Goal: Information Seeking & Learning: Compare options

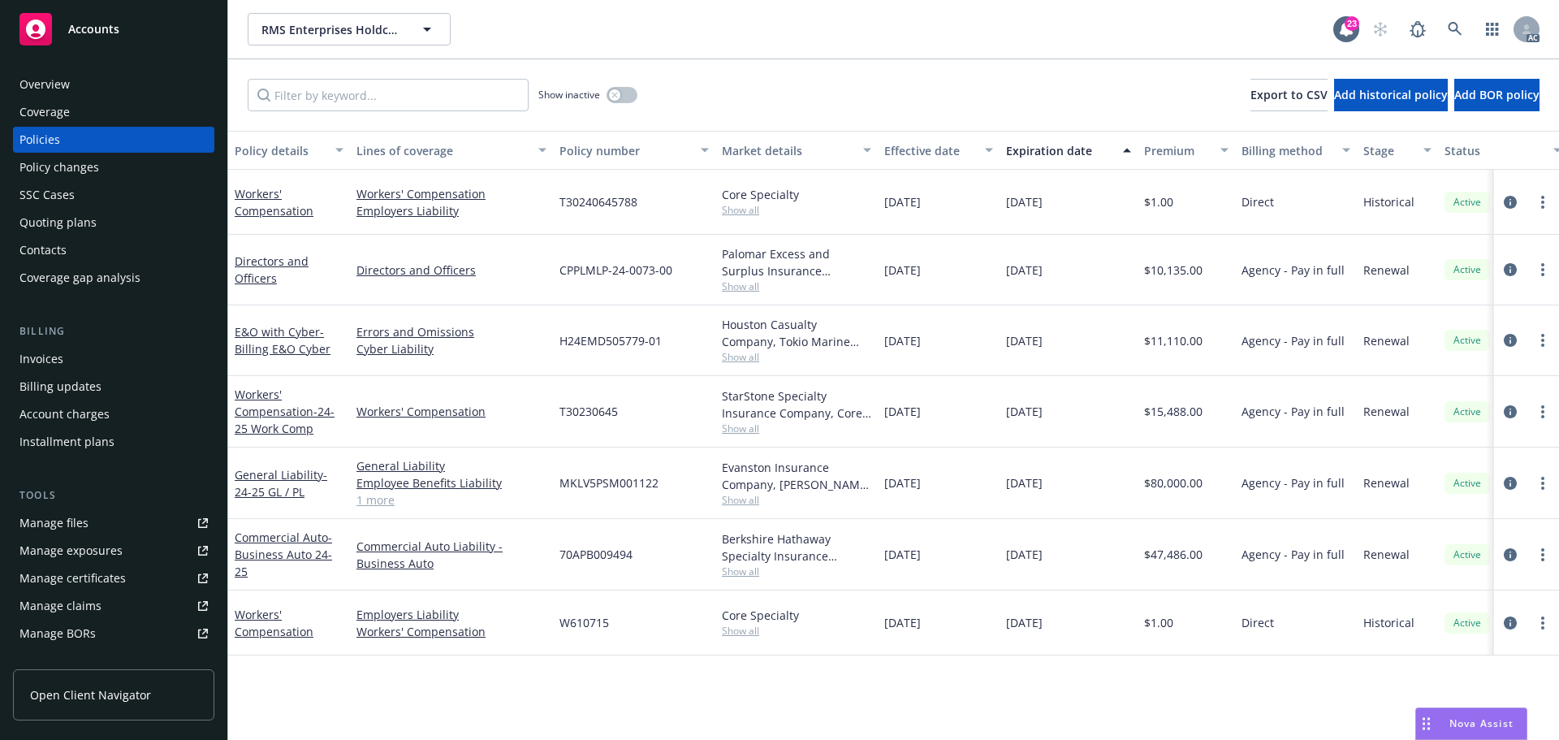
click at [378, 511] on div "General Liability Employee Benefits Liability Professional Liability 1 more" at bounding box center [451, 482] width 203 height 71
click at [380, 502] on link "1 more" at bounding box center [451, 499] width 190 height 17
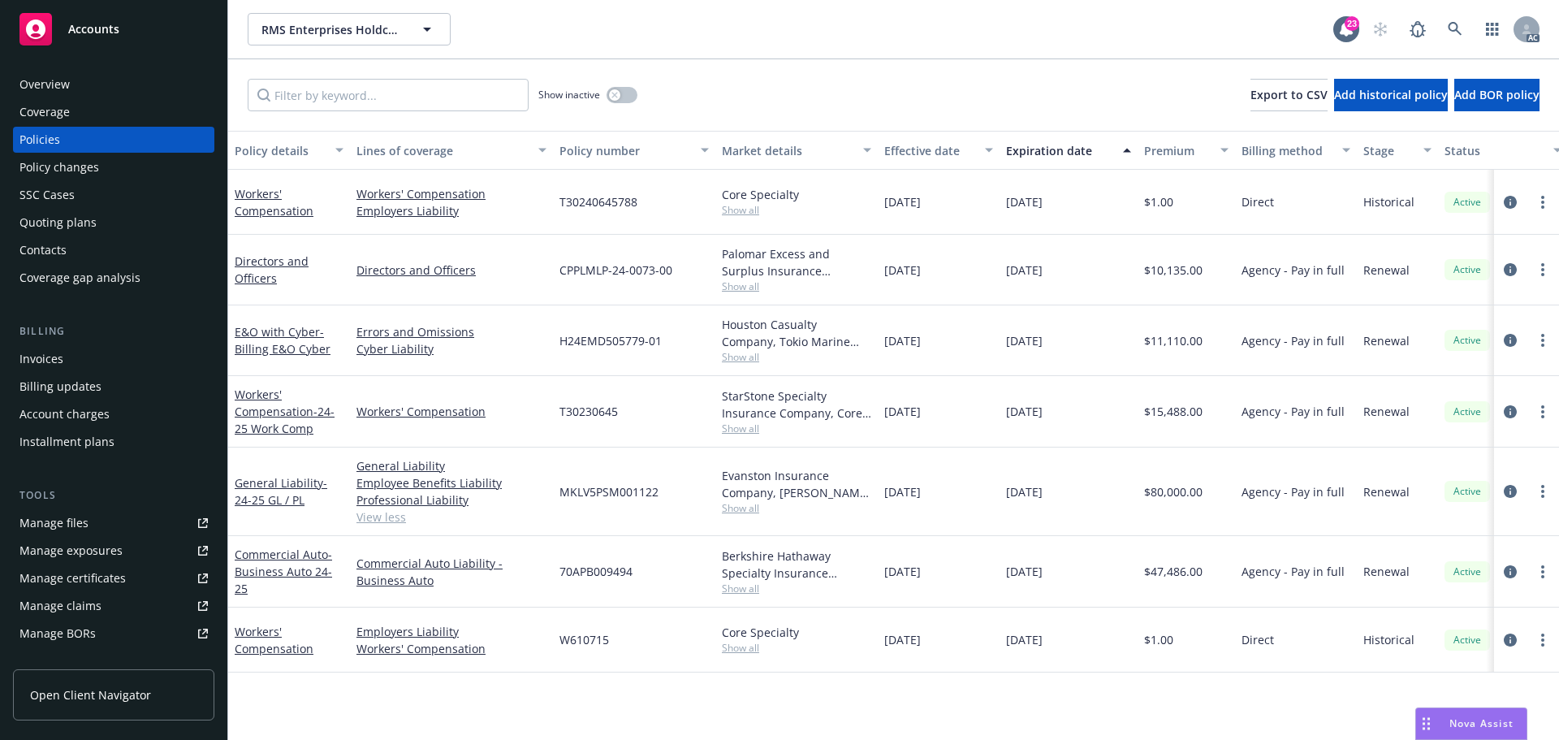
click at [296, 490] on div "General Liability - 24-25 GL / PL" at bounding box center [289, 491] width 109 height 34
click at [287, 483] on link "General Liability - 24-25 GL / PL" at bounding box center [281, 491] width 93 height 32
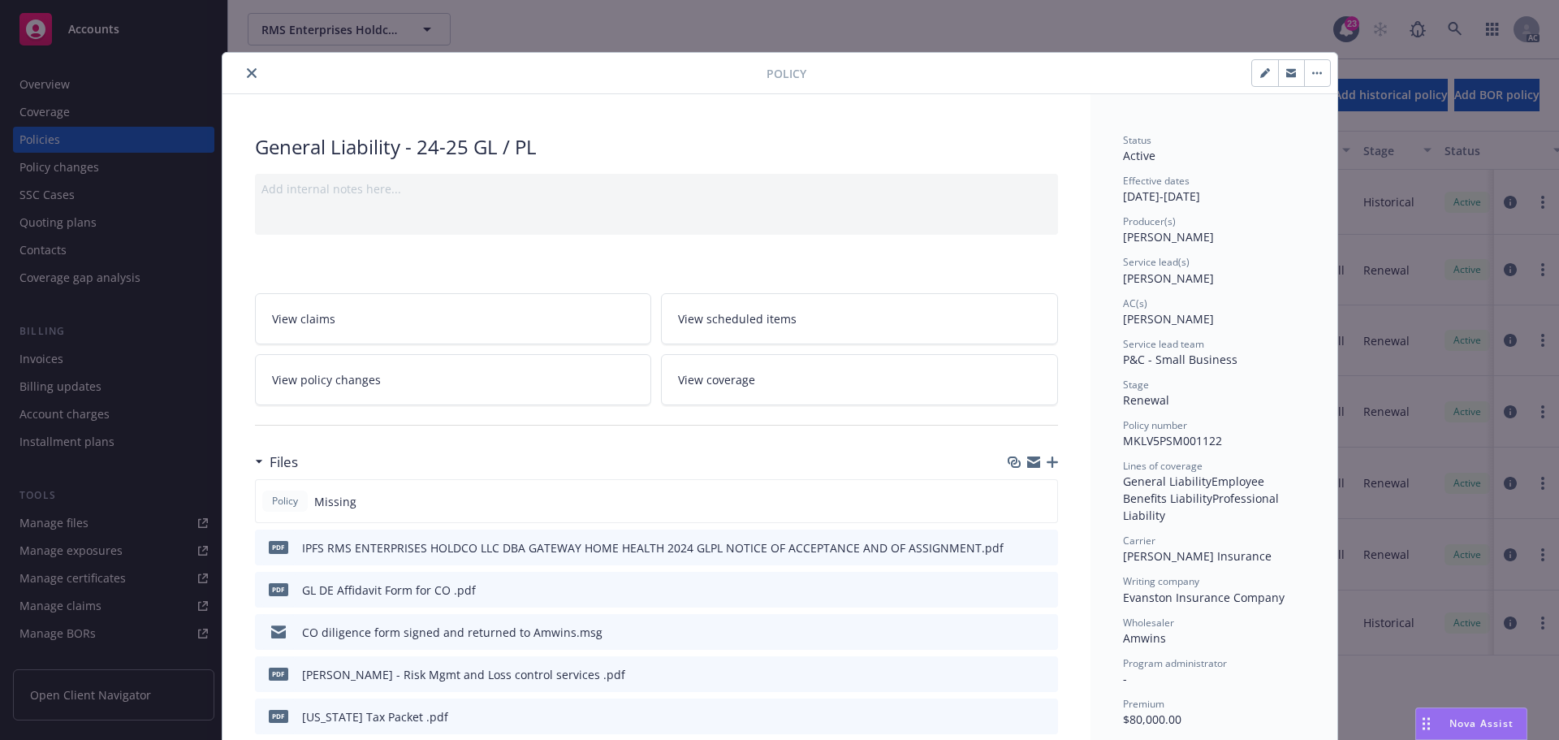
click at [242, 71] on button "close" at bounding box center [251, 72] width 19 height 19
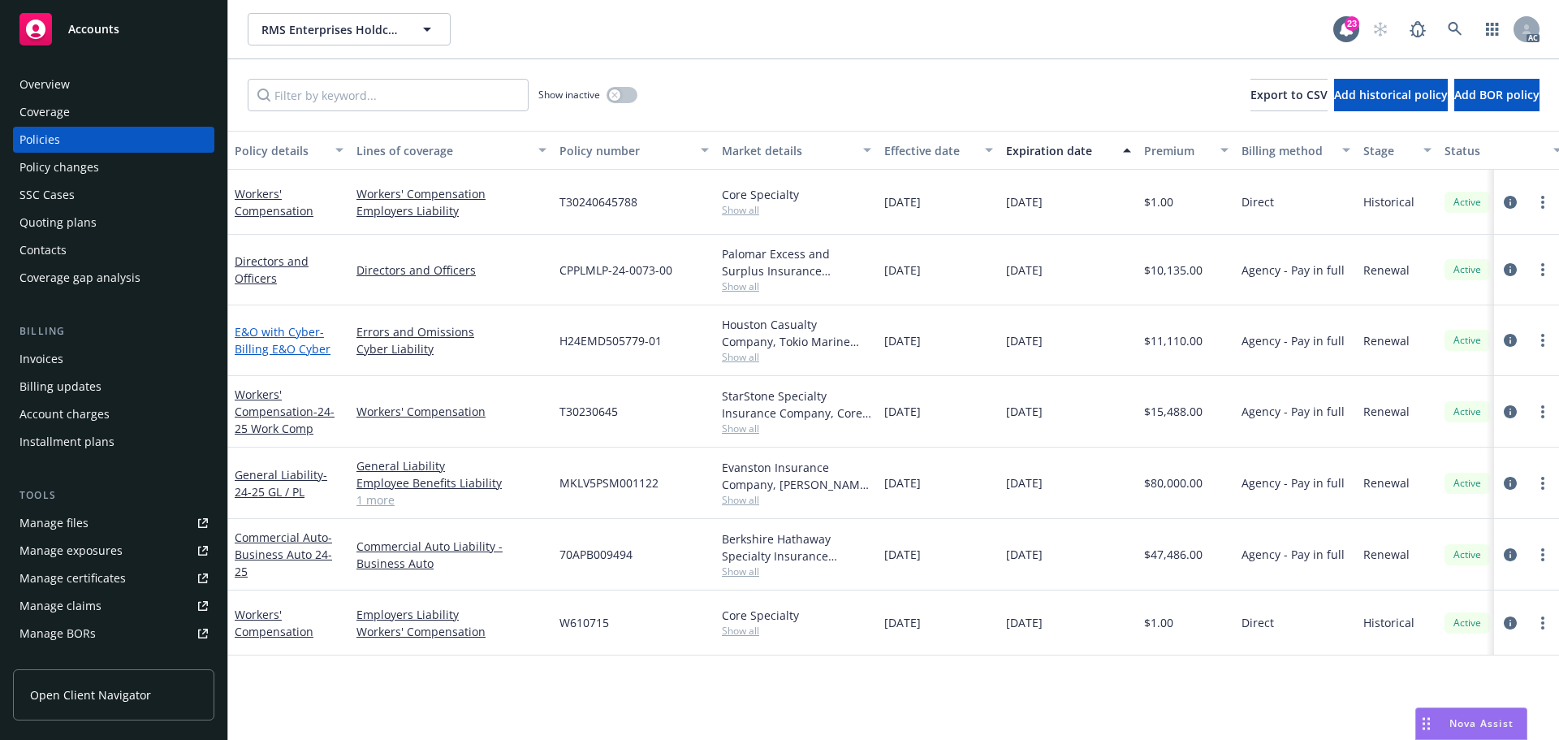
click at [261, 335] on link "E&O with Cyber - Billing E&O Cyber" at bounding box center [283, 340] width 96 height 32
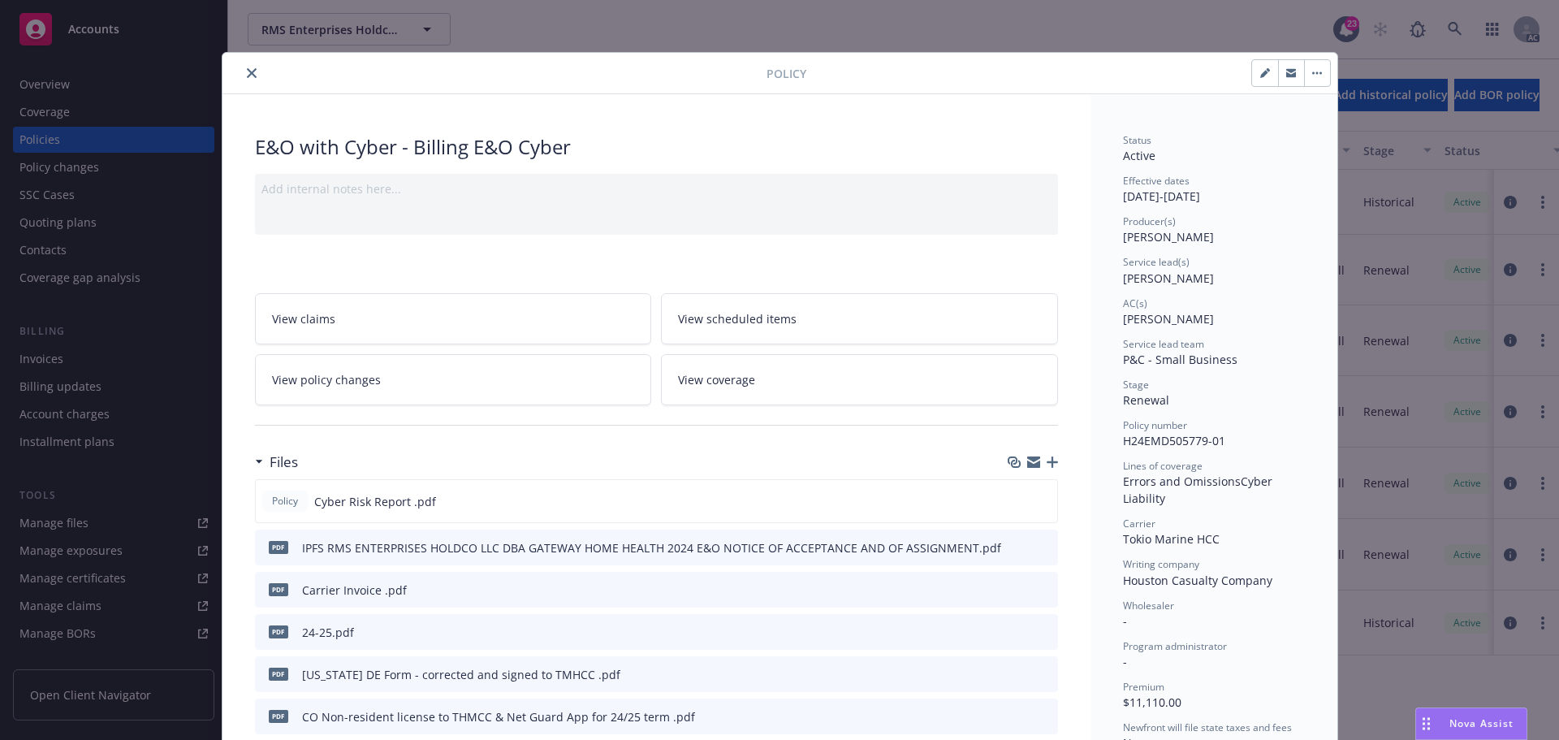
click at [254, 72] on button "close" at bounding box center [251, 72] width 19 height 19
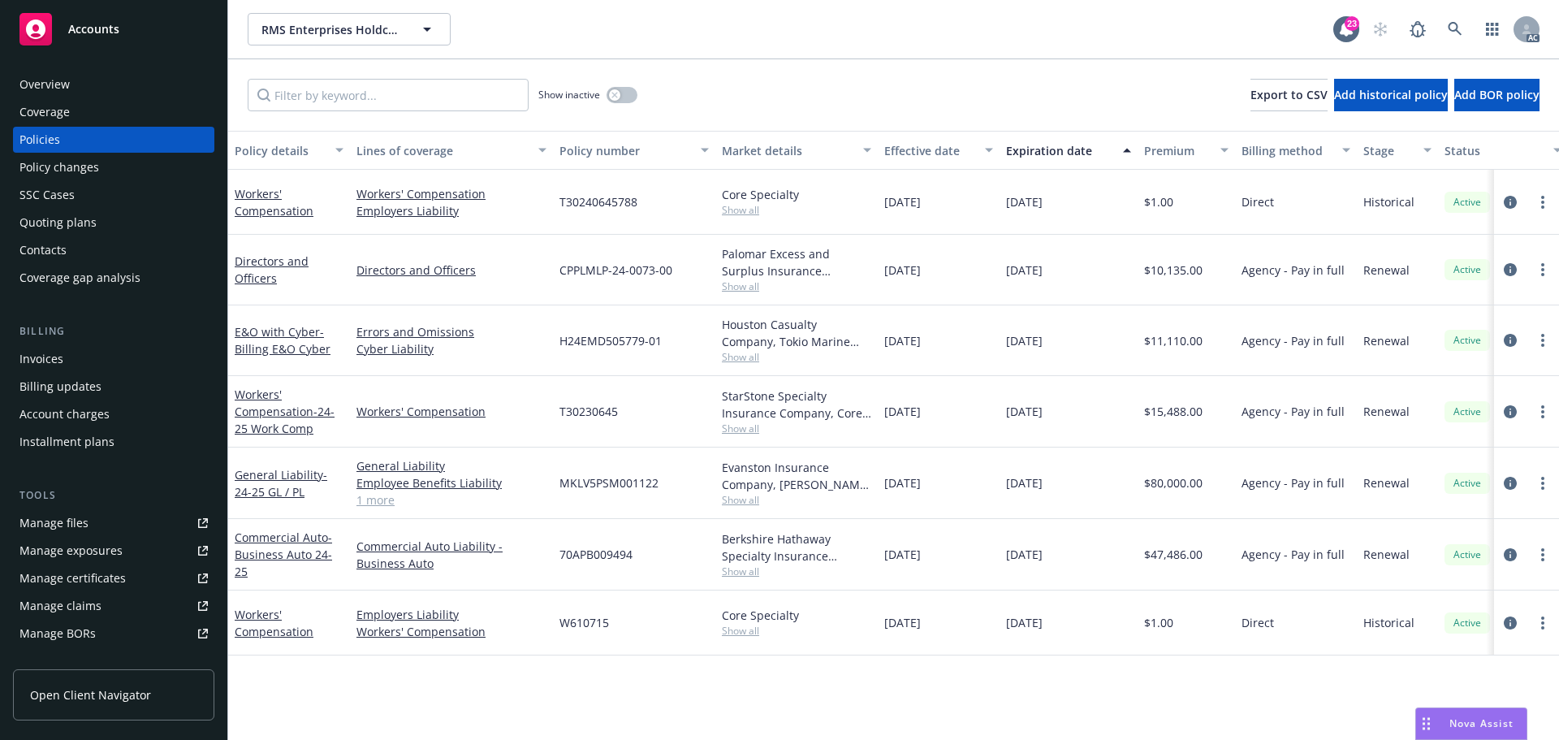
click at [375, 495] on link "1 more" at bounding box center [451, 499] width 190 height 17
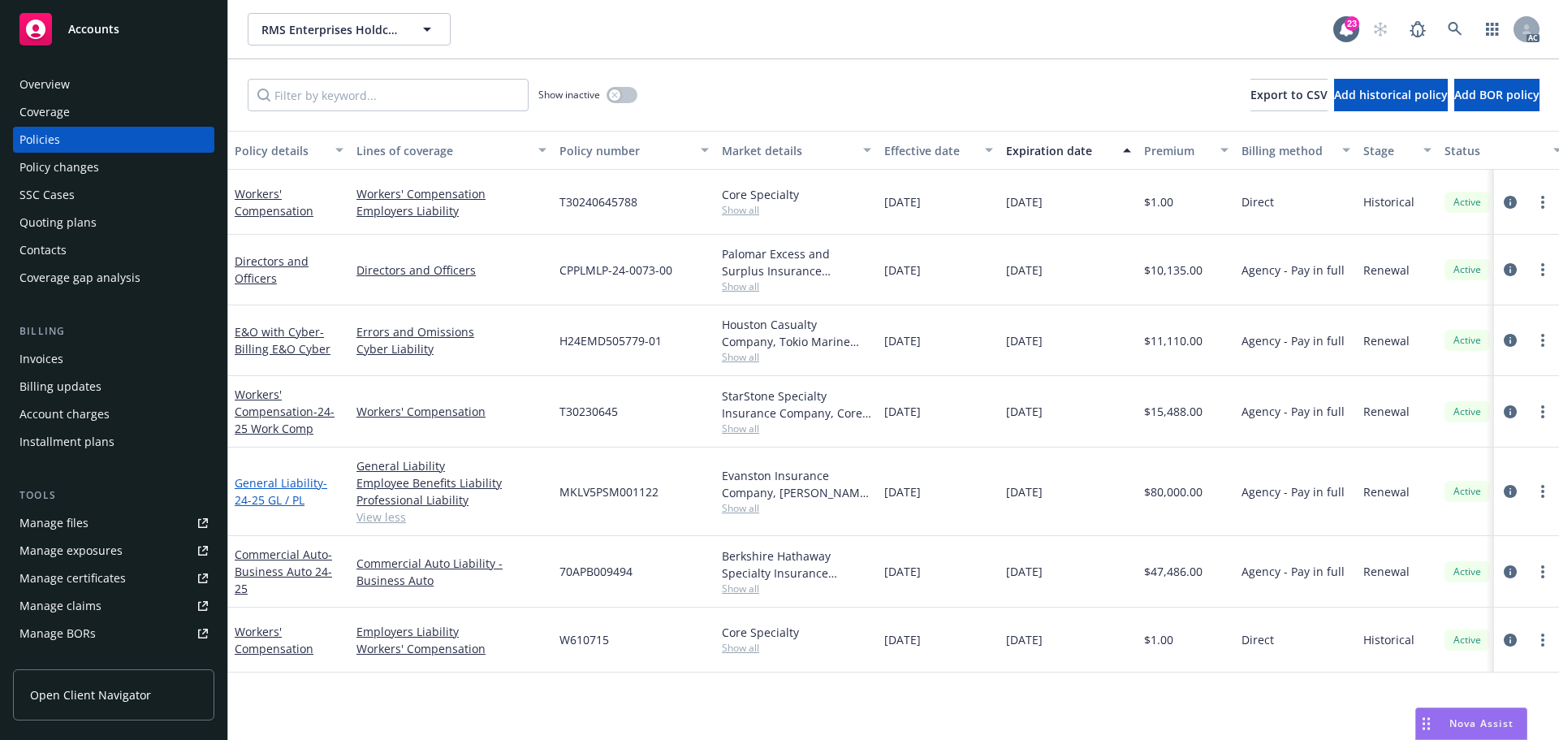
click at [267, 481] on link "General Liability - 24-25 GL / PL" at bounding box center [281, 491] width 93 height 32
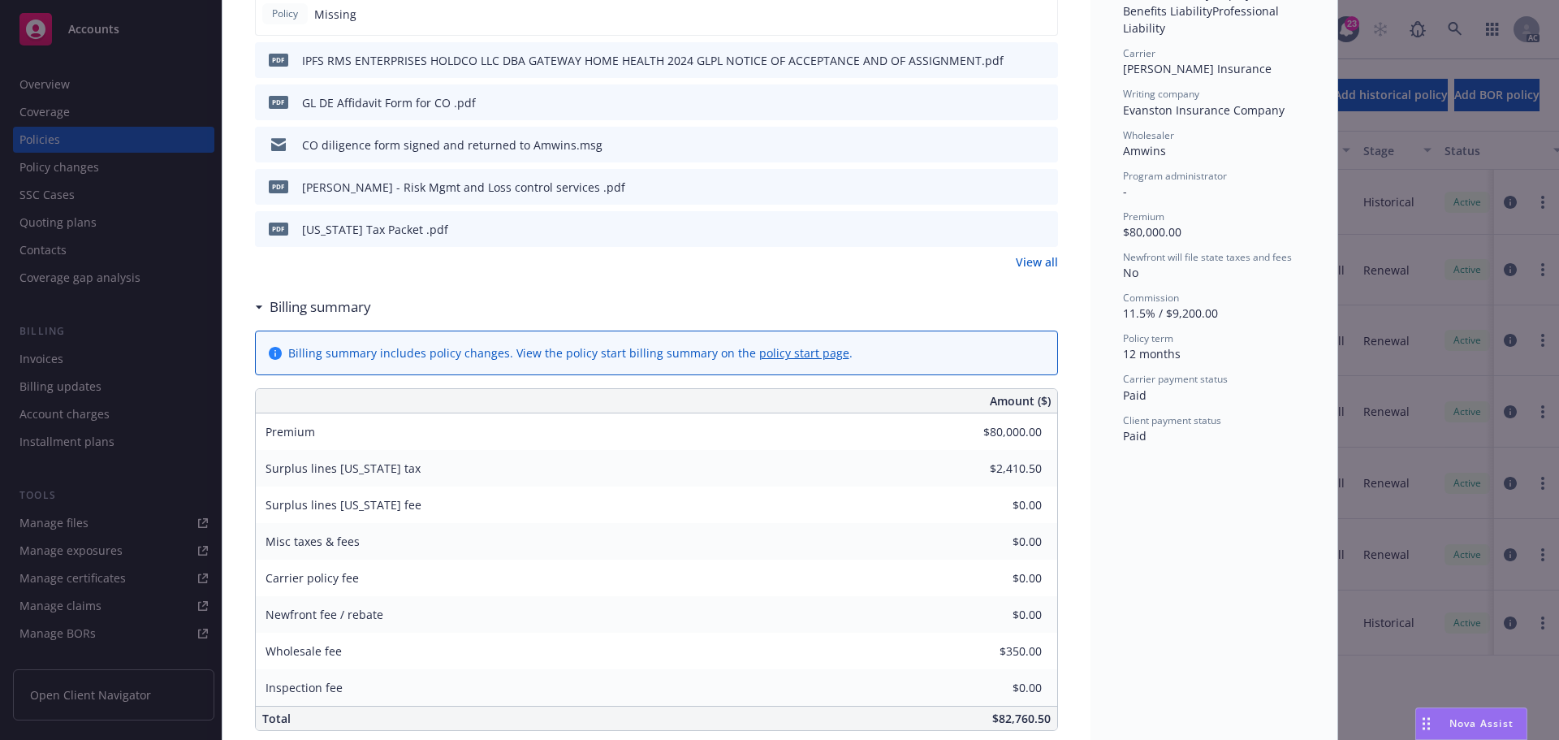
scroll to position [244, 0]
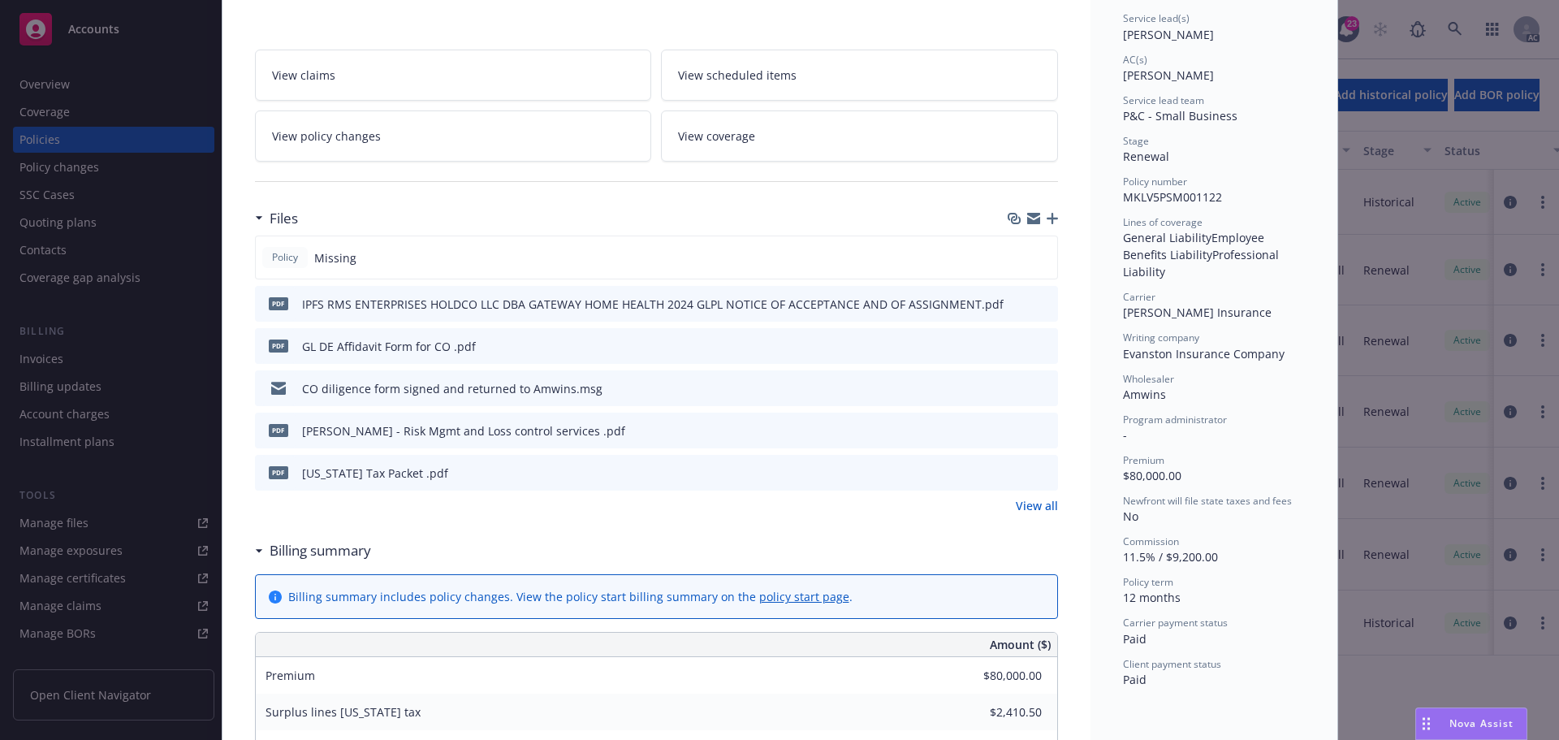
click at [1025, 503] on link "View all" at bounding box center [1037, 505] width 42 height 17
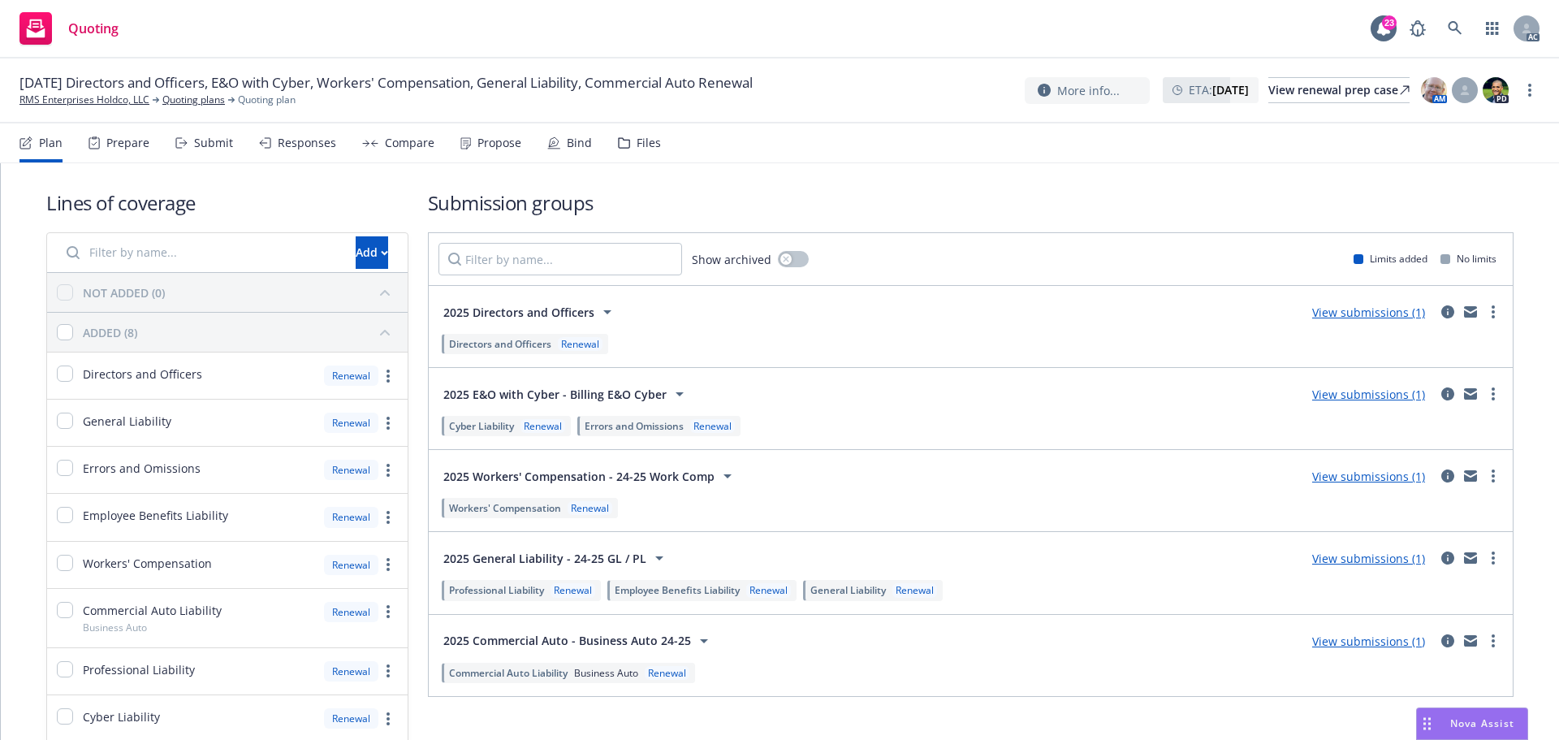
click at [224, 149] on div "Submit" at bounding box center [213, 142] width 39 height 13
click at [230, 145] on div "Submit" at bounding box center [213, 142] width 39 height 13
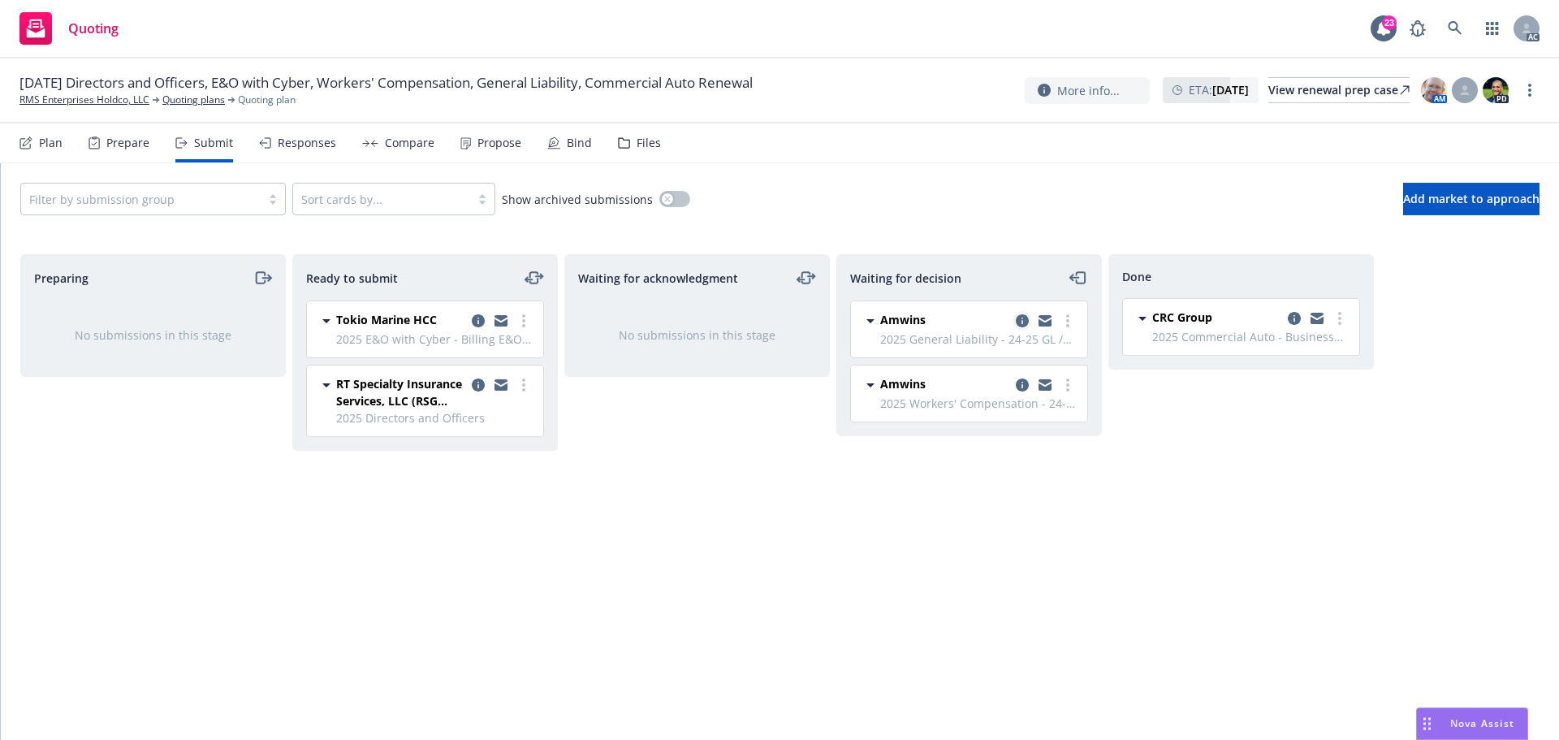
click at [1025, 323] on icon "copy logging email" at bounding box center [1022, 320] width 13 height 13
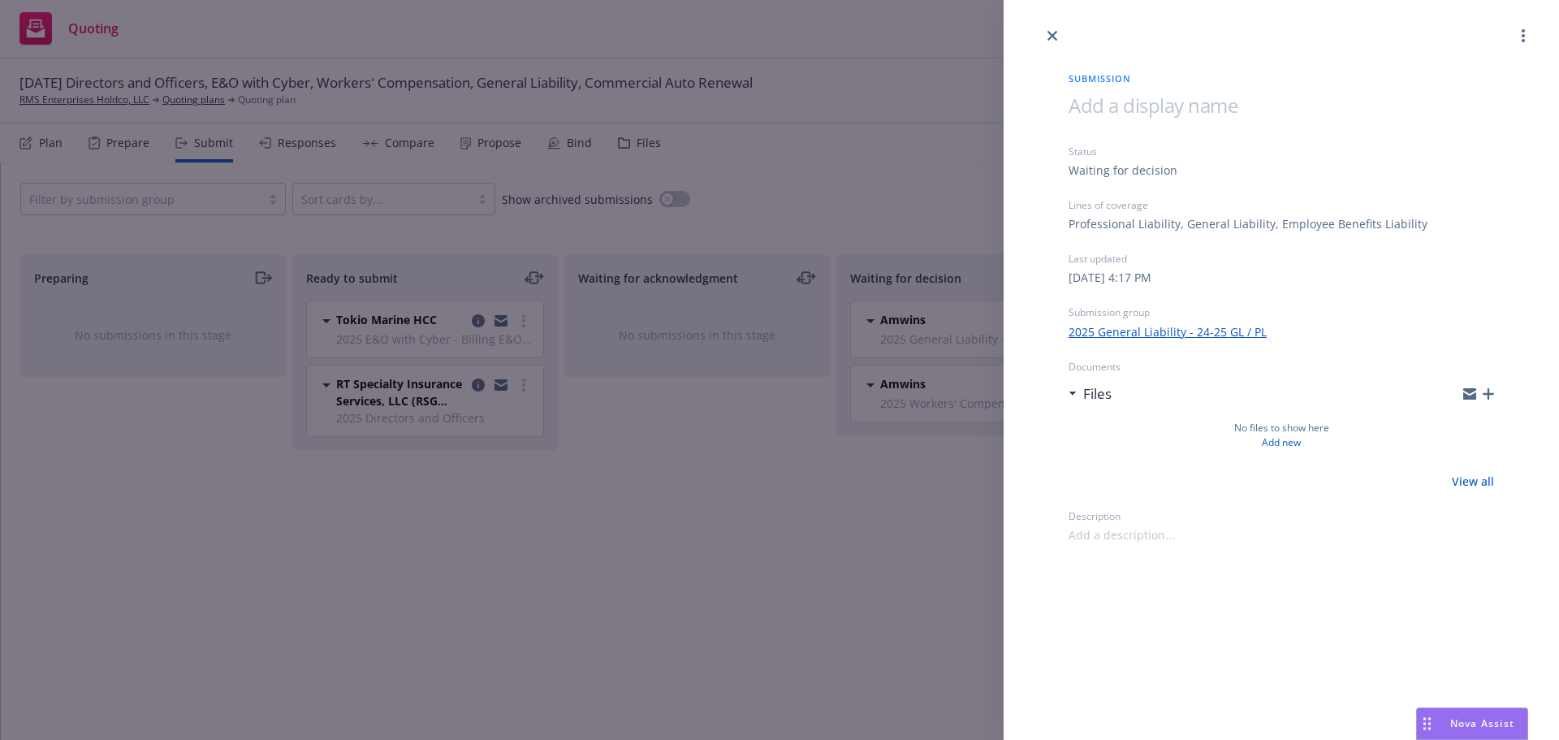
click at [818, 488] on div "Submission Status Waiting for decision Lines of coverage Professional Liability…" at bounding box center [779, 370] width 1559 height 740
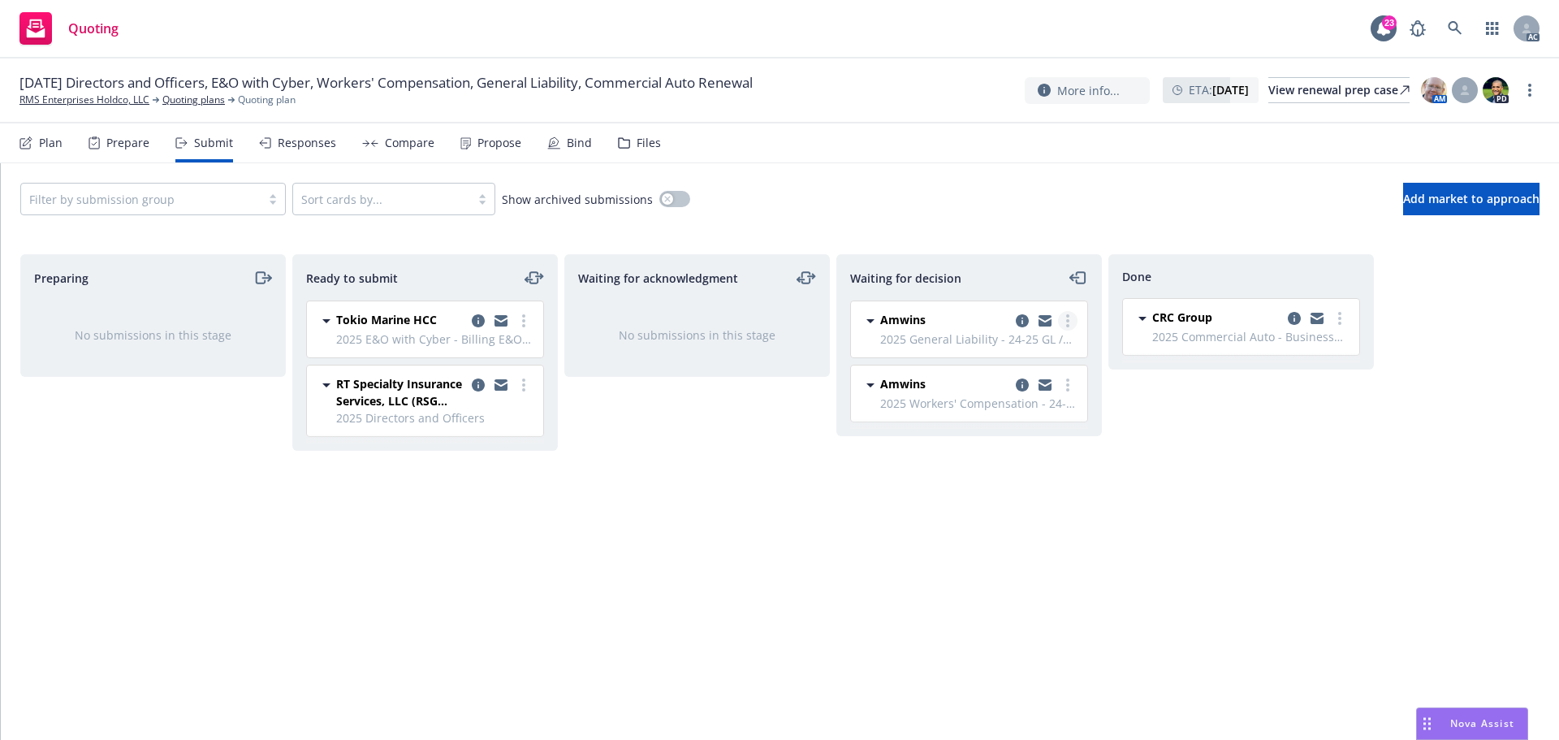
click at [1061, 321] on link "more" at bounding box center [1067, 320] width 19 height 19
click at [1006, 417] on span "Add accepted decision" at bounding box center [995, 418] width 162 height 15
select select "12"
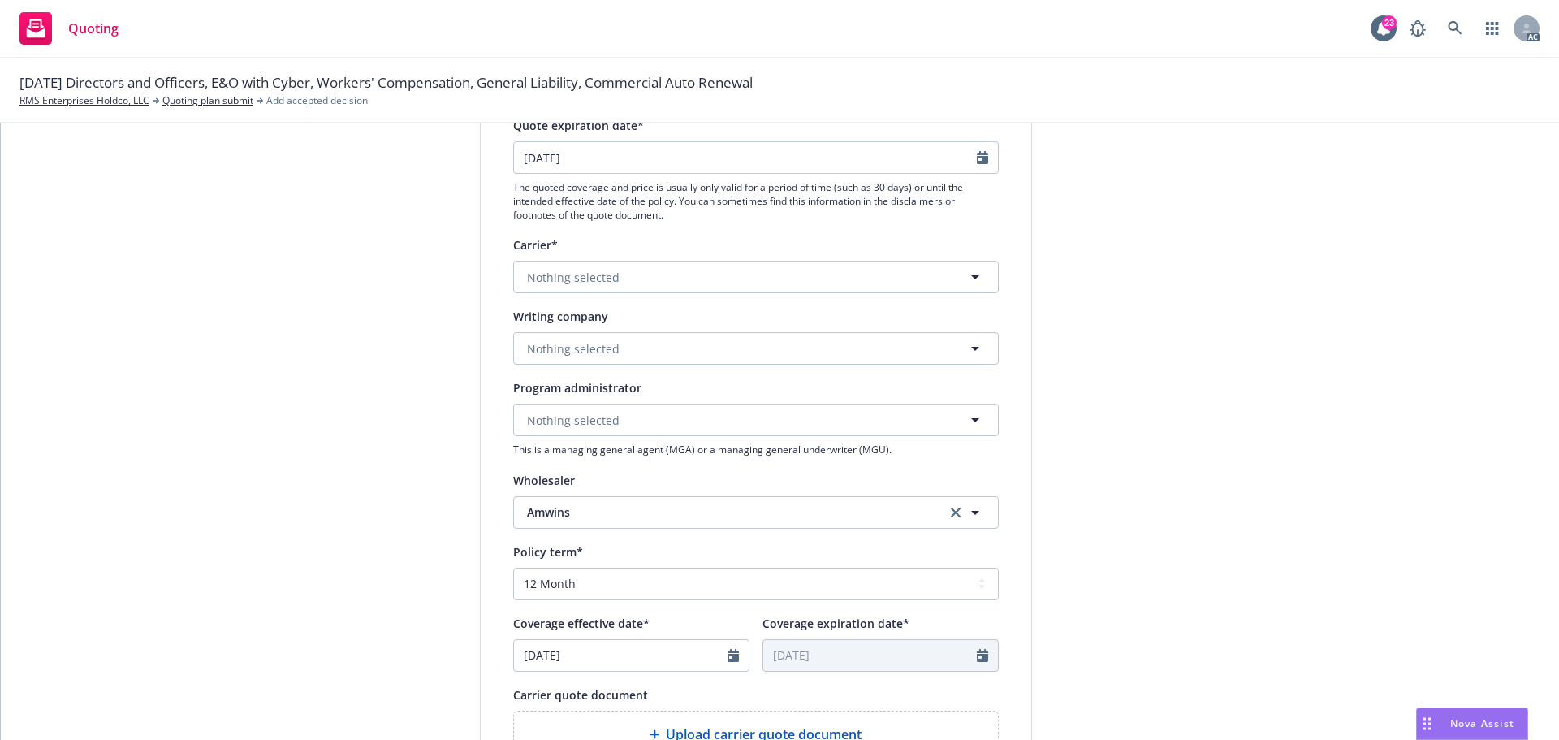
scroll to position [487, 0]
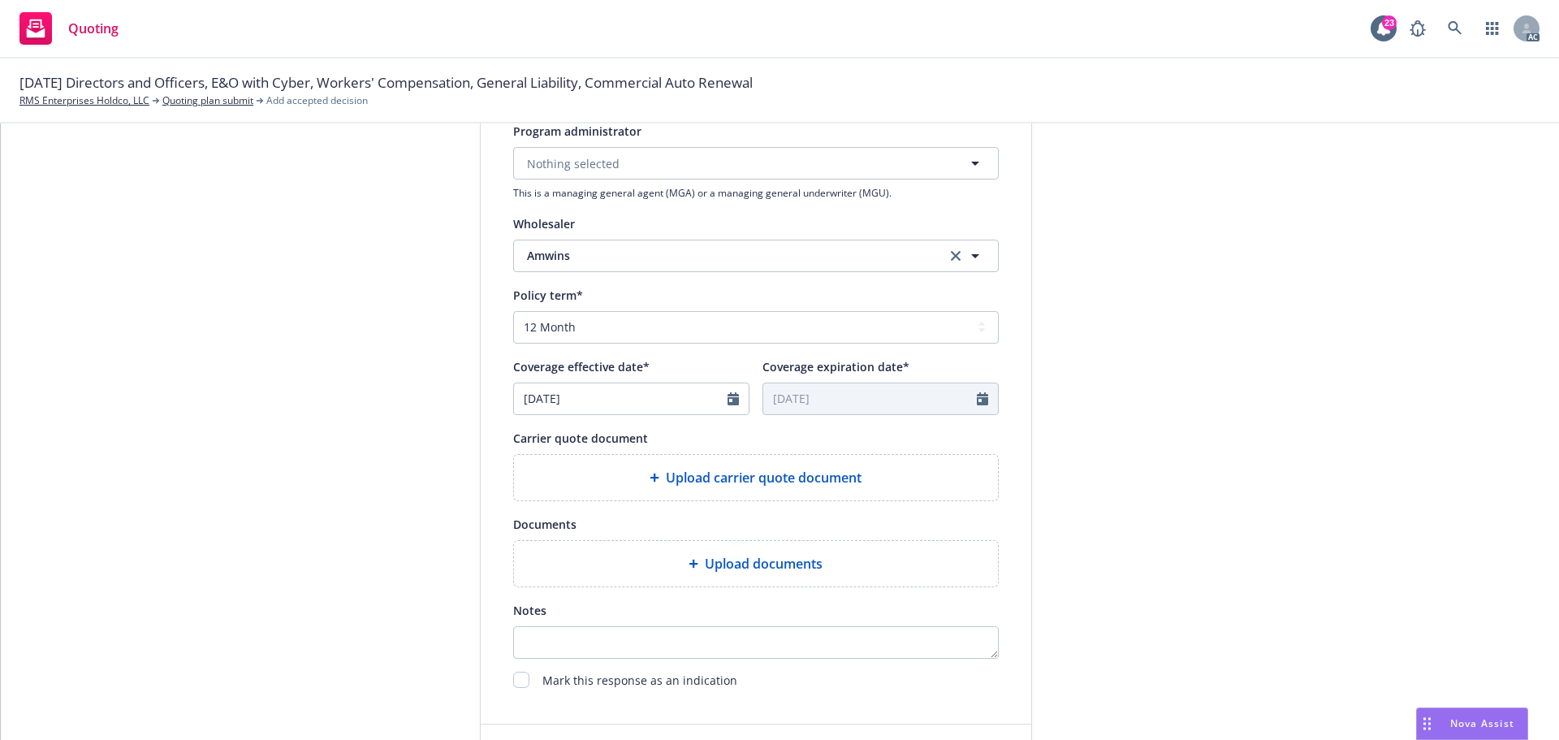
click at [747, 495] on div "Upload carrier quote document" at bounding box center [756, 477] width 484 height 45
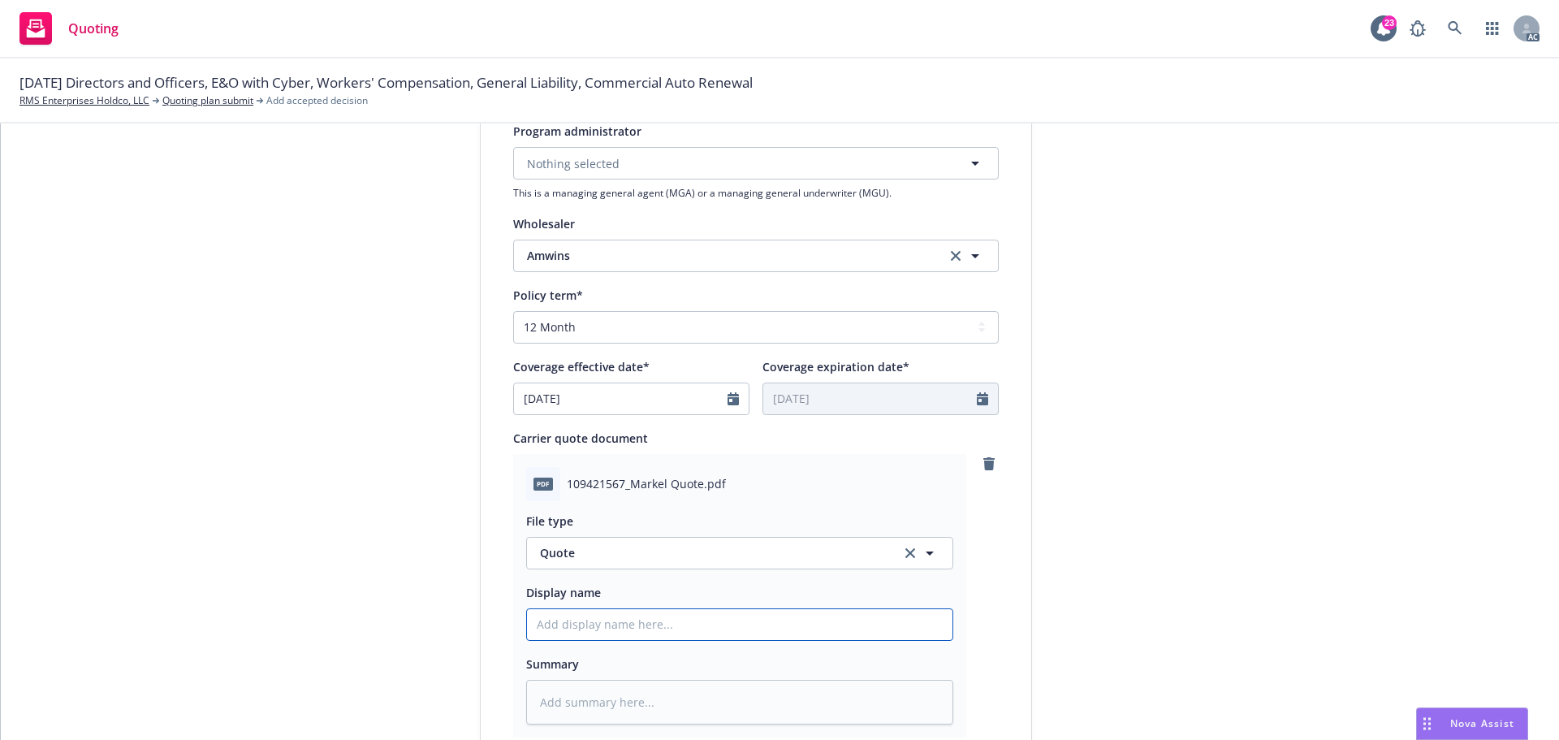
click at [683, 625] on input "Display name" at bounding box center [739, 624] width 425 height 31
type input "25-26 GL Quote"
type textarea "x"
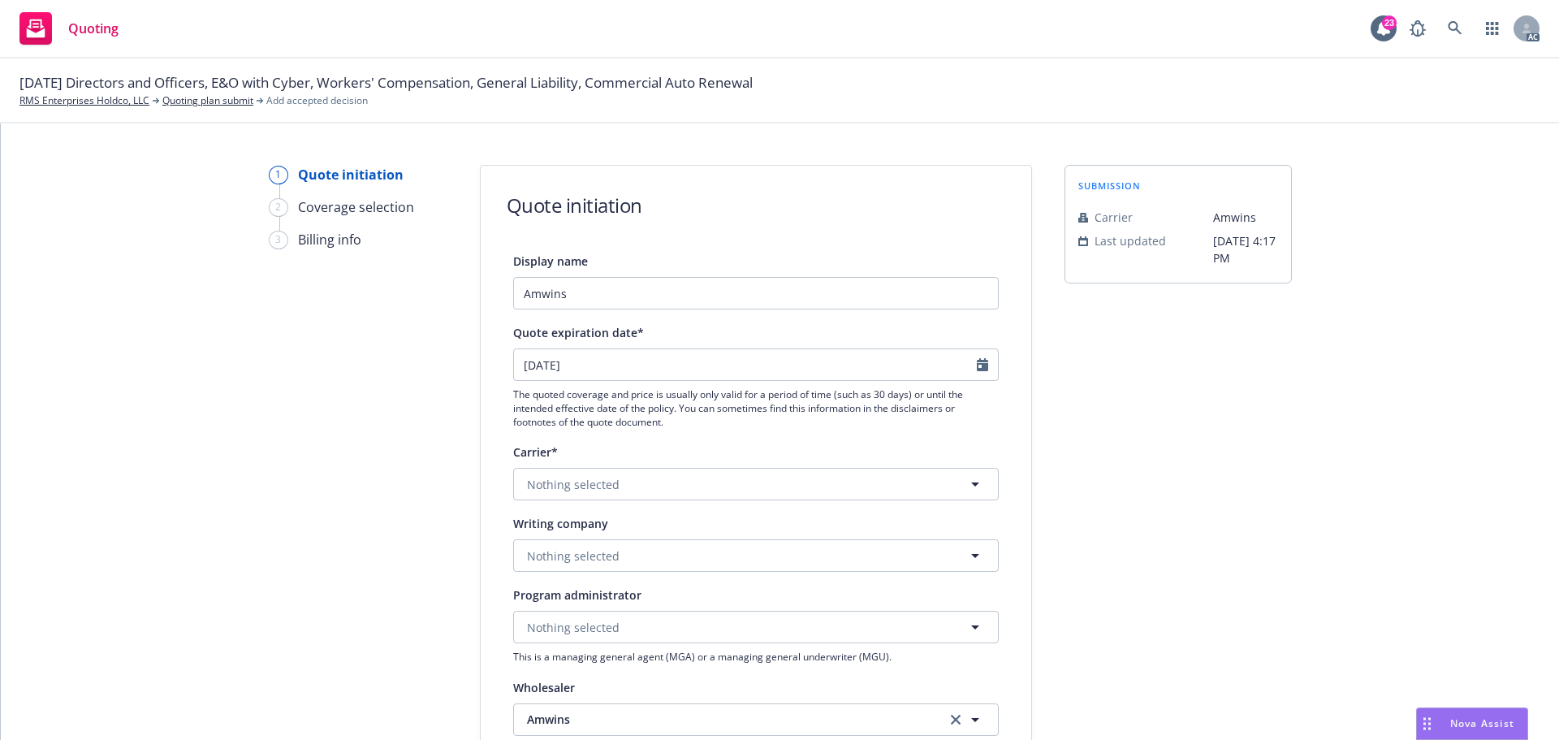
scroll to position [0, 0]
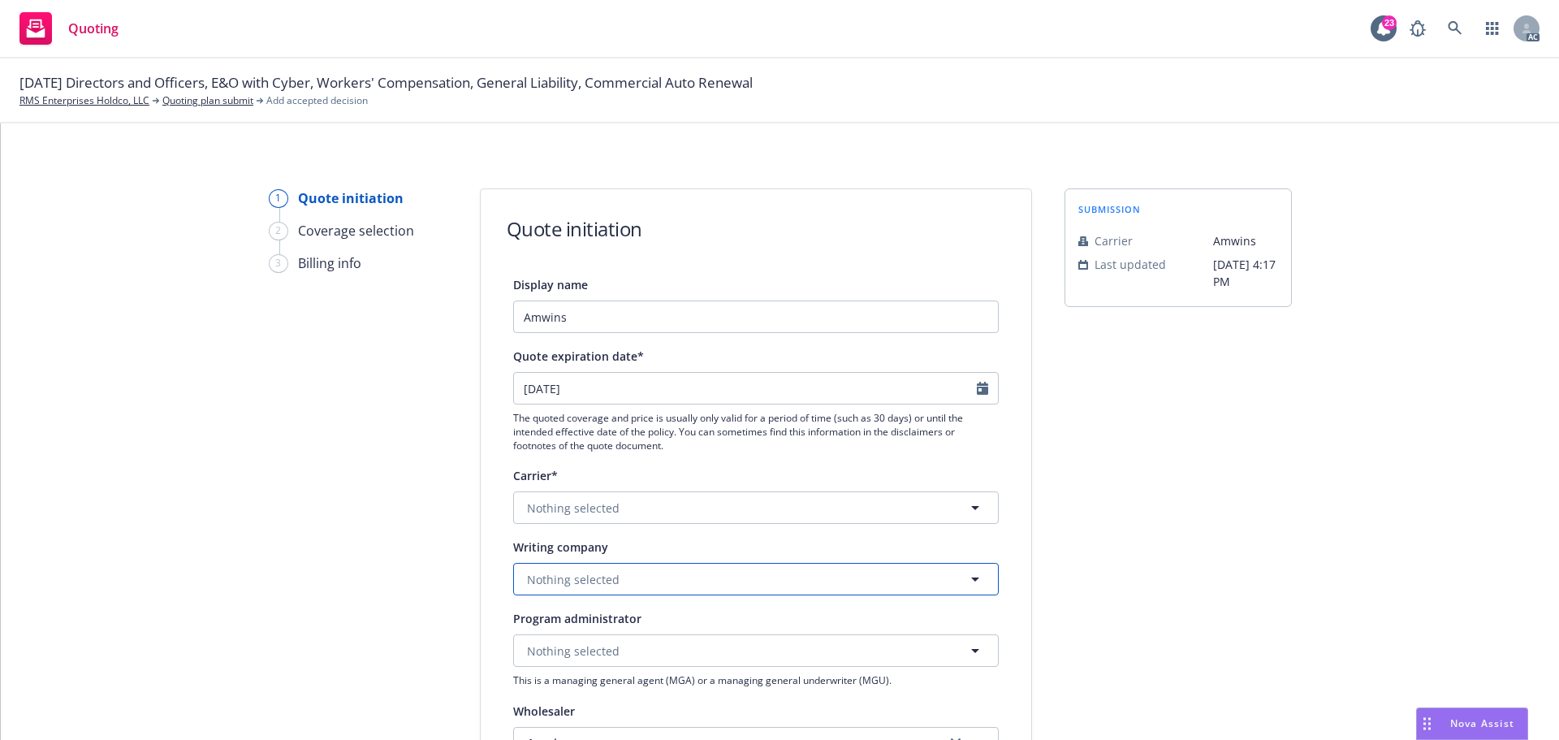
click at [569, 580] on span "Nothing selected" at bounding box center [573, 579] width 93 height 17
paste input "Evanston Insurance Company"
type input "Evanston Insurance Company"
click at [598, 532] on span "Domestic - 35378" at bounding box center [613, 532] width 165 height 17
type textarea "x"
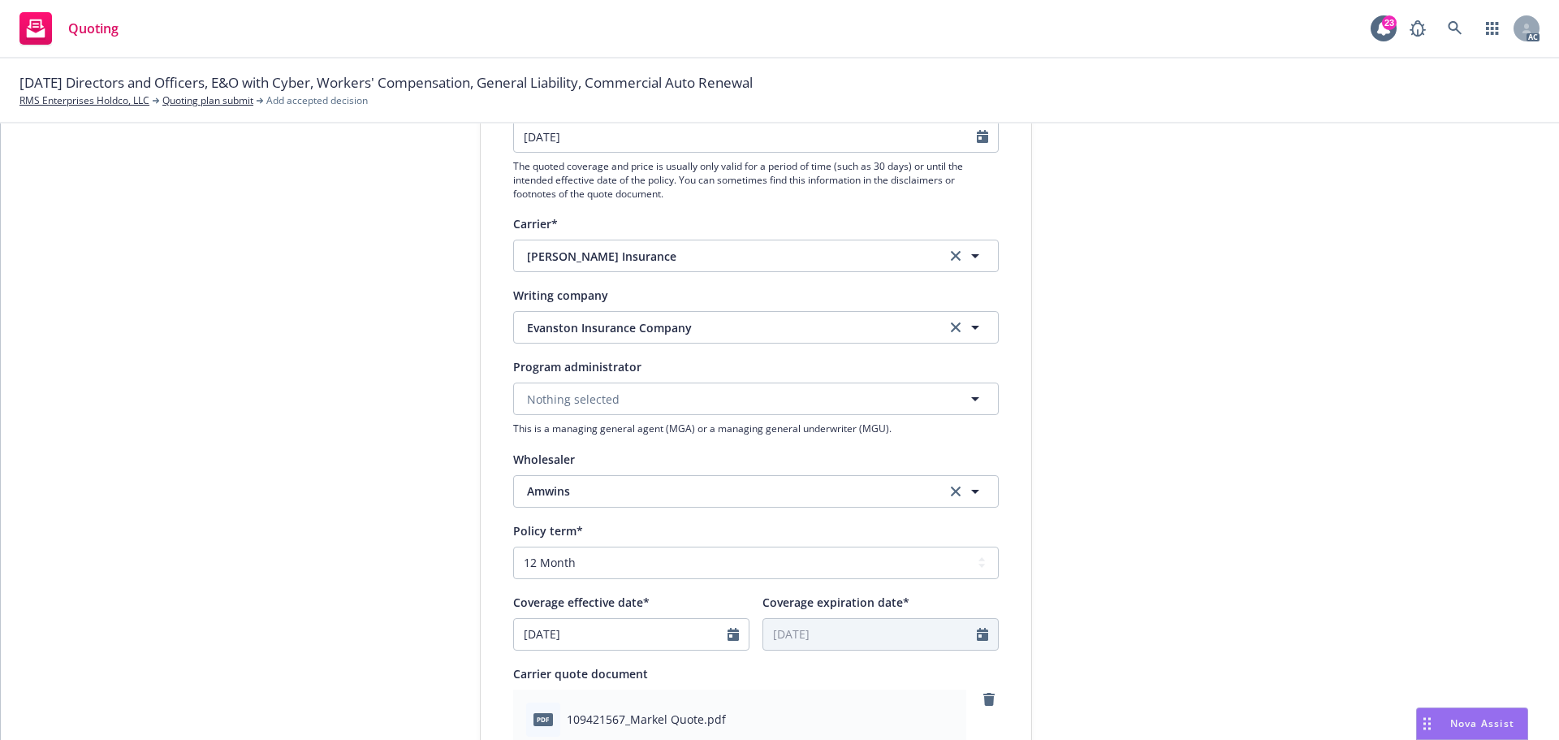
scroll to position [244, 0]
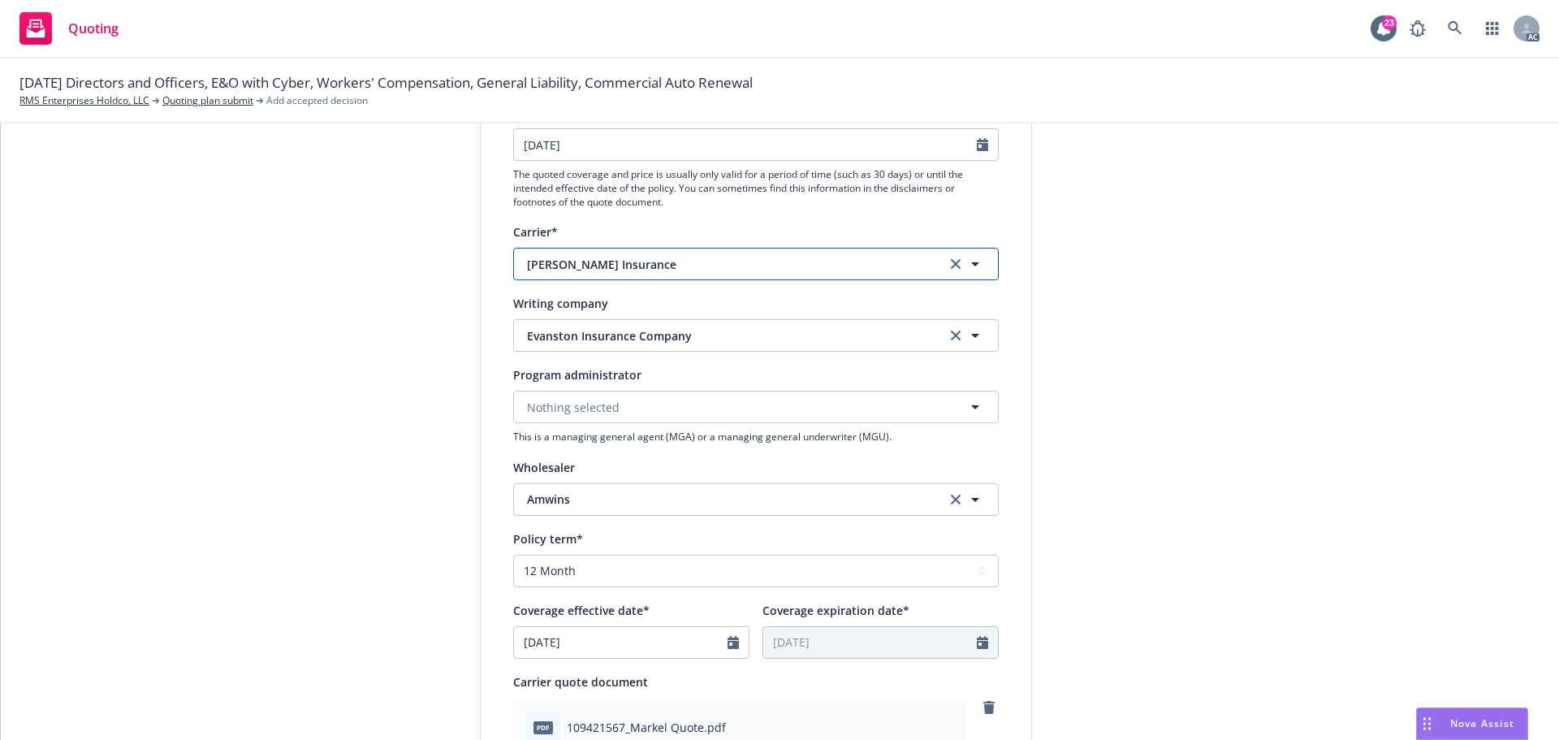
click at [832, 251] on button "Markel Insurance" at bounding box center [756, 264] width 486 height 32
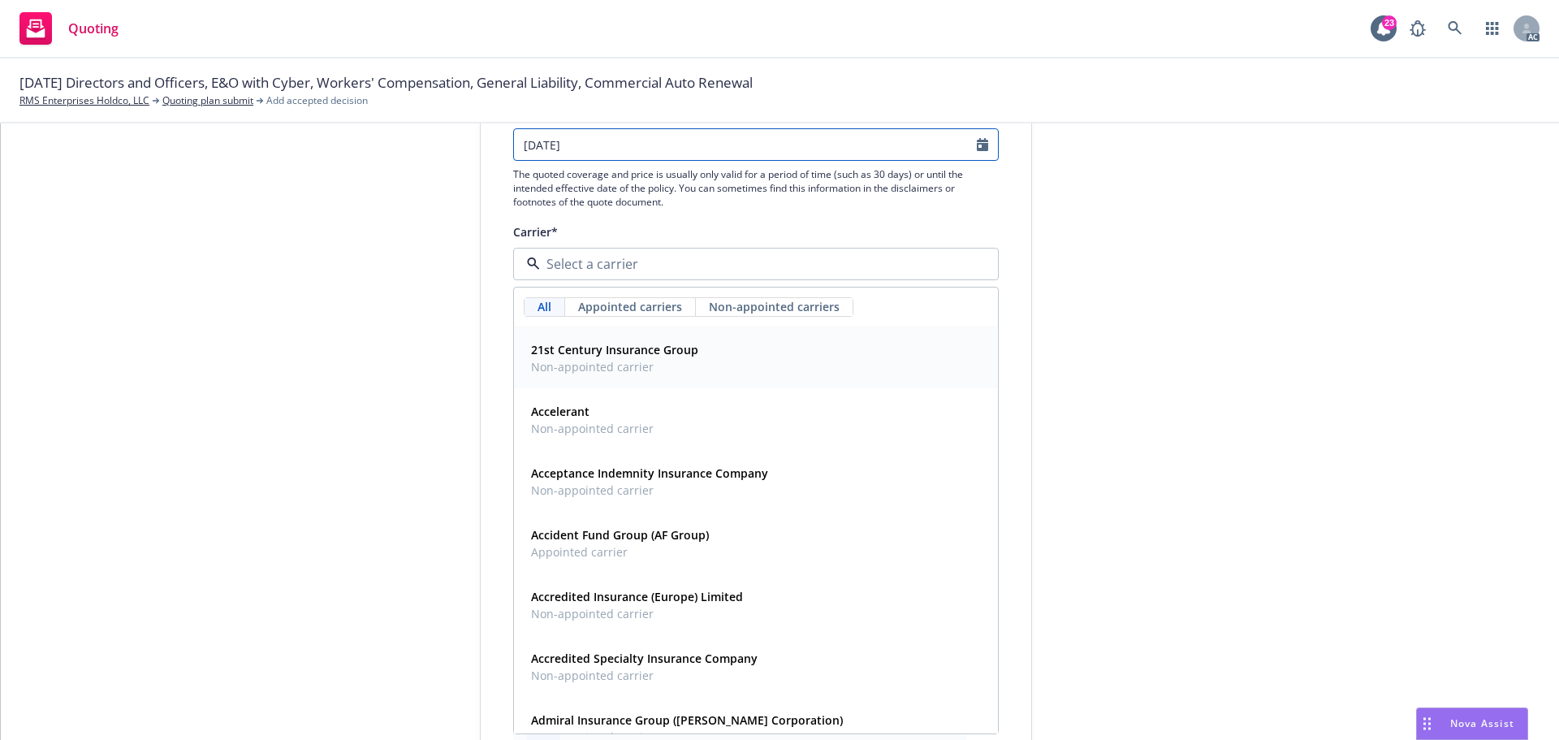
click at [977, 150] on icon "Calendar" at bounding box center [982, 144] width 11 height 13
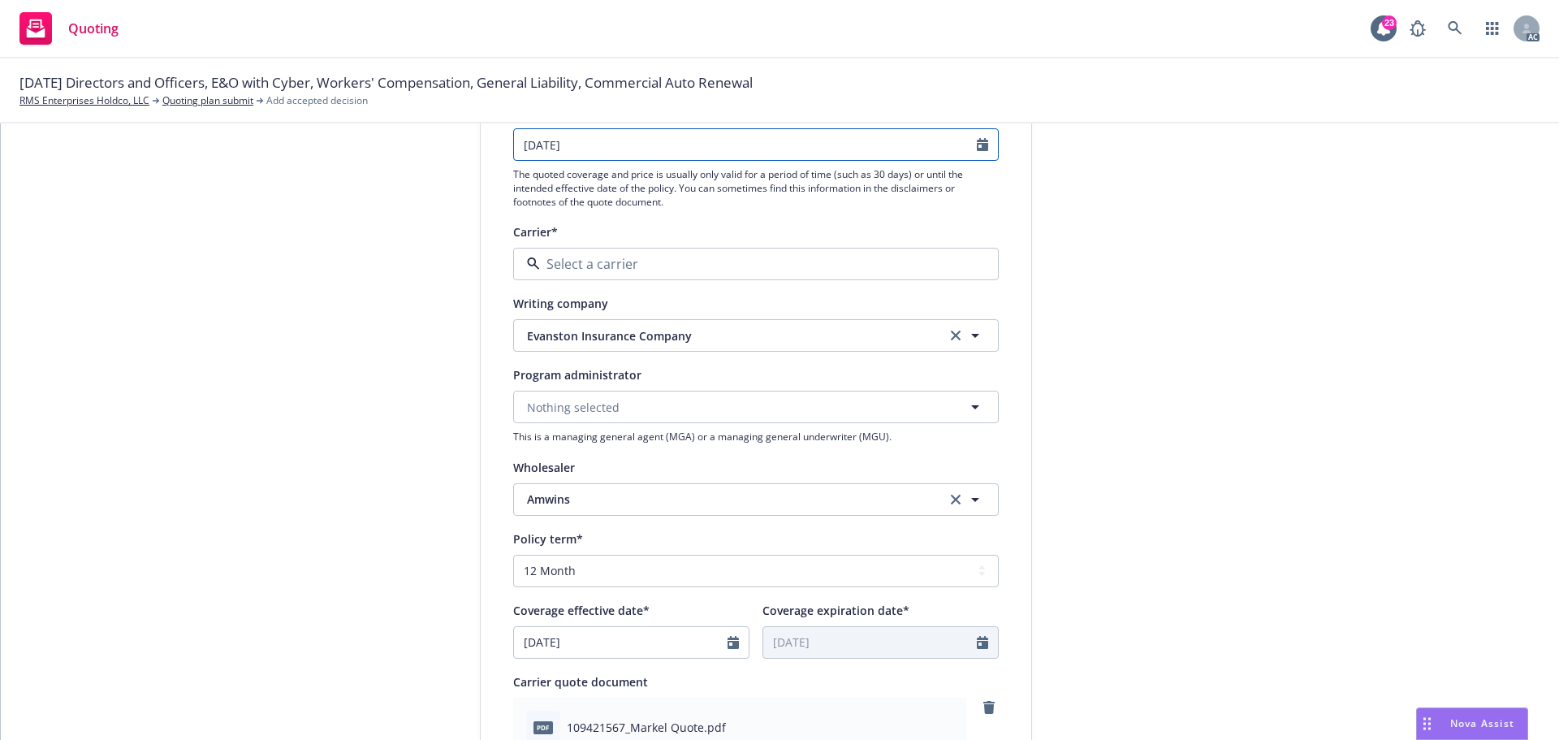
select select "9"
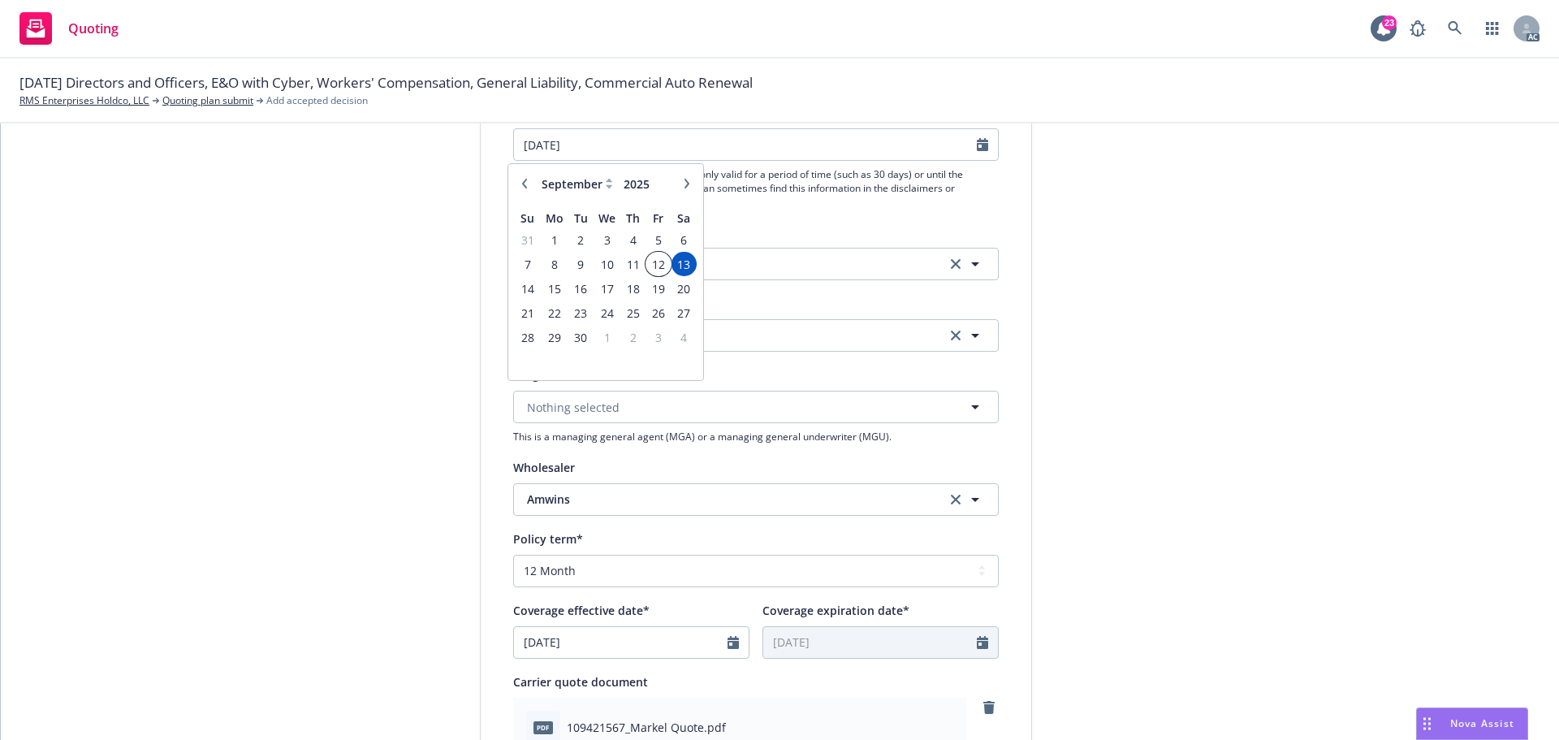
click at [662, 264] on span "12" at bounding box center [658, 264] width 22 height 20
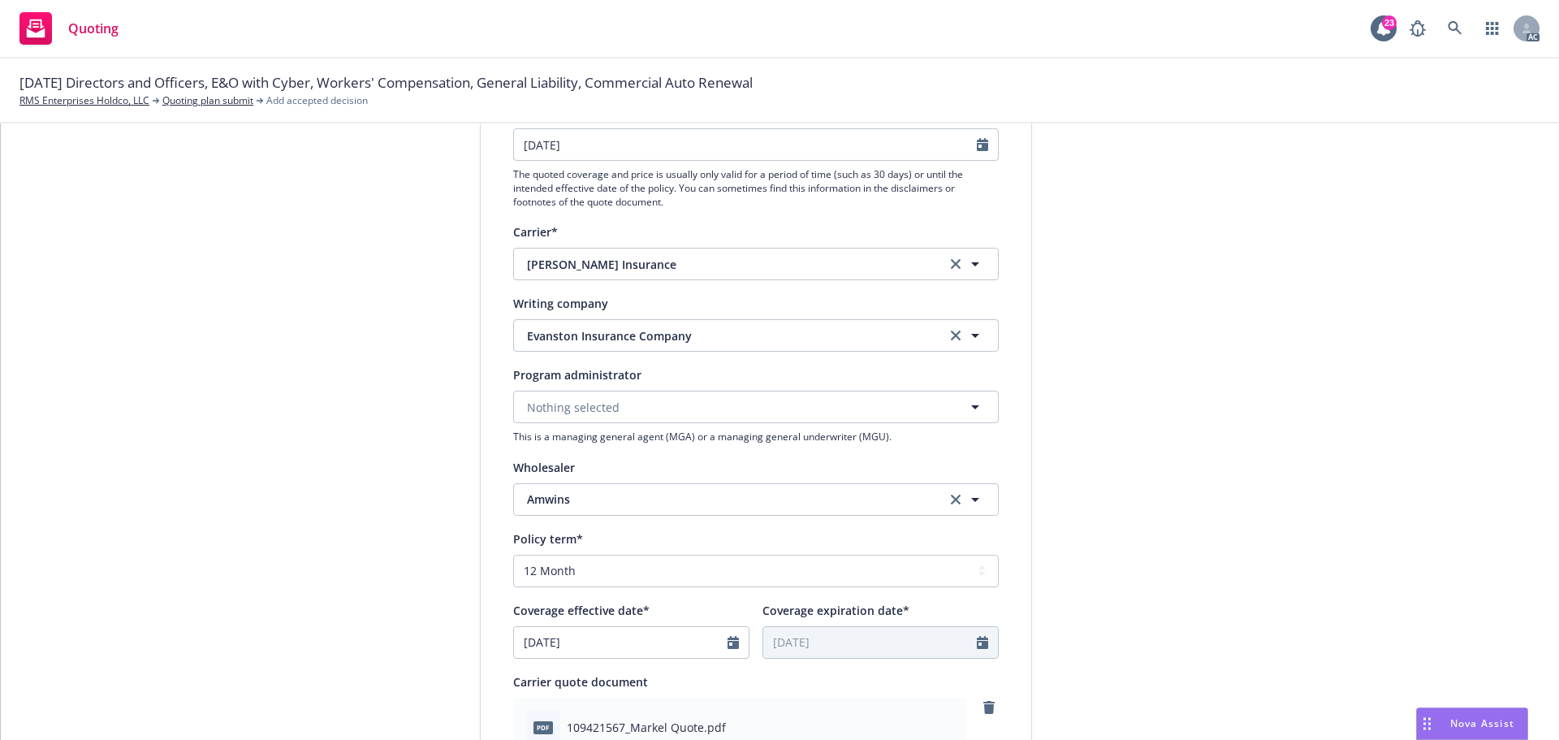
type input "09/12/2025"
type textarea "x"
click at [1146, 296] on div "submission Carrier Amwins Last updated 7/3, 4:17 PM" at bounding box center [1177, 607] width 227 height 1325
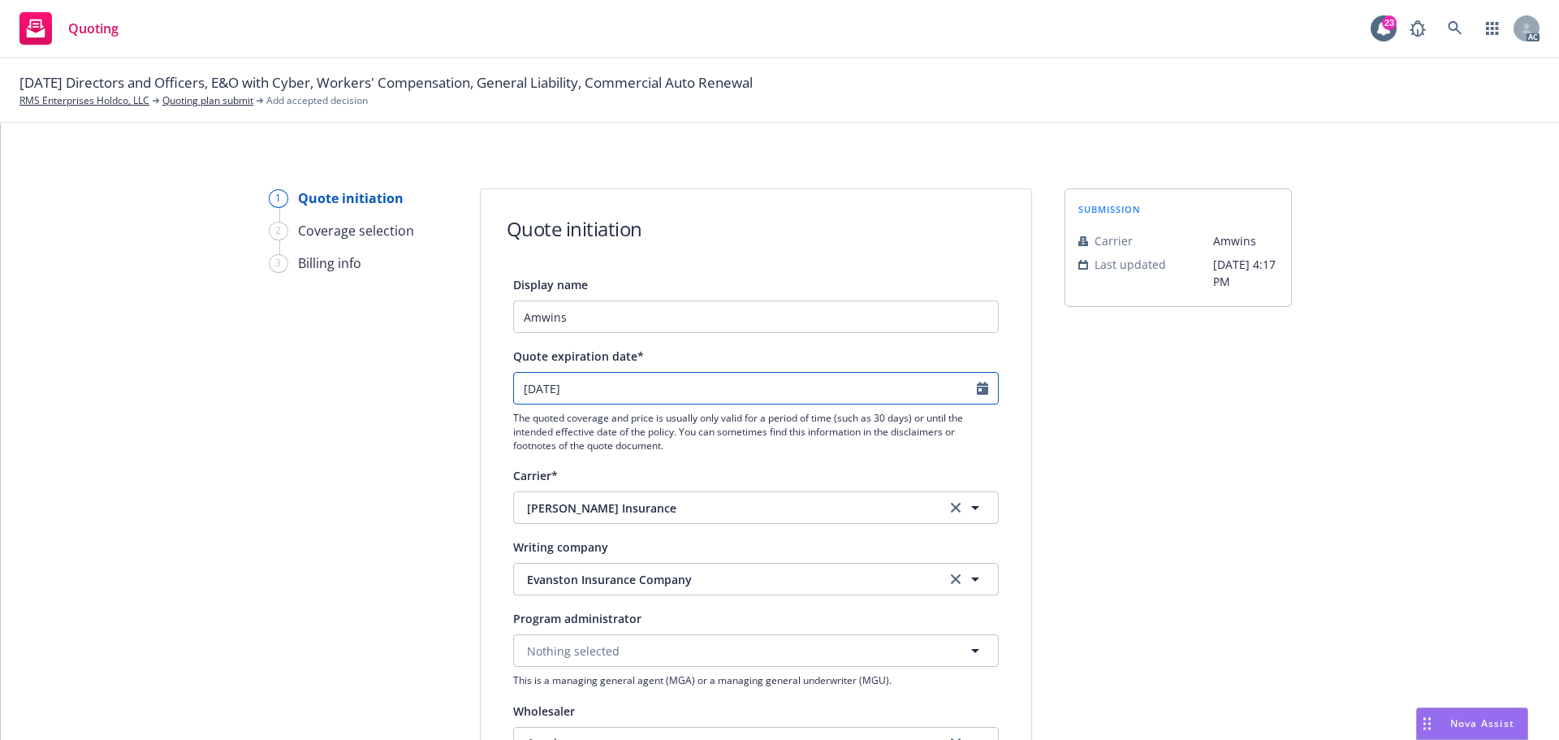
click at [978, 383] on icon "Calendar" at bounding box center [982, 388] width 11 height 13
select select "9"
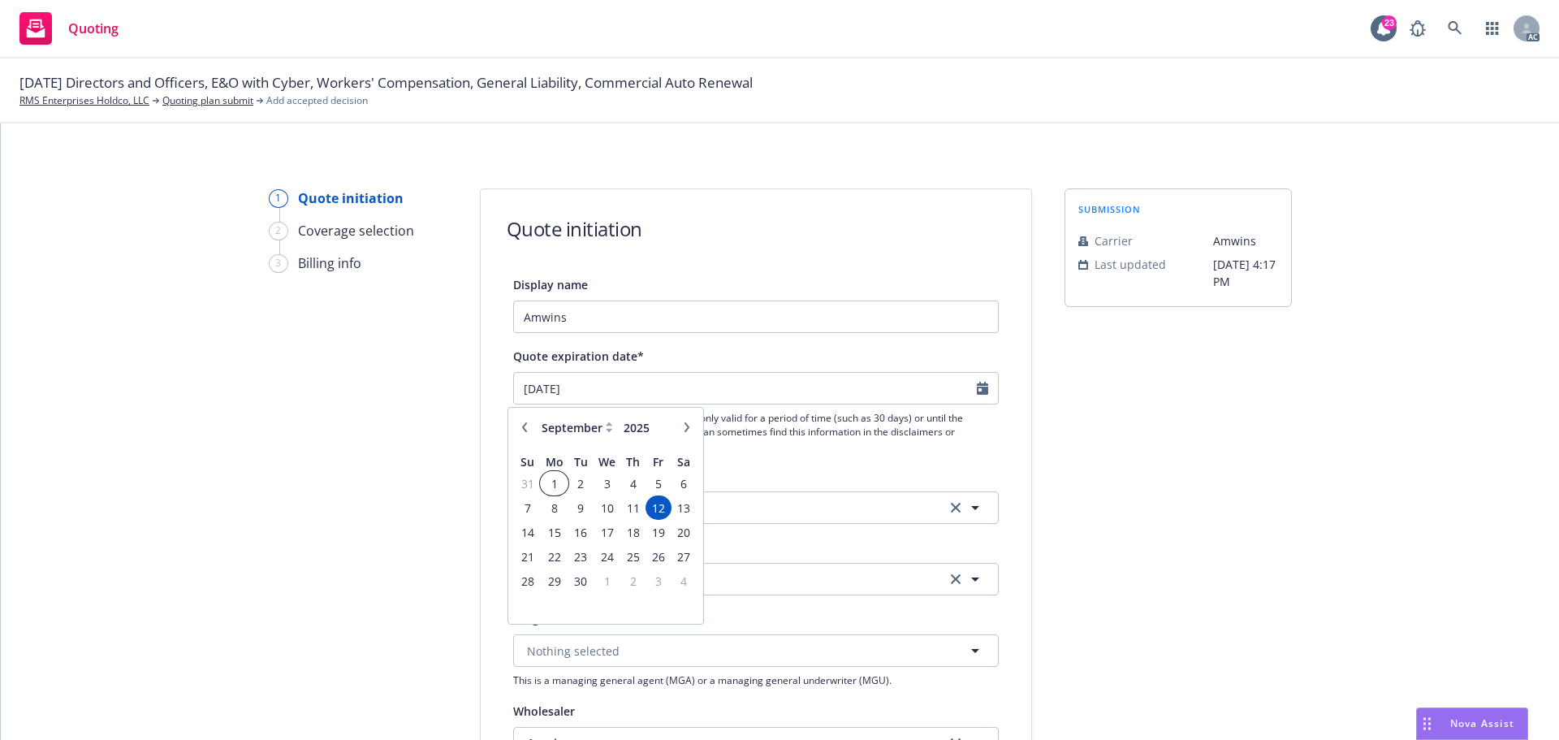
click at [551, 488] on span "1" at bounding box center [554, 483] width 24 height 20
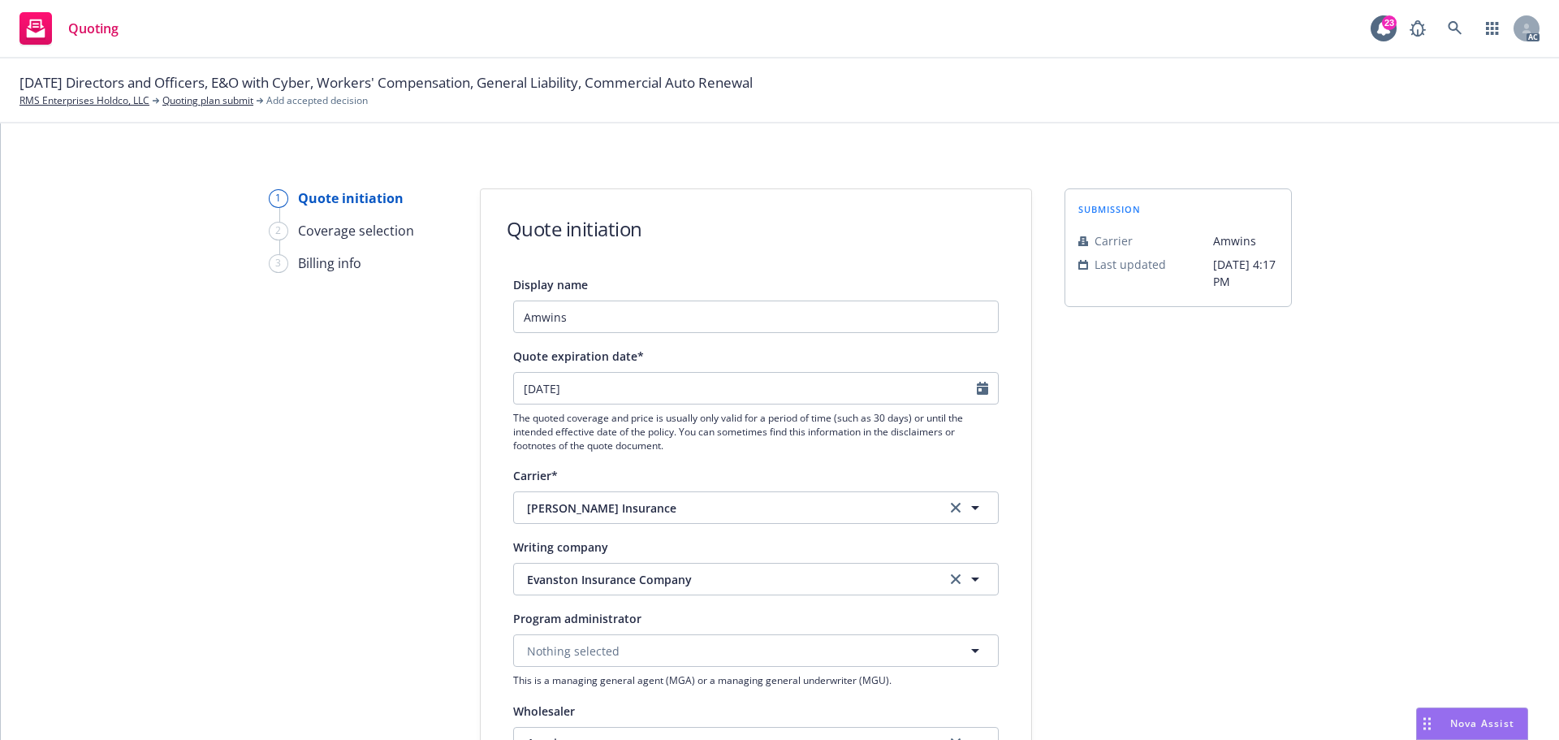
type input "09/01/2025"
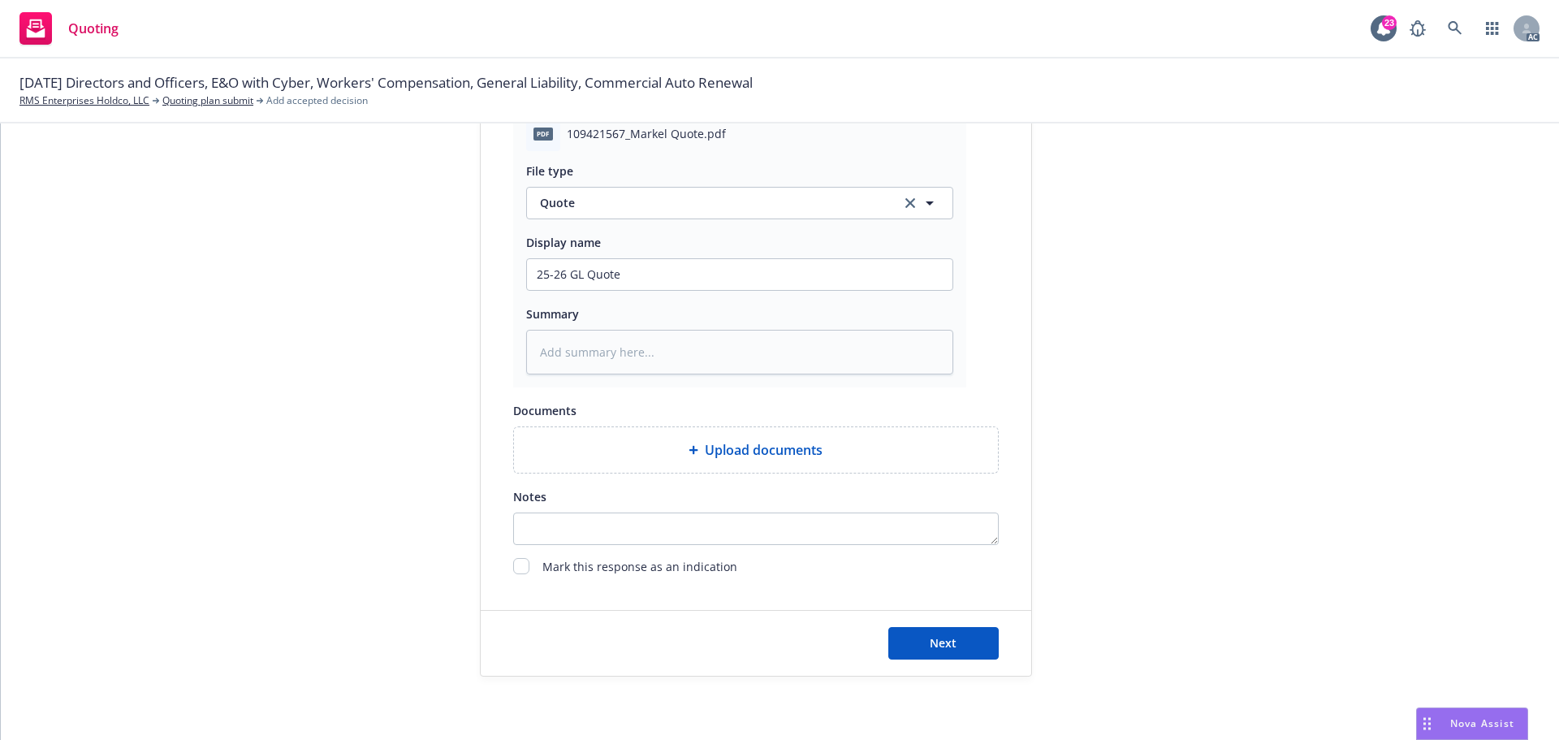
scroll to position [839, 0]
click at [949, 638] on span "Next" at bounding box center [943, 640] width 27 height 15
type textarea "x"
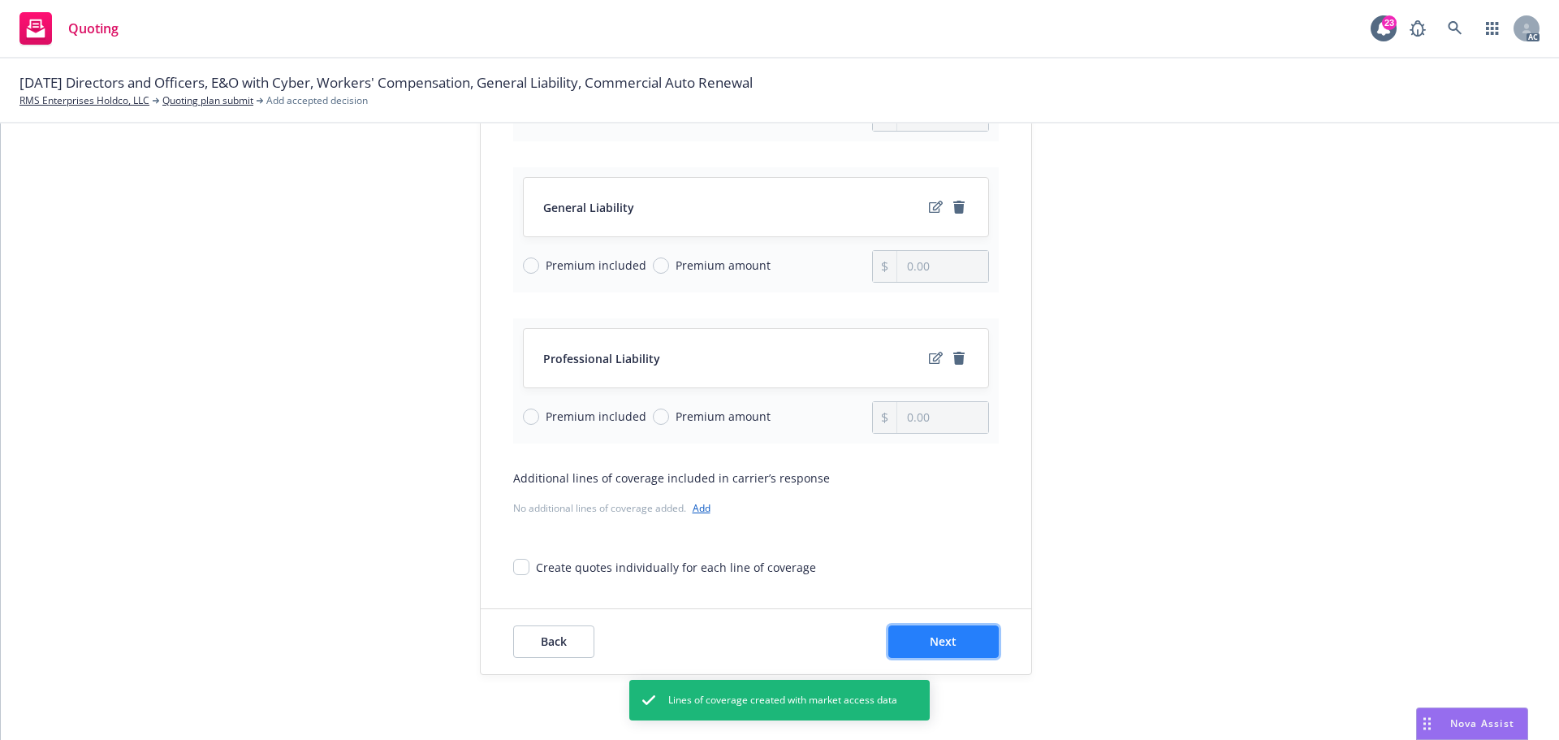
click at [965, 648] on button "Next" at bounding box center [943, 641] width 110 height 32
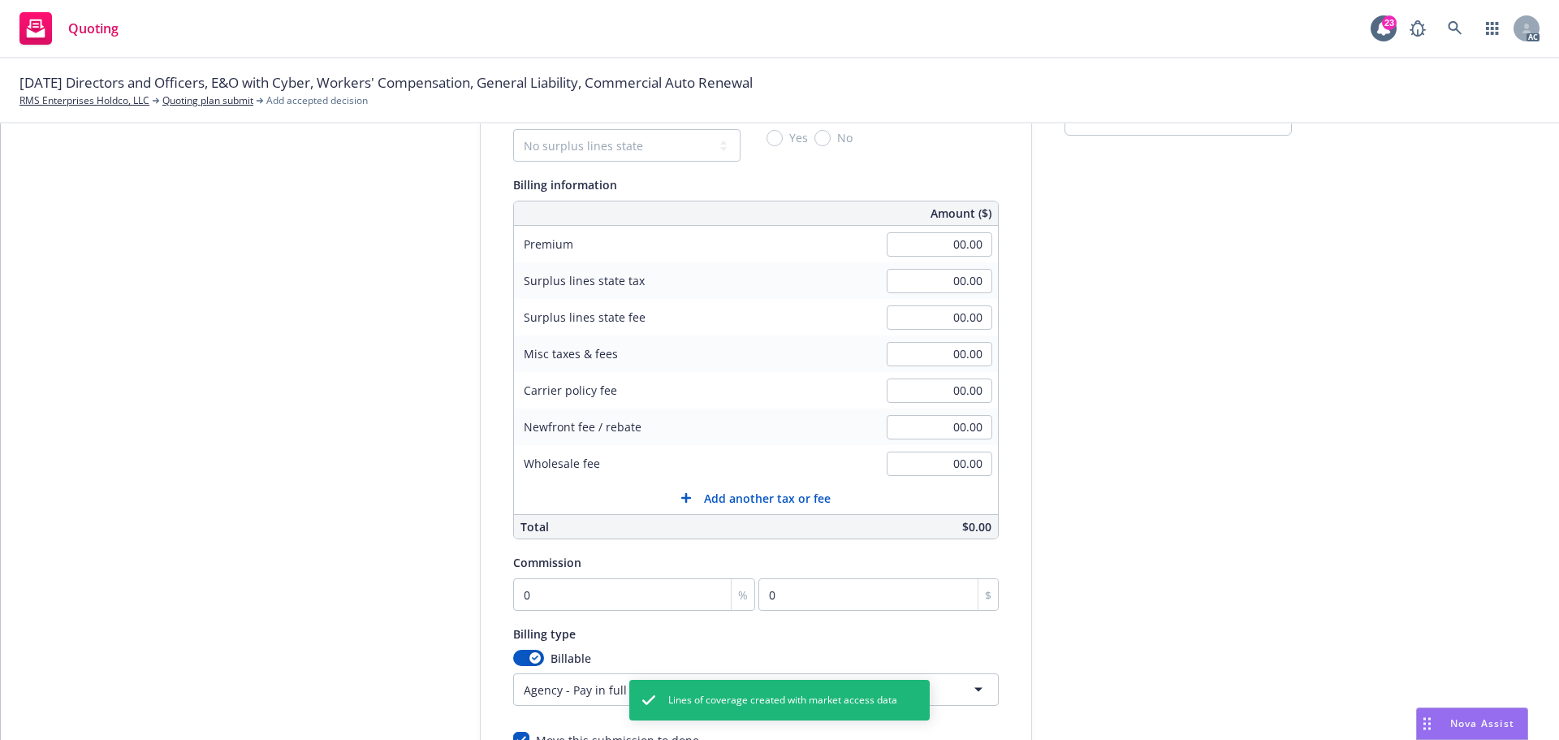
scroll to position [19, 0]
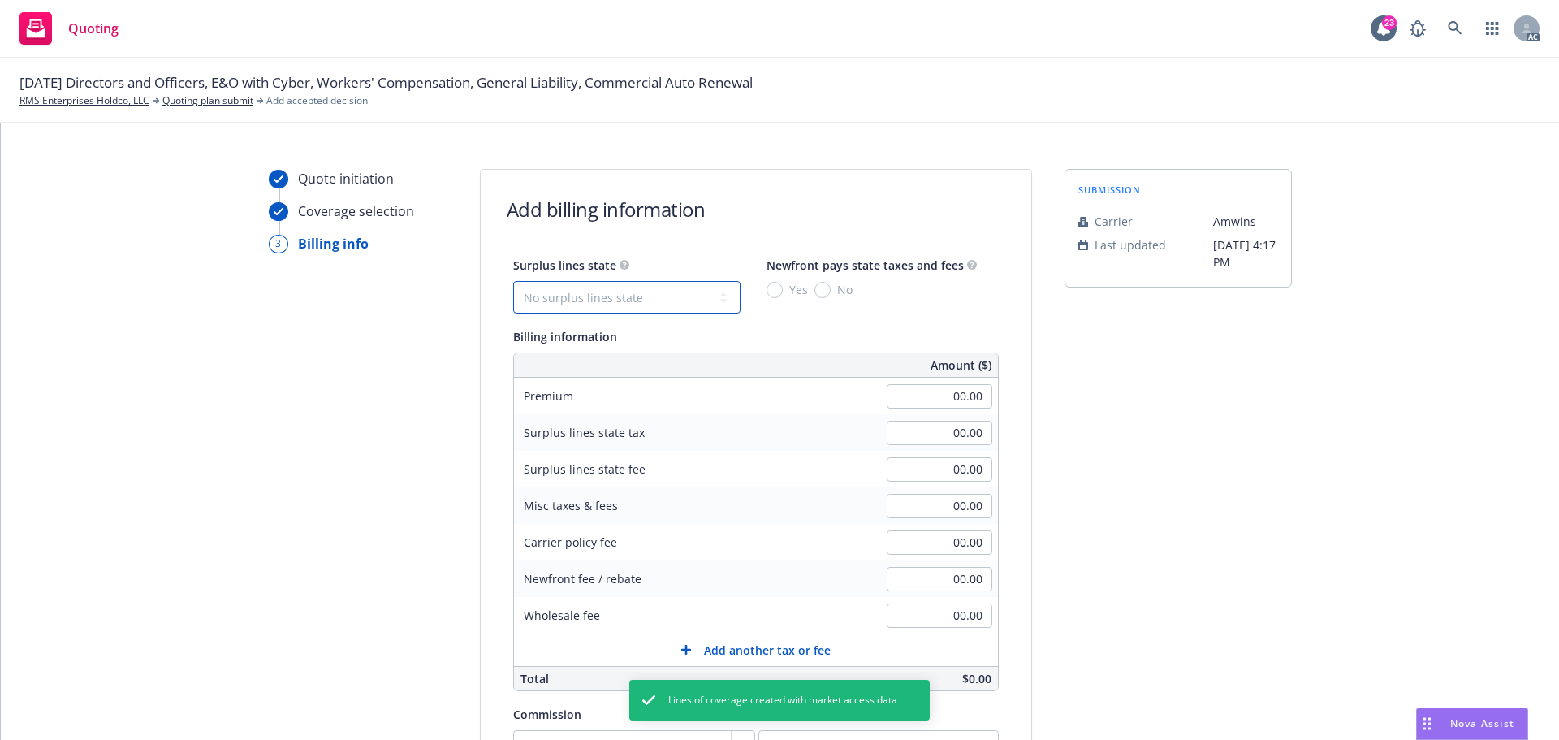
click at [651, 299] on select "No surplus lines state Alaska Alabama Arkansas Arizona California Colorado Conn…" at bounding box center [626, 297] width 227 height 32
select select "CO"
click at [513, 281] on select "No surplus lines state Alaska Alabama Arkansas Arizona California Colorado Conn…" at bounding box center [626, 297] width 227 height 32
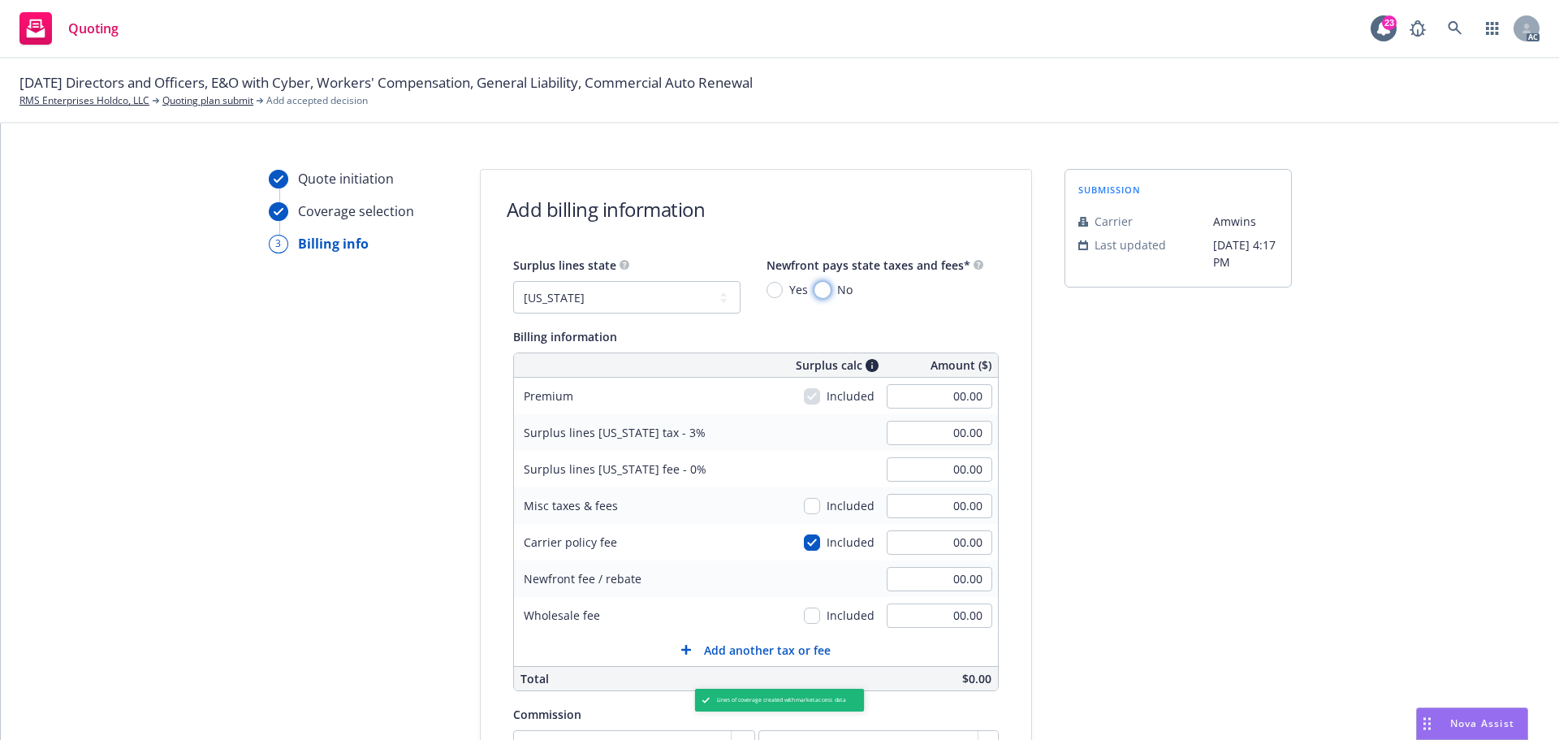
click at [814, 290] on input "No" at bounding box center [822, 290] width 16 height 16
radio input "true"
click at [934, 391] on input "00.00" at bounding box center [940, 396] width 106 height 24
type input "83,000.00"
type input "2,490.00"
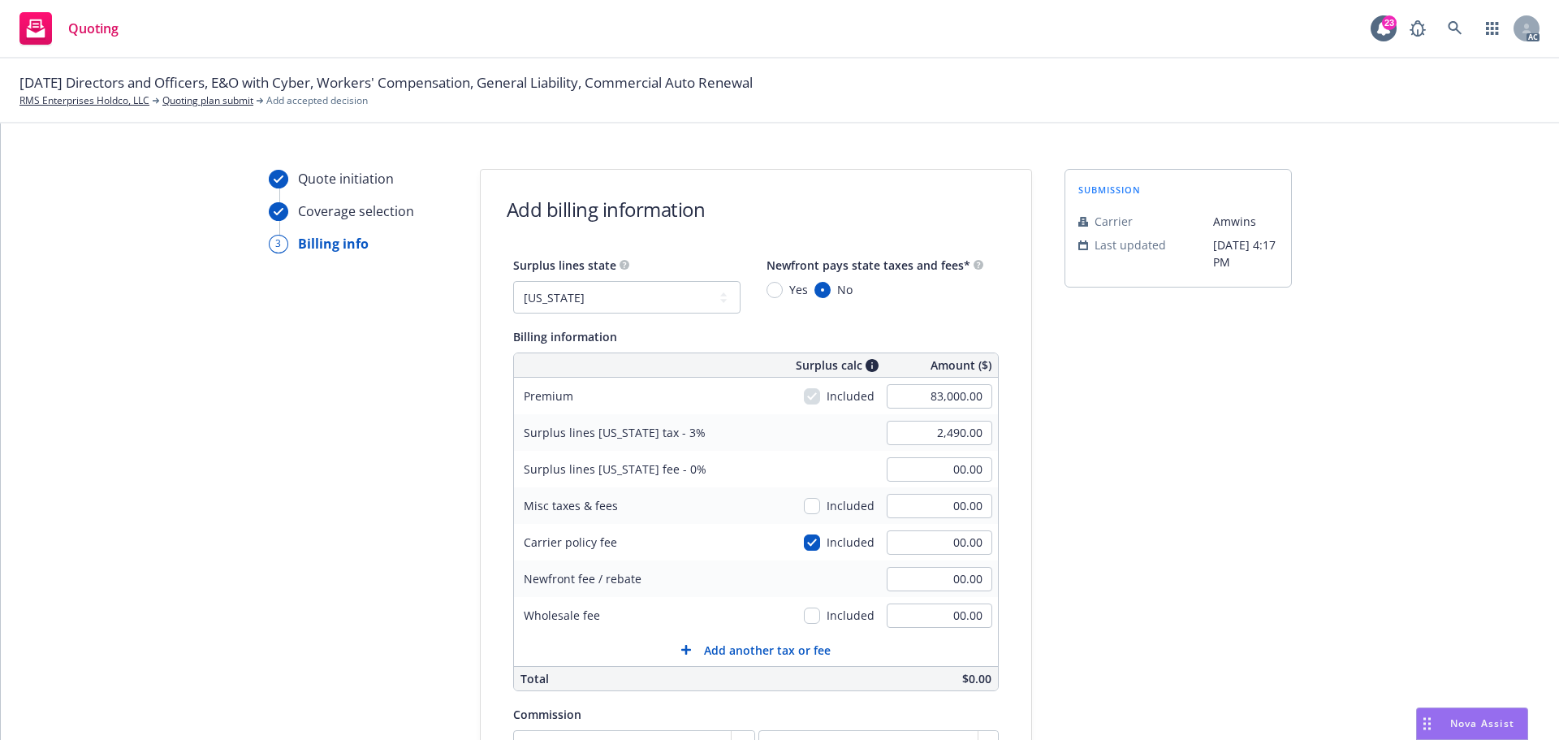
click at [1210, 458] on div "submission Carrier Amwins Last updated 7/3, 4:17 PM" at bounding box center [1177, 584] width 227 height 831
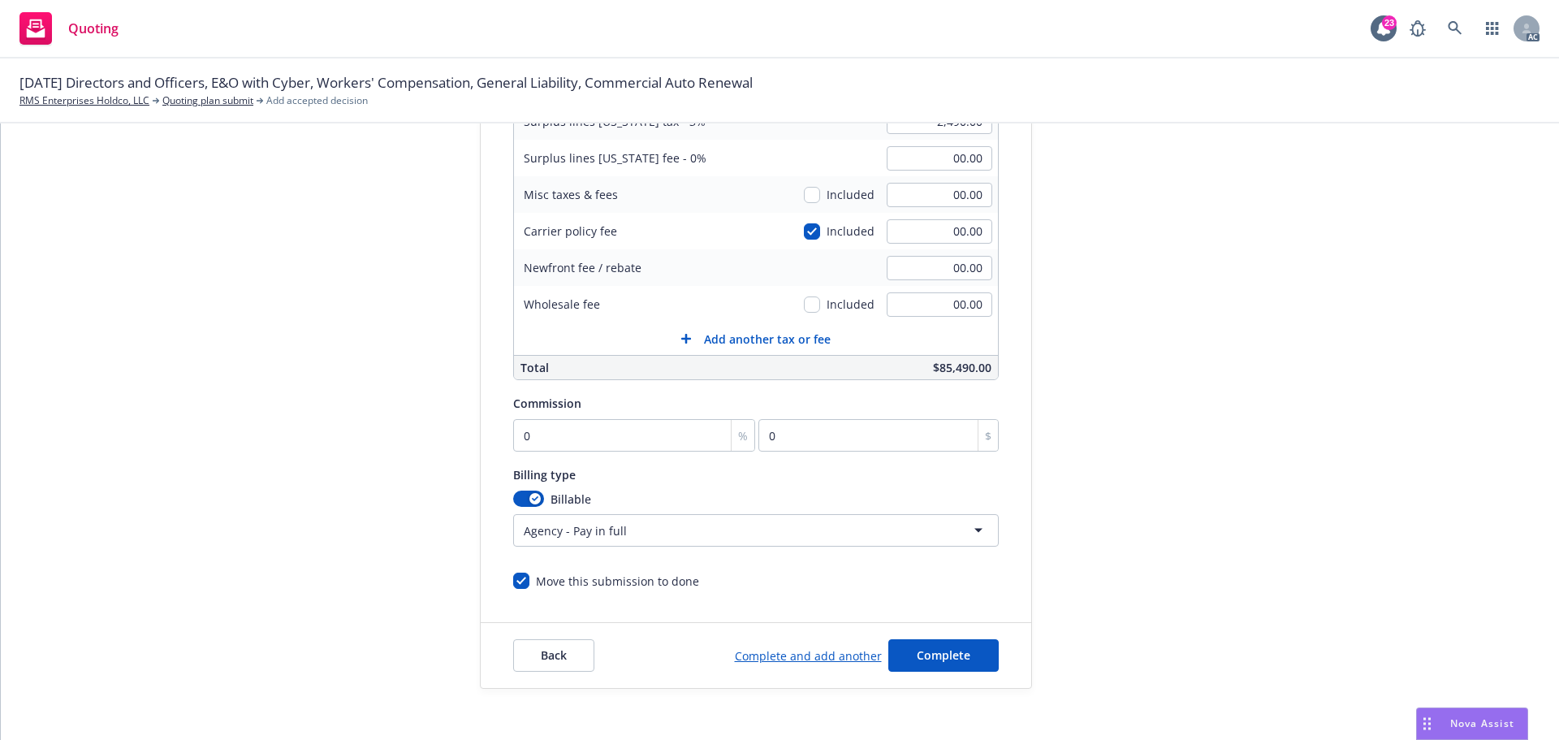
scroll to position [344, 0]
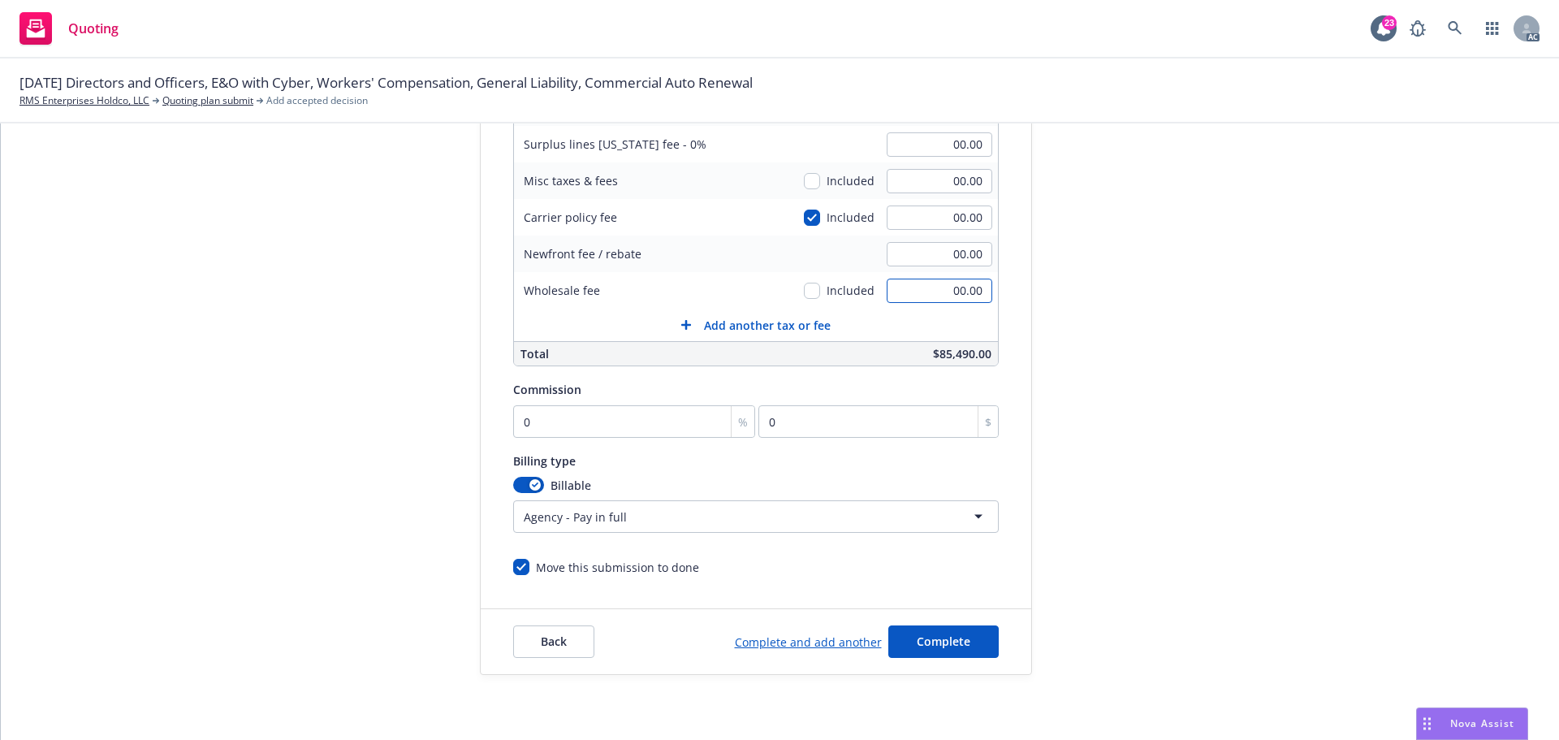
click at [939, 301] on input "00.00" at bounding box center [940, 290] width 106 height 24
type input "350.00"
drag, startPoint x: 1179, startPoint y: 304, endPoint x: 1461, endPoint y: 336, distance: 284.4
click at [1183, 305] on div "submission Carrier Amwins Last updated 7/3, 4:17 PM" at bounding box center [1177, 259] width 227 height 831
click at [611, 432] on input "0" at bounding box center [634, 421] width 243 height 32
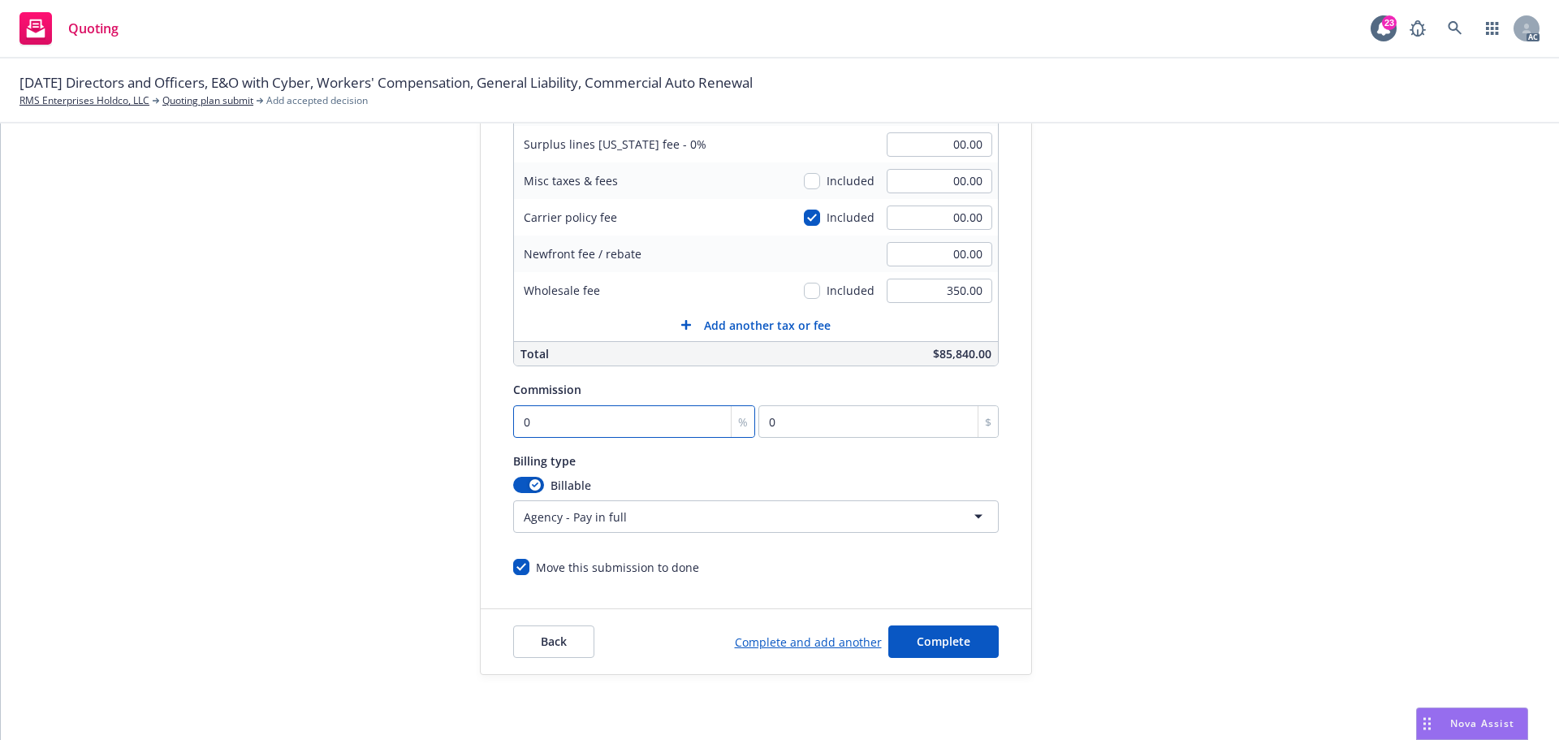
type input "1"
type input "830"
type input "11"
type input "9130"
type input "11.5"
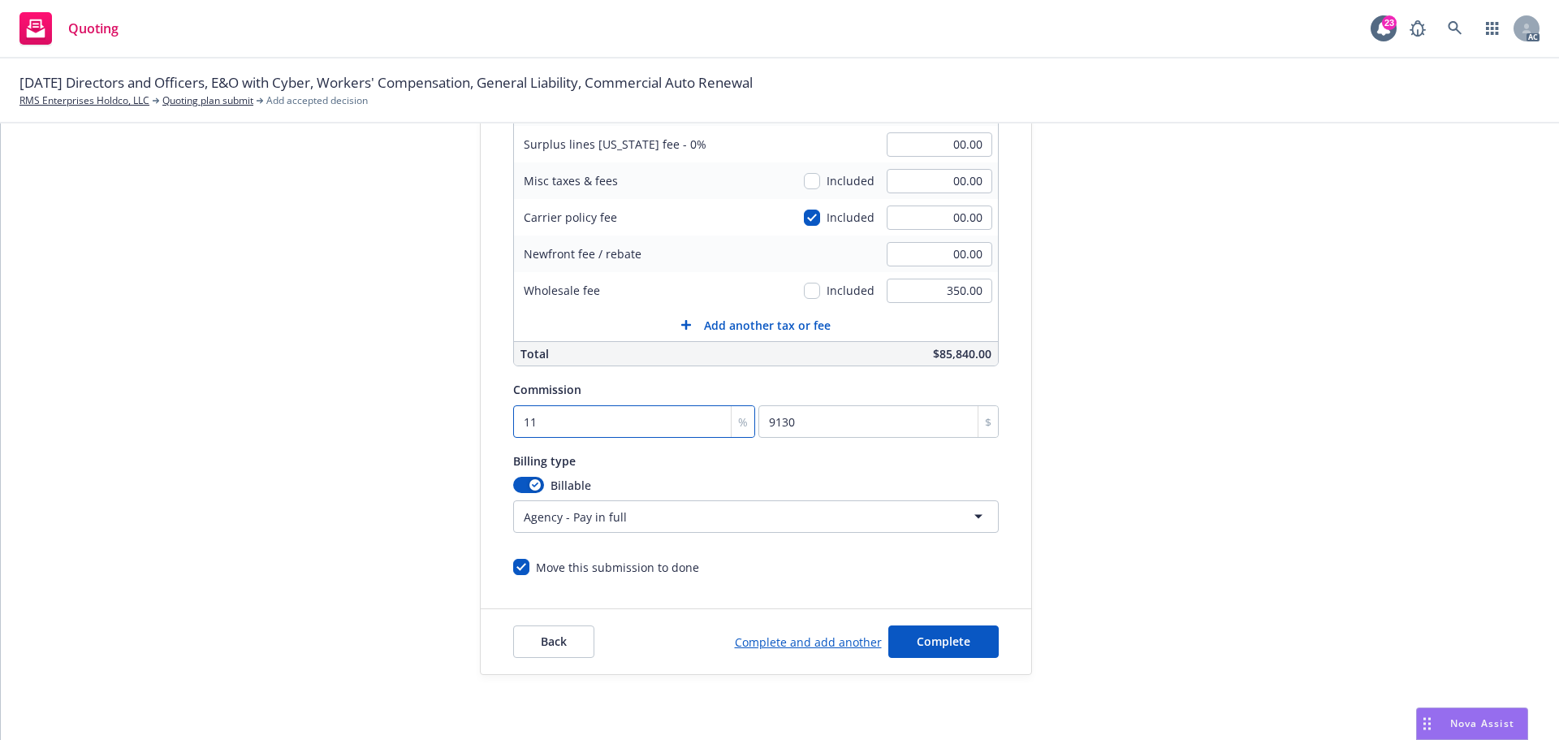
type input "9545"
type input "11.5"
click at [1161, 447] on div "submission Carrier Amwins Last updated 7/3, 4:17 PM" at bounding box center [1177, 259] width 227 height 831
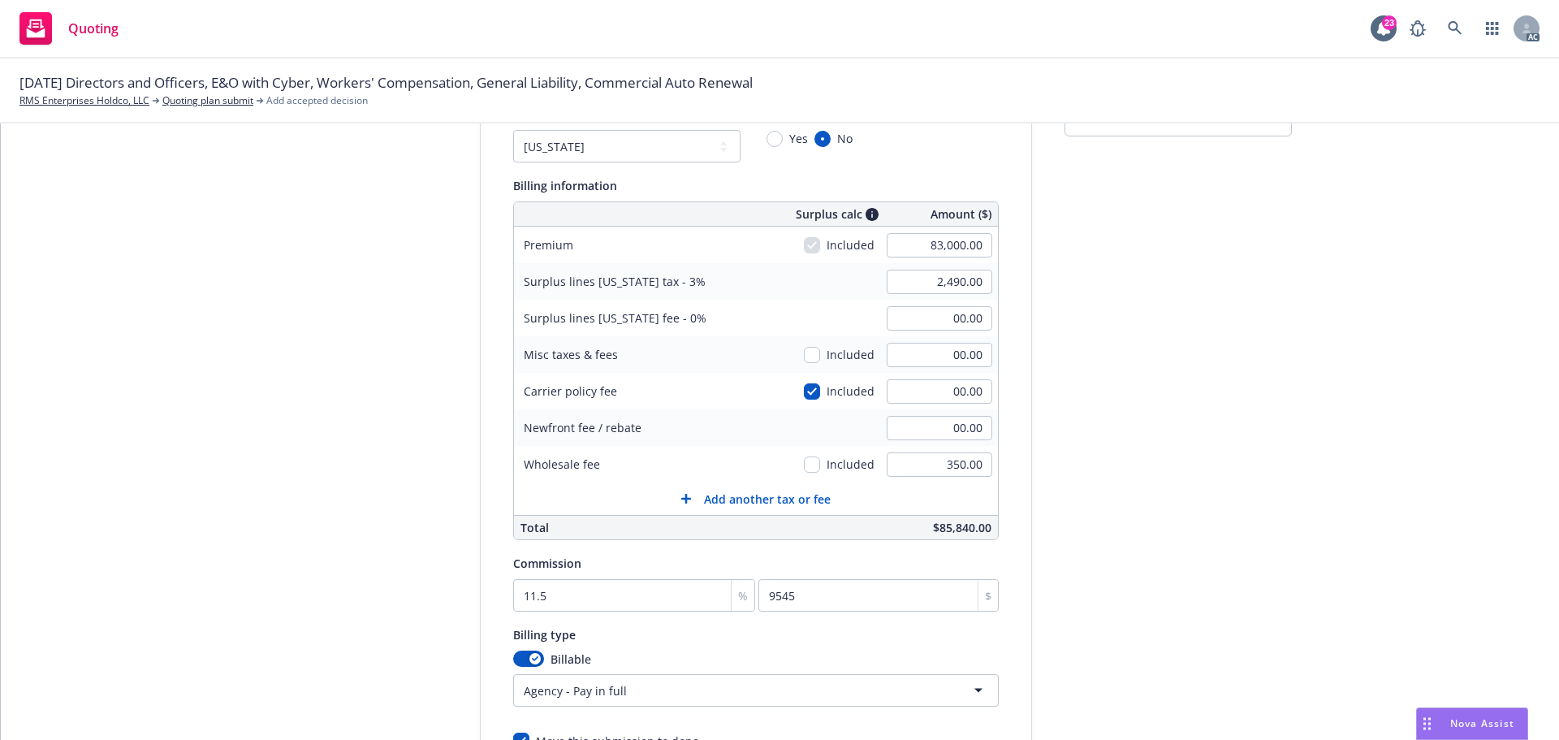
scroll to position [0, 0]
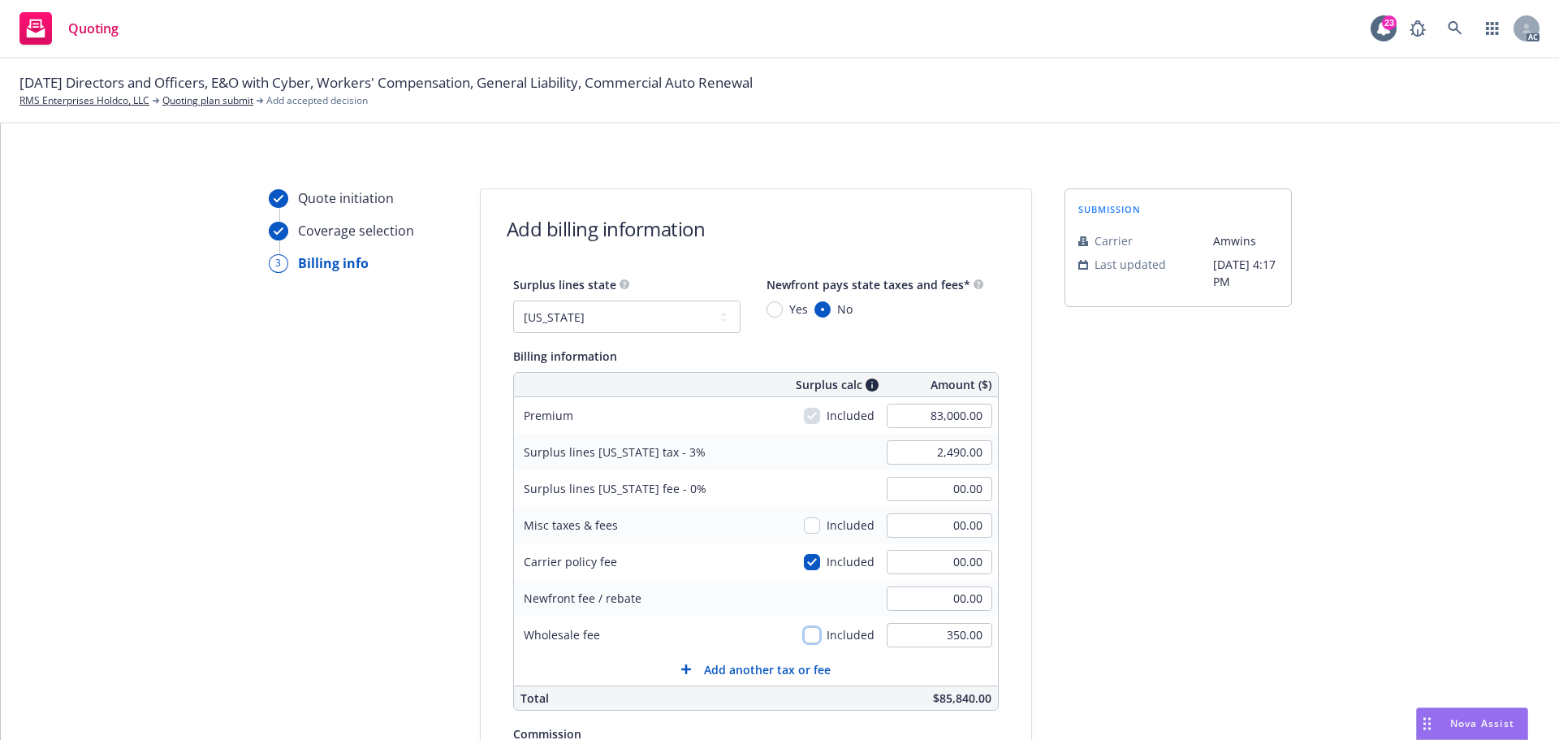
click at [804, 635] on input "checkbox" at bounding box center [812, 635] width 16 height 16
checkbox input "true"
type input "2,500.50"
click at [580, 321] on select "No surplus lines state Alaska Alabama Arkansas Arizona California Colorado Conn…" at bounding box center [626, 316] width 227 height 32
select select "CA"
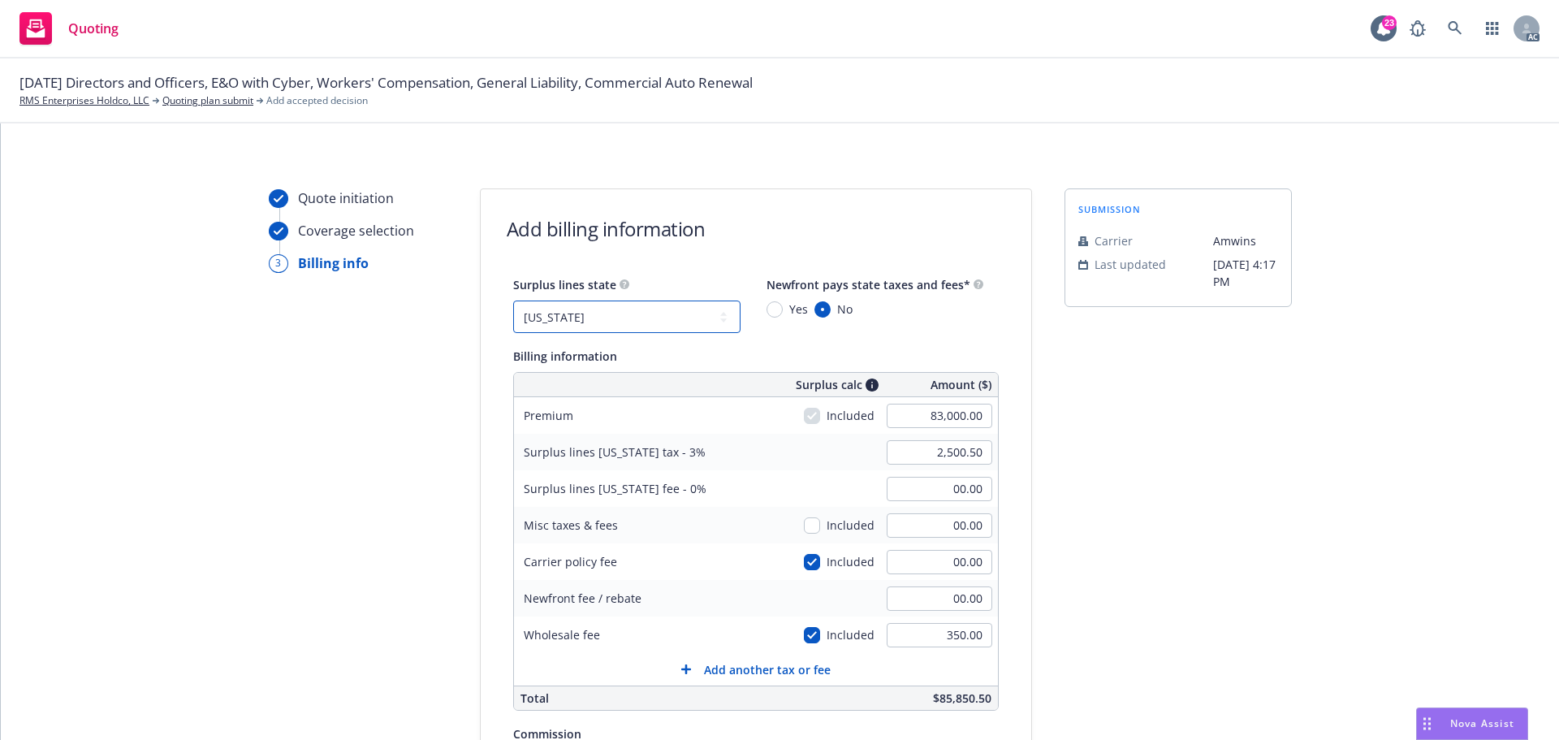
click at [513, 300] on select "No surplus lines state Alaska Alabama Arkansas Arizona California Colorado Conn…" at bounding box center [626, 316] width 227 height 32
type input "150.03"
click at [632, 316] on select "No surplus lines state Alaska Alabama Arkansas Arizona California Colorado Conn…" at bounding box center [626, 316] width 227 height 32
select select "CO"
click at [513, 300] on select "No surplus lines state Alaska Alabama Arkansas Arizona California Colorado Conn…" at bounding box center [626, 316] width 227 height 32
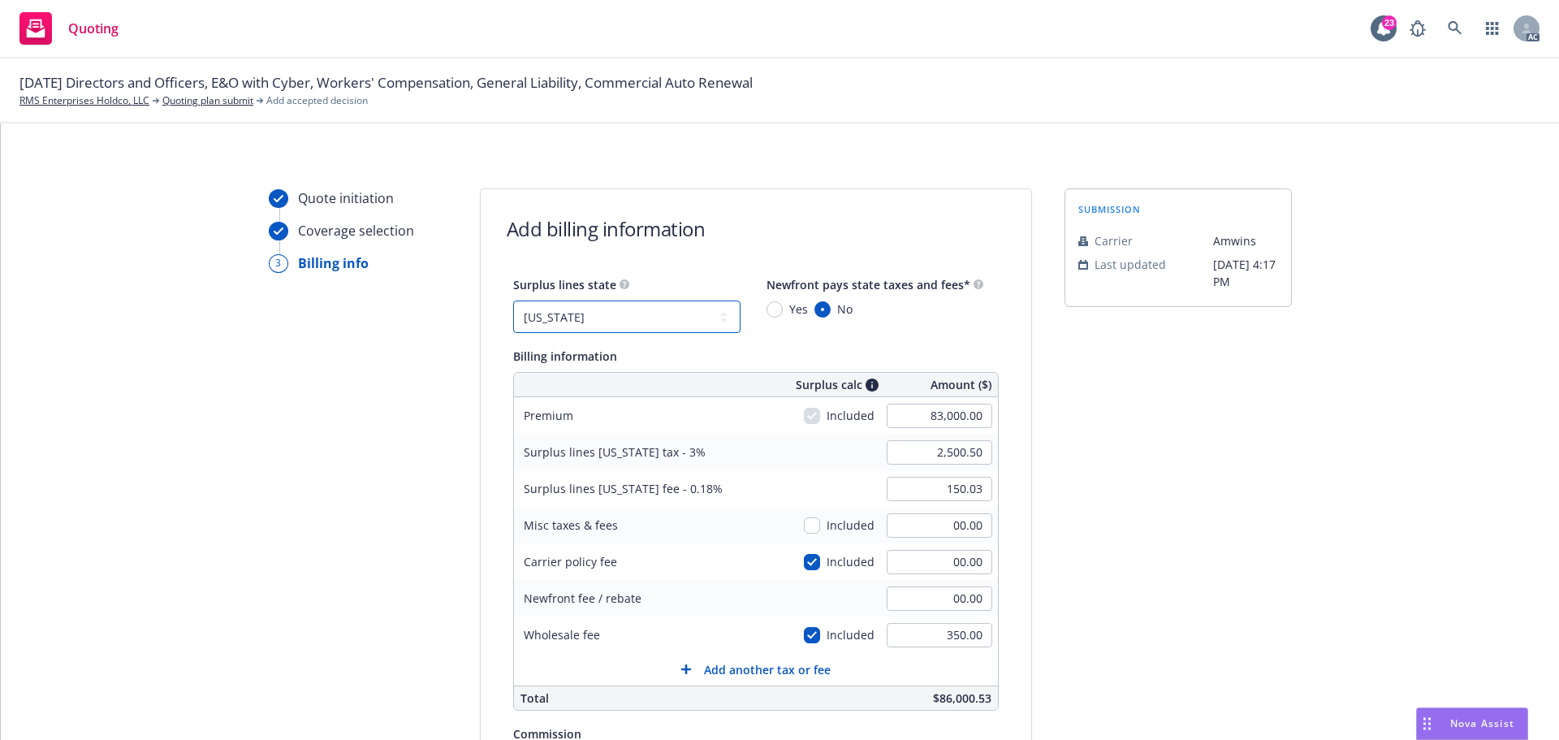
type input "00.00"
click at [600, 323] on select "No surplus lines state Alaska Alabama Arkansas Arizona California Colorado Conn…" at bounding box center [626, 316] width 227 height 32
select select "CT"
click at [513, 300] on select "No surplus lines state Alaska Alabama Arkansas Arizona California Colorado Conn…" at bounding box center [626, 316] width 227 height 32
type input "3,334.00"
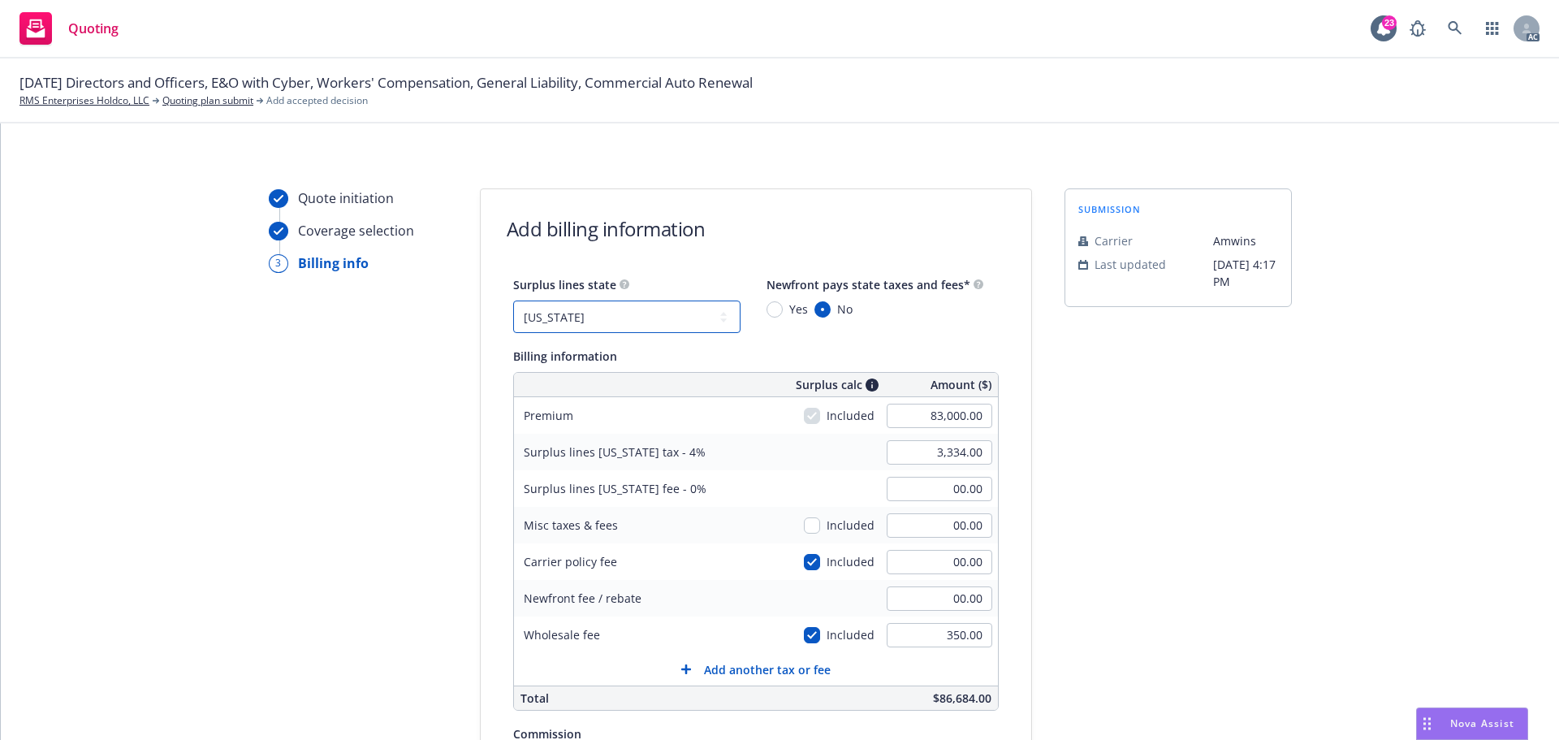
click at [615, 317] on select "No surplus lines state Alaska Alabama Arkansas Arizona California Colorado Conn…" at bounding box center [626, 316] width 227 height 32
select select "CO"
click at [513, 300] on select "No surplus lines state Alaska Alabama Arkansas Arizona California Colorado Conn…" at bounding box center [626, 316] width 227 height 32
type input "2,500.50"
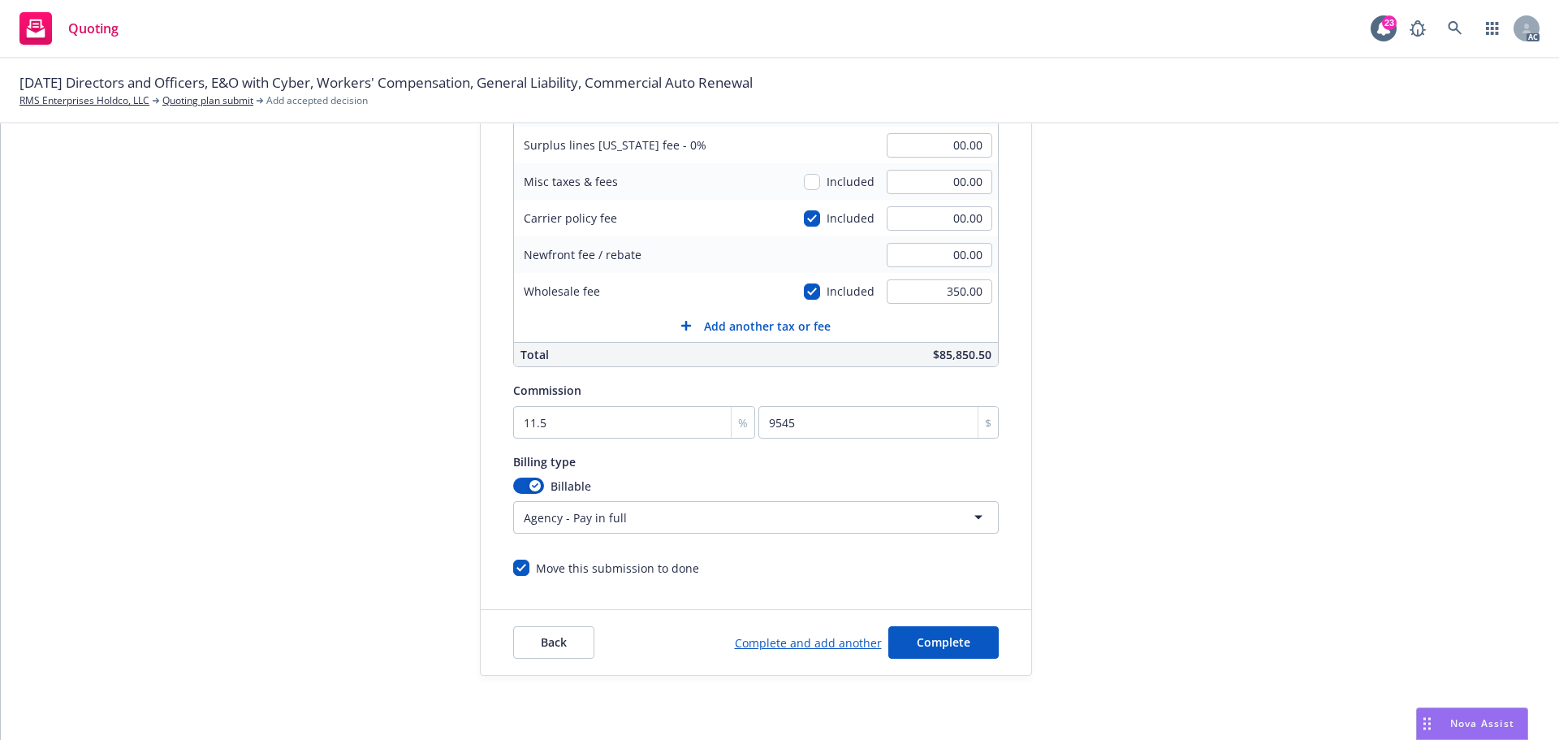
scroll to position [344, 0]
click at [957, 646] on span "Complete" at bounding box center [944, 640] width 54 height 15
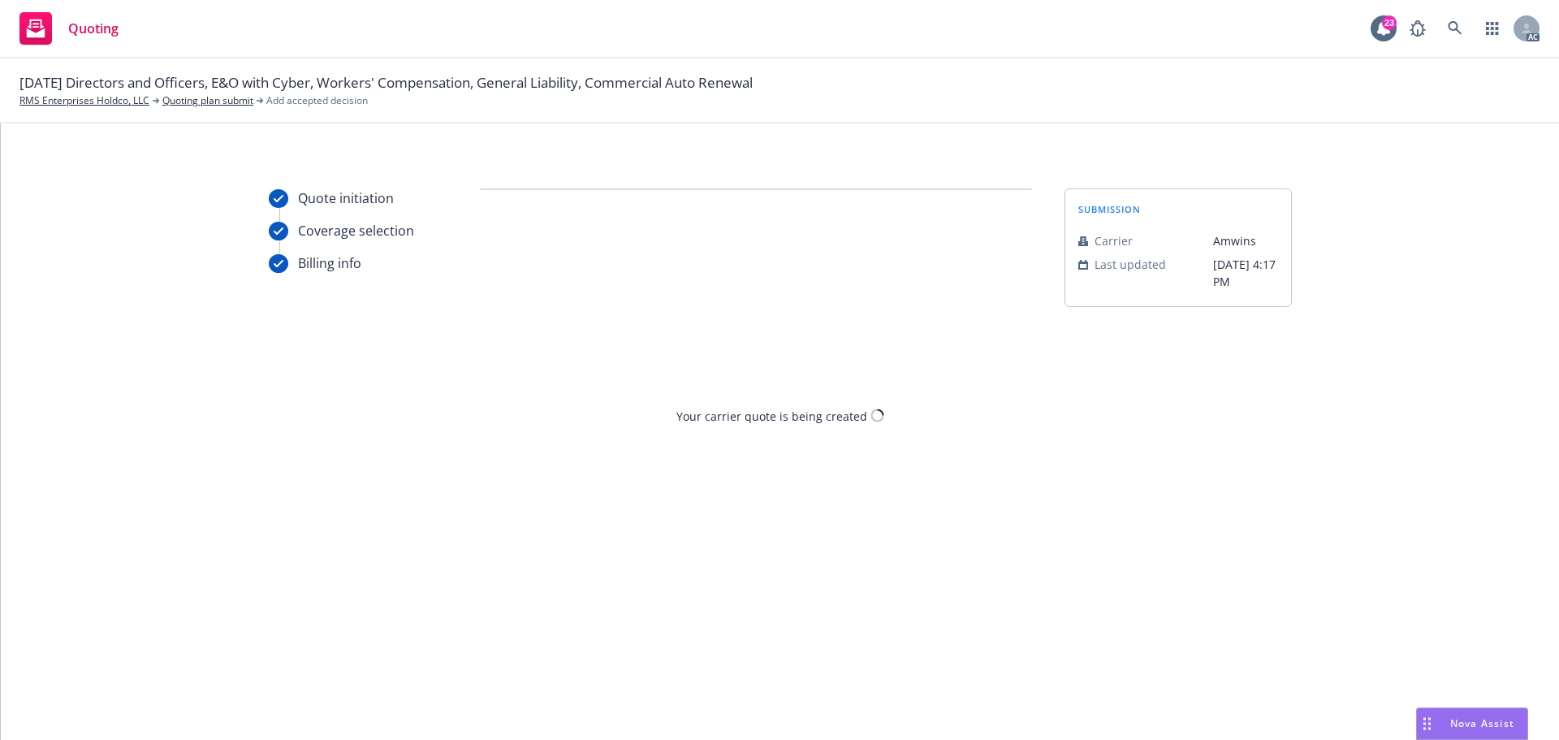
scroll to position [0, 0]
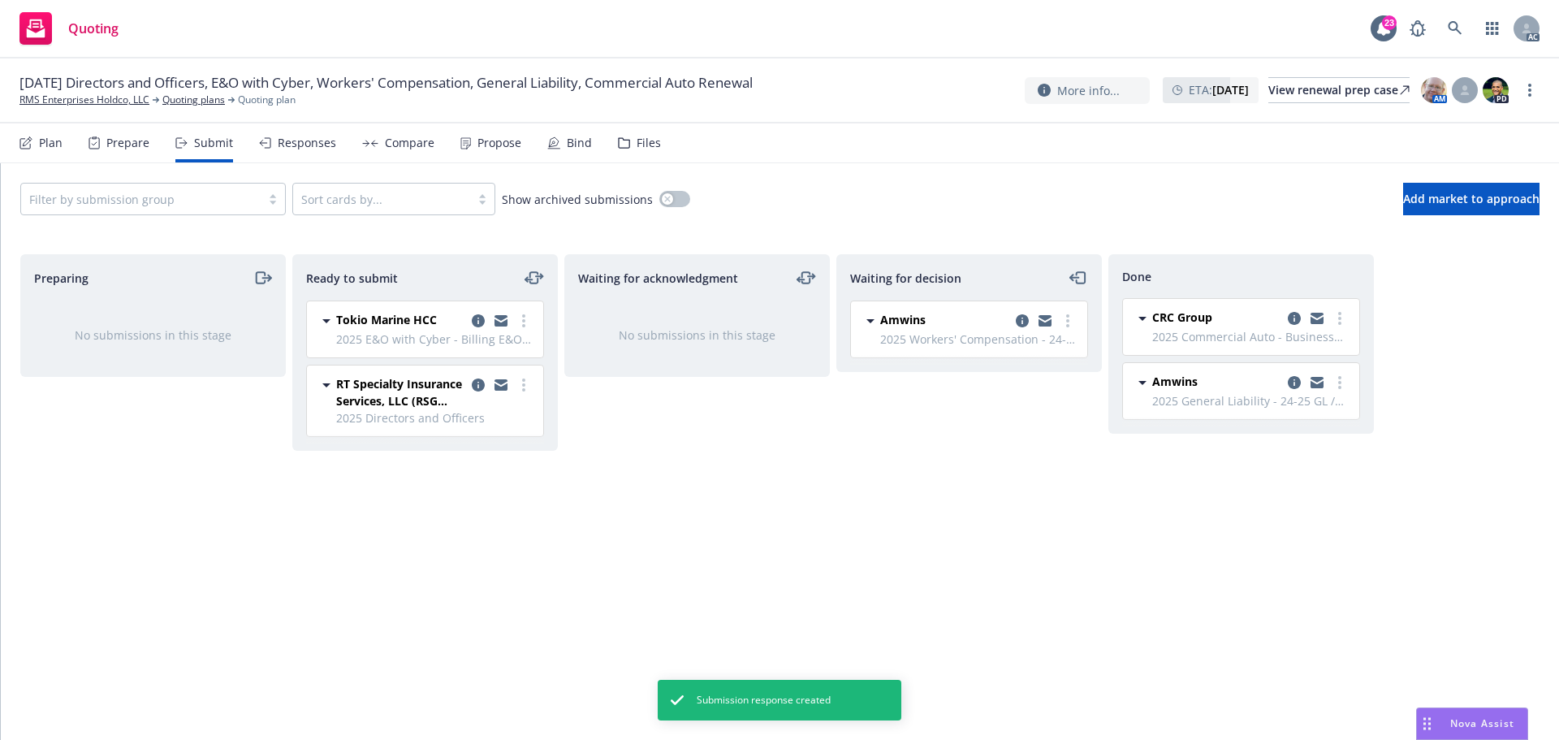
click at [491, 141] on div "Propose" at bounding box center [499, 142] width 44 height 13
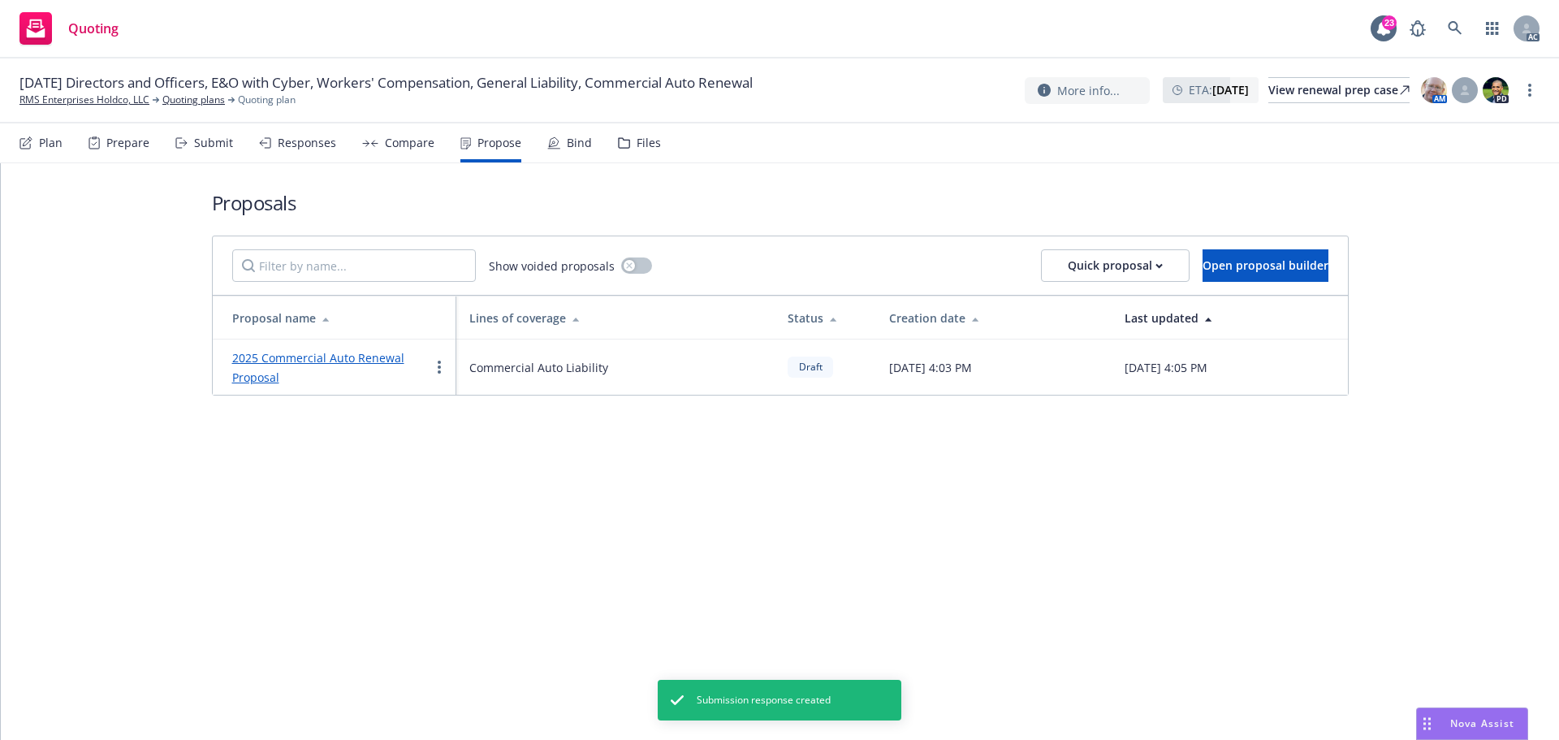
click at [360, 356] on link "2025 Commercial Auto Renewal Proposal" at bounding box center [318, 367] width 172 height 35
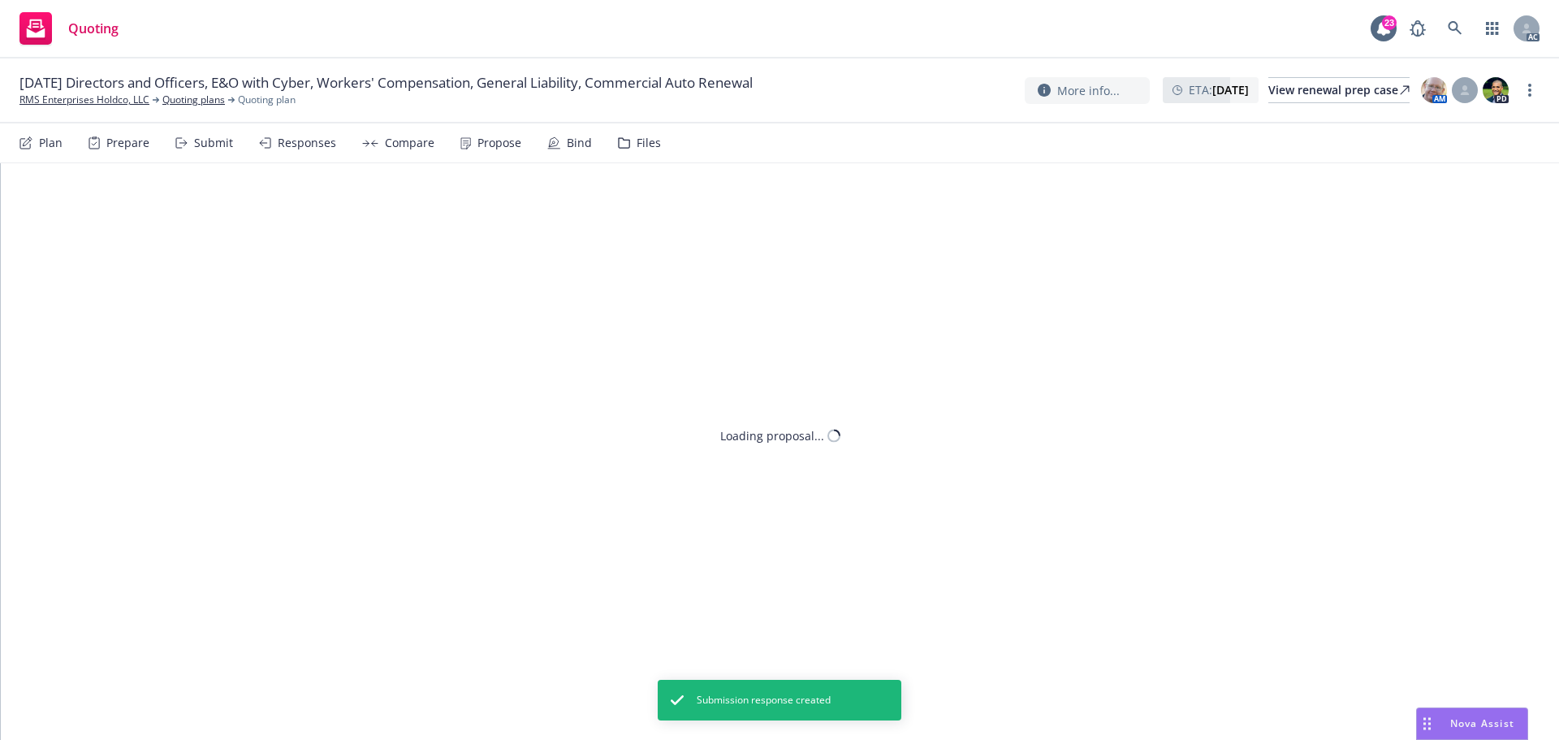
type textarea "x"
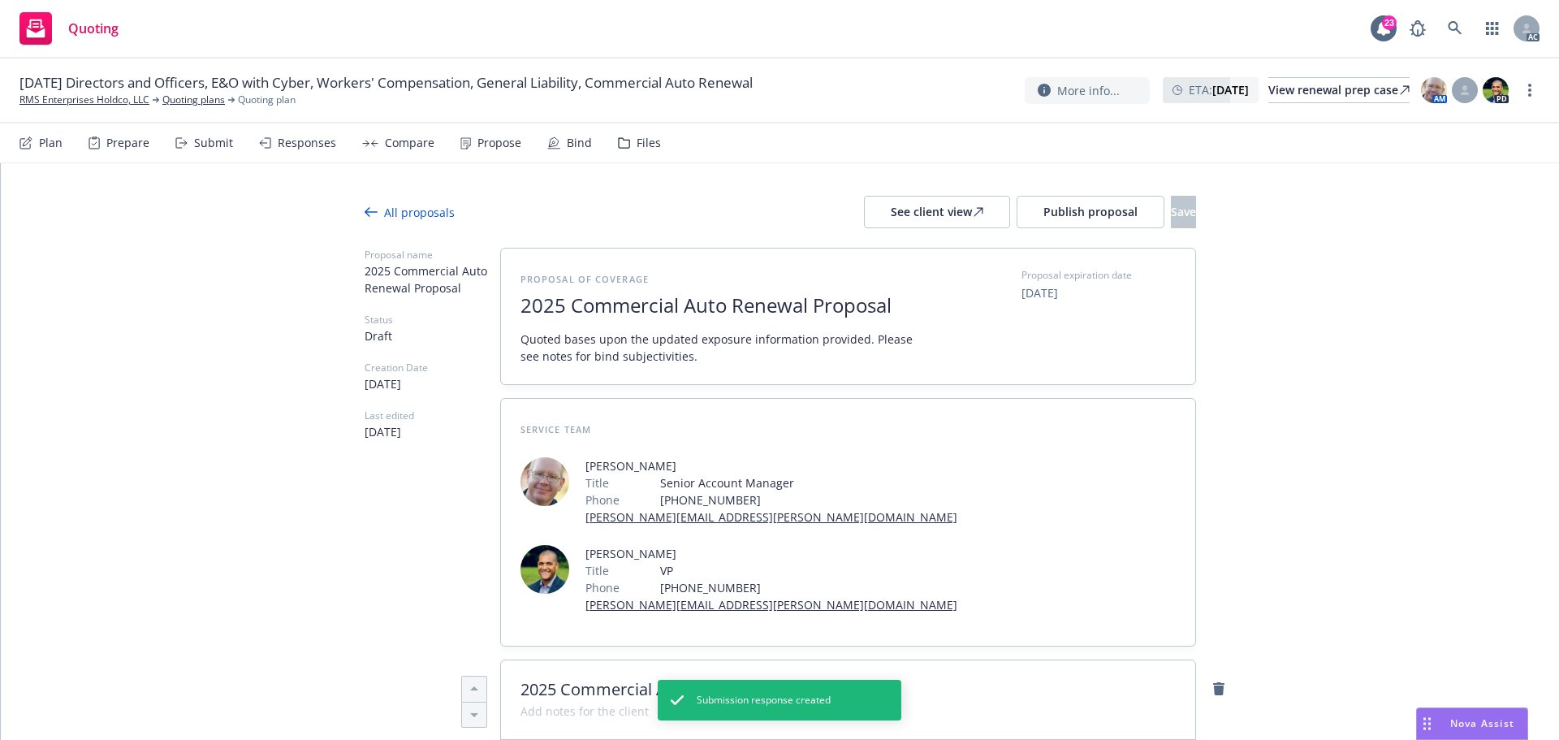
click at [723, 313] on span "2025 Commercial Auto Renewal Proposal" at bounding box center [719, 306] width 398 height 24
click at [720, 313] on span "2025 Commercial Auto Renewal Proposal" at bounding box center [719, 306] width 398 height 24
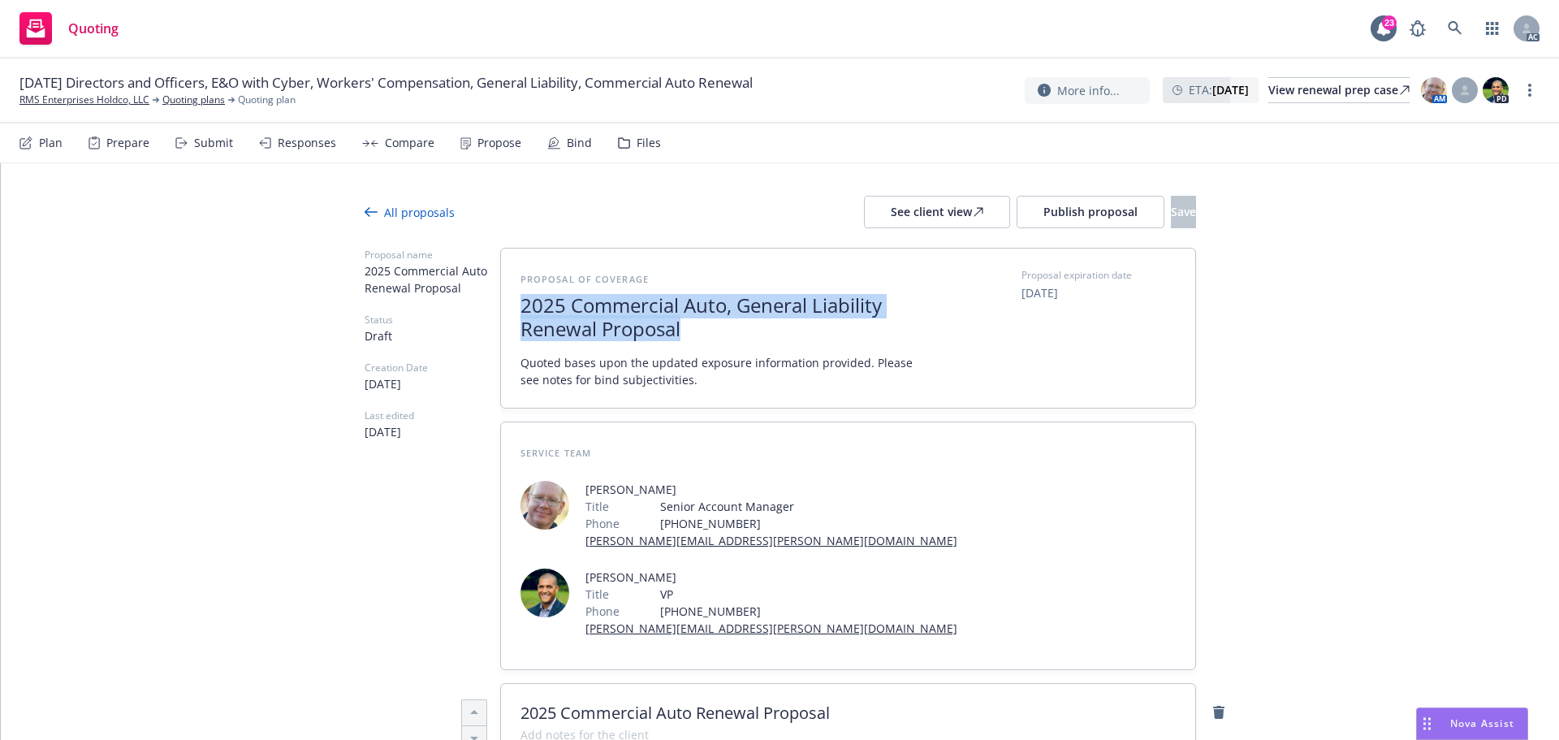
drag, startPoint x: 638, startPoint y: 343, endPoint x: 505, endPoint y: 313, distance: 136.5
click at [505, 313] on div "Proposal of coverage 2025 Commercial Auto, General Liability Renewal Proposal Q…" at bounding box center [848, 327] width 694 height 159
copy span "2025 Commercial Auto, General Liability Renewal Proposal"
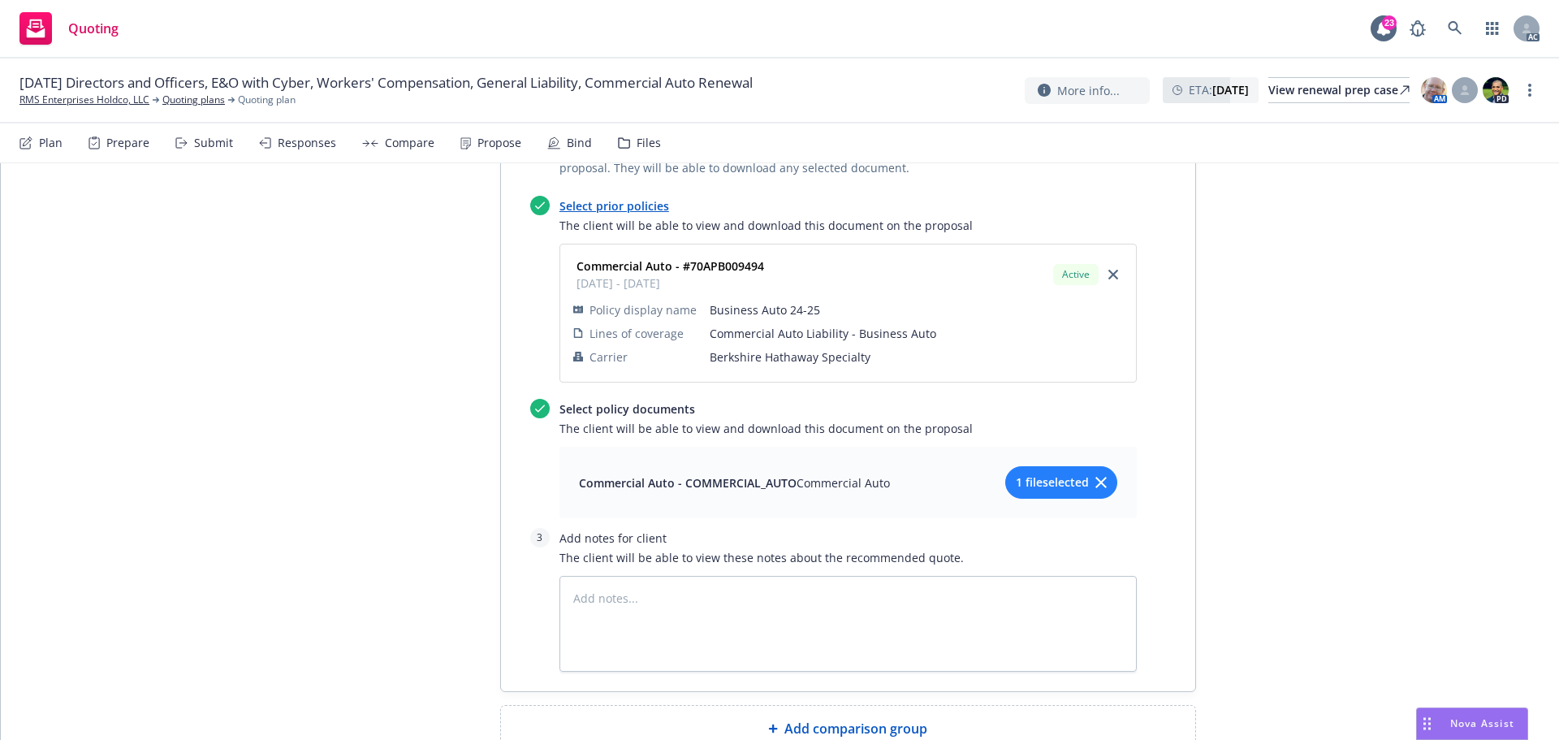
scroll to position [1206, 0]
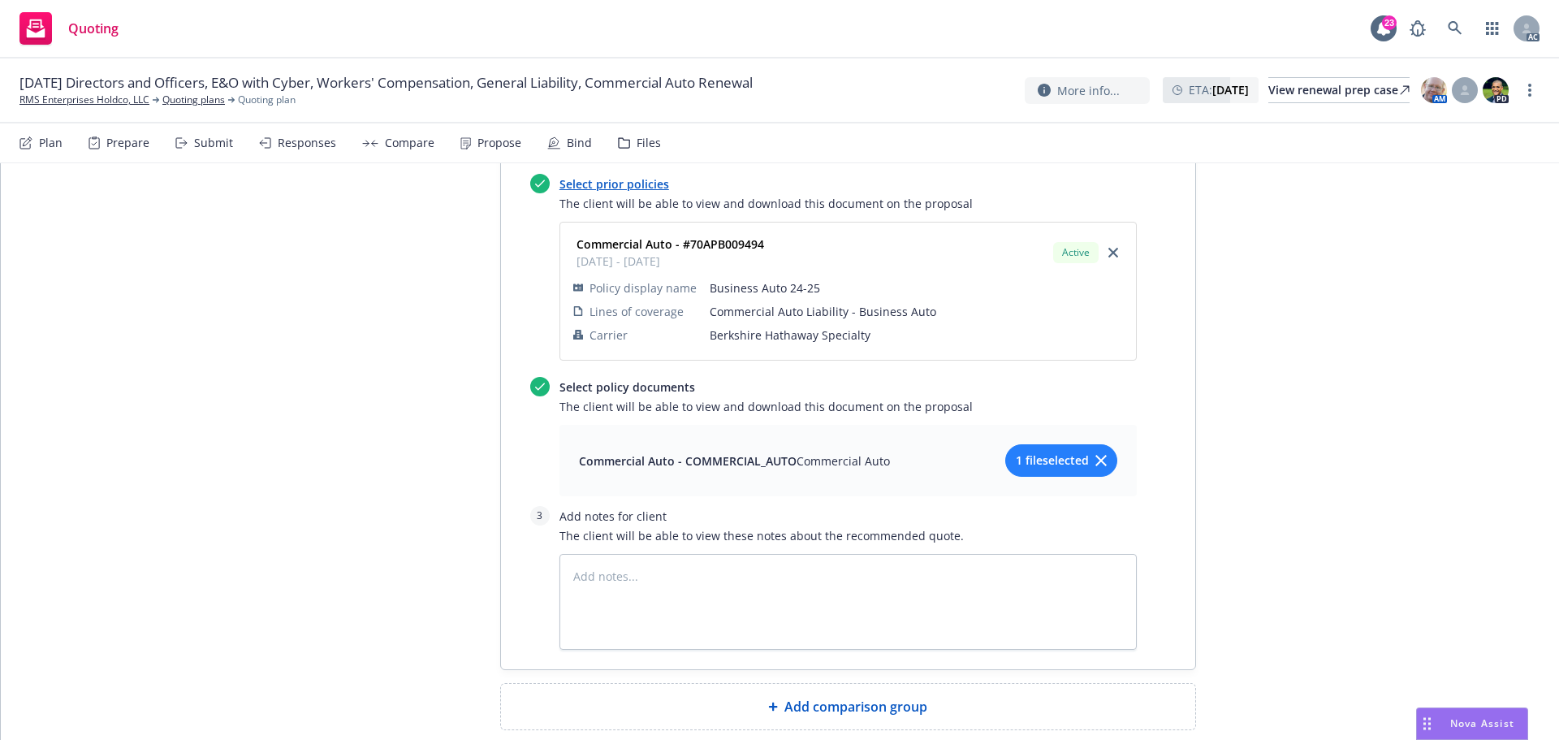
click at [784, 697] on span "Add comparison group" at bounding box center [855, 706] width 143 height 19
type textarea "x"
click at [702, 703] on span at bounding box center [847, 712] width 655 height 19
paste span
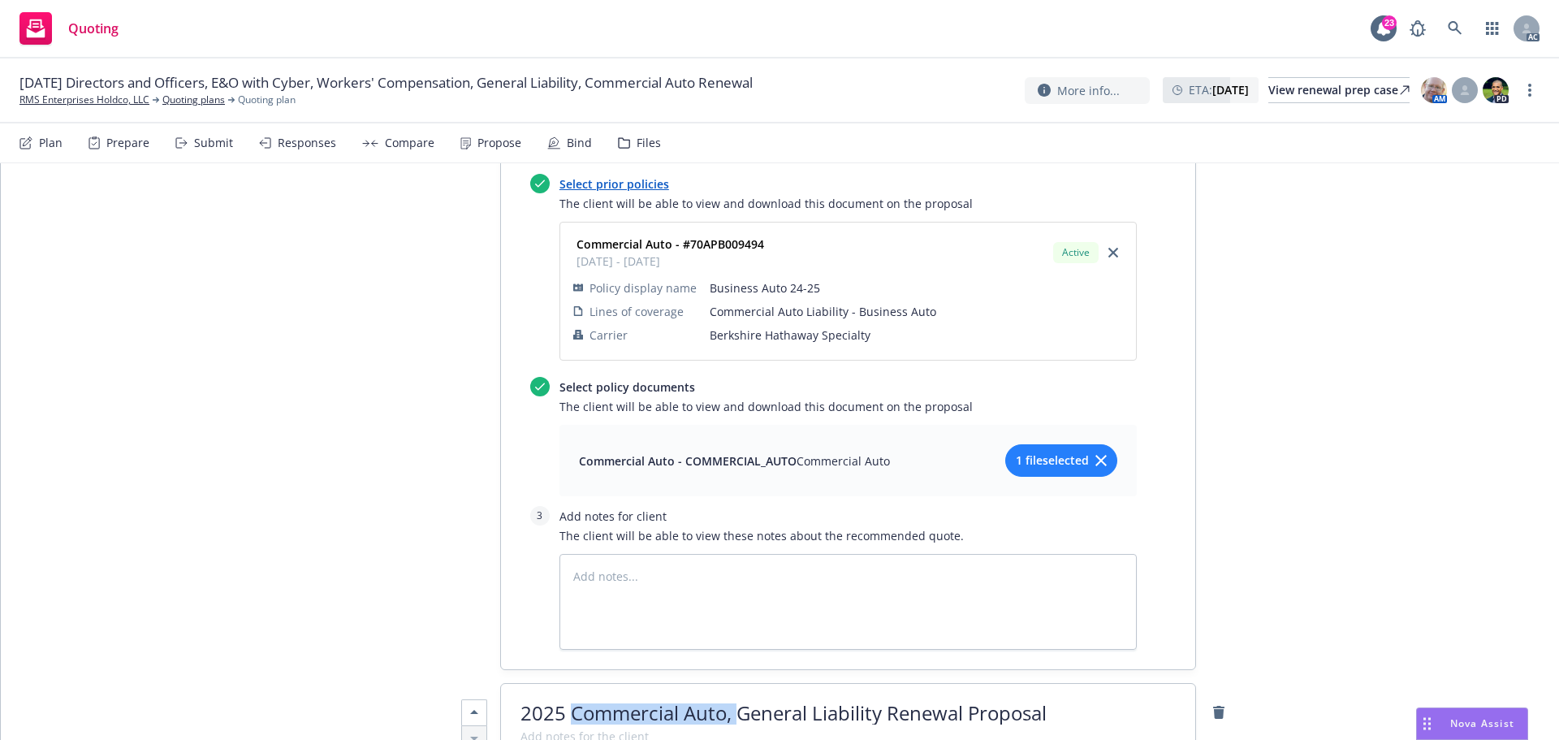
drag, startPoint x: 568, startPoint y: 631, endPoint x: 732, endPoint y: 632, distance: 164.0
click at [732, 699] on span "2025 Commercial Auto, General Liability Renewal Proposal" at bounding box center [783, 712] width 526 height 27
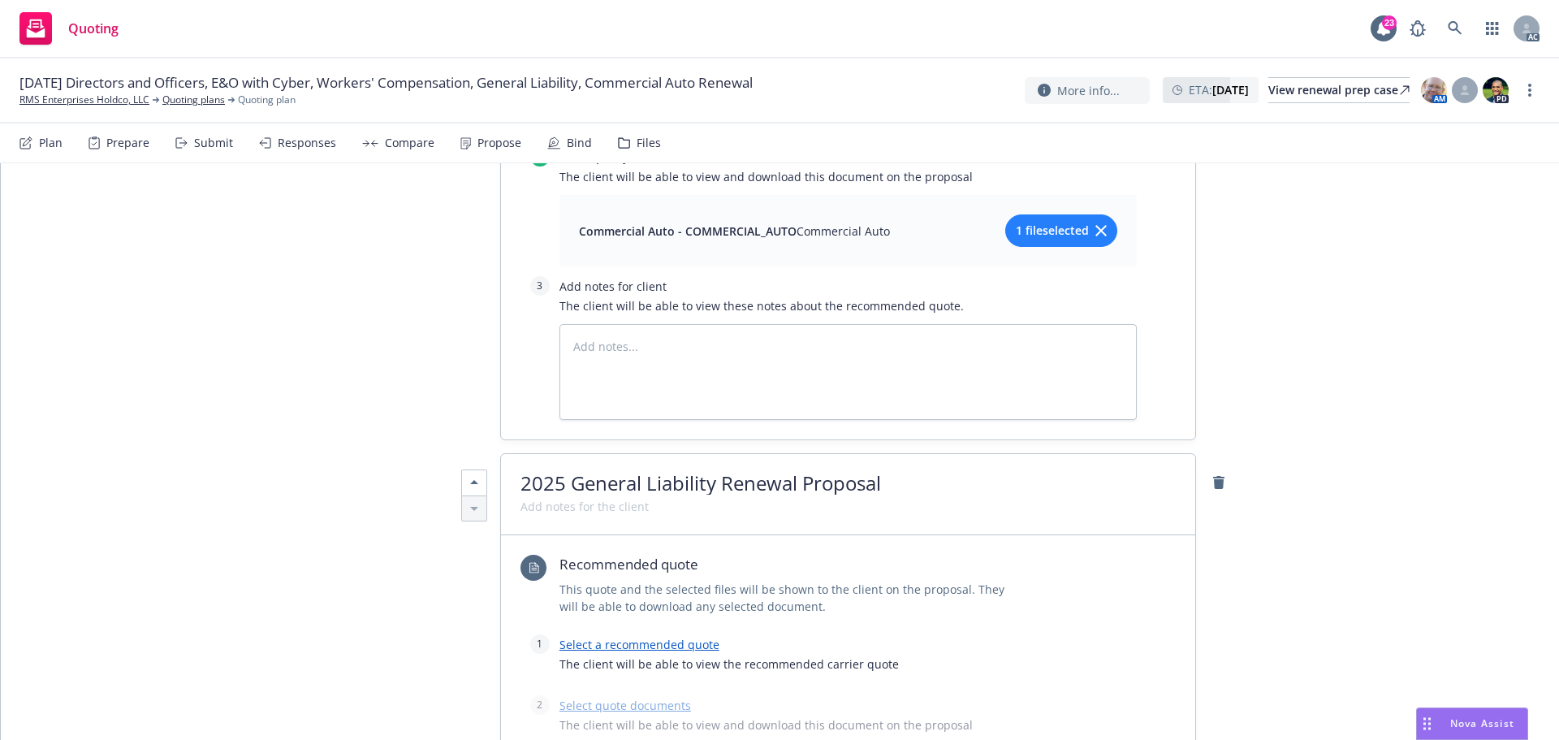
scroll to position [1449, 0]
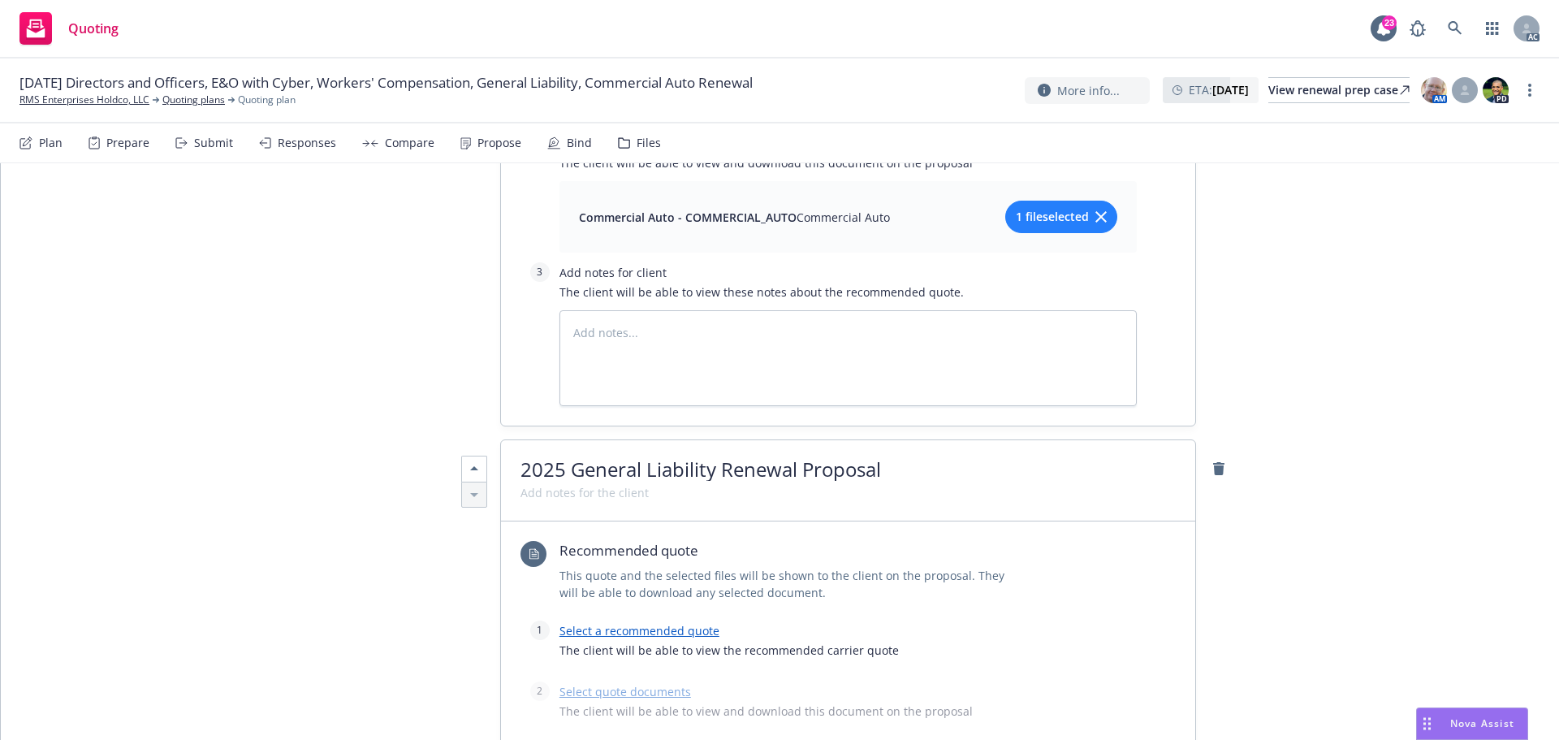
click at [668, 623] on link "Select a recommended quote" at bounding box center [639, 630] width 160 height 15
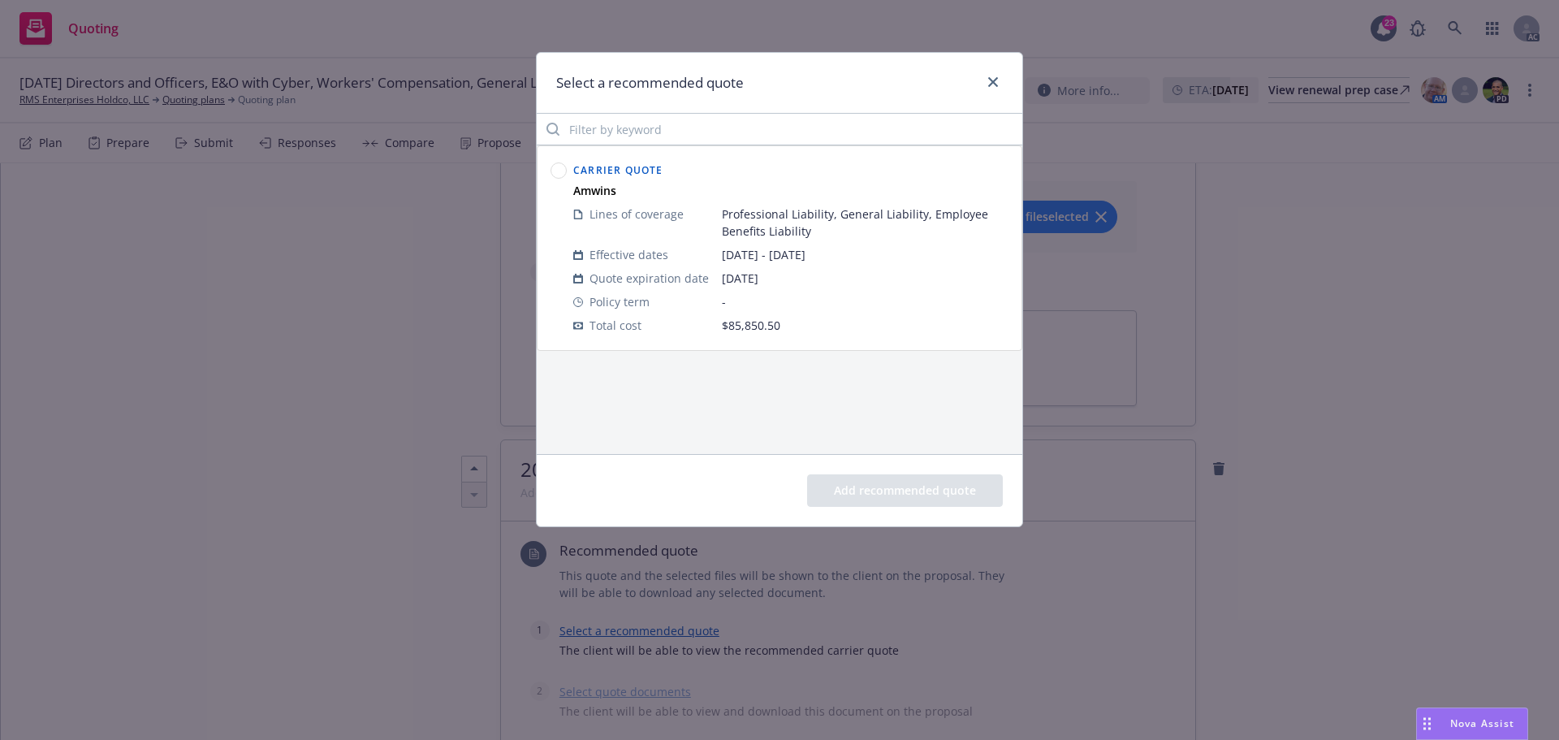
click at [557, 170] on circle at bounding box center [558, 170] width 15 height 15
click at [909, 485] on button "Add recommended quote" at bounding box center [905, 490] width 196 height 32
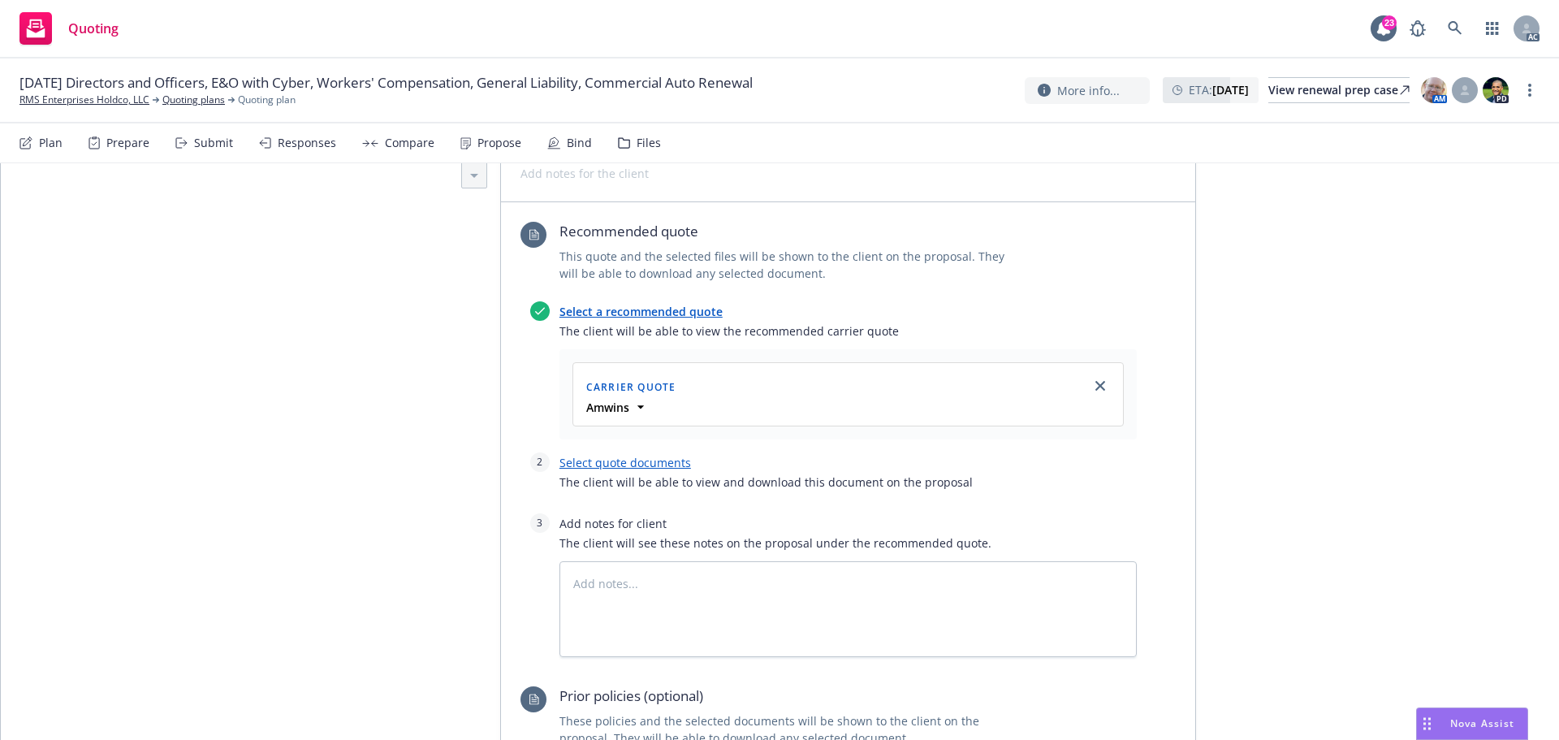
scroll to position [1774, 0]
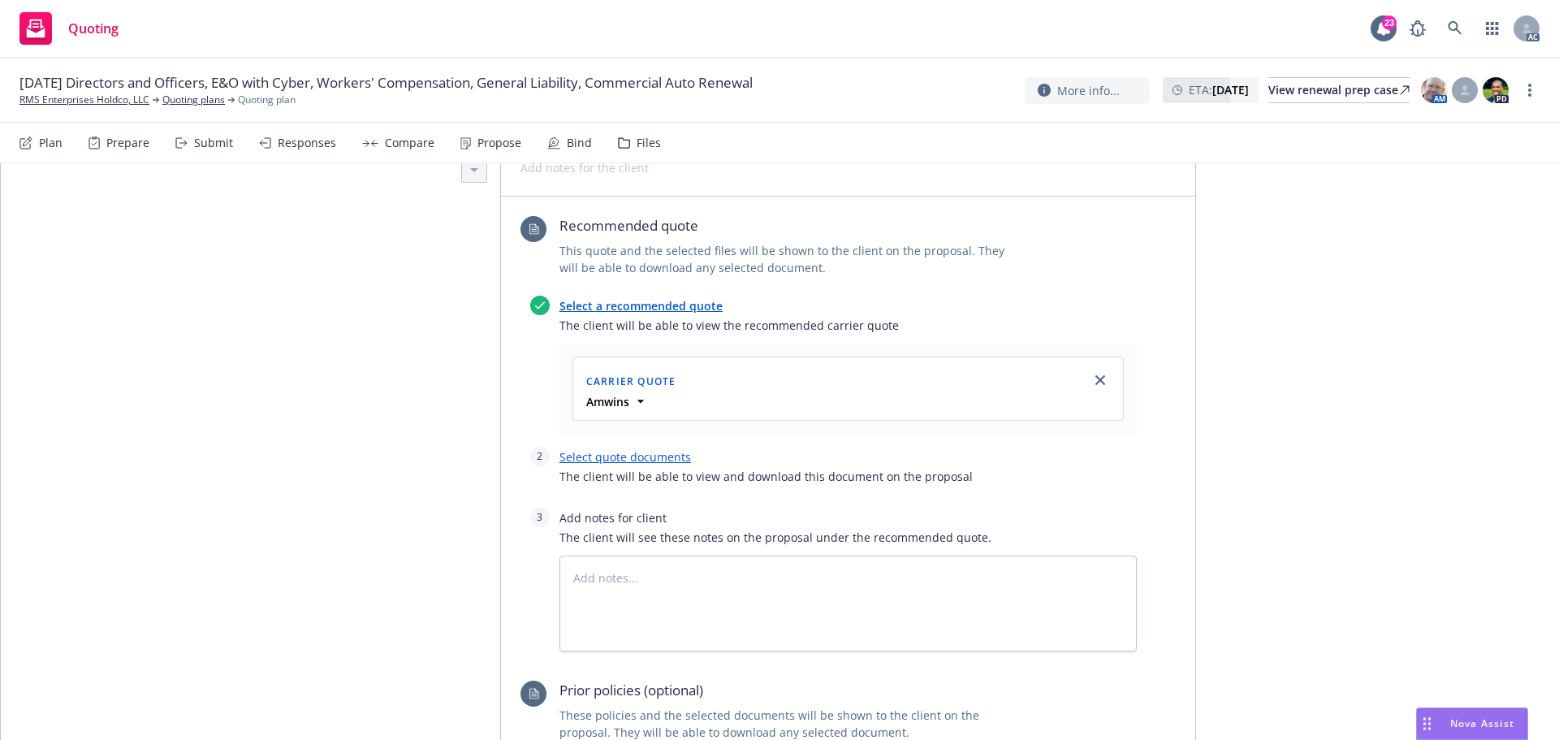
click at [643, 449] on link "Select quote documents" at bounding box center [625, 456] width 132 height 15
type textarea "x"
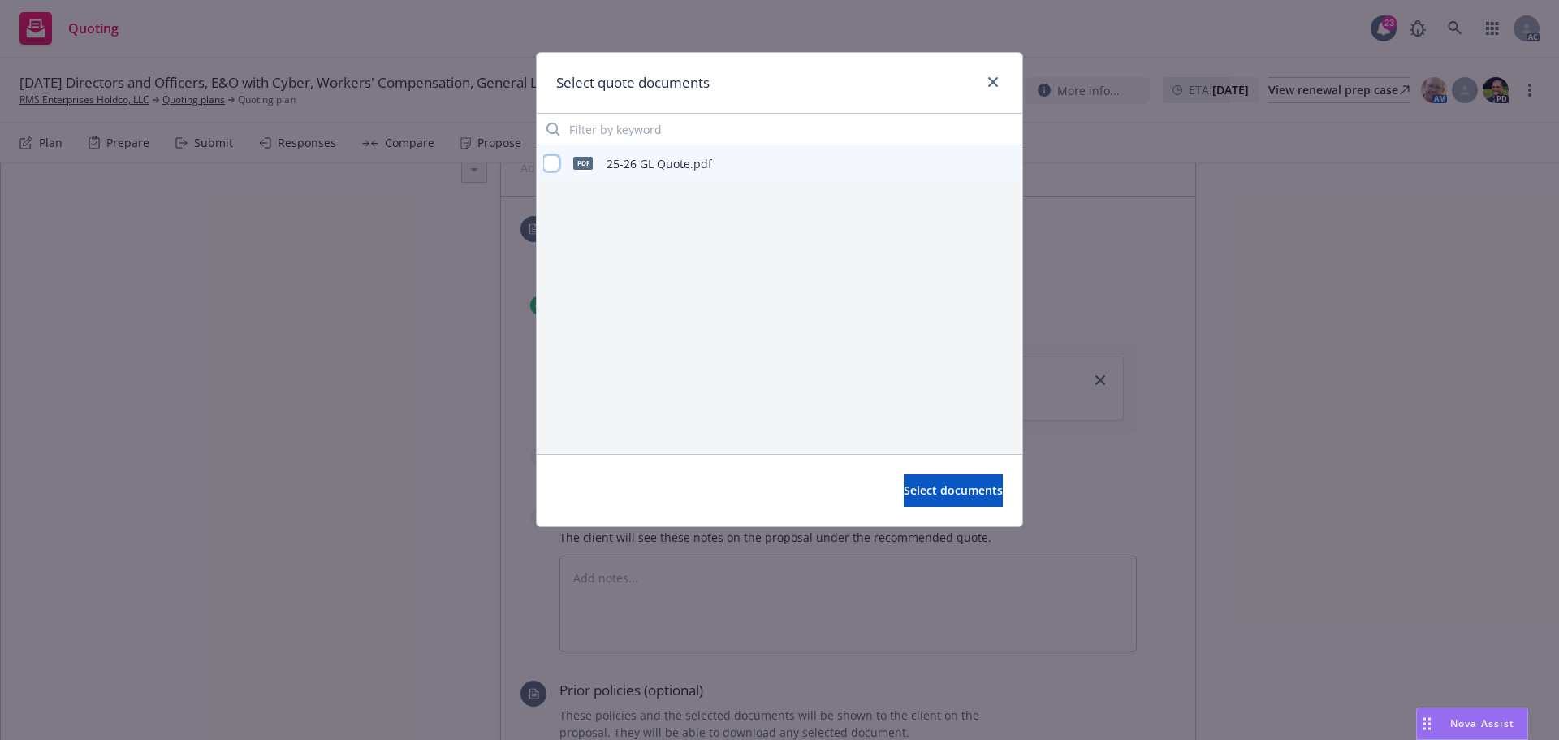
click at [553, 165] on input "checkbox" at bounding box center [551, 163] width 16 height 16
checkbox input "true"
click at [934, 490] on span "Select documents" at bounding box center [953, 489] width 99 height 15
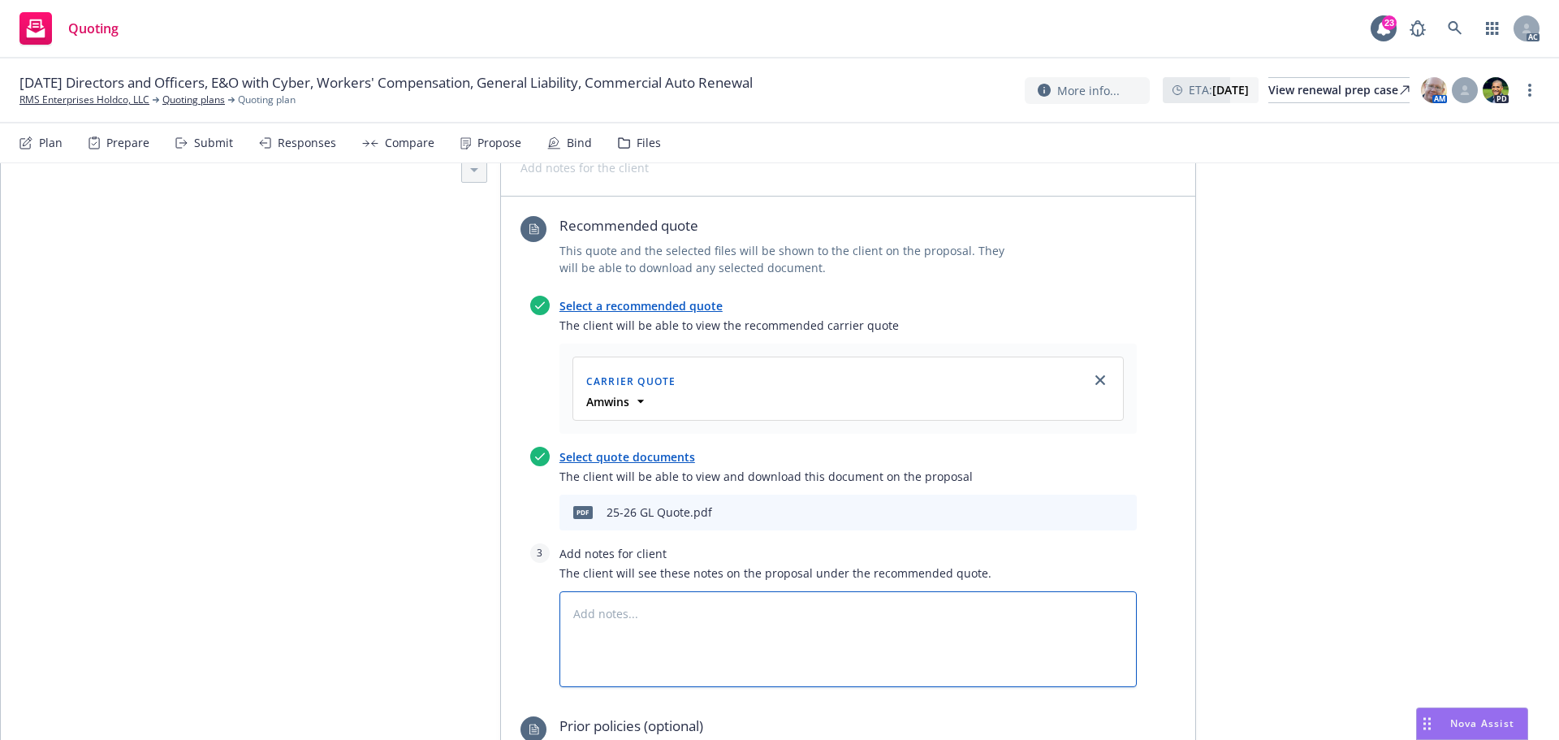
click at [697, 591] on textarea at bounding box center [847, 639] width 577 height 96
type textarea "x"
type textarea "B"
type textarea "x"
type textarea "Bin"
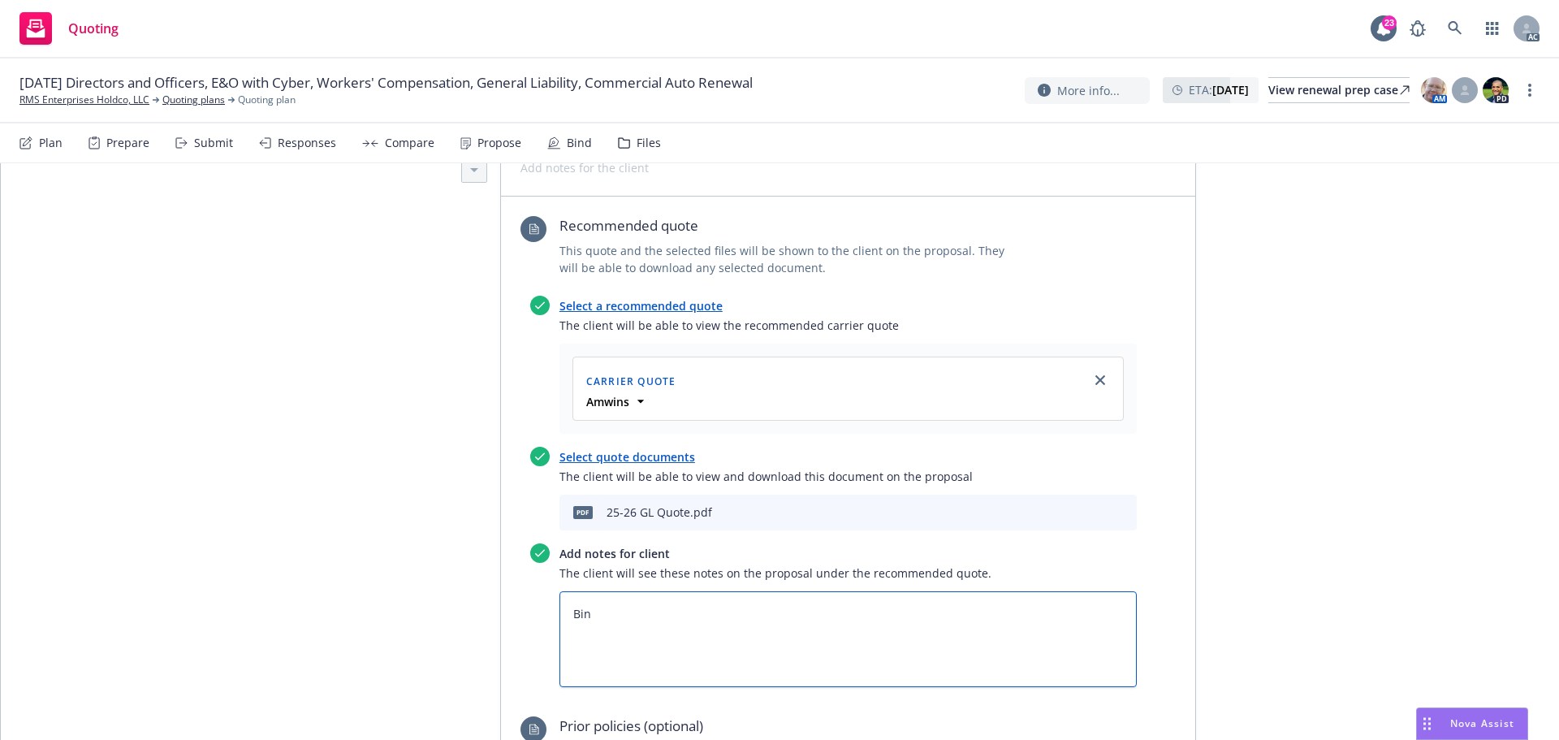
type textarea "x"
type textarea "Bind"
type textarea "x"
type textarea "Bind S"
type textarea "x"
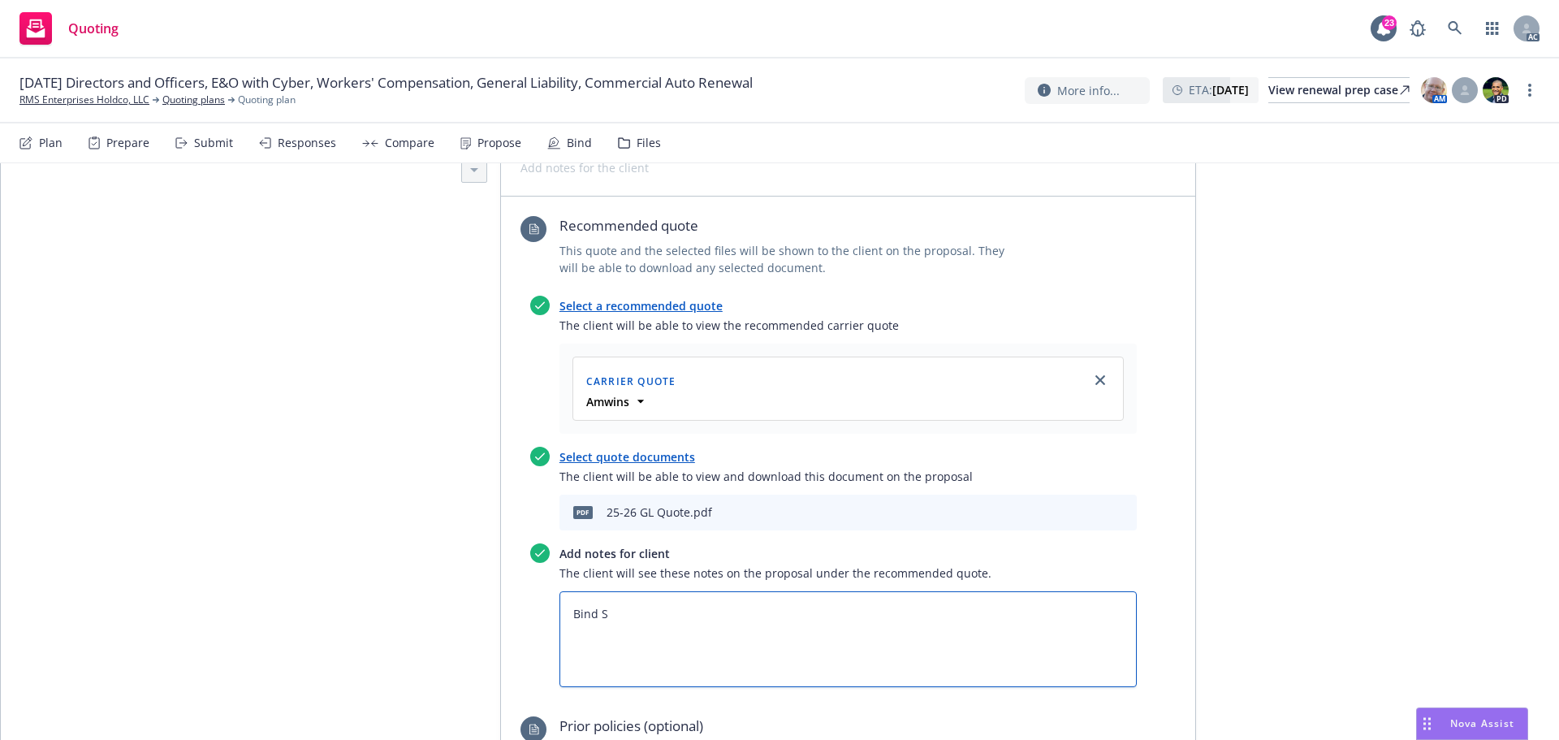
type textarea "Bind Su"
type textarea "x"
type textarea "Bind Sub"
type textarea "x"
type textarea "Bind Subj"
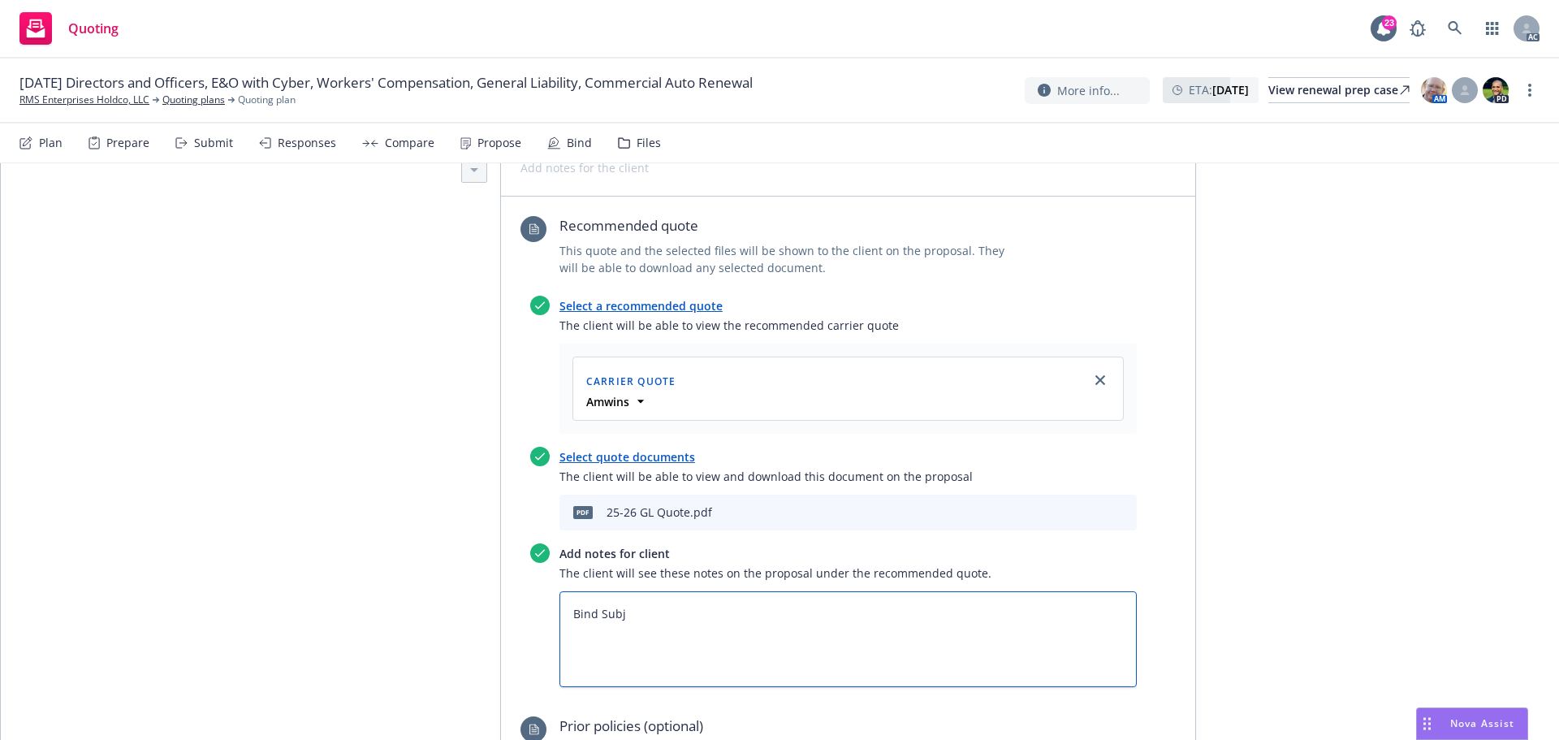
type textarea "x"
type textarea "Bind Subjct"
type textarea "x"
type textarea "Bind Subjcti"
type textarea "x"
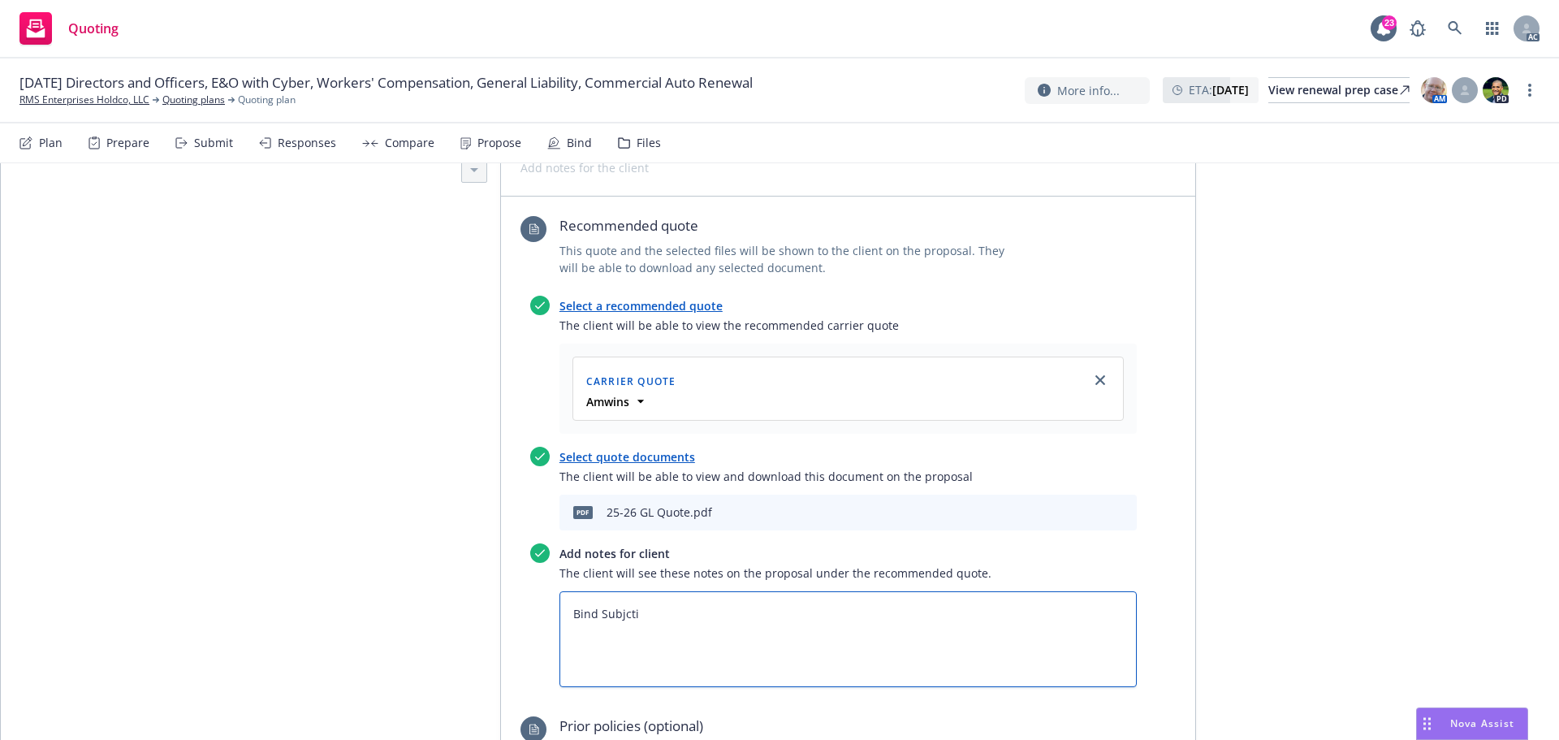
type textarea "Bind Subjctiv"
type textarea "x"
type textarea "Bind Subjctivi"
type textarea "x"
type textarea "Bind Subjctivit"
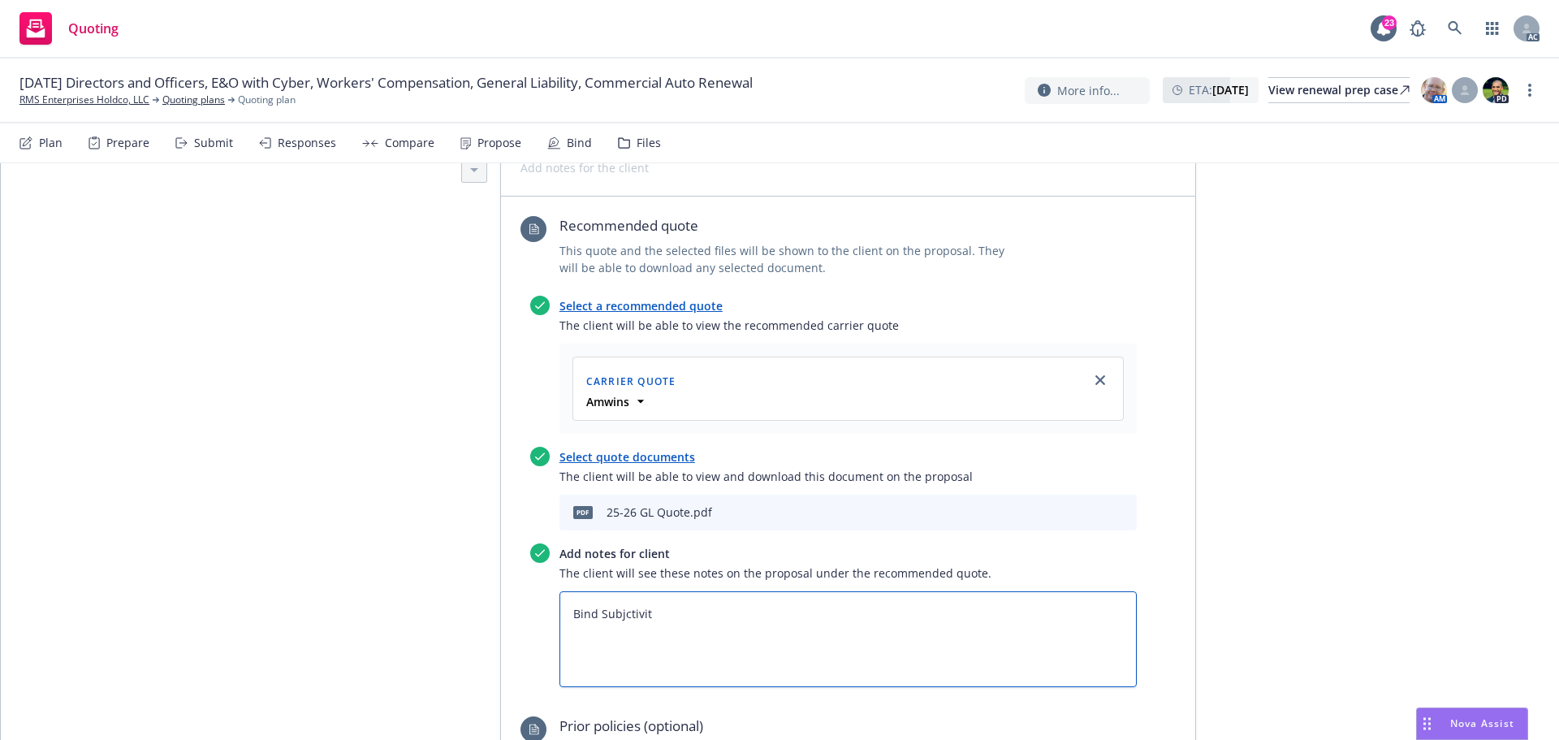
type textarea "x"
type textarea "Bind Subjctiviti"
type textarea "x"
type textarea "Bind Subjctivitie"
type textarea "x"
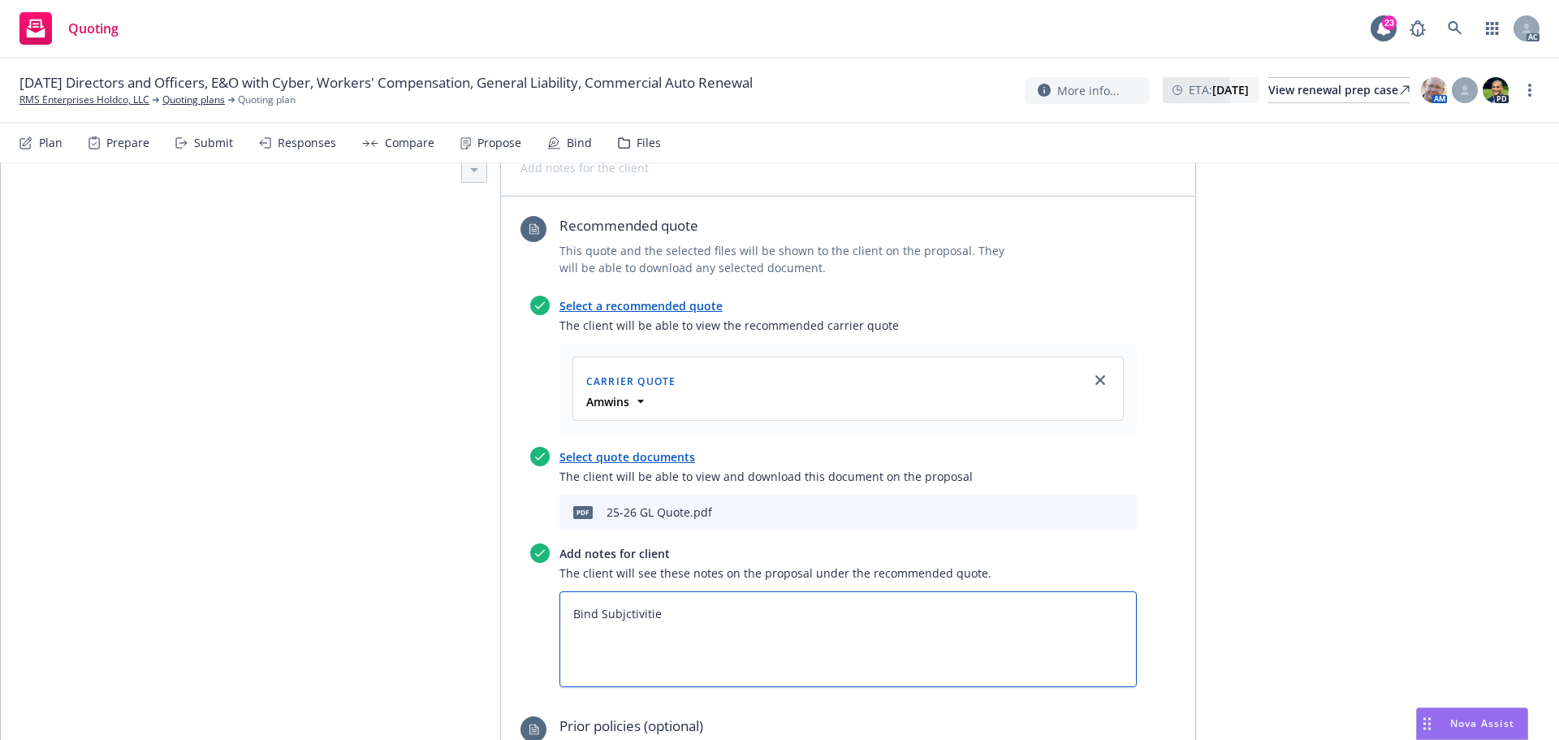
type textarea "Bind Subjctivities"
type textarea "x"
type textarea "Bind Subjctivities:"
type textarea "x"
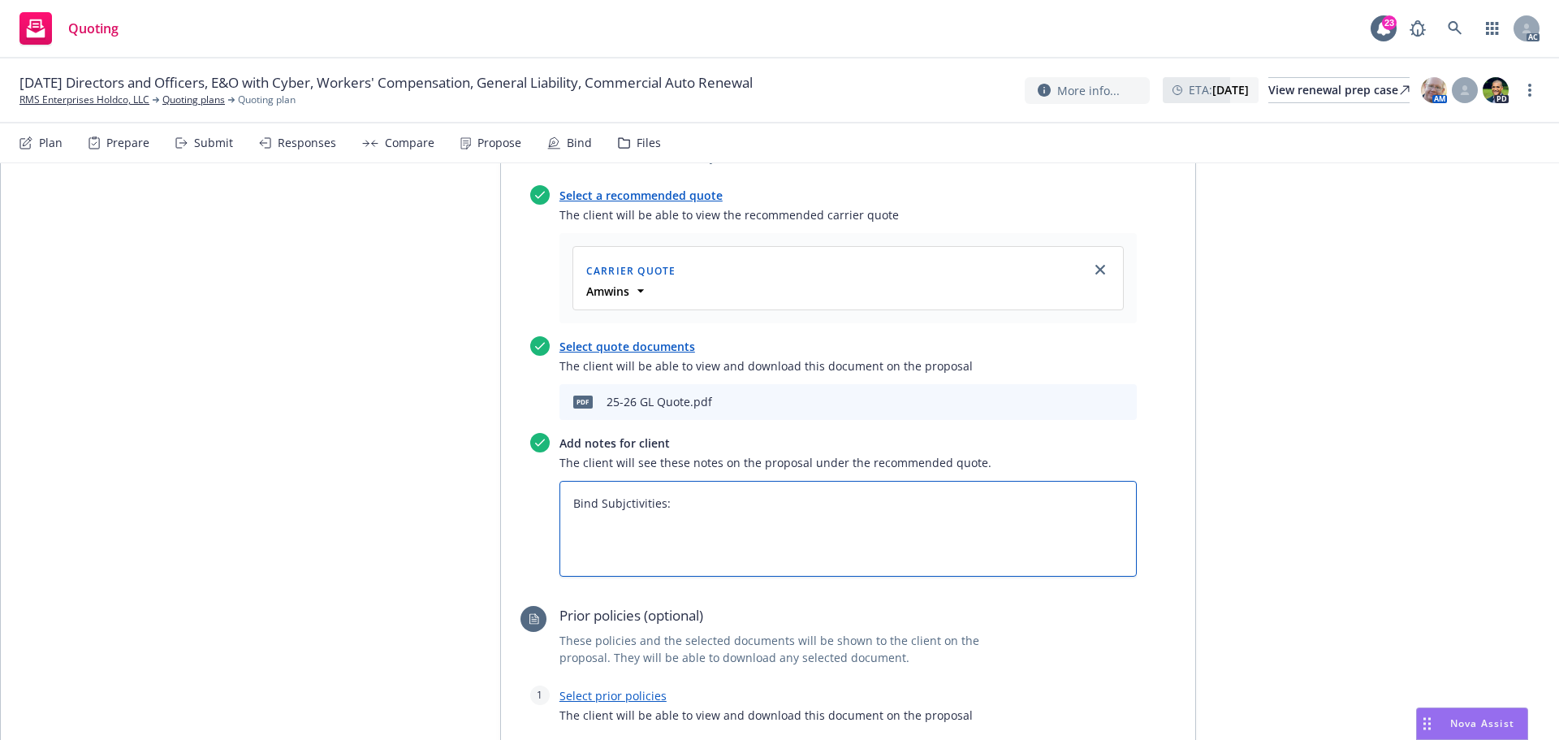
scroll to position [2018, 0]
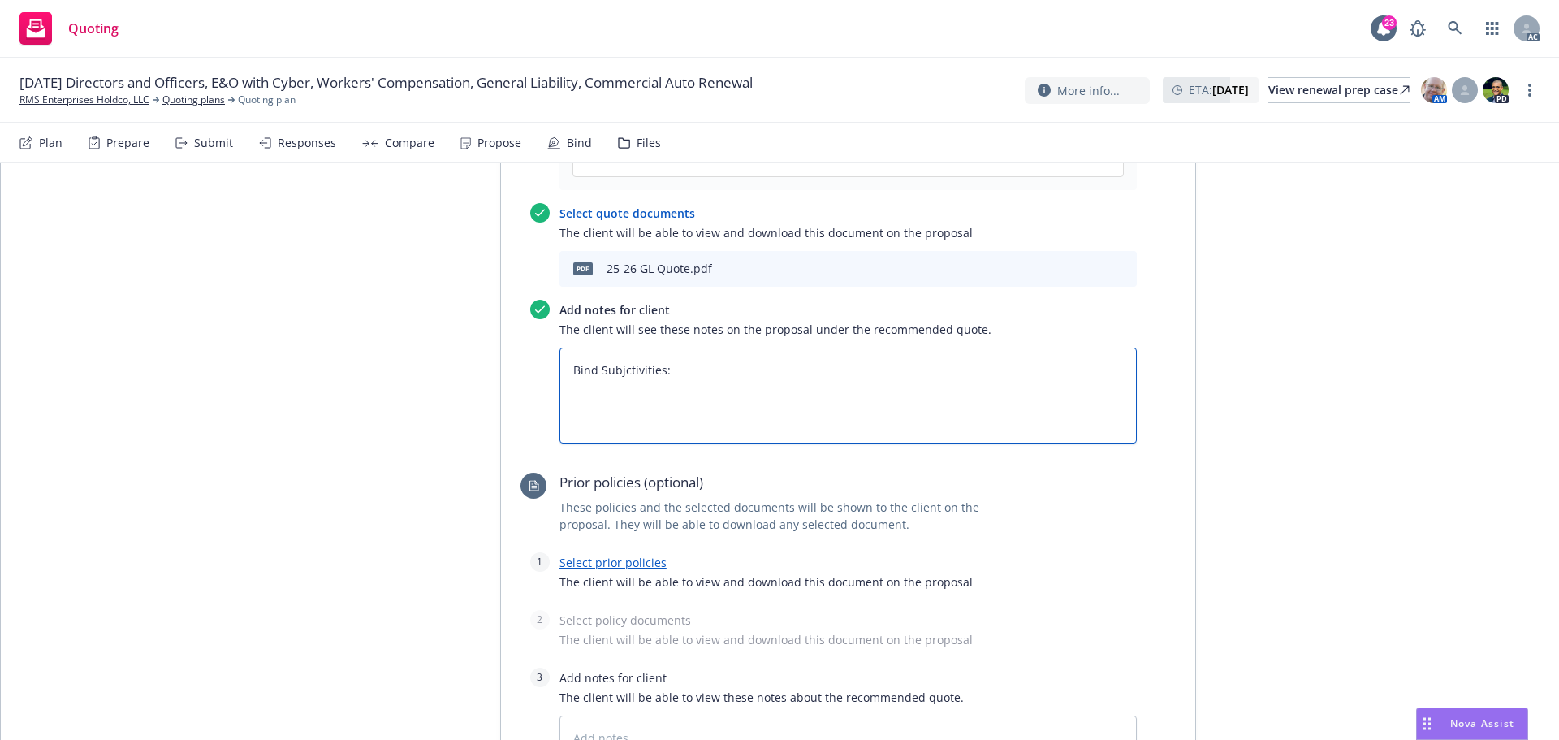
type textarea "Bind Subjctivities:"
click at [615, 555] on link "Select prior policies" at bounding box center [612, 562] width 107 height 15
type textarea "x"
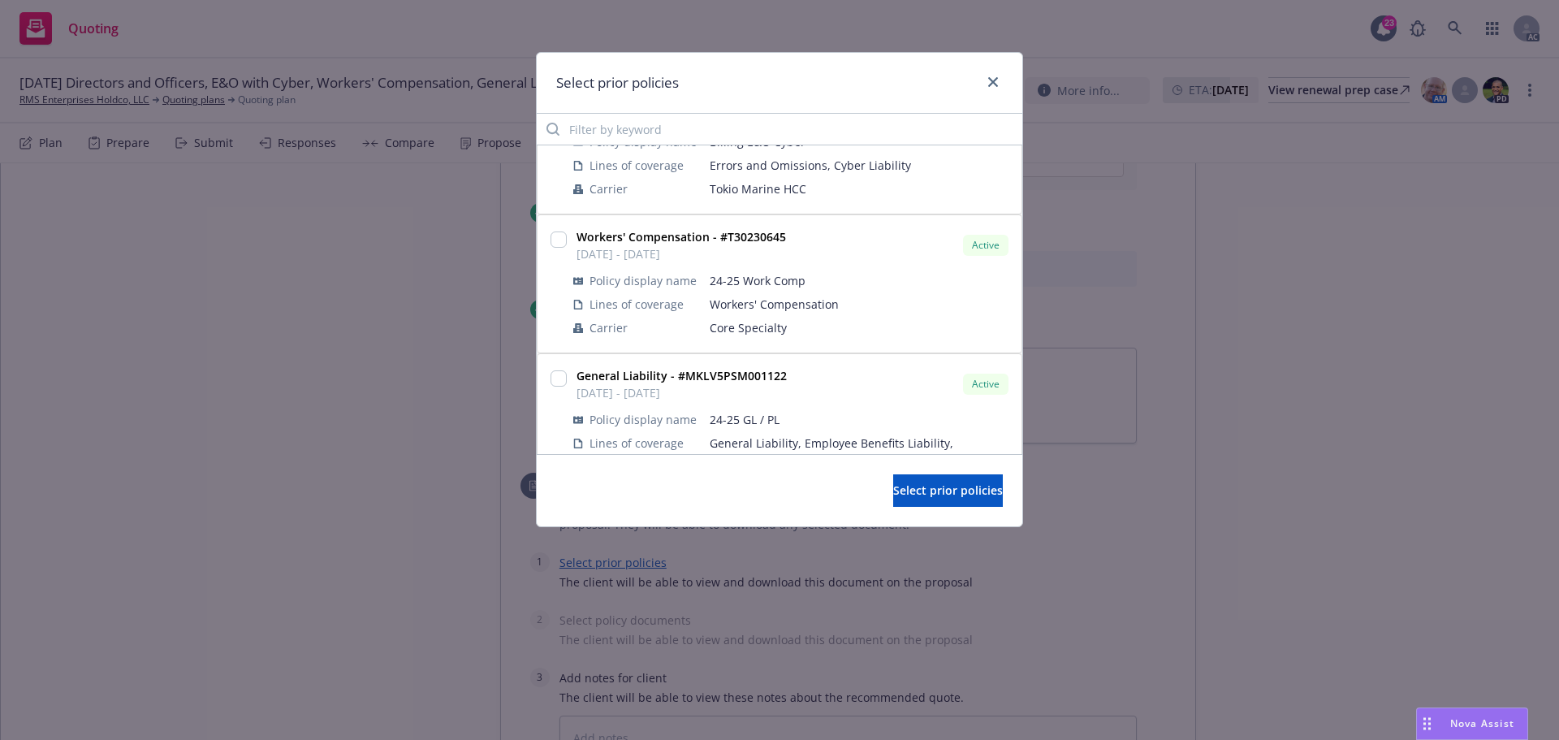
scroll to position [487, 0]
click at [560, 374] on input "checkbox" at bounding box center [558, 377] width 16 height 16
checkbox input "true"
click at [893, 489] on span "Select prior policies" at bounding box center [948, 489] width 110 height 15
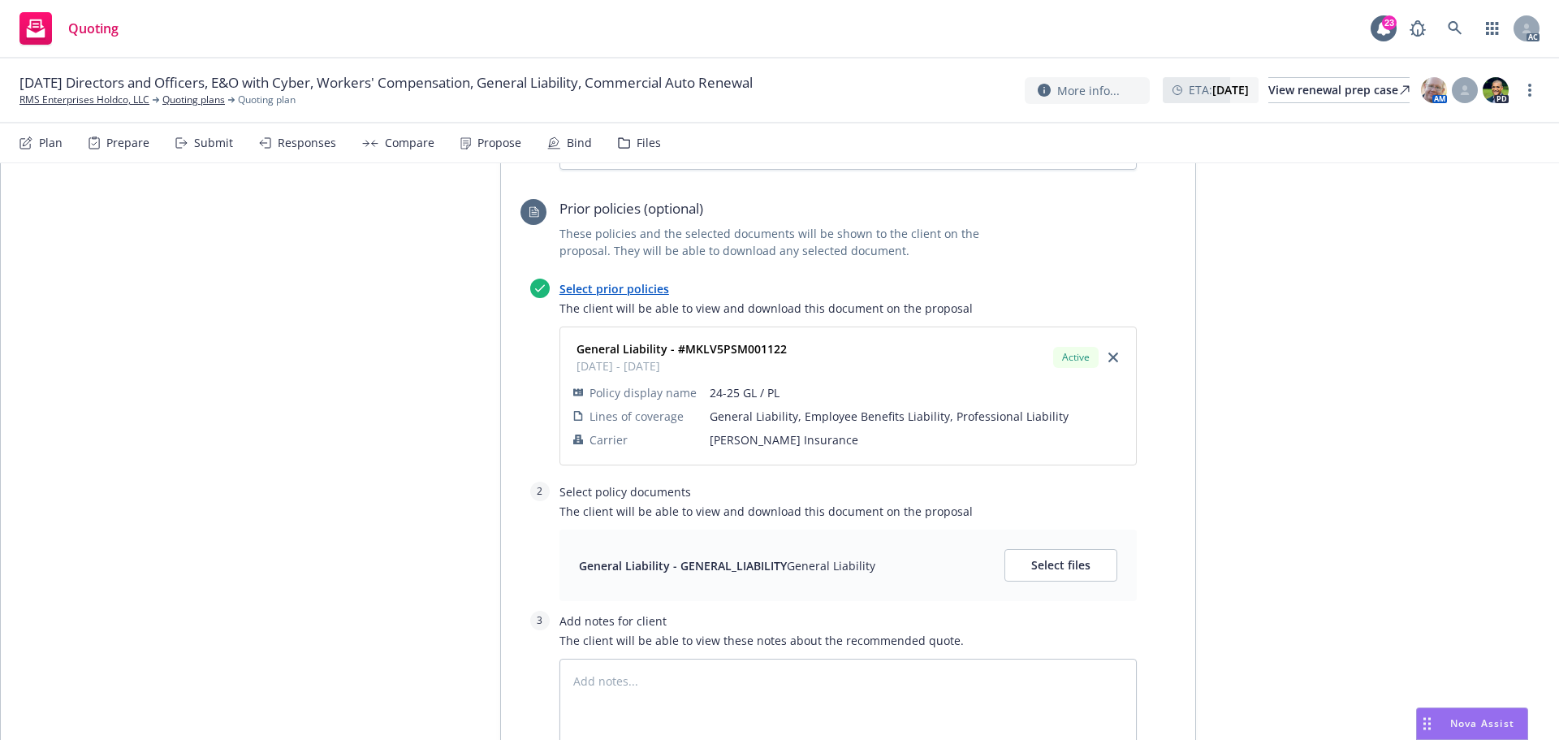
scroll to position [2342, 0]
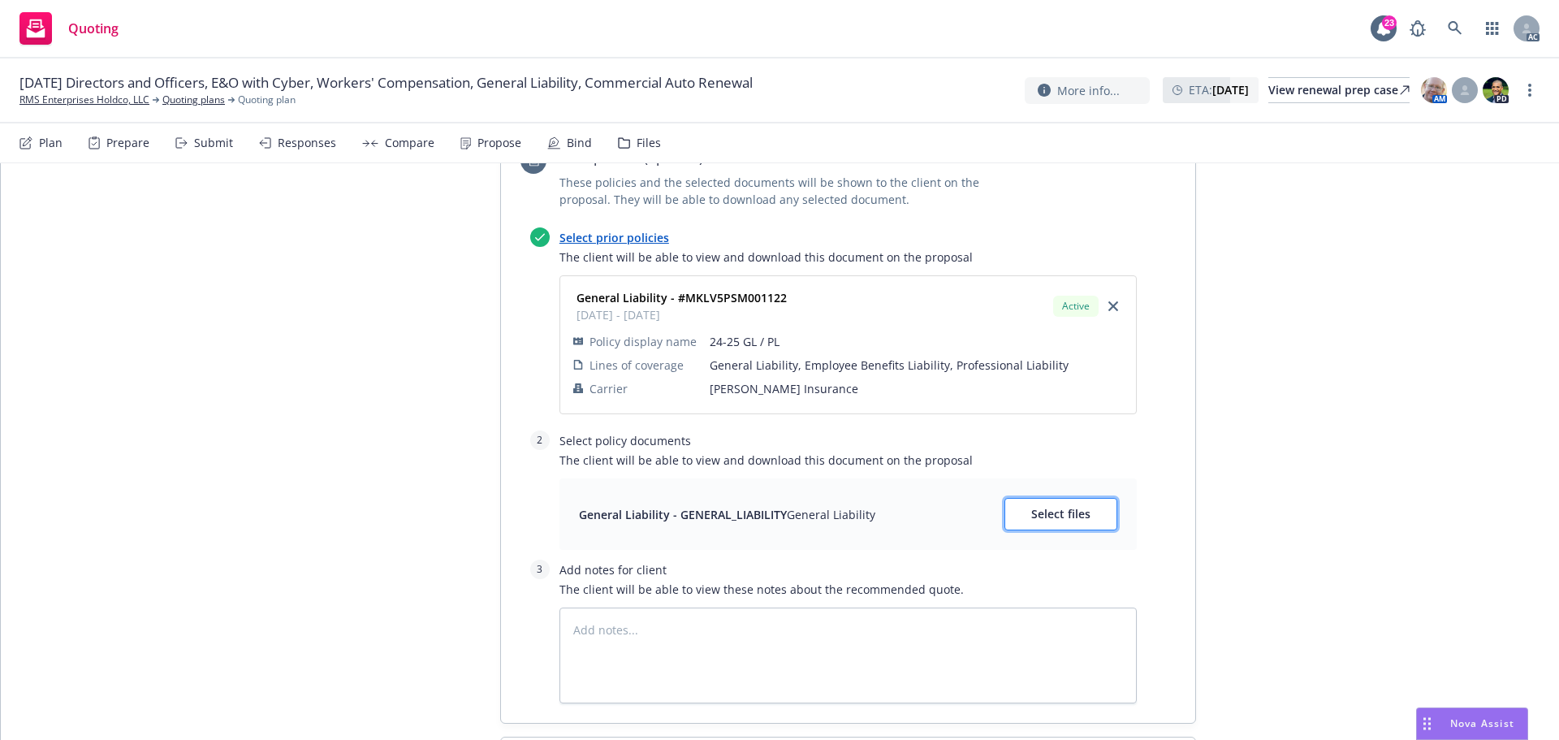
click at [1058, 506] on span "Select files" at bounding box center [1060, 513] width 59 height 15
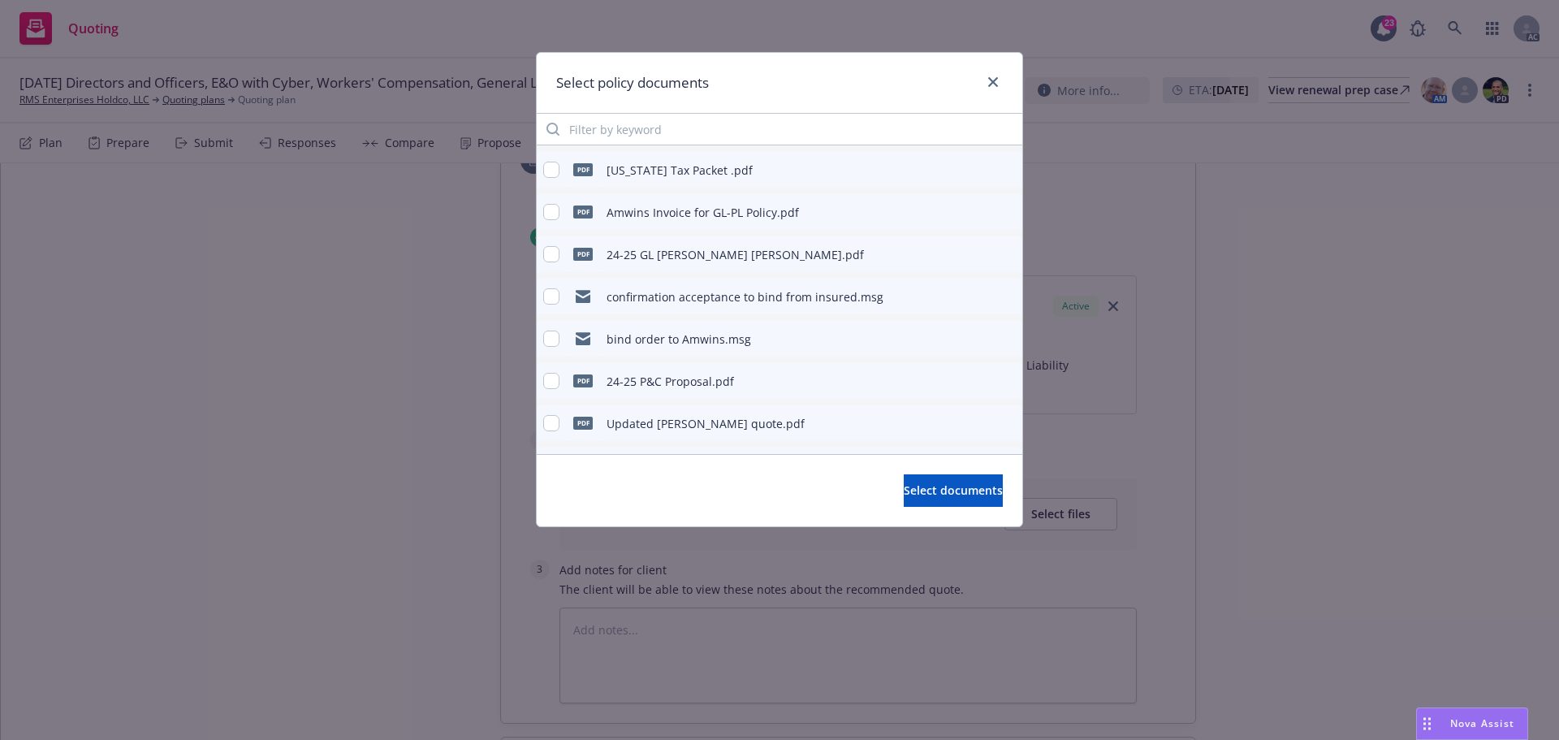
scroll to position [244, 0]
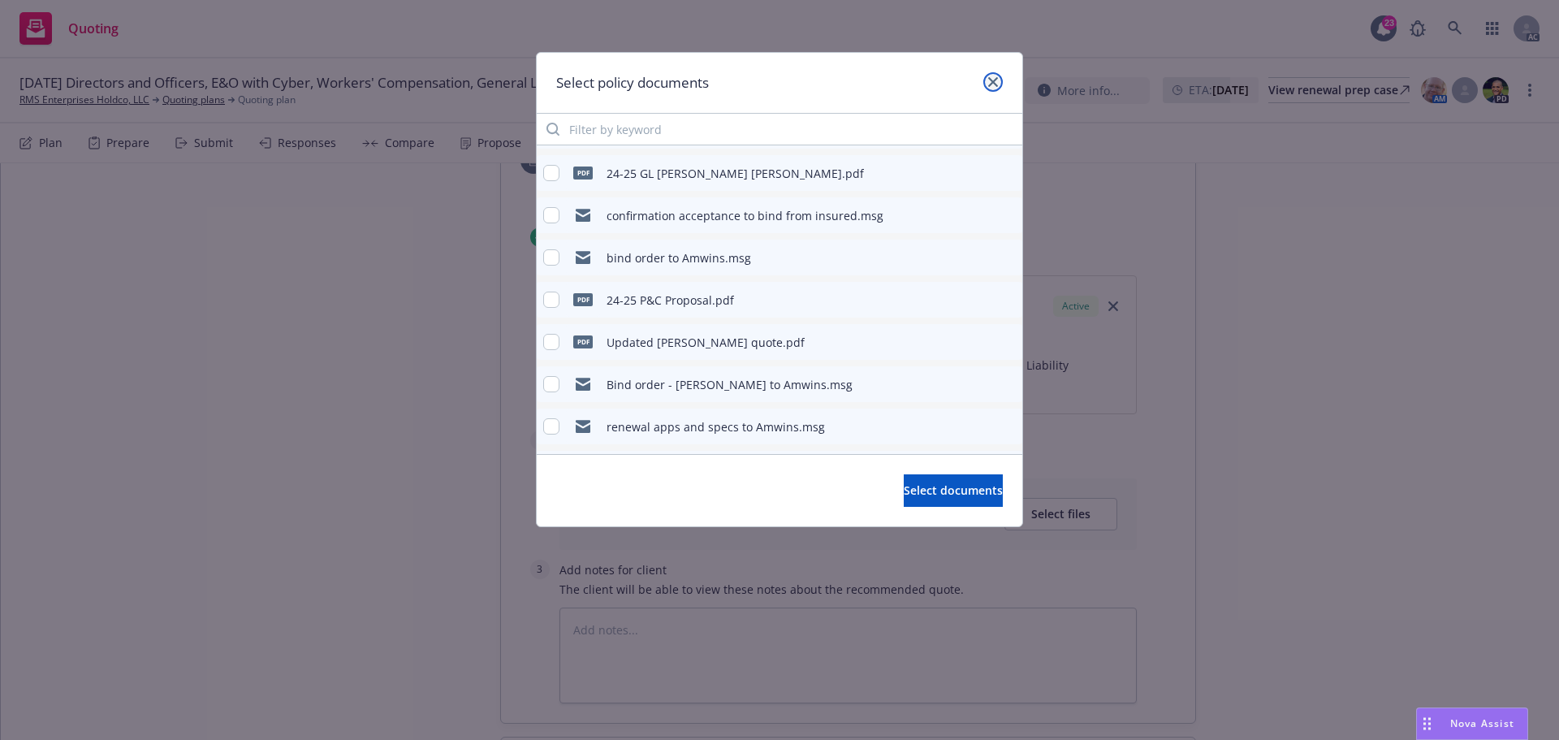
click at [990, 81] on icon "close" at bounding box center [993, 82] width 10 height 10
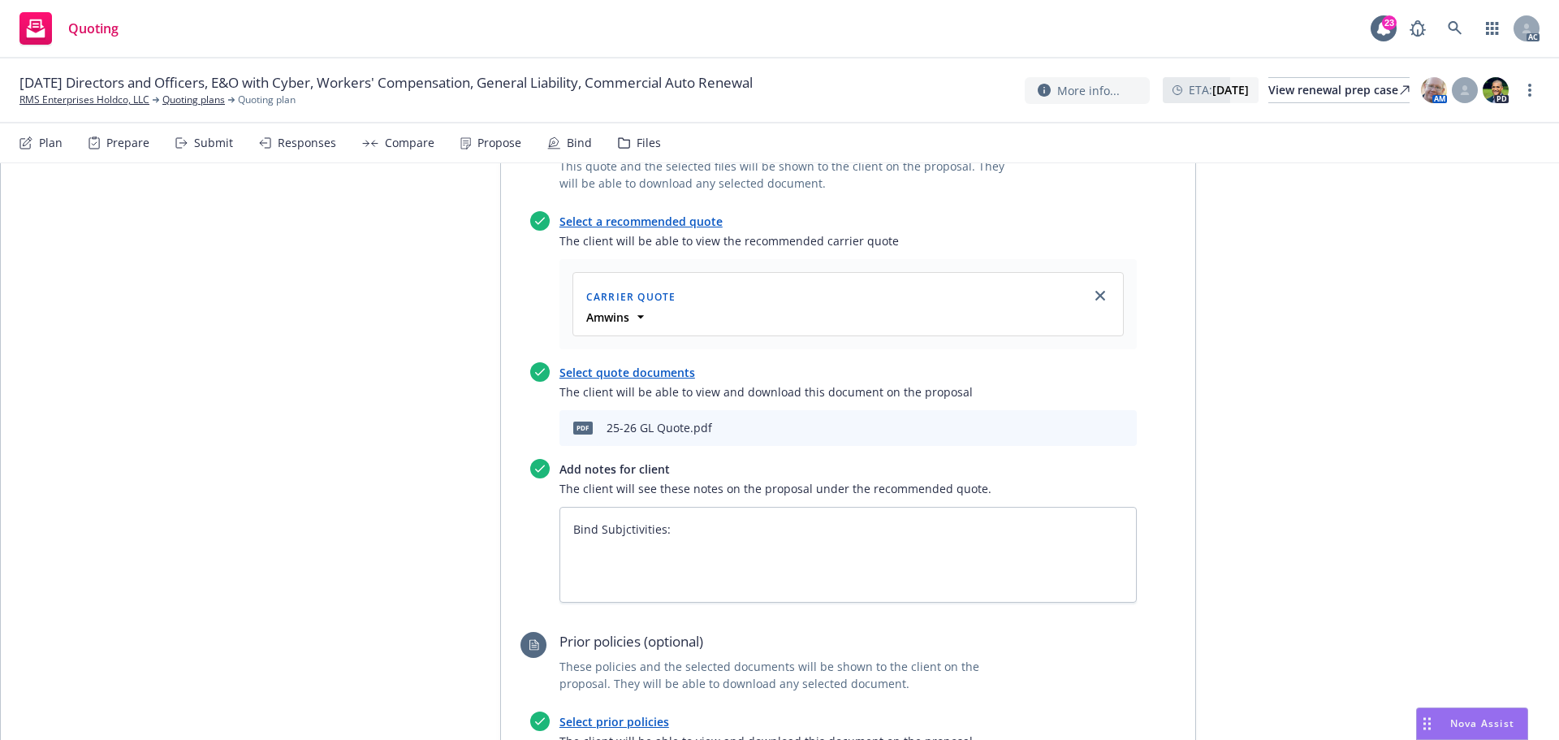
scroll to position [1855, 0]
drag, startPoint x: 626, startPoint y: 453, endPoint x: 633, endPoint y: 457, distance: 8.4
click at [649, 510] on textarea "Bind Subjctivities:" at bounding box center [847, 558] width 577 height 96
type textarea "x"
click at [641, 510] on textarea "Bind Subjectivities:" at bounding box center [847, 558] width 577 height 96
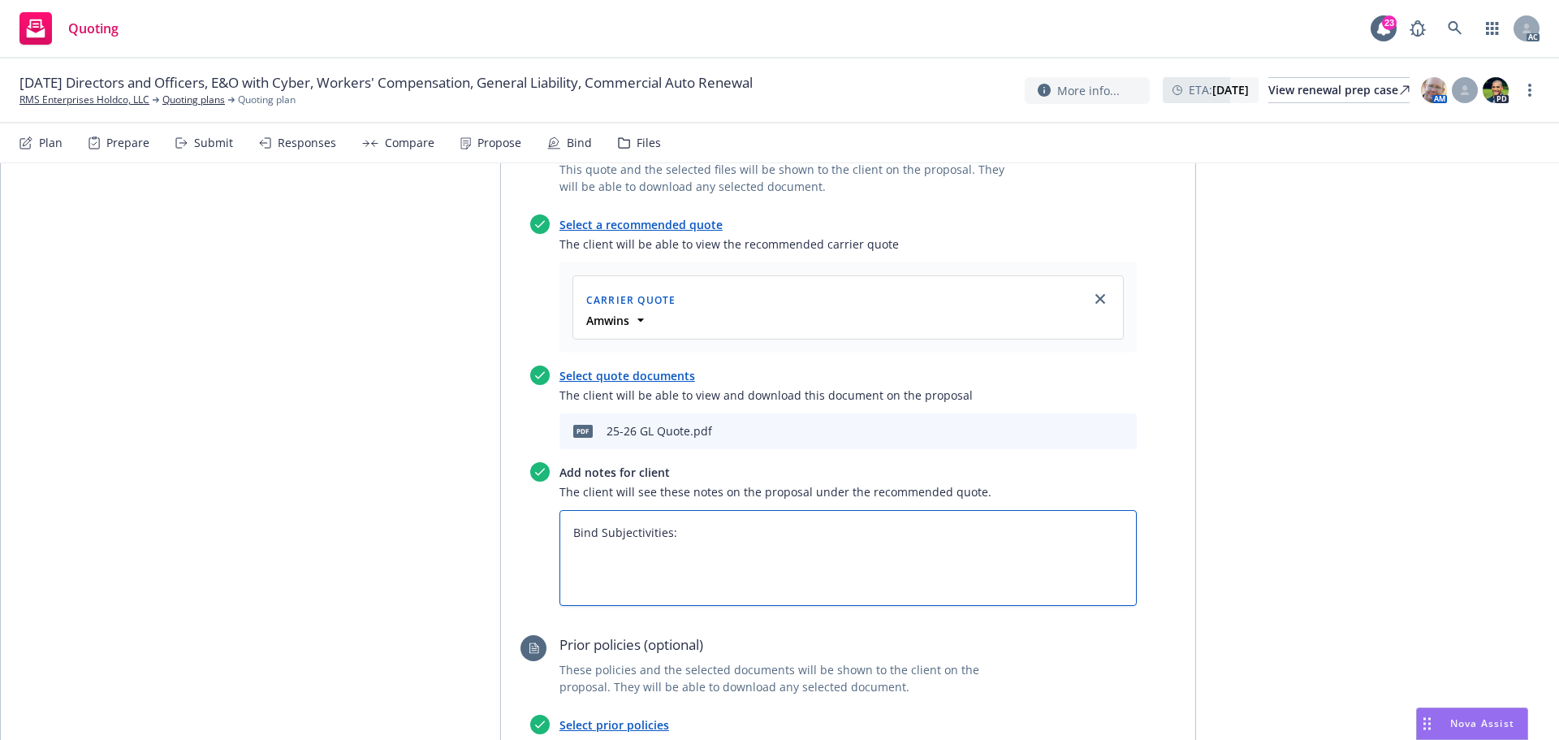
paste textarea "1. Provide the termination date for the named insured, Gateway Hospice Denver. …"
type textarea "Bind Subjectivities: 1. Provide the termination date for the named insured, Gat…"
click at [581, 510] on textarea "Bind Subjectivities: 1. Provide the termination date for the named insured, Gat…" at bounding box center [847, 558] width 577 height 96
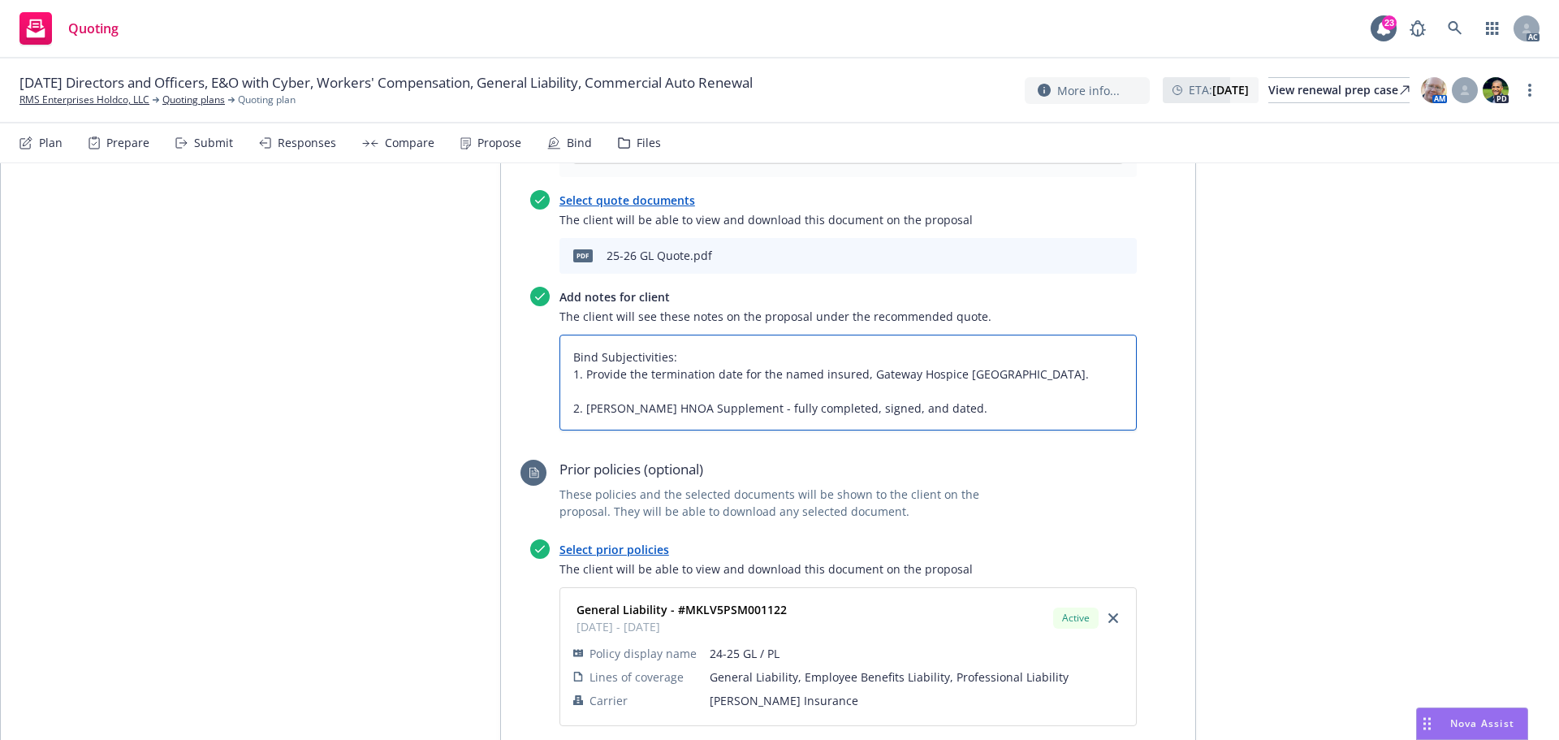
scroll to position [1854, 0]
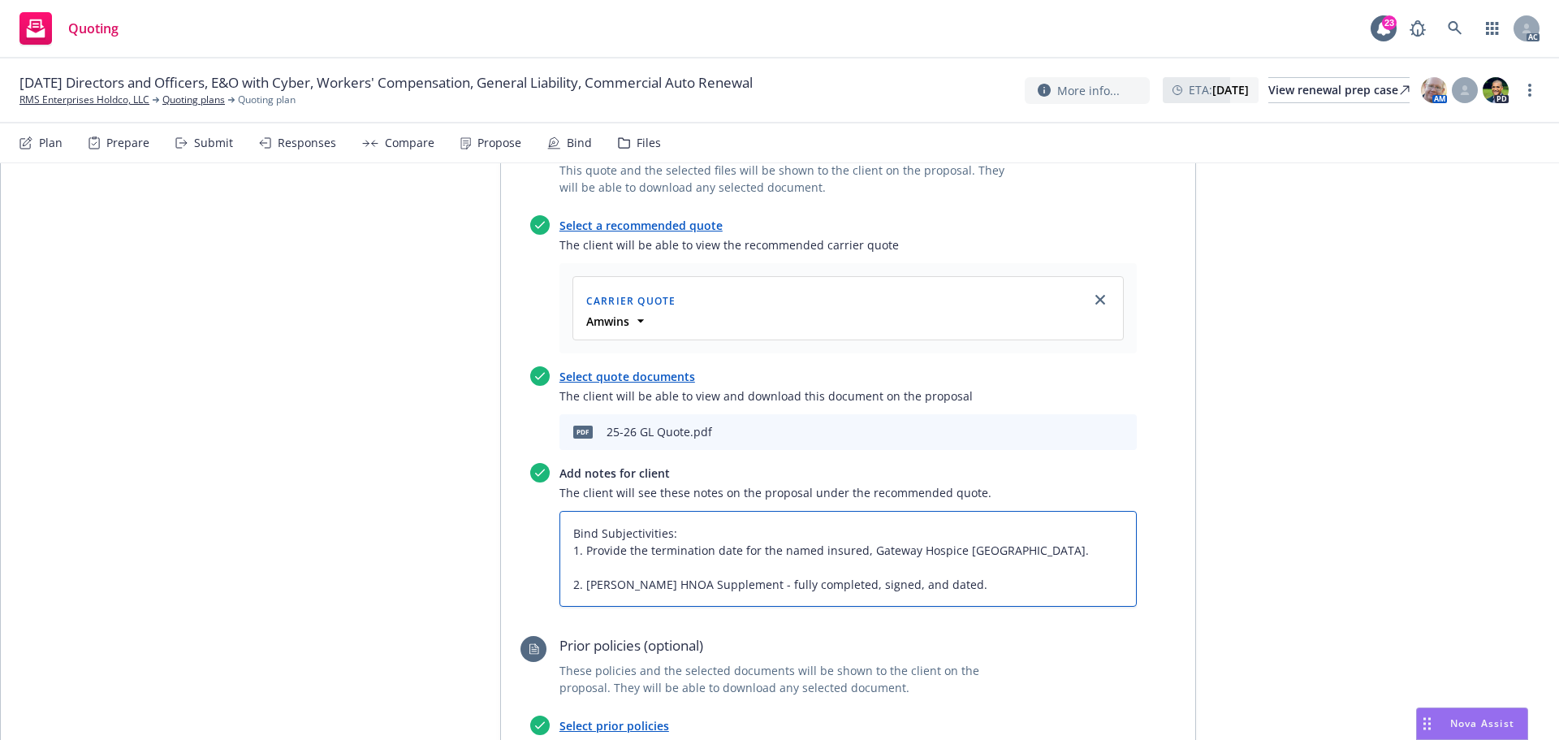
click at [606, 511] on textarea "Bind Subjectivities: 1. Provide the termination date for the named insured, Gat…" at bounding box center [847, 559] width 577 height 96
type textarea "x"
type textarea "Bind Subjectivities: 1. Provide the termination date for the named insured, Gat…"
click at [762, 511] on textarea "Bind Subjectivities: 1. Provide the termination date for the named insured, Gat…" at bounding box center [847, 559] width 577 height 96
click at [916, 511] on textarea "Bind Subjectivities: 1. Provide the termination date for the named insured, Gat…" at bounding box center [847, 559] width 577 height 96
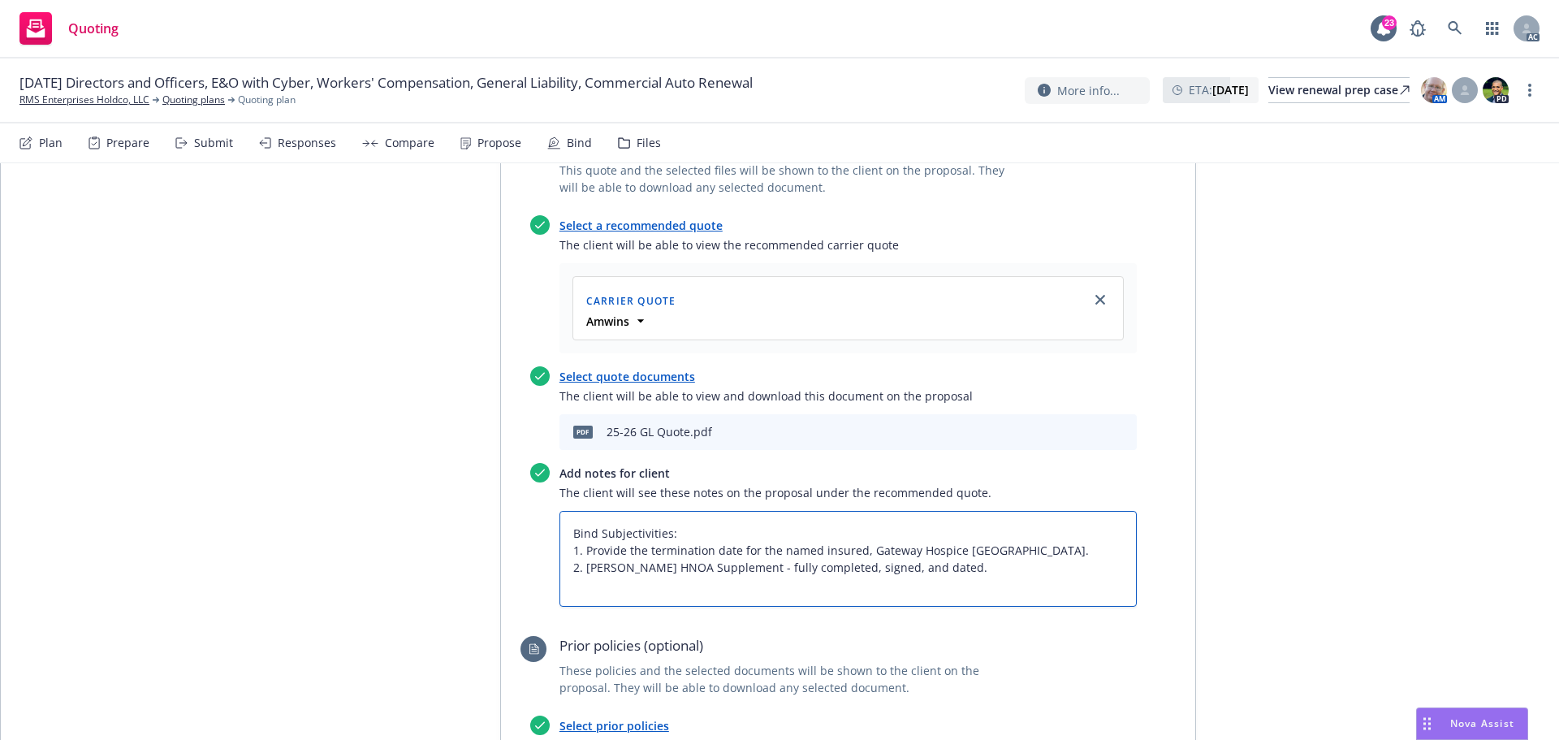
type textarea "x"
type textarea "Bind Subjectivities: 1. Provide the termination date for the named insured, Gat…"
type textarea "x"
type textarea "Bind Subjectivities: 1. Provide the termination date for the named insured, Gat…"
type textarea "x"
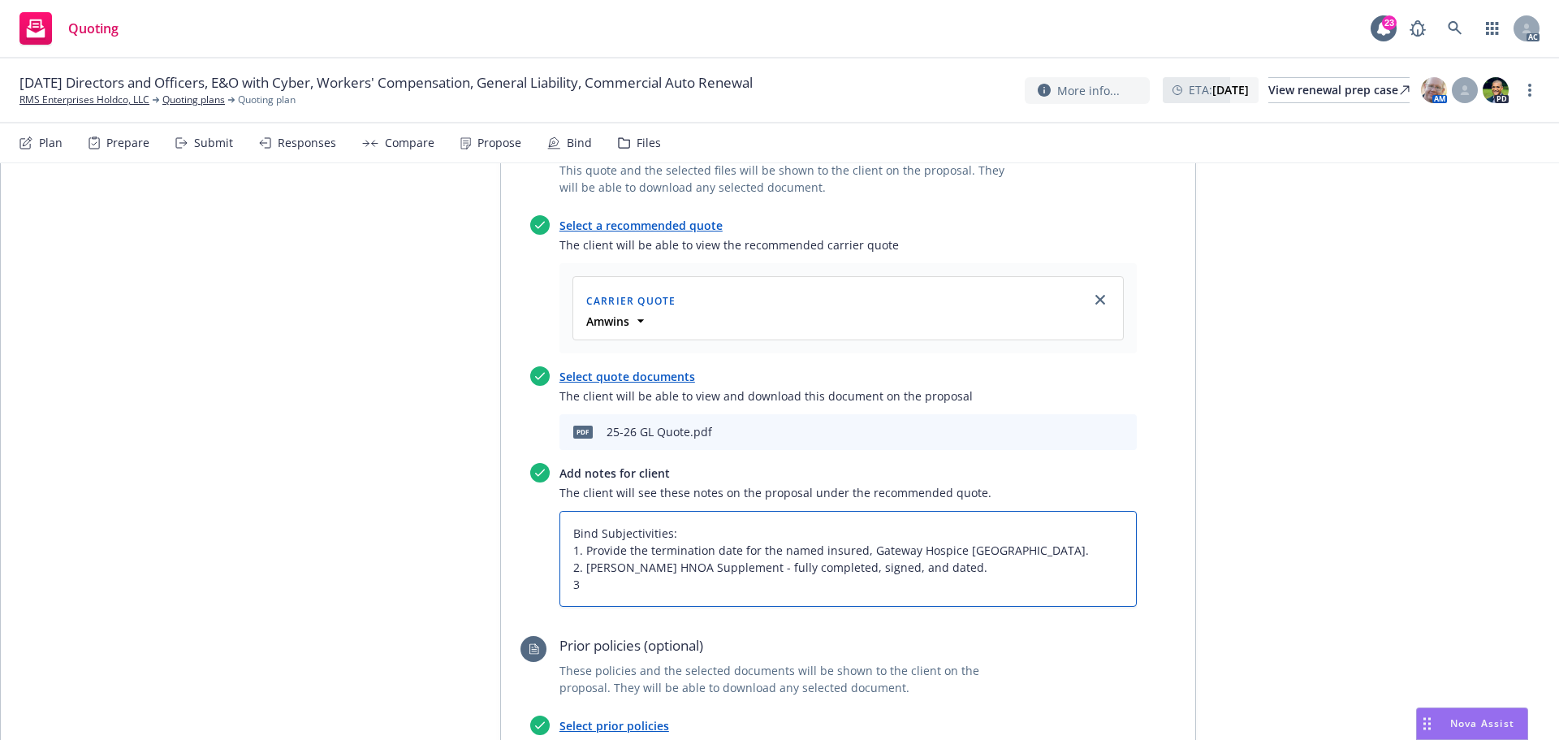
type textarea "Bind Subjectivities: 1. Provide the termination date for the named insured, Gat…"
type textarea "x"
type textarea "Bind Subjectivities: 1. Provide the termination date for the named insured, Gat…"
paste textarea "Provide the termination date of NI - Gateway Hospice Denver LLC"
type textarea "x"
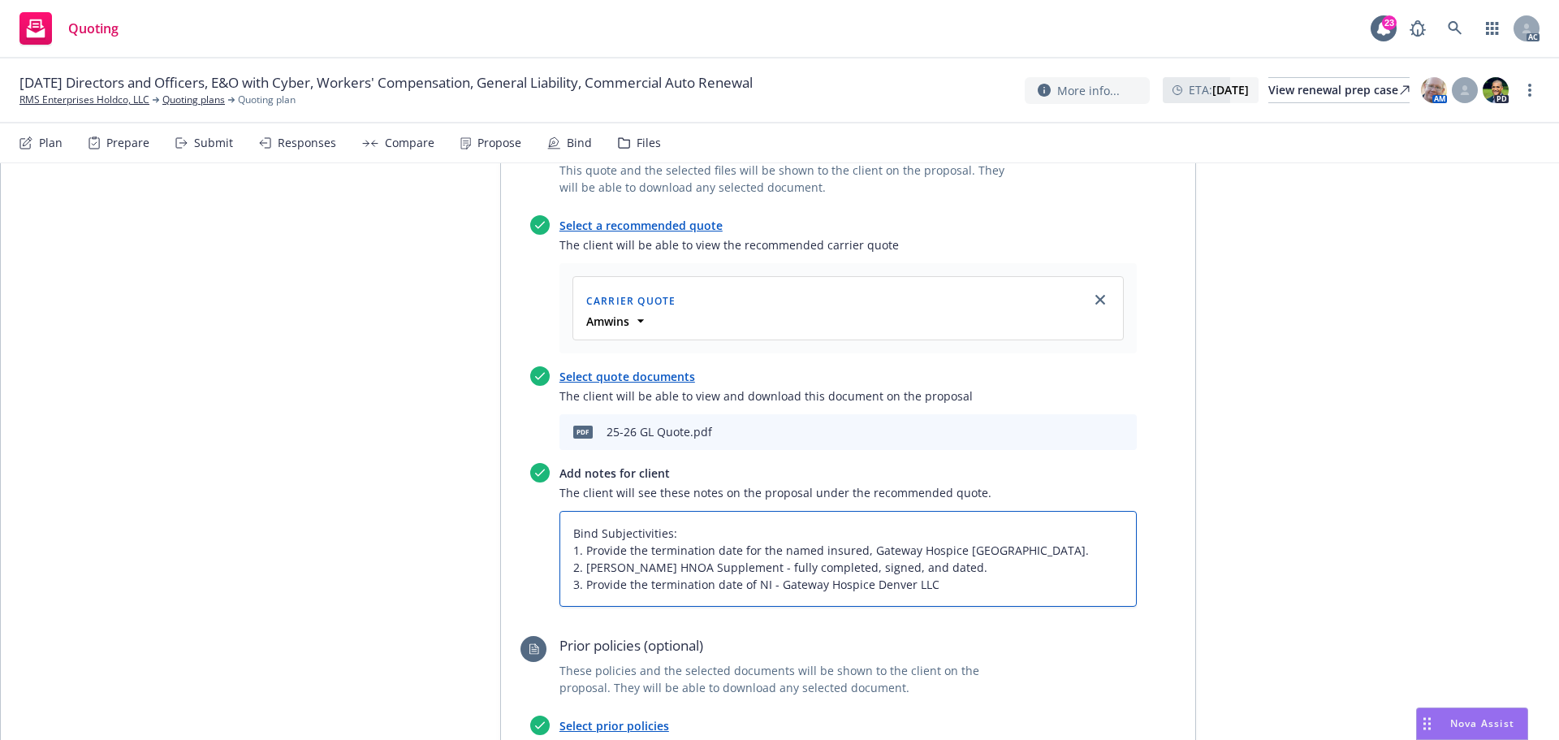
type textarea "Bind Subjectivities: 1. Provide the termination date for the named insured, Gat…"
click at [937, 511] on textarea "Bind Subjectivities: 1. Provide the termination date for the named insured, Gat…" at bounding box center [847, 559] width 577 height 96
type textarea "x"
type textarea "Bind Subjectivities: 1. Provide the termination date for the named insured, Gat…"
type textarea "x"
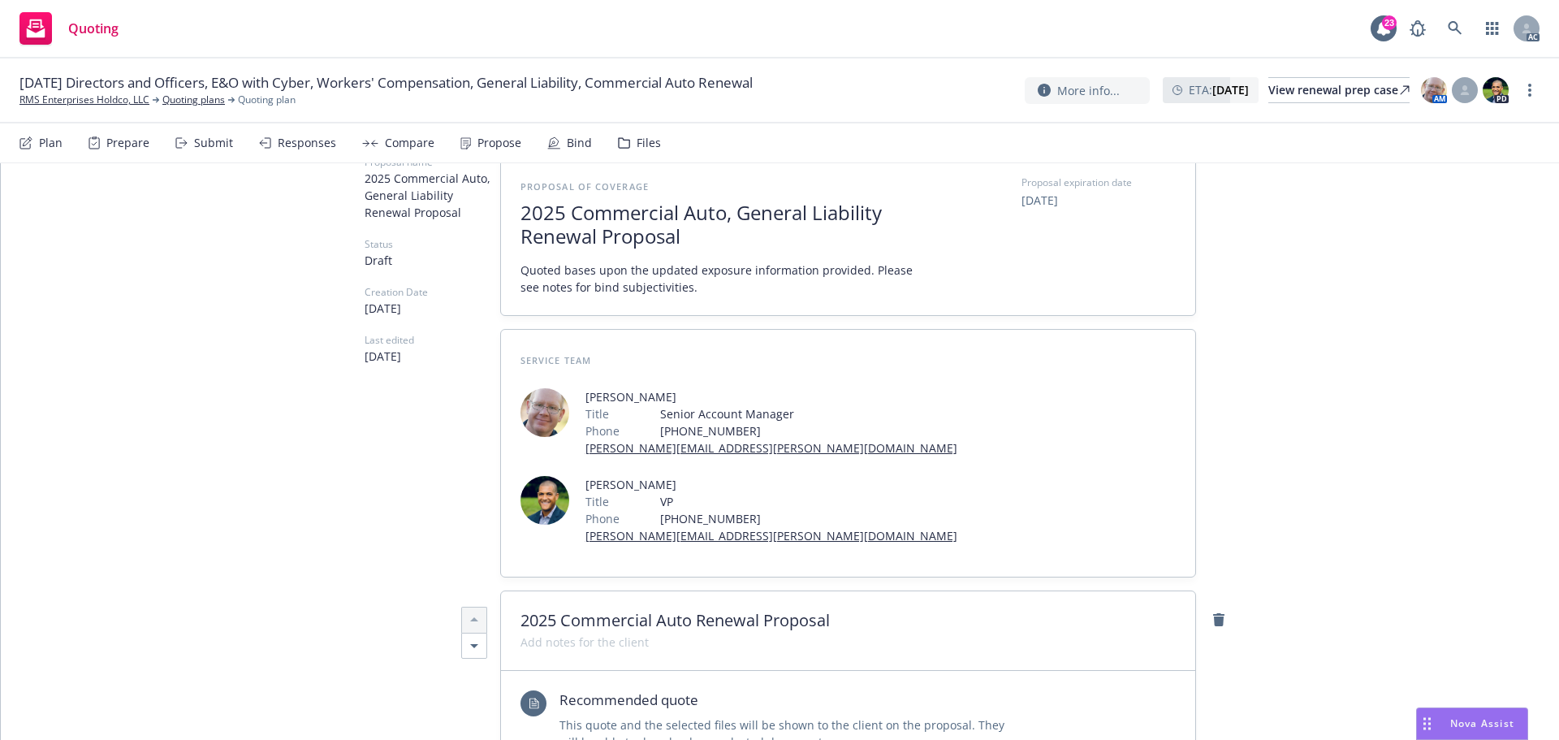
scroll to position [0, 0]
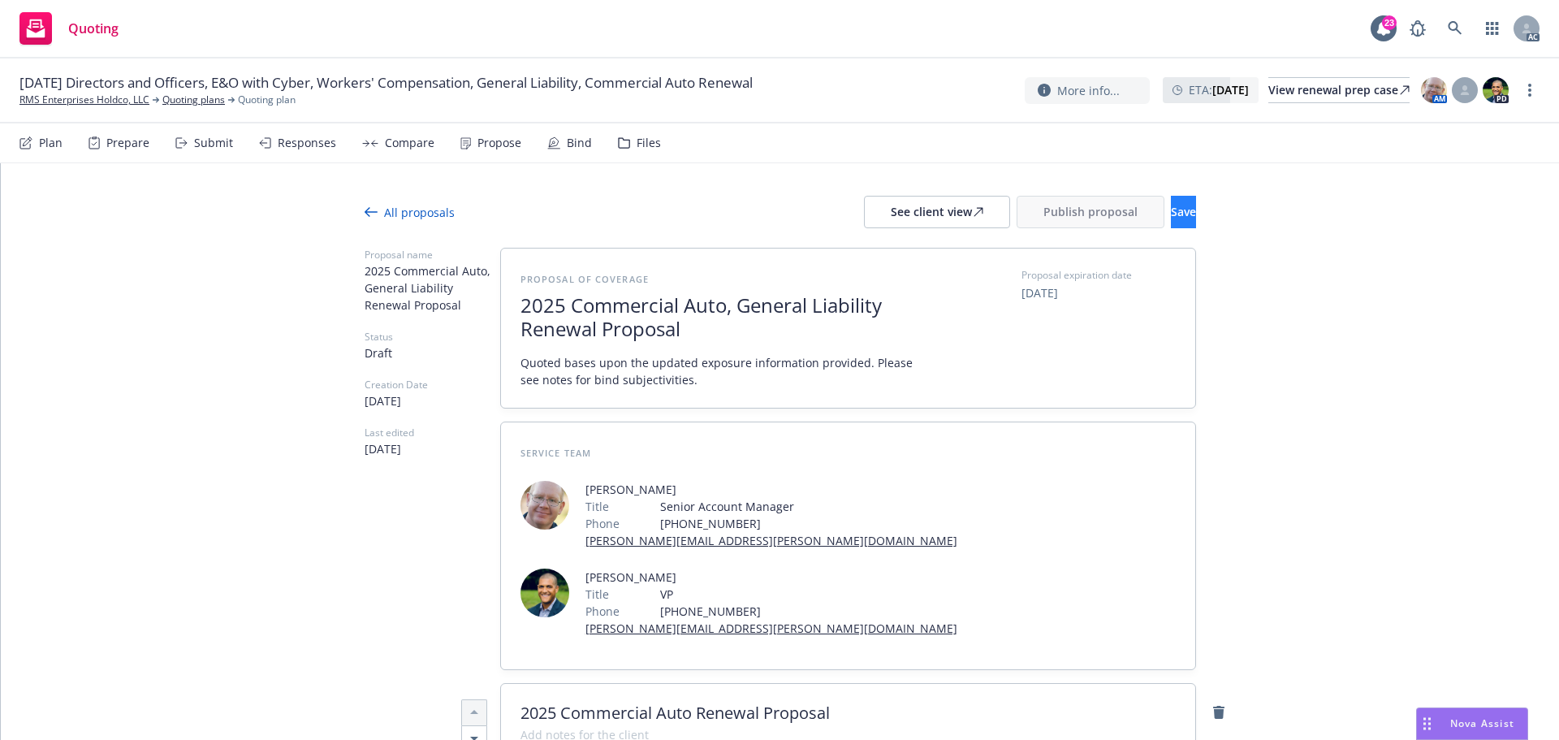
type textarea "Bind Subjectivities: 1. Provide the termination date for the named insured, Gat…"
click at [1171, 206] on span "Save" at bounding box center [1183, 211] width 25 height 15
click at [893, 209] on div "See client view" at bounding box center [937, 211] width 93 height 31
type textarea "x"
click at [325, 162] on nav "Plan Prepare Submit Responses Compare Propose Bind Files" at bounding box center [779, 143] width 1559 height 40
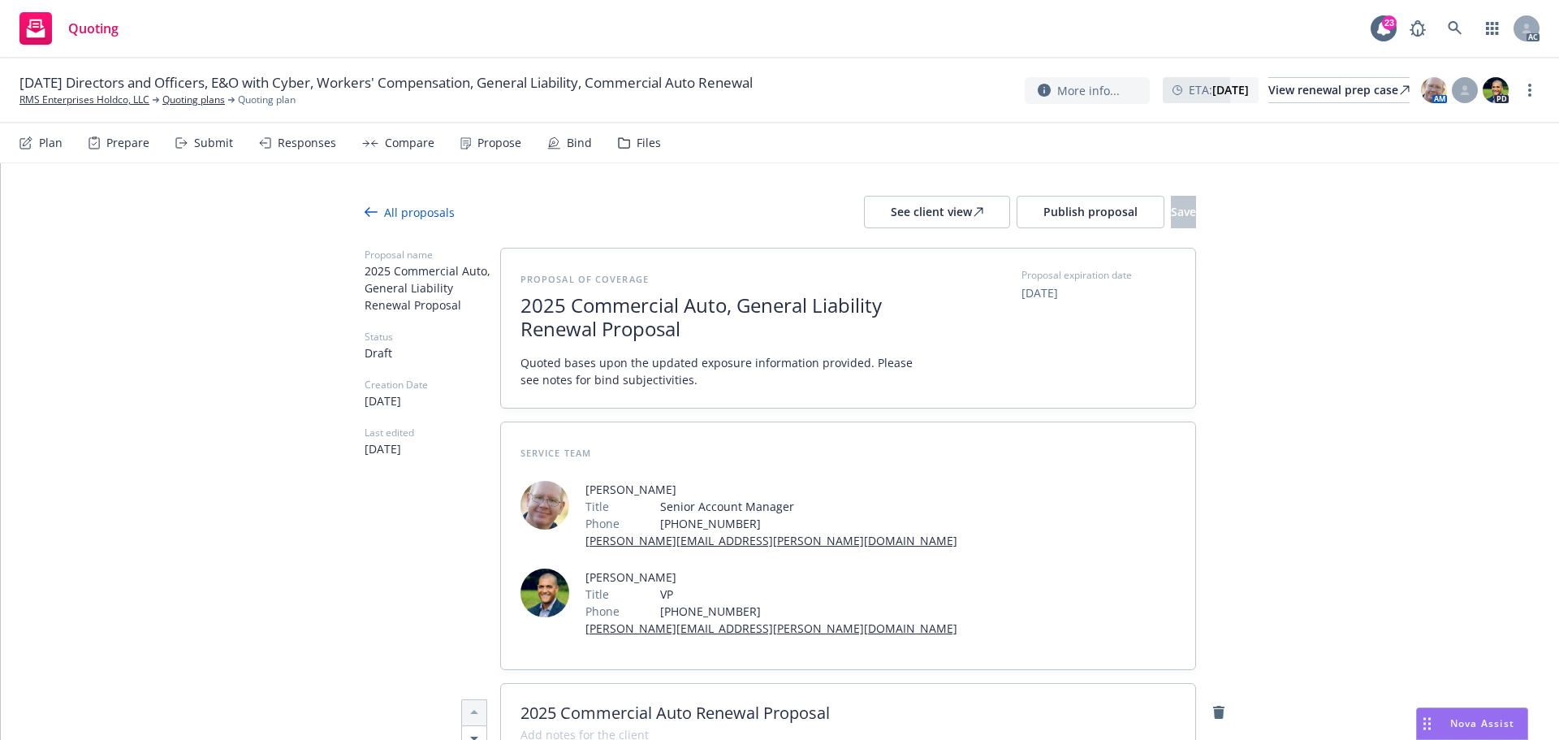
click at [302, 151] on div "Responses" at bounding box center [297, 142] width 77 height 39
click at [293, 155] on div "Responses" at bounding box center [297, 142] width 77 height 39
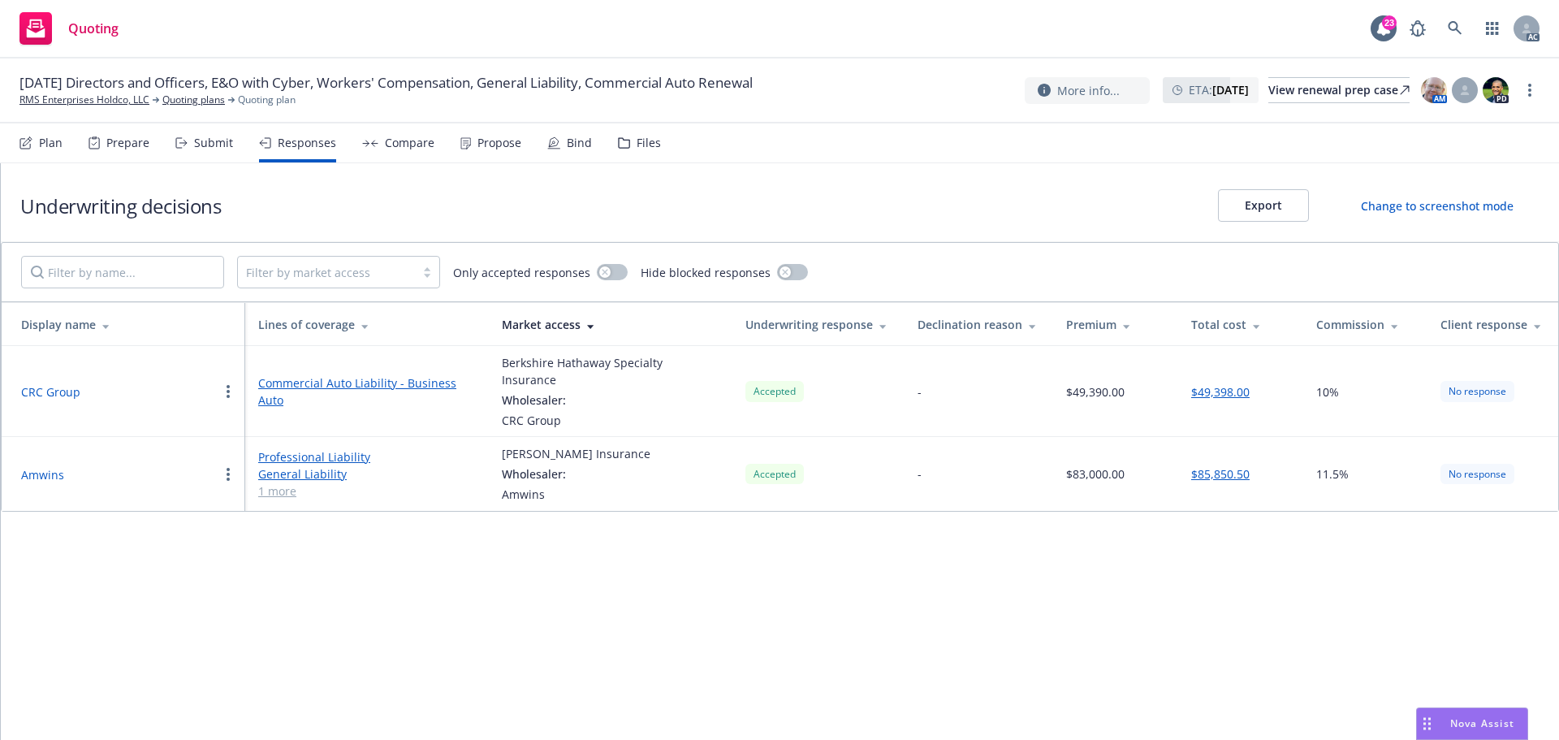
click at [42, 466] on button "Amwins" at bounding box center [42, 474] width 43 height 17
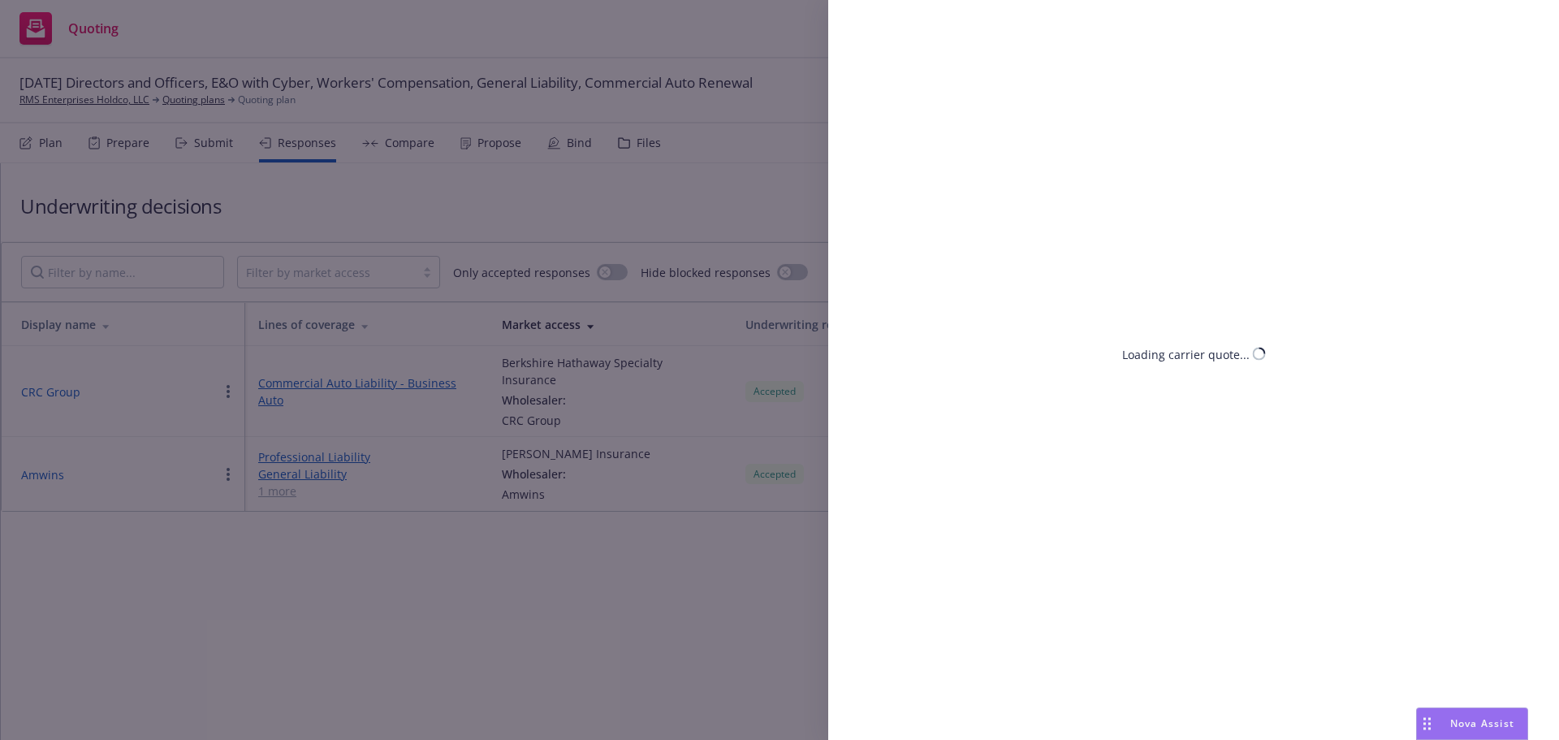
select select "CO"
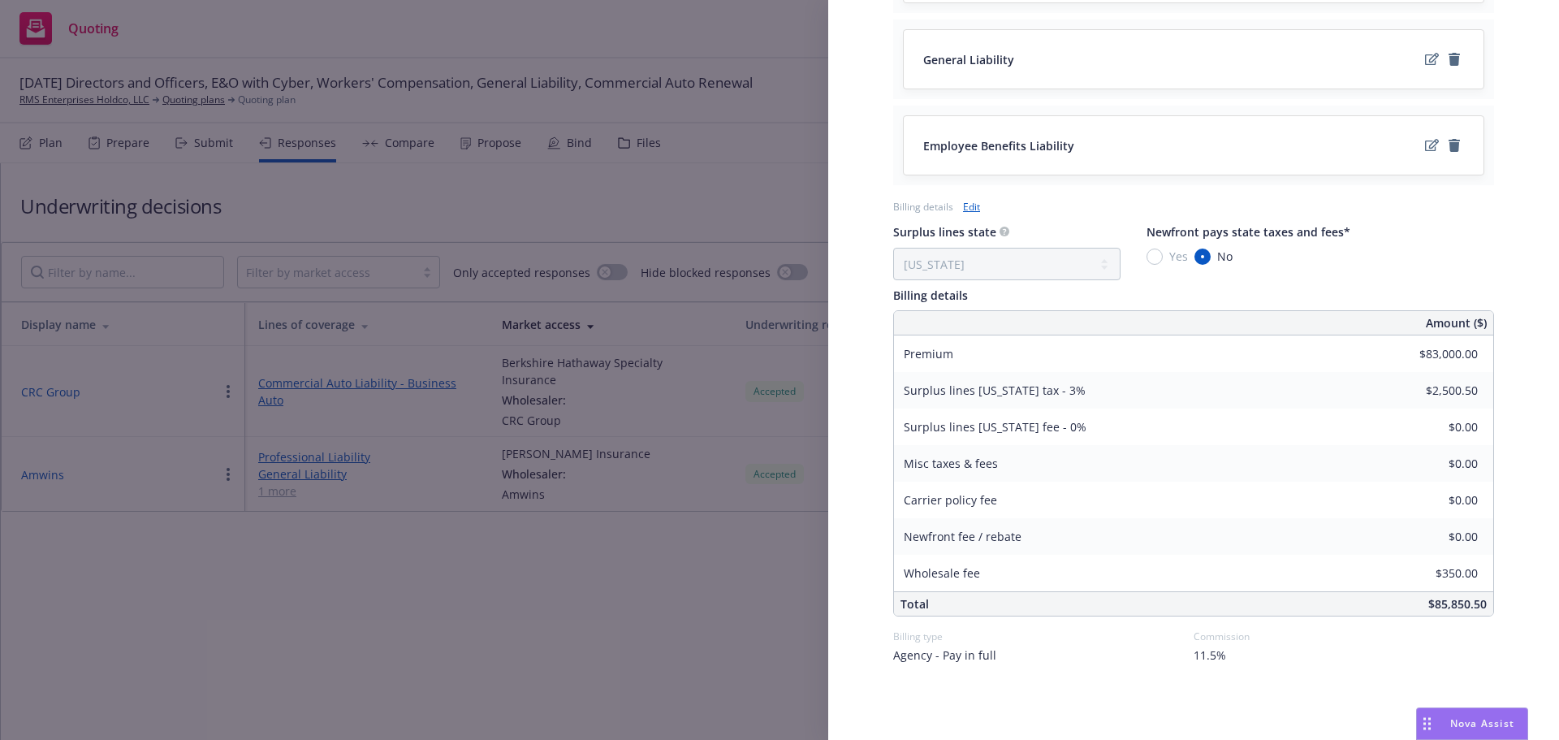
scroll to position [764, 0]
drag, startPoint x: 619, startPoint y: 648, endPoint x: 619, endPoint y: 612, distance: 35.7
click at [619, 648] on div "Display Name Amwins Carrier Markel Insurance Writing company Evanston Insurance…" at bounding box center [779, 370] width 1559 height 740
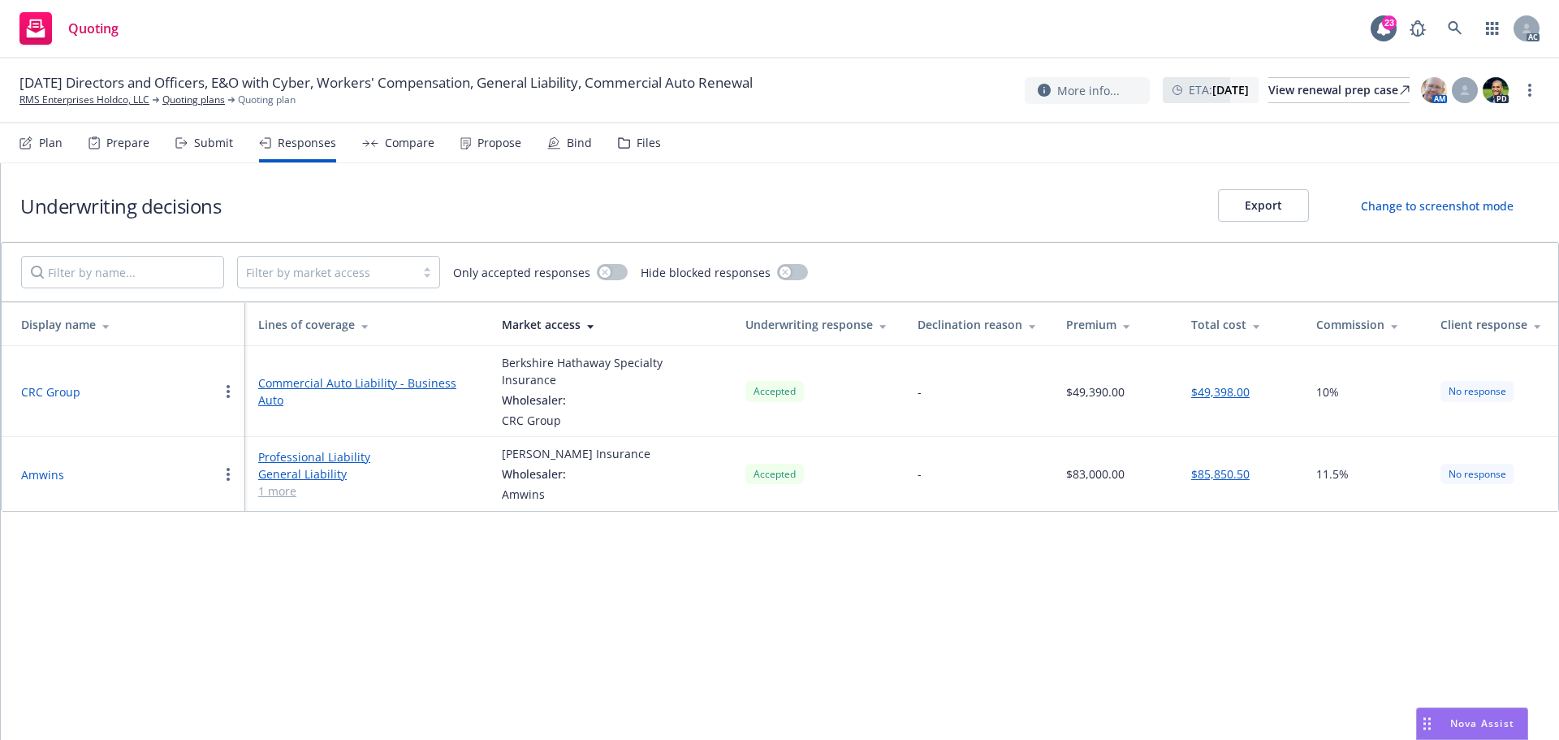
click at [50, 466] on button "Amwins" at bounding box center [42, 474] width 43 height 17
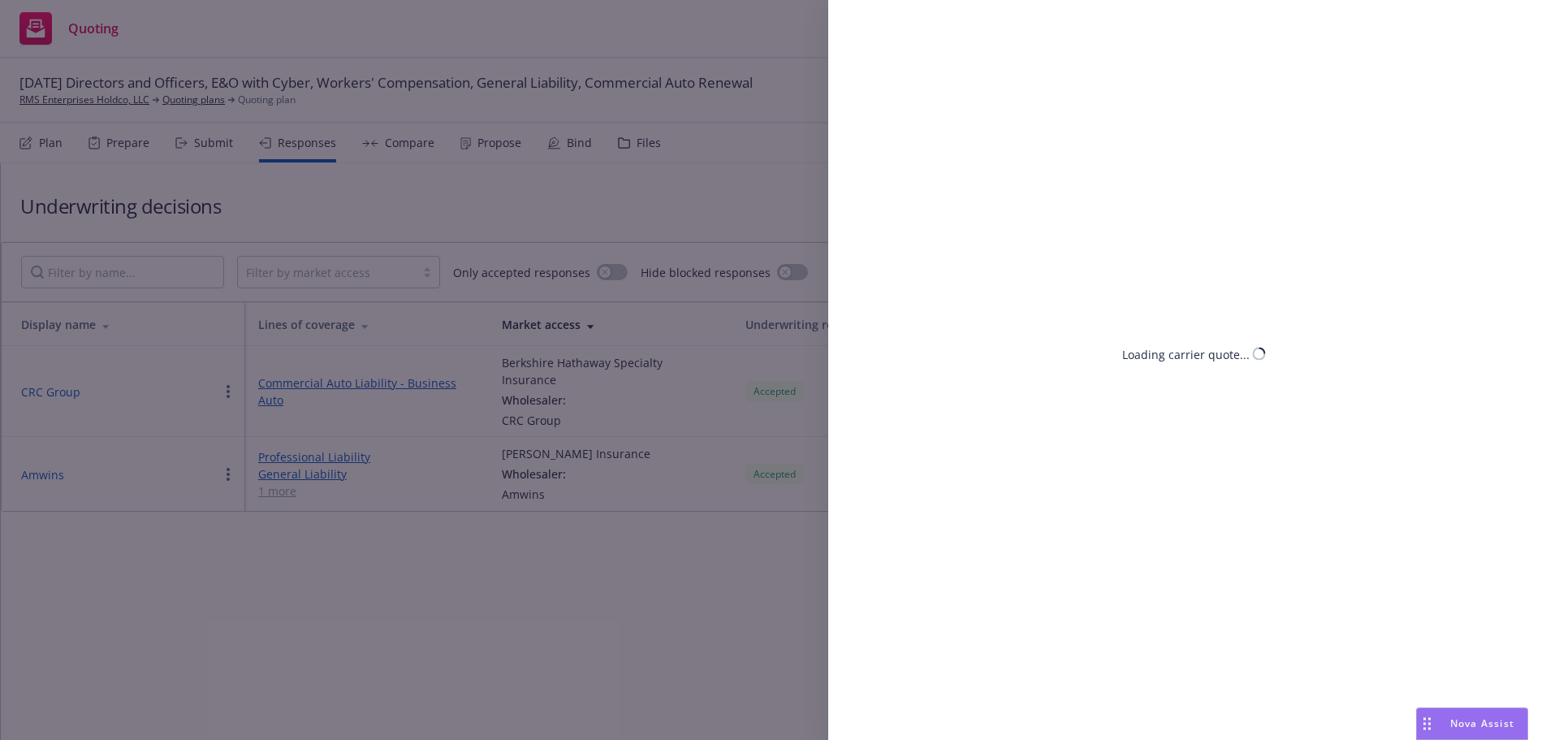
select select "CO"
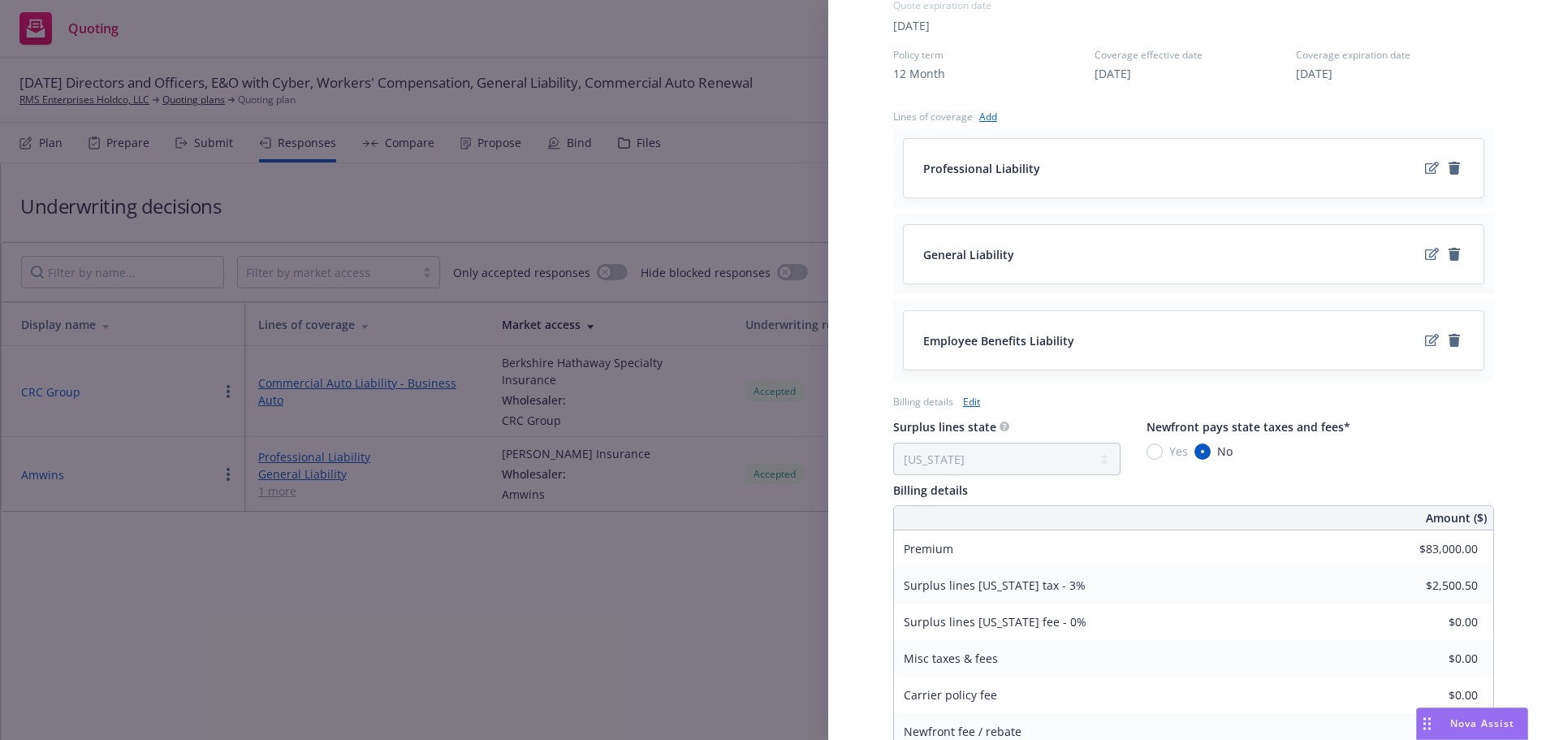
scroll to position [568, 0]
drag, startPoint x: 904, startPoint y: 624, endPoint x: 1042, endPoint y: 620, distance: 138.1
click at [1042, 620] on span "Surplus lines Colorado fee - 0%" at bounding box center [995, 620] width 183 height 15
copy span "Surplus lines Colorado fee"
click at [997, 632] on div "Surplus lines [US_STATE] fee - 0%" at bounding box center [995, 620] width 202 height 37
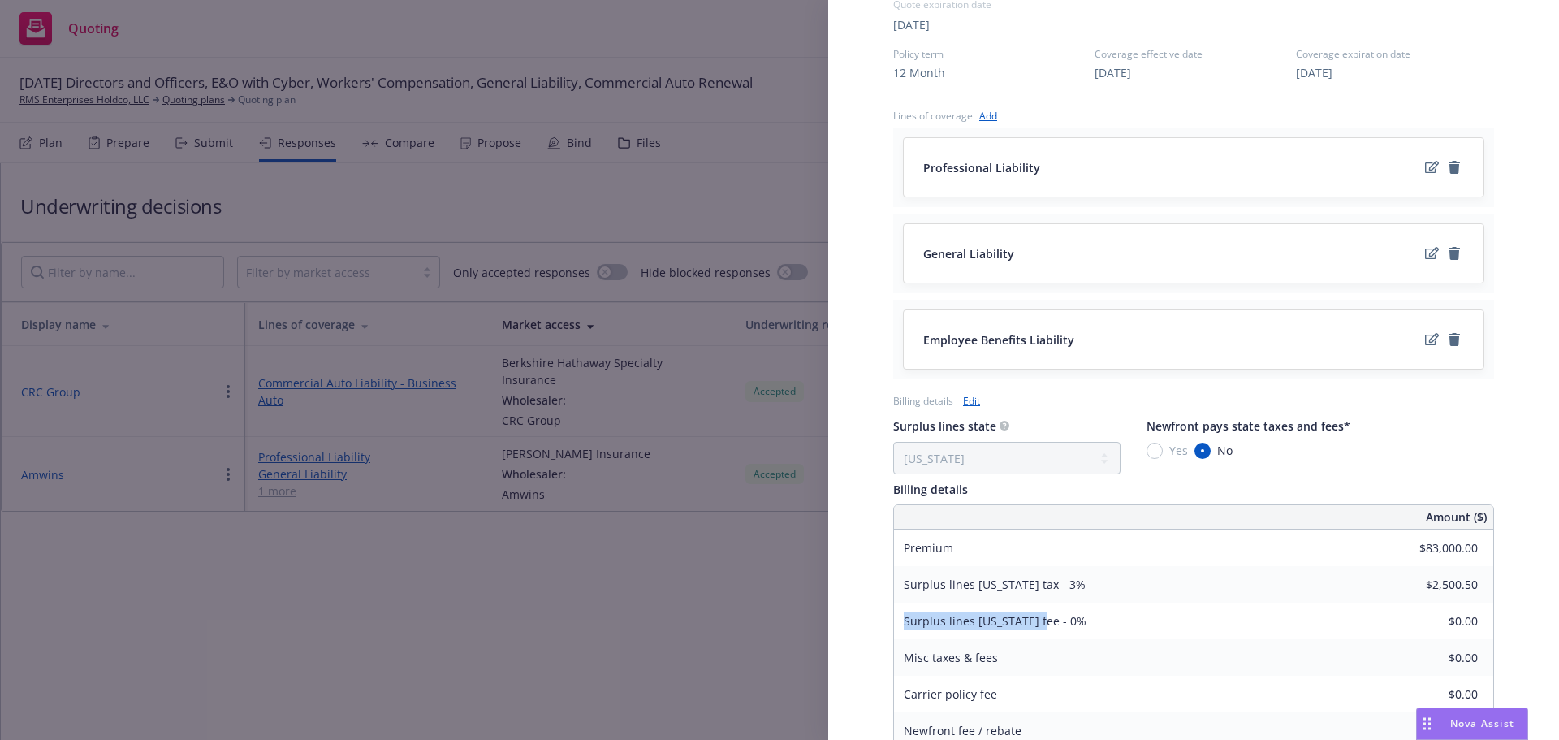
click at [1026, 622] on span "Surplus lines [US_STATE] fee - 0%" at bounding box center [995, 620] width 183 height 15
drag, startPoint x: 986, startPoint y: 621, endPoint x: 1023, endPoint y: 621, distance: 37.3
click at [1023, 621] on span "Surplus lines [US_STATE] fee - 0%" at bounding box center [995, 620] width 183 height 15
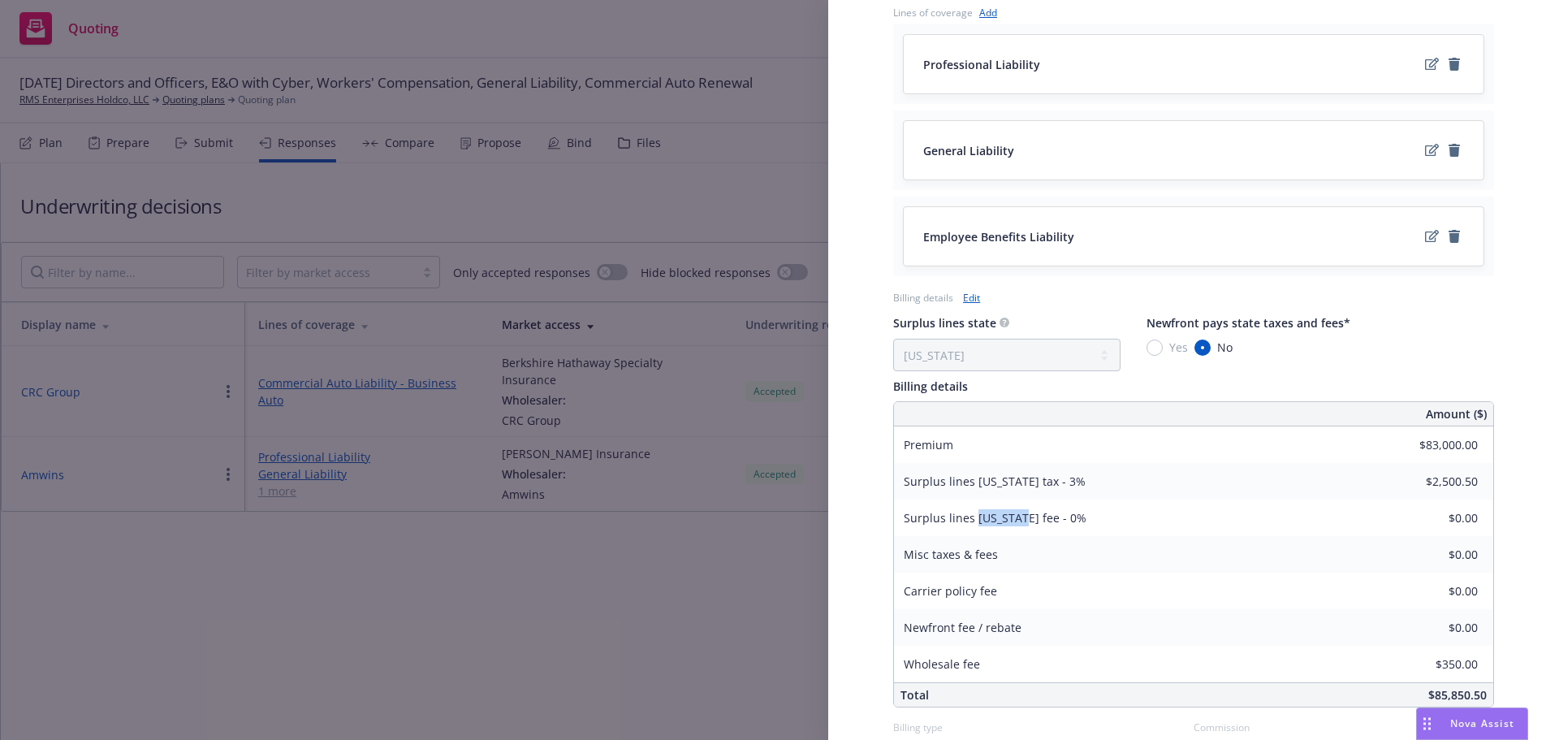
scroll to position [764, 0]
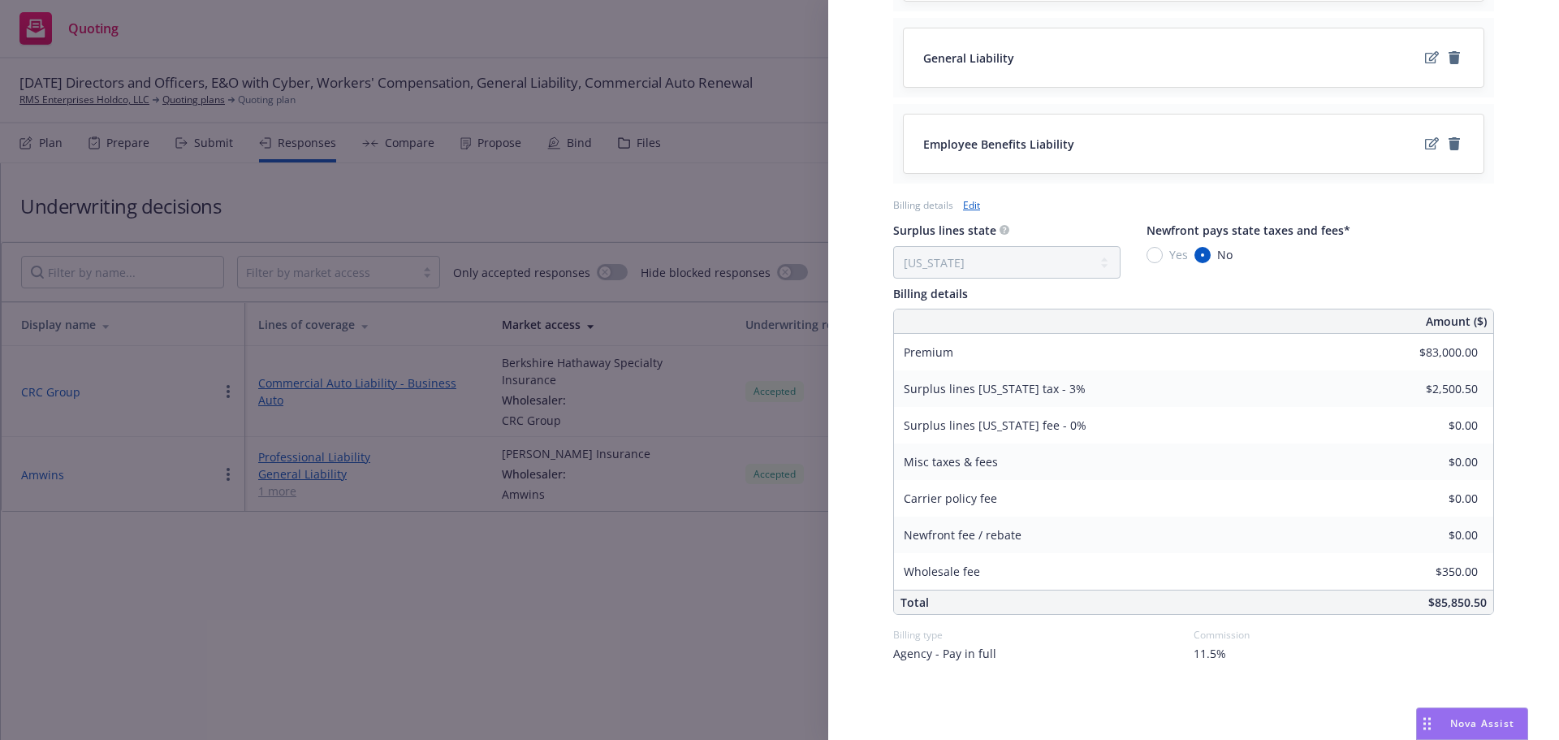
click at [591, 629] on div "Display Name Amwins Carrier Markel Insurance Writing company Evanston Insurance…" at bounding box center [779, 370] width 1559 height 740
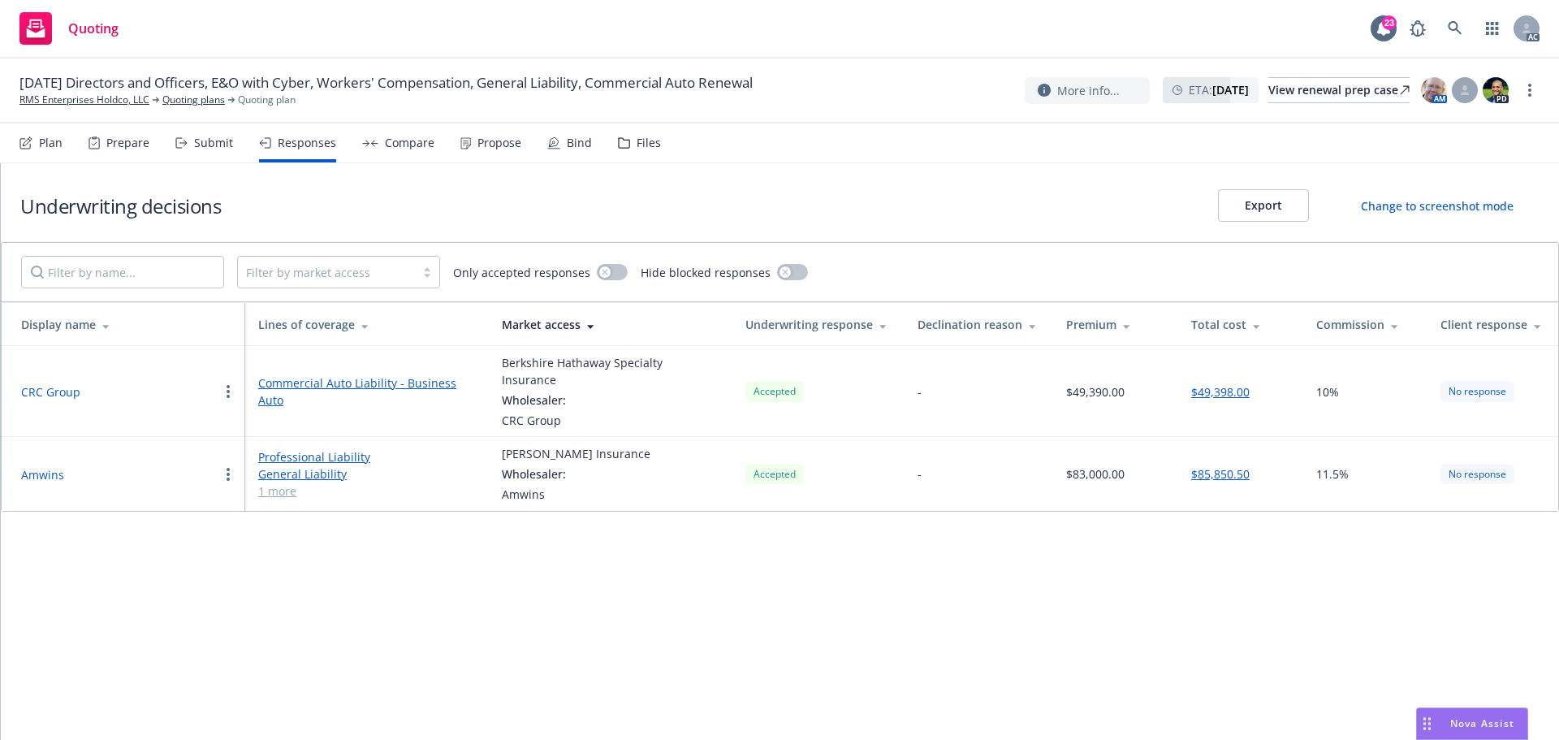
drag, startPoint x: 393, startPoint y: 531, endPoint x: 376, endPoint y: 530, distance: 17.1
click at [393, 531] on div "Underwriting decisions Export Change to screenshot mode Filter by market access…" at bounding box center [780, 451] width 1558 height 576
click at [36, 466] on button "Amwins" at bounding box center [42, 474] width 43 height 17
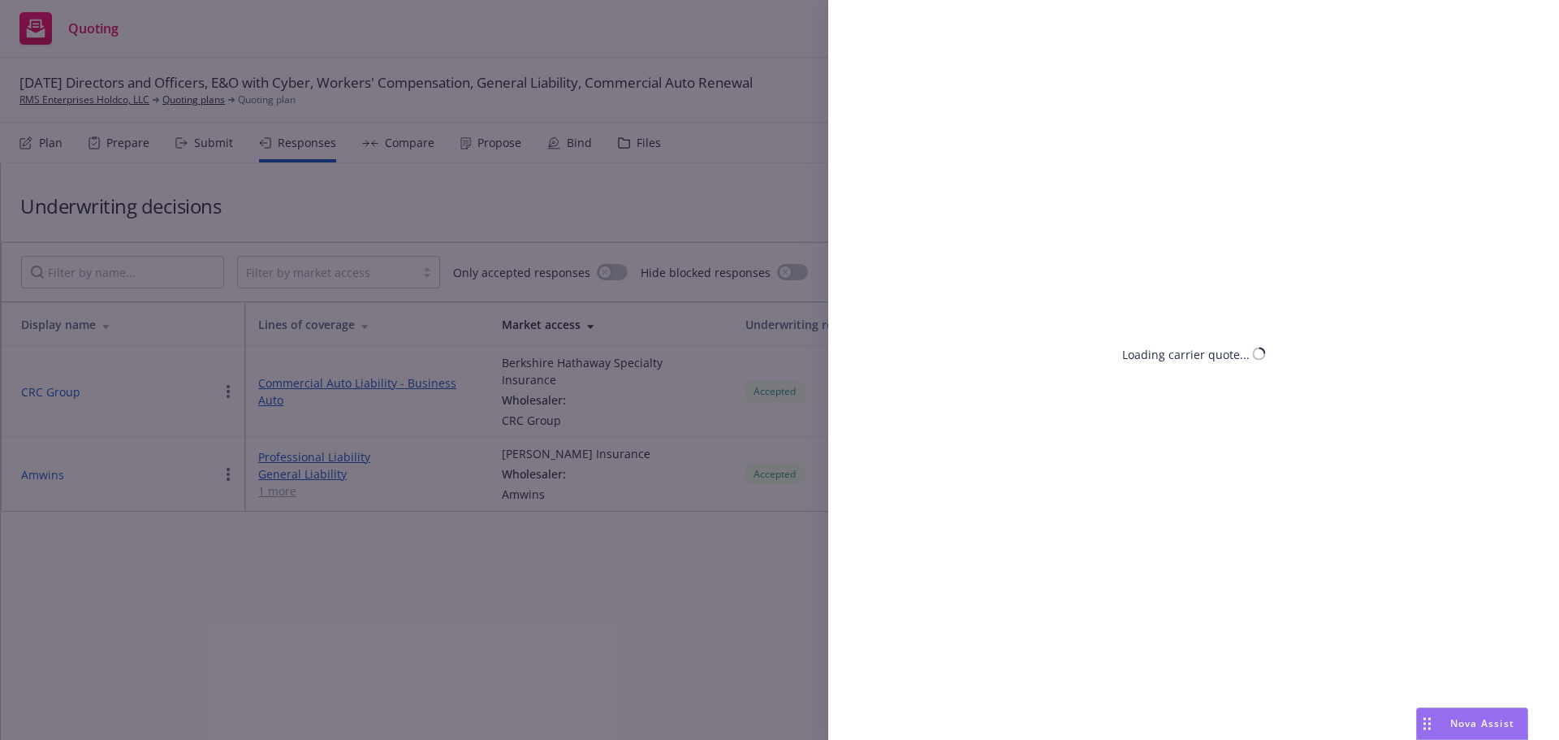
select select "CO"
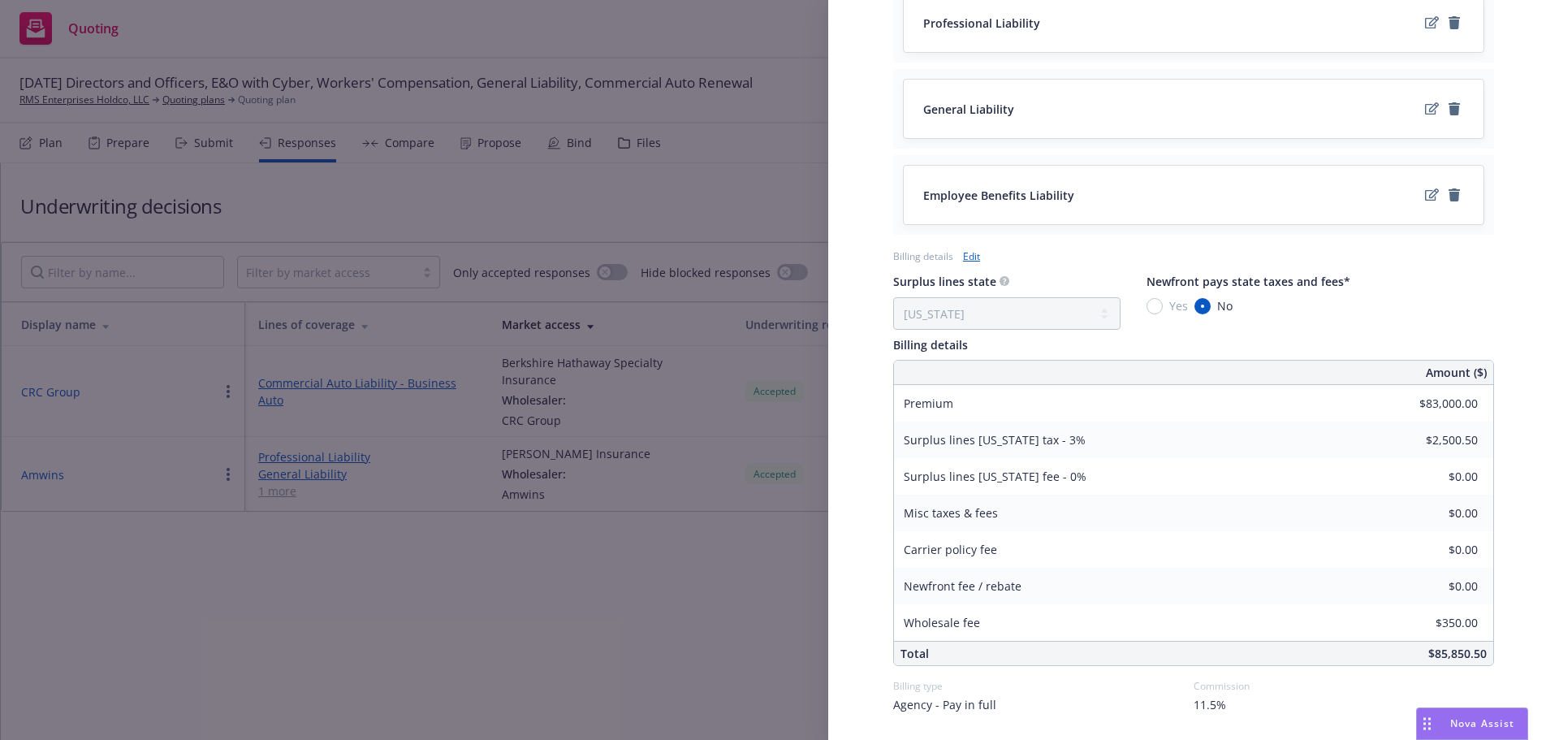
scroll to position [764, 0]
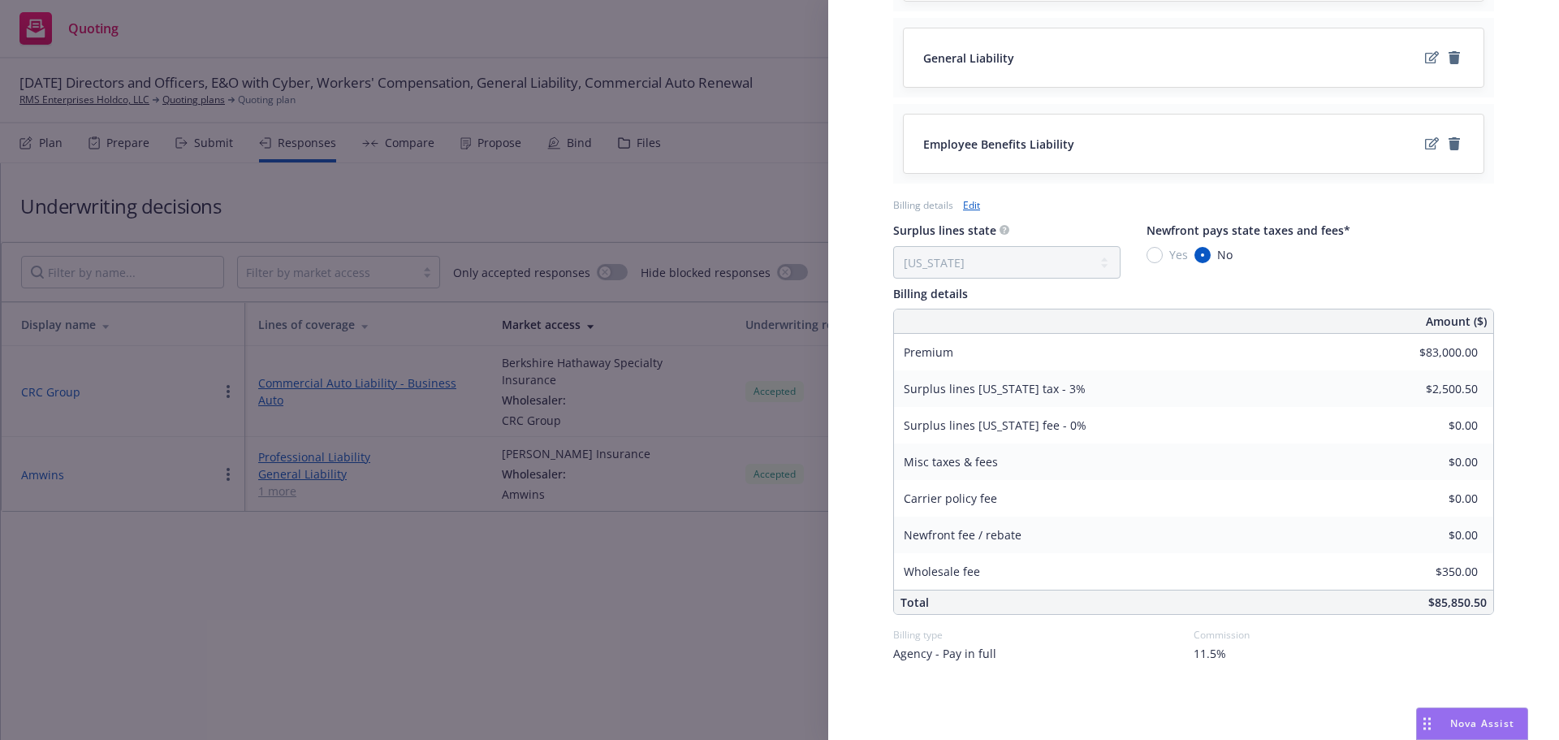
click at [971, 213] on link "Edit" at bounding box center [971, 204] width 17 height 17
select select "CO"
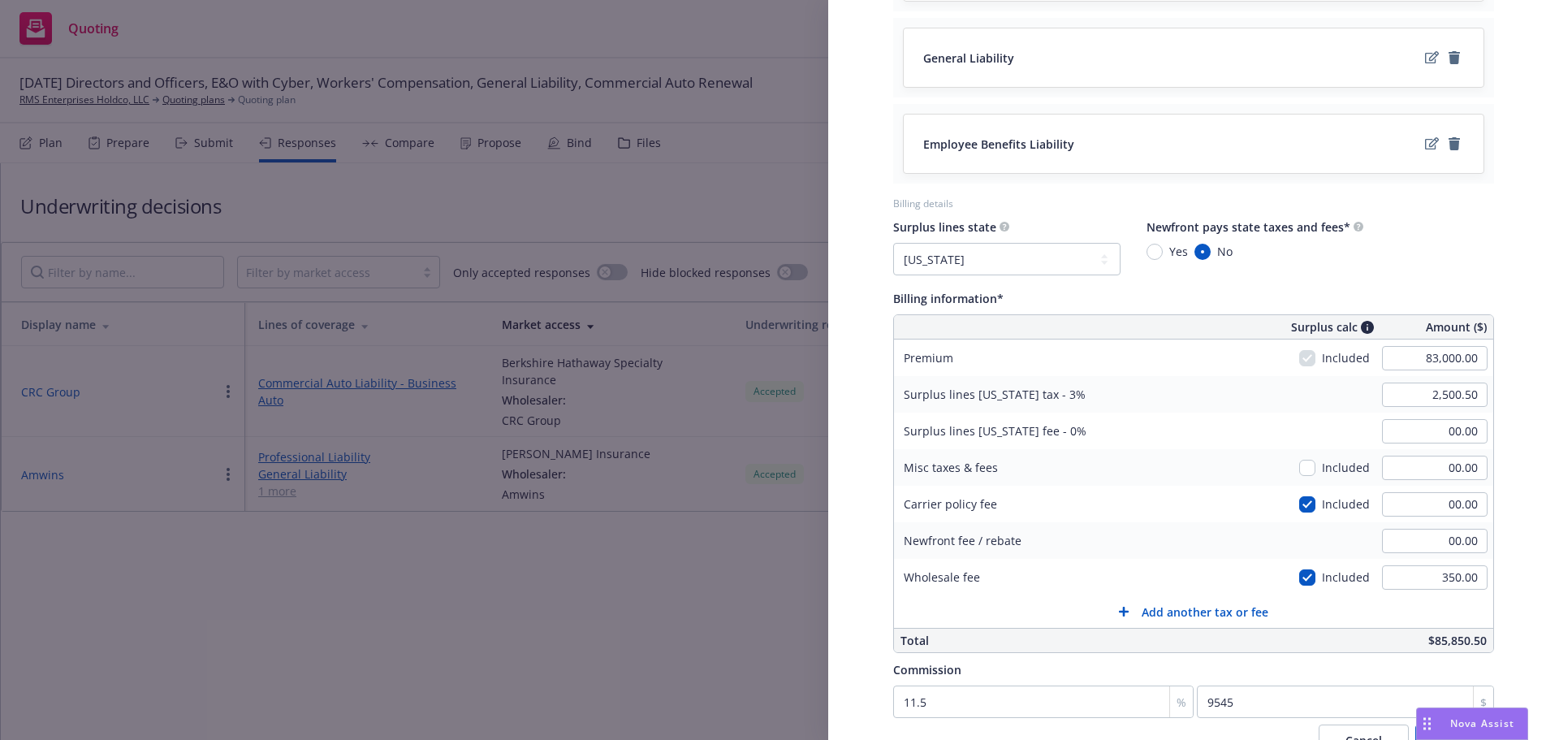
click at [1053, 436] on span "Surplus lines Colorado fee - 0%" at bounding box center [995, 430] width 183 height 15
click at [1058, 430] on span "Surplus lines Colorado fee - 0%" at bounding box center [995, 430] width 183 height 15
click at [1057, 432] on span "Surplus lines Colorado fee - 0%" at bounding box center [995, 430] width 183 height 15
click at [1409, 438] on input "00.00" at bounding box center [1435, 431] width 106 height 24
type input "145.86"
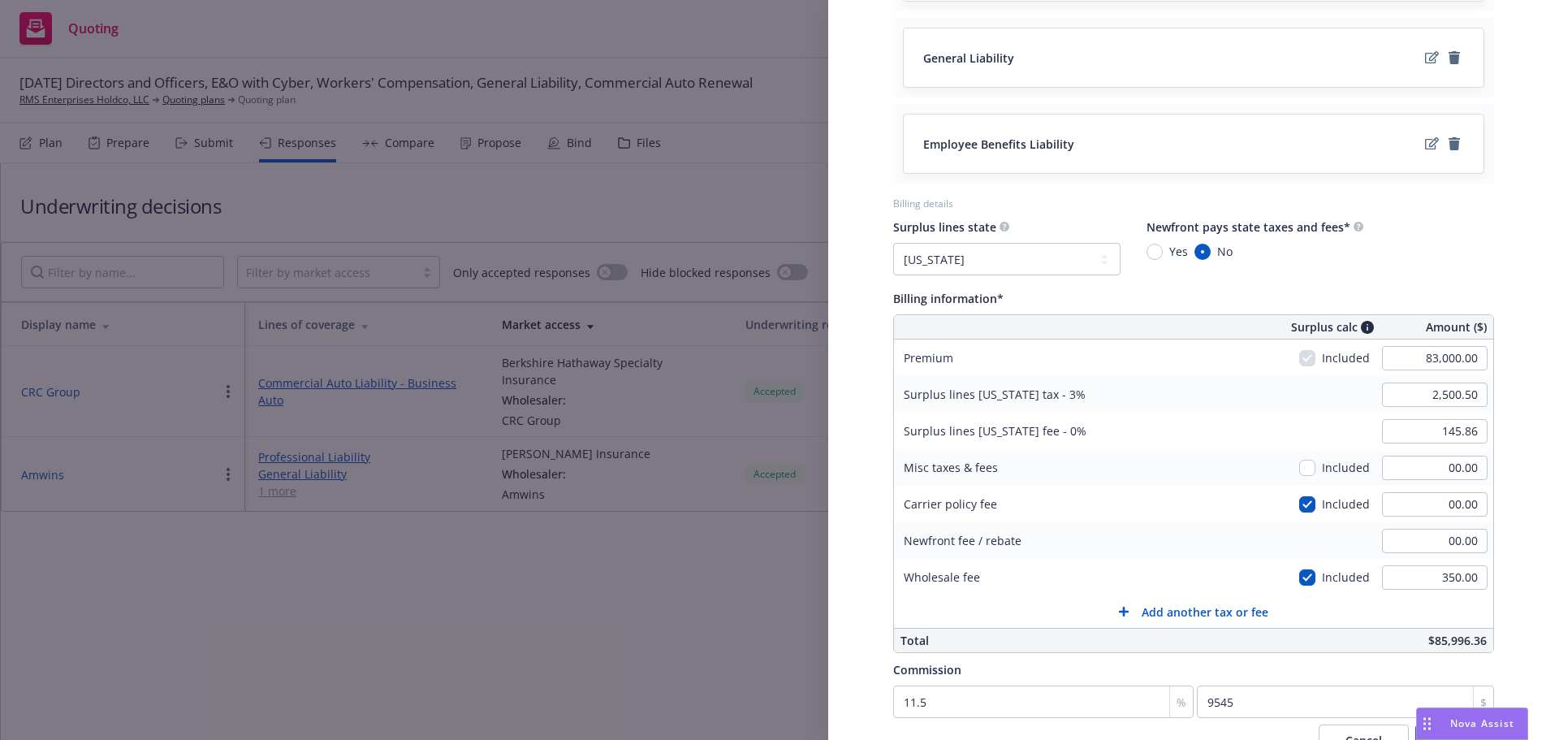
click at [1193, 431] on div "Surplus lines Colorado fee - 0% 145.86" at bounding box center [1193, 430] width 599 height 37
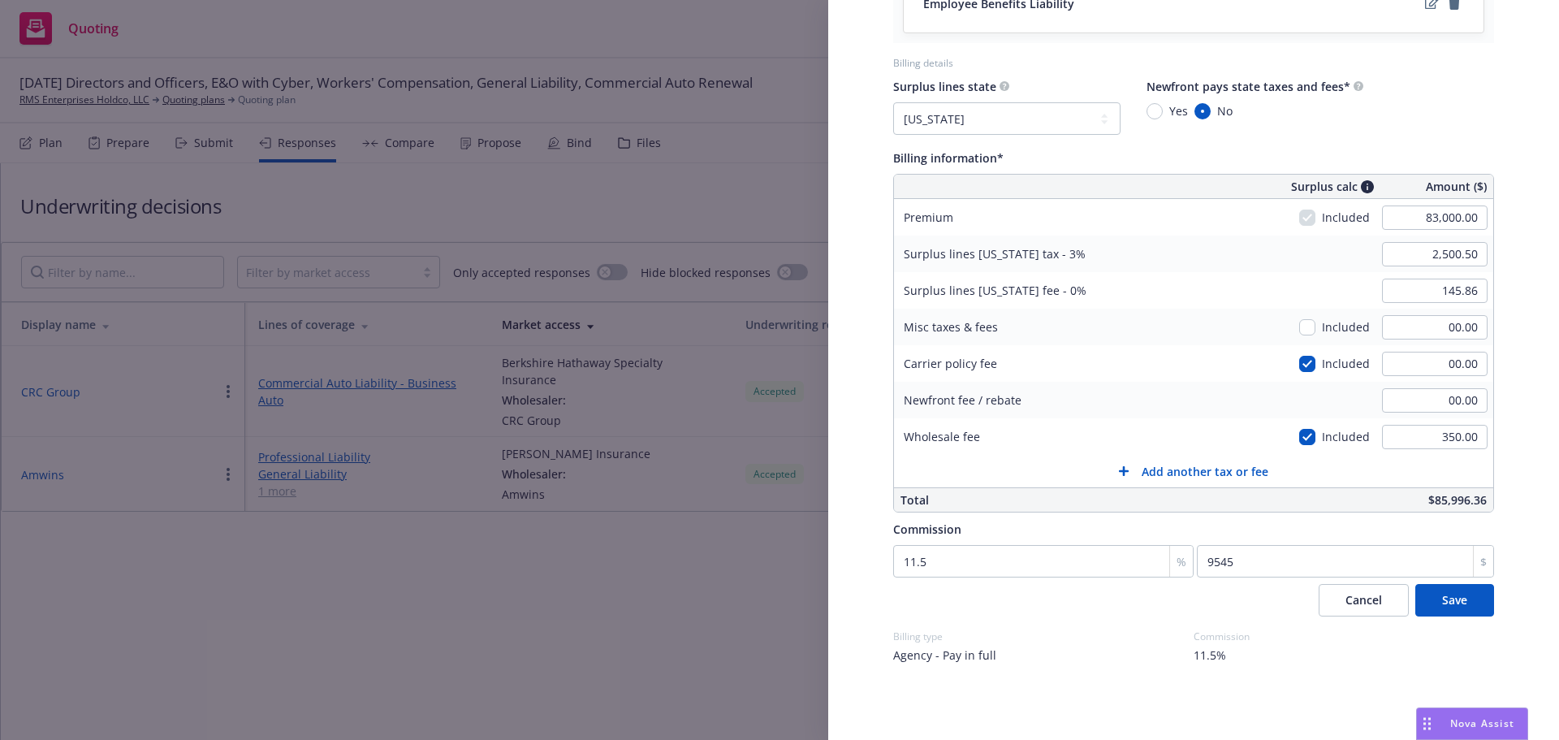
scroll to position [906, 0]
click at [1463, 598] on button "Save" at bounding box center [1454, 598] width 79 height 32
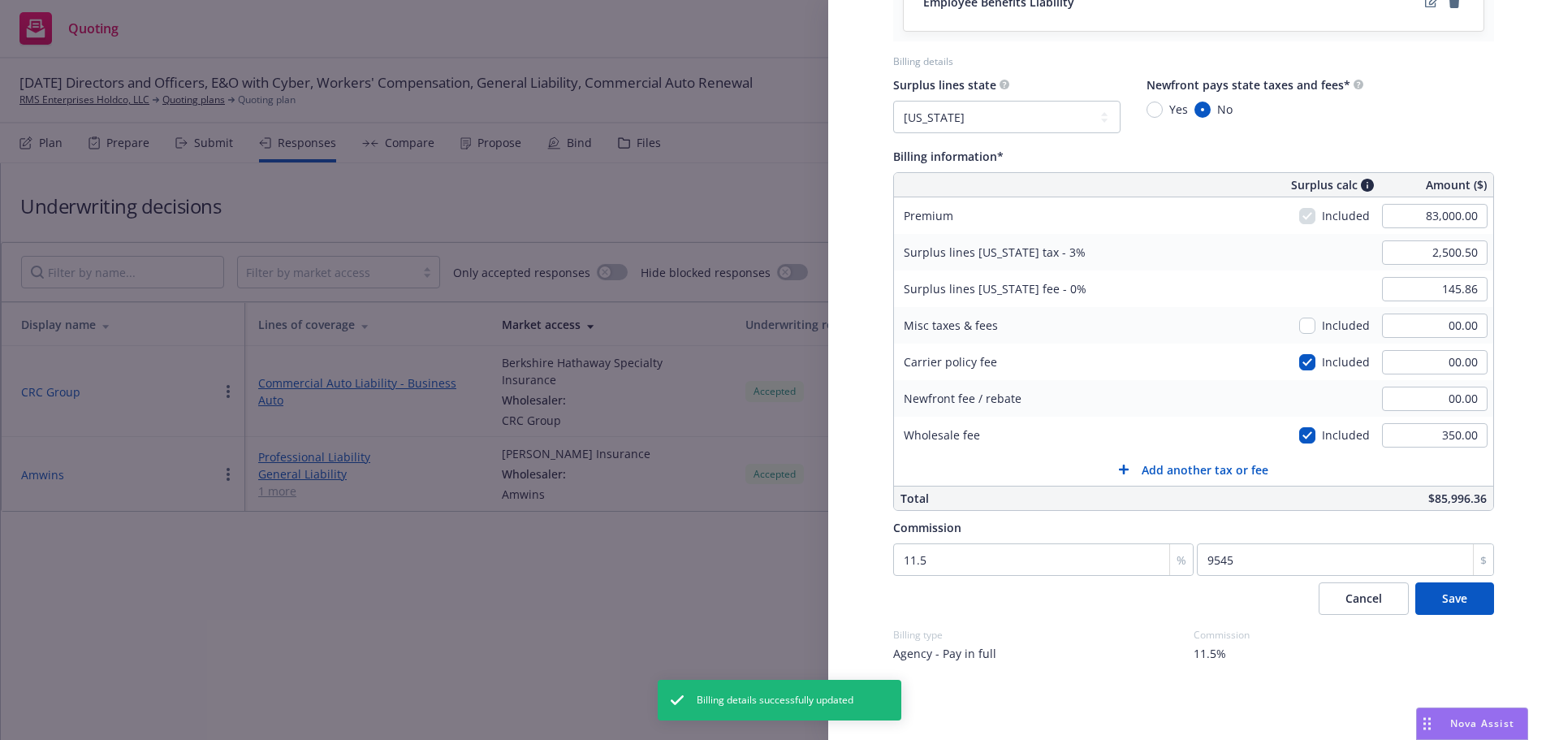
scroll to position [764, 0]
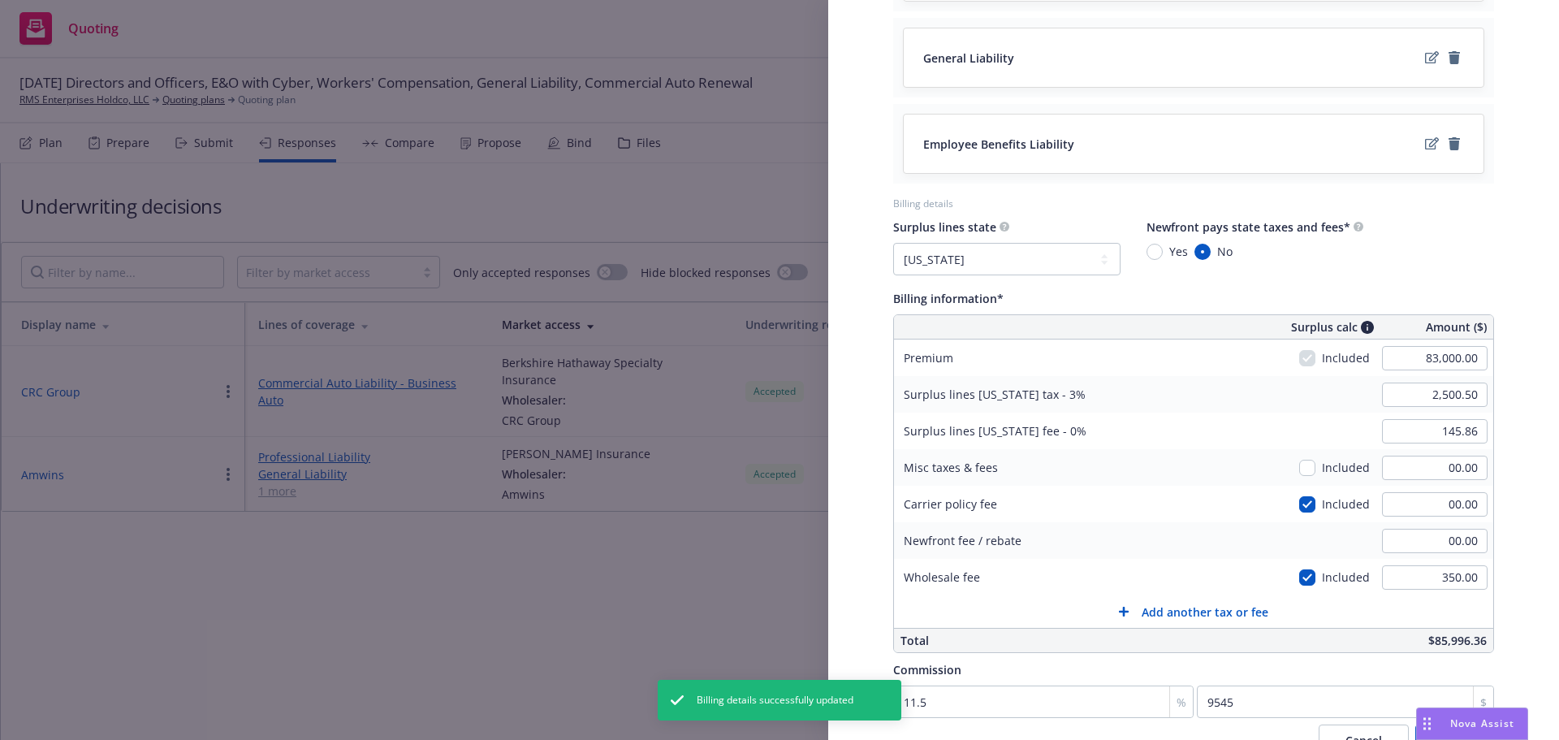
select select "CO"
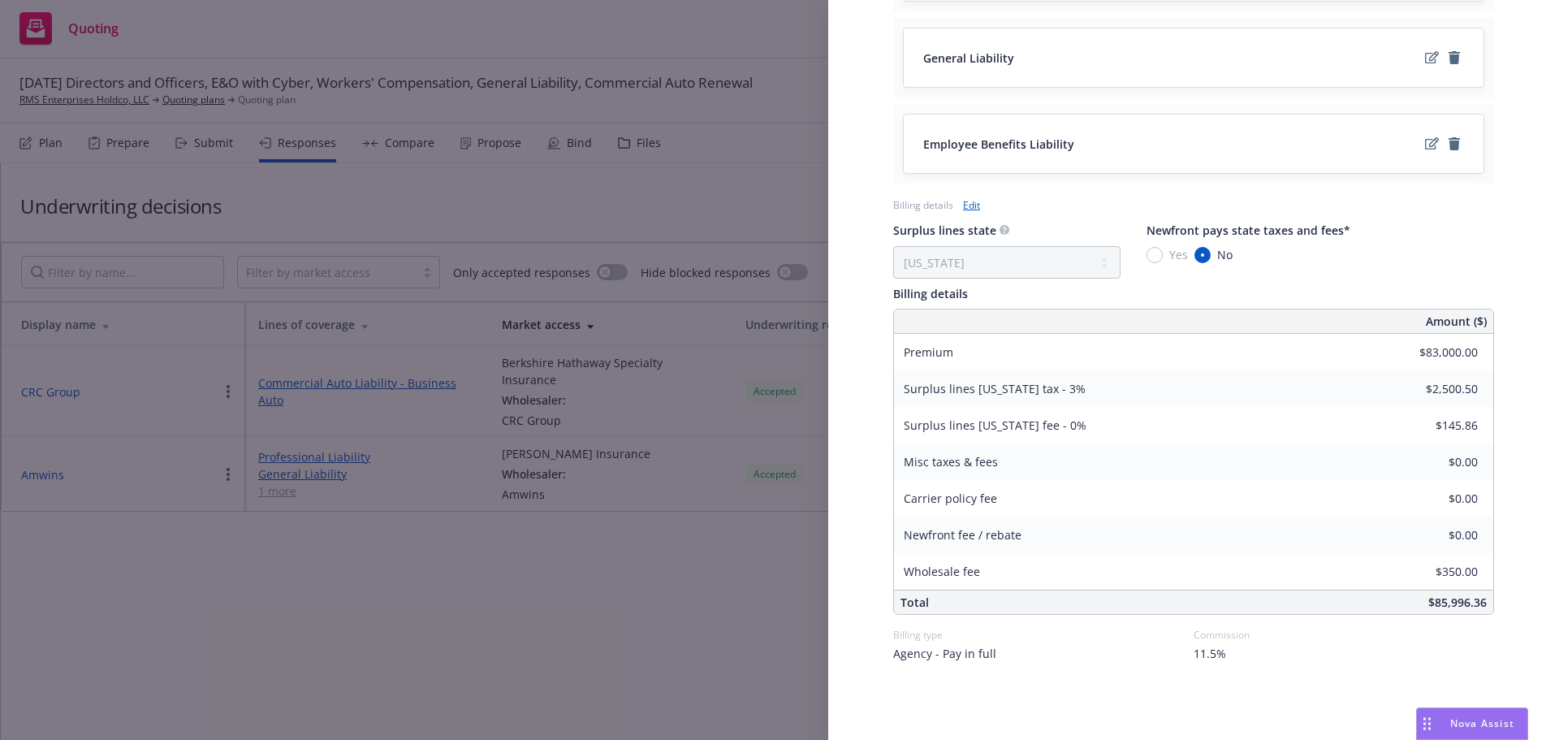
click at [574, 542] on div "Display Name Amwins Carrier Markel Insurance Writing company Evanston Insurance…" at bounding box center [779, 370] width 1559 height 740
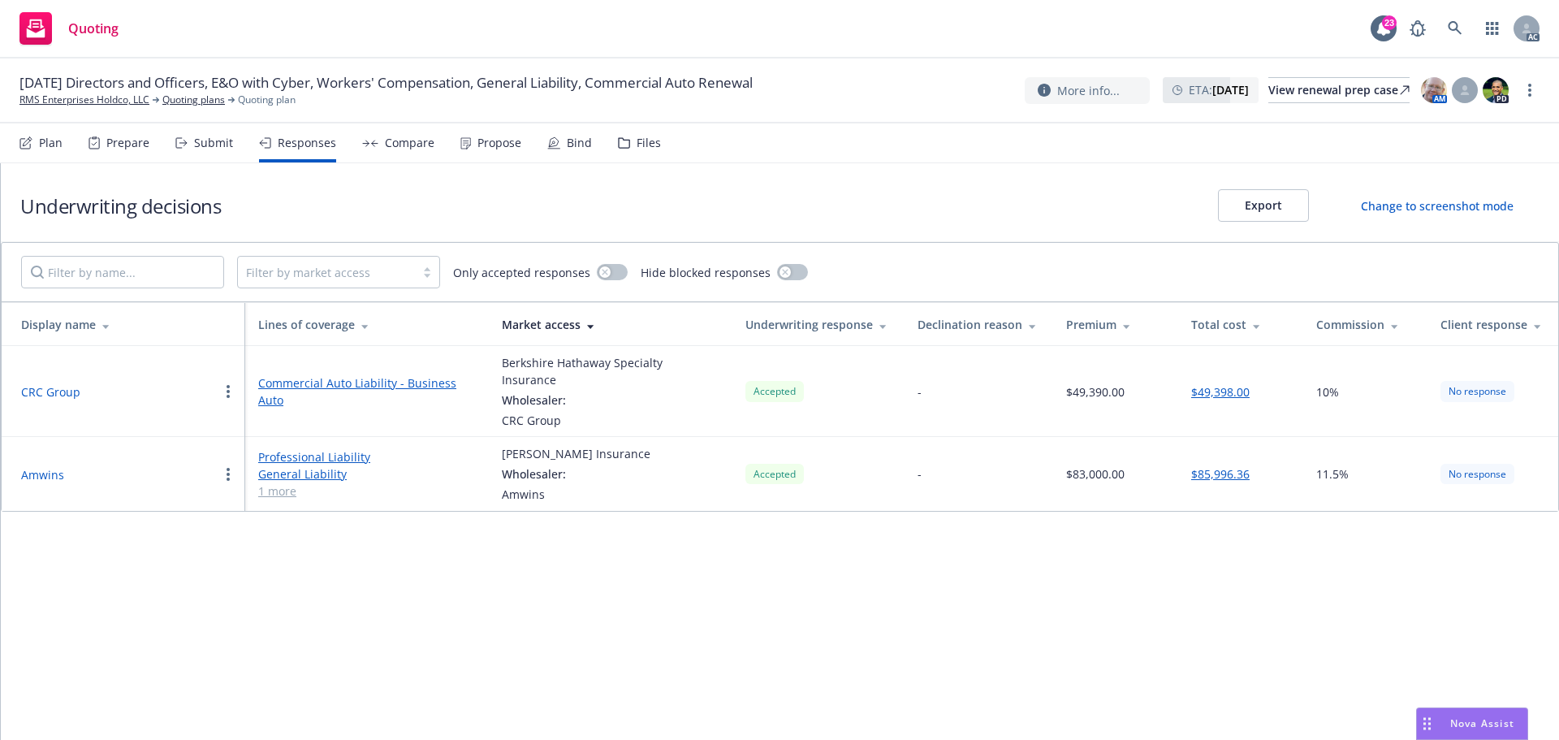
drag, startPoint x: 45, startPoint y: 456, endPoint x: 66, endPoint y: 456, distance: 21.1
click at [45, 466] on button "Amwins" at bounding box center [42, 474] width 43 height 17
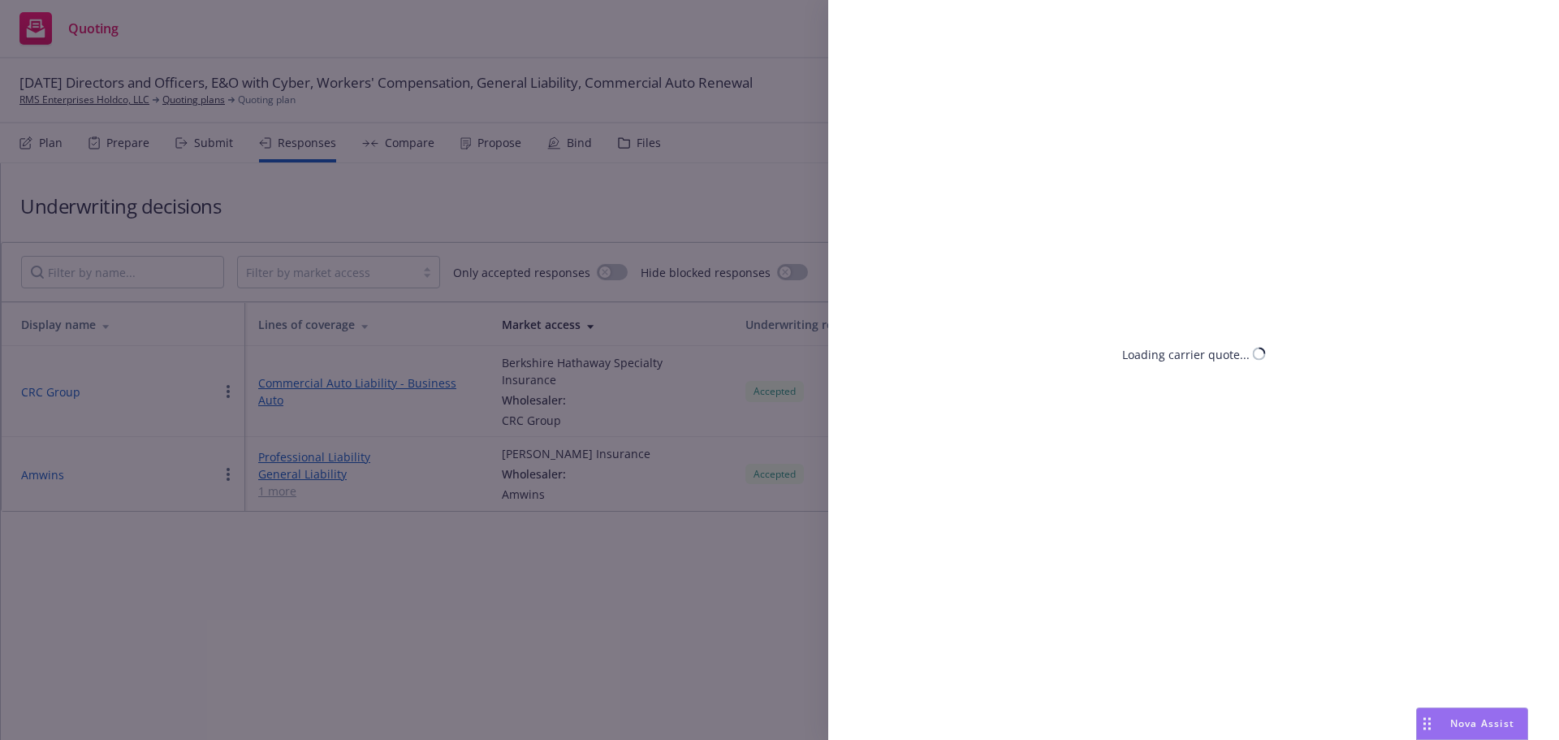
select select "CO"
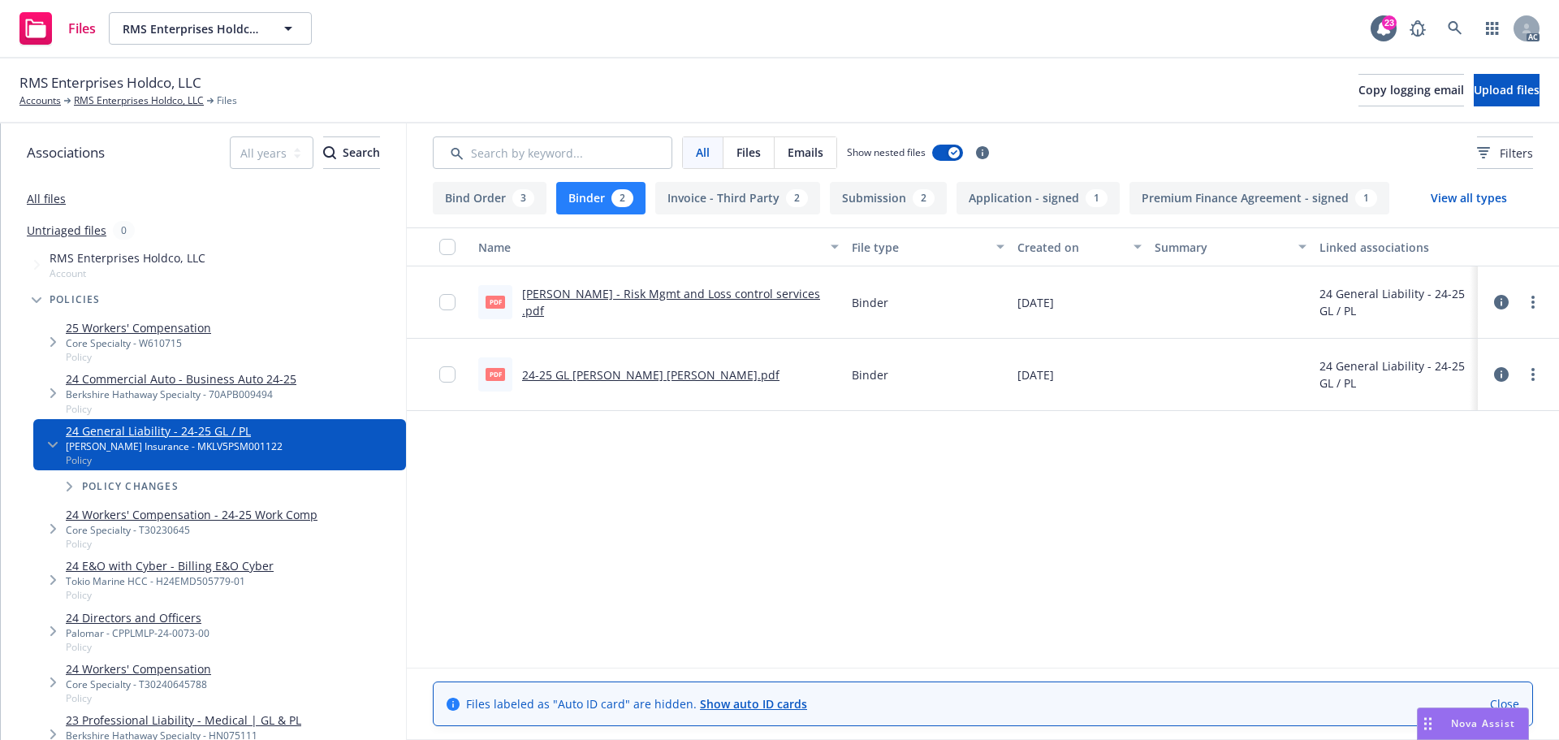
click at [602, 374] on link "24-25 GL [PERSON_NAME] [PERSON_NAME].pdf" at bounding box center [650, 374] width 257 height 15
click at [496, 201] on button "Bind Order 3" at bounding box center [490, 198] width 114 height 32
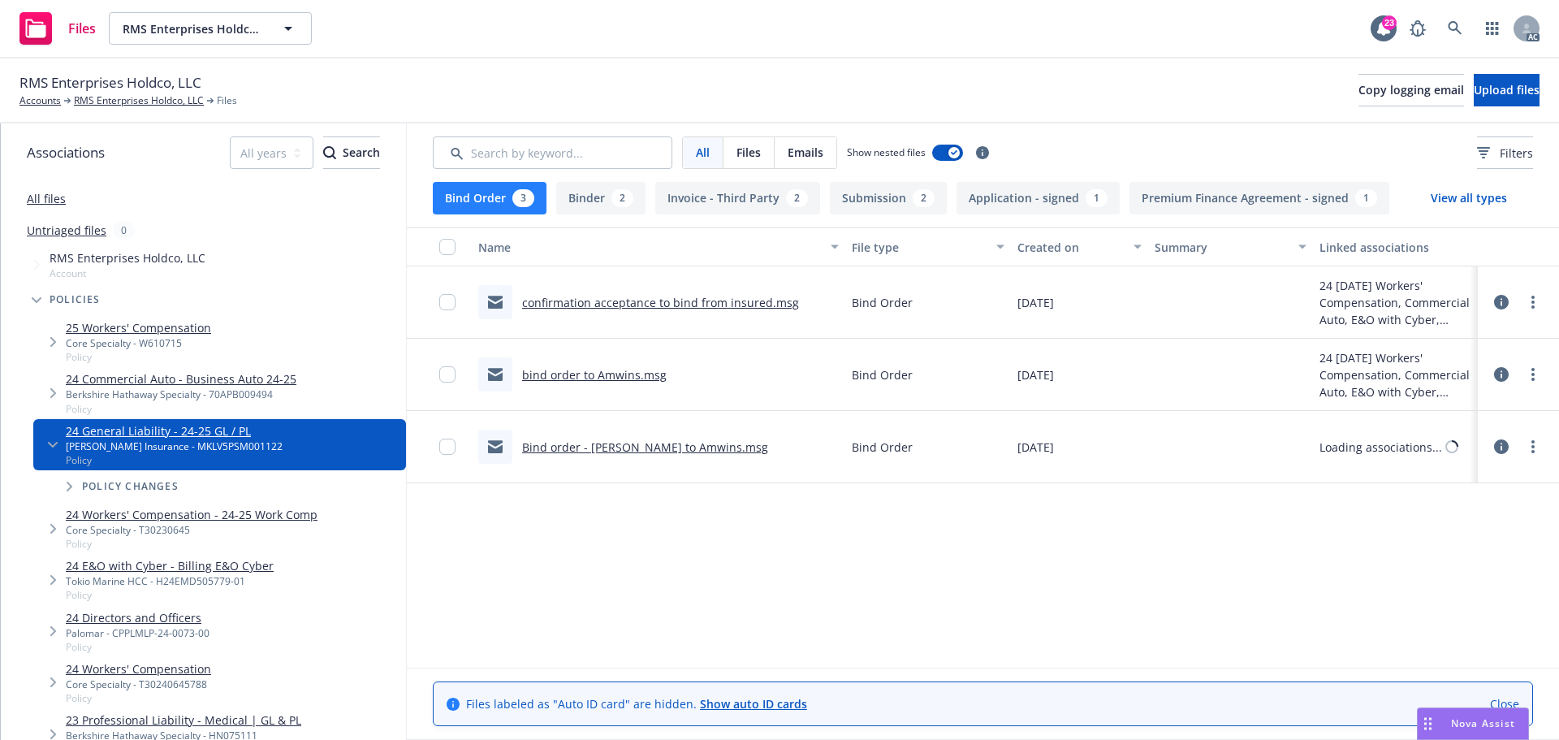
click at [598, 202] on button "Binder 2" at bounding box center [600, 198] width 89 height 32
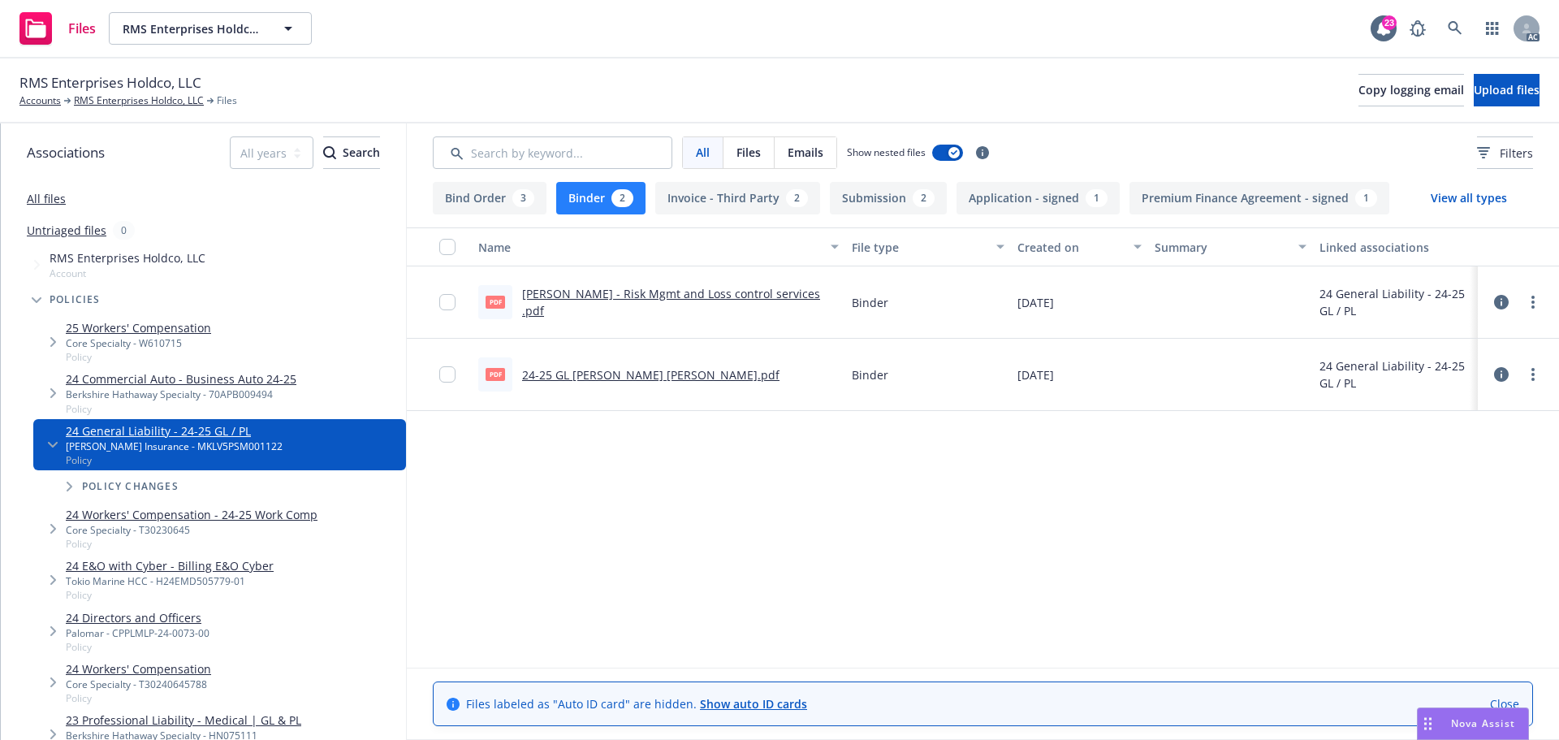
click at [603, 300] on link "[PERSON_NAME] - Risk Mgmt and Loss control services .pdf" at bounding box center [671, 302] width 298 height 32
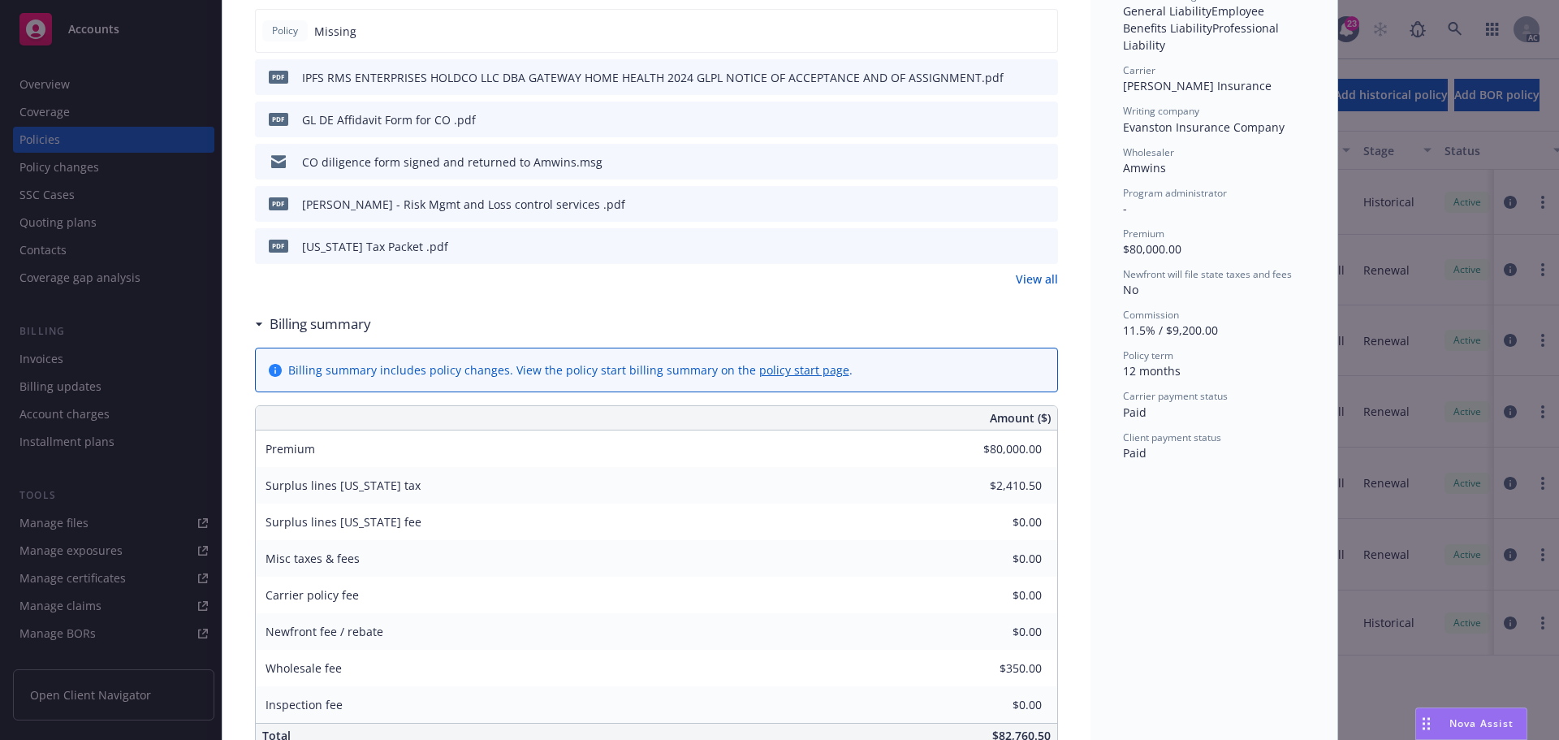
scroll to position [325, 0]
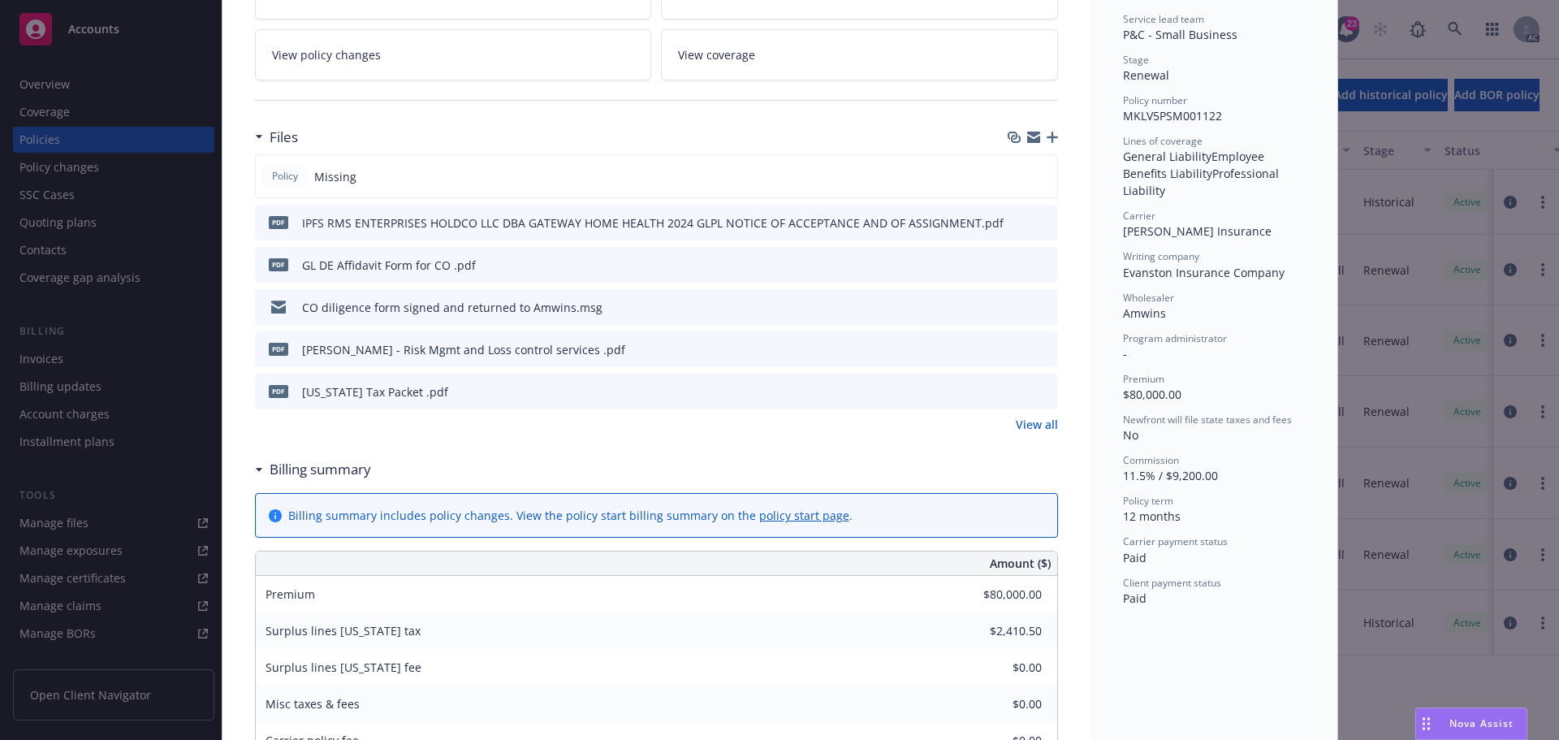
click at [1421, 722] on div "Drag to move" at bounding box center [1426, 723] width 20 height 31
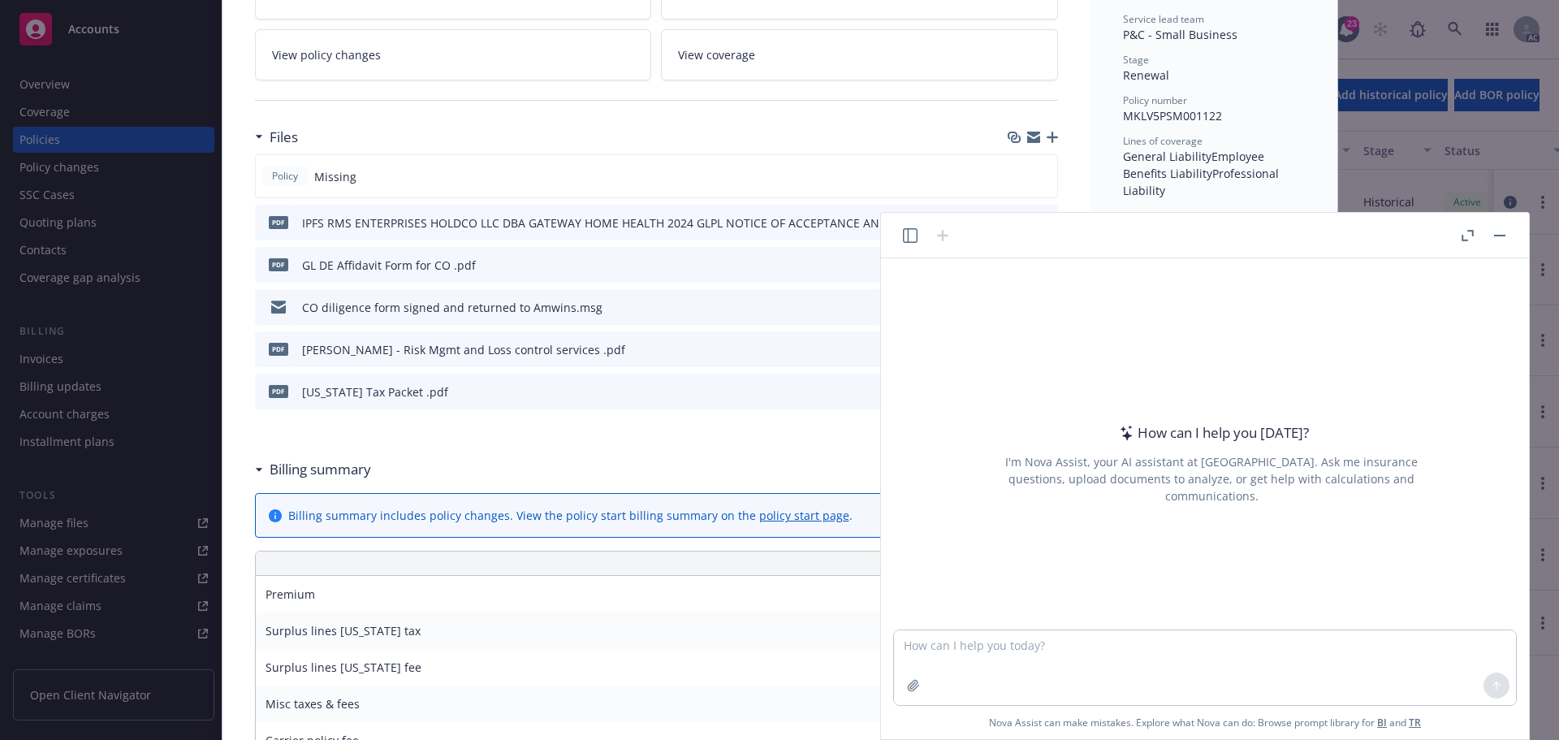
drag, startPoint x: 1032, startPoint y: 590, endPoint x: 979, endPoint y: 651, distance: 80.6
click at [1031, 591] on div "How can I help you today? I'm Nova Assist, your AI assistant at Newfront. Ask m…" at bounding box center [1204, 443] width 635 height 371
click at [977, 652] on textarea at bounding box center [1205, 667] width 622 height 75
paste textarea "Please note that the prior policy is missing in Navigator, so we didn't select …"
type textarea "revise: Please note that the prior policy is missing in Navigator, so we didn't…"
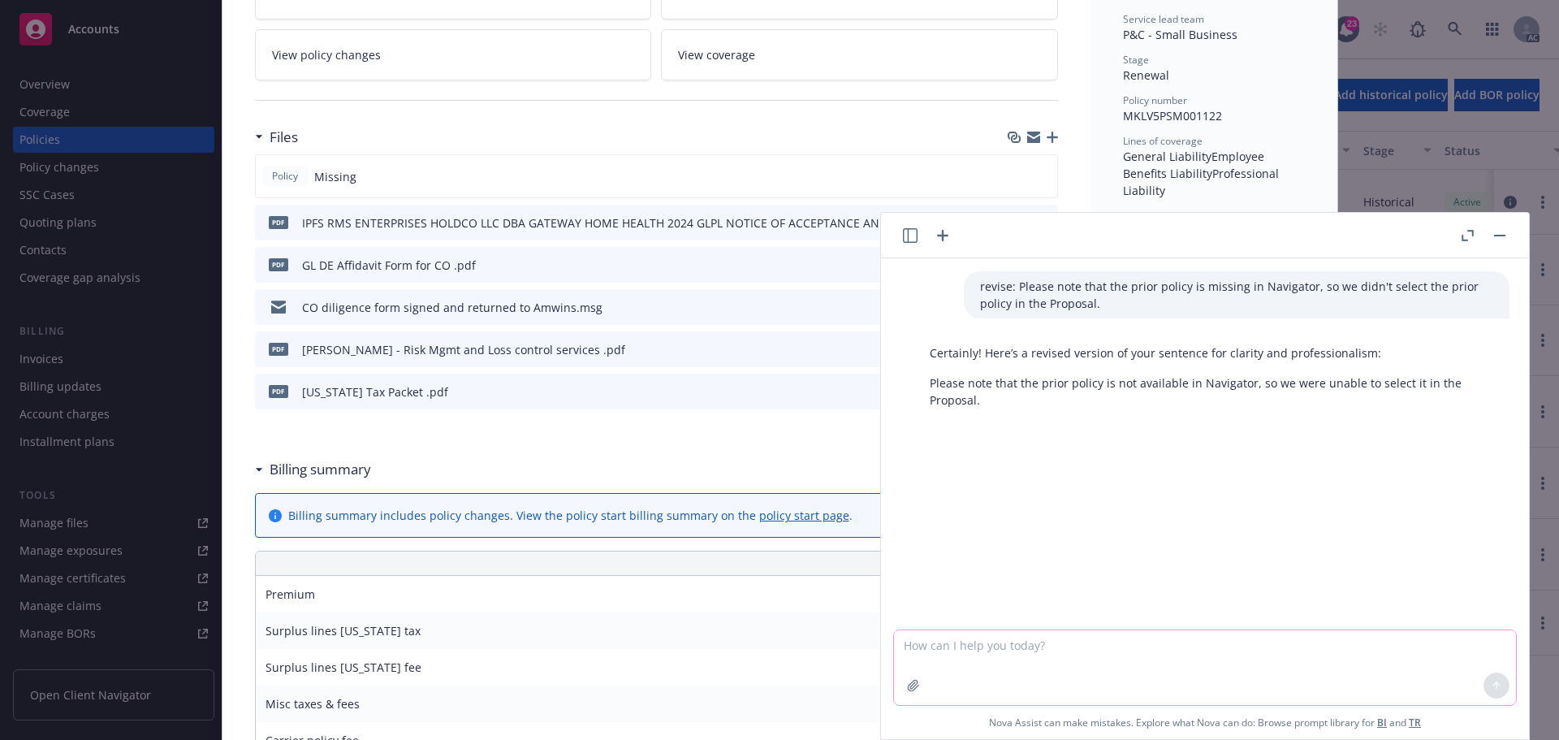
click at [1061, 674] on textarea at bounding box center [1205, 667] width 622 height 75
paste textarea "Please note that the the system automatically calculate Surplus lines Colorado …"
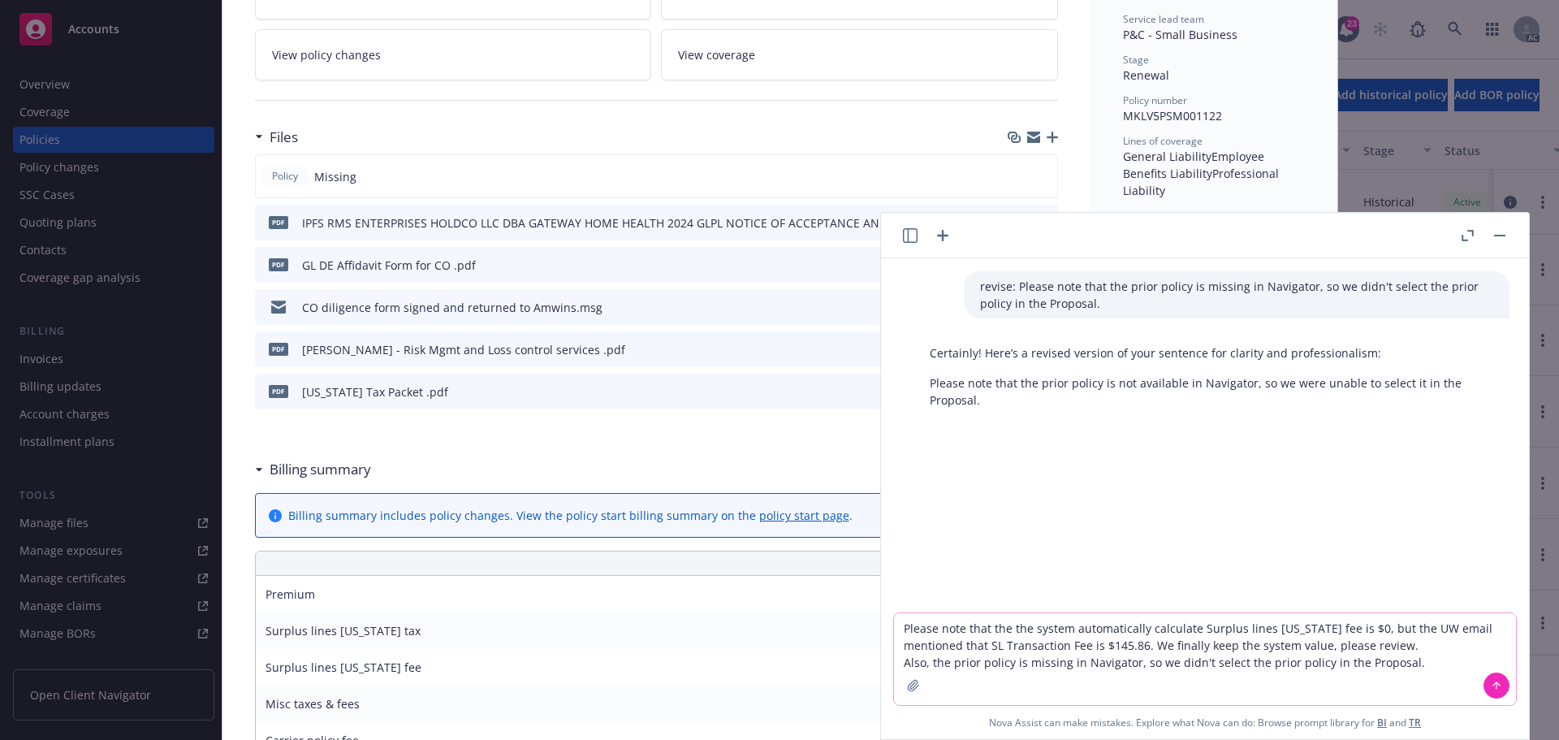
click at [903, 627] on textarea "Please note that the the system automatically calculate Surplus lines Colorado …" at bounding box center [1205, 659] width 622 height 92
type textarea "revise: Please note that the the system automatically calculate Surplus lines C…"
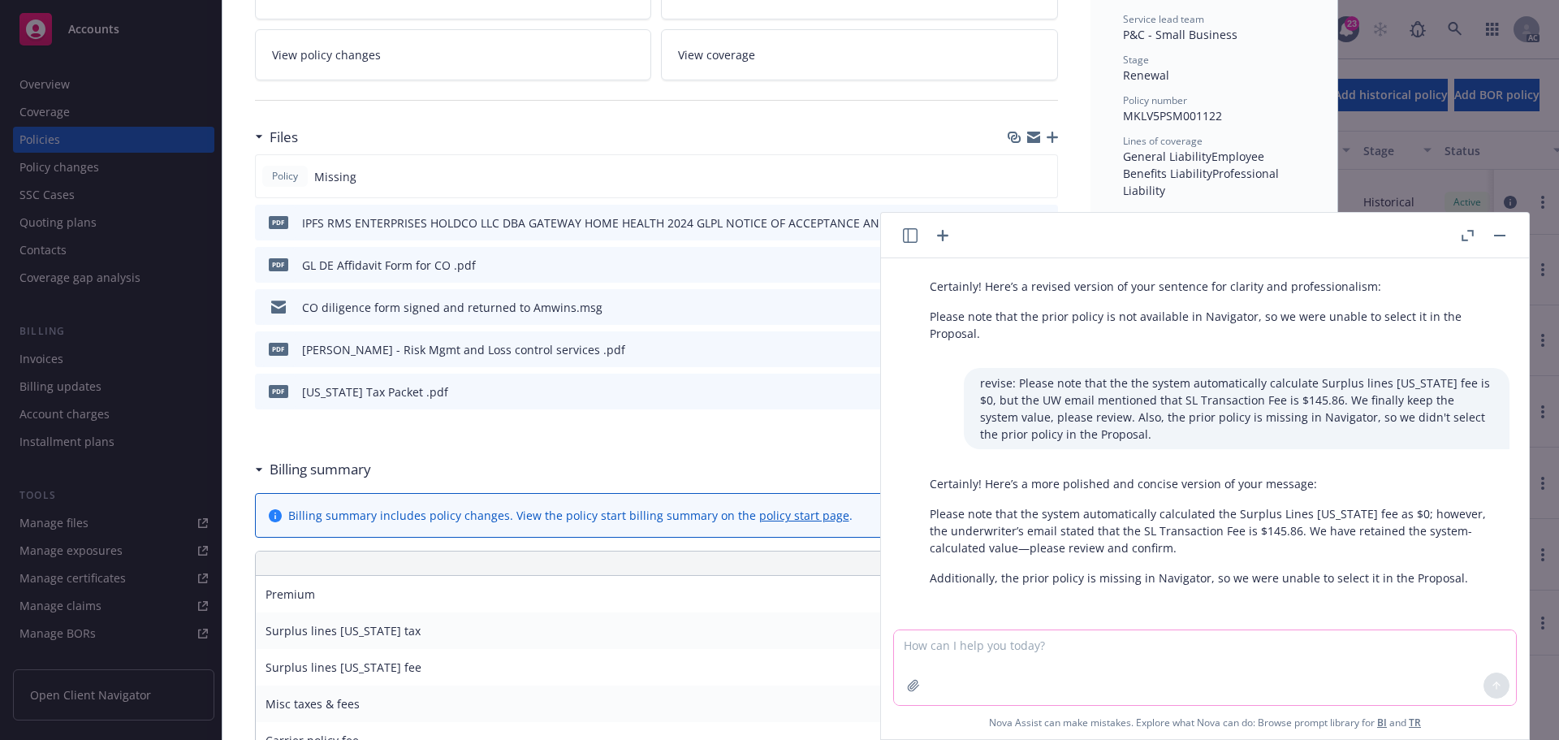
scroll to position [69, 0]
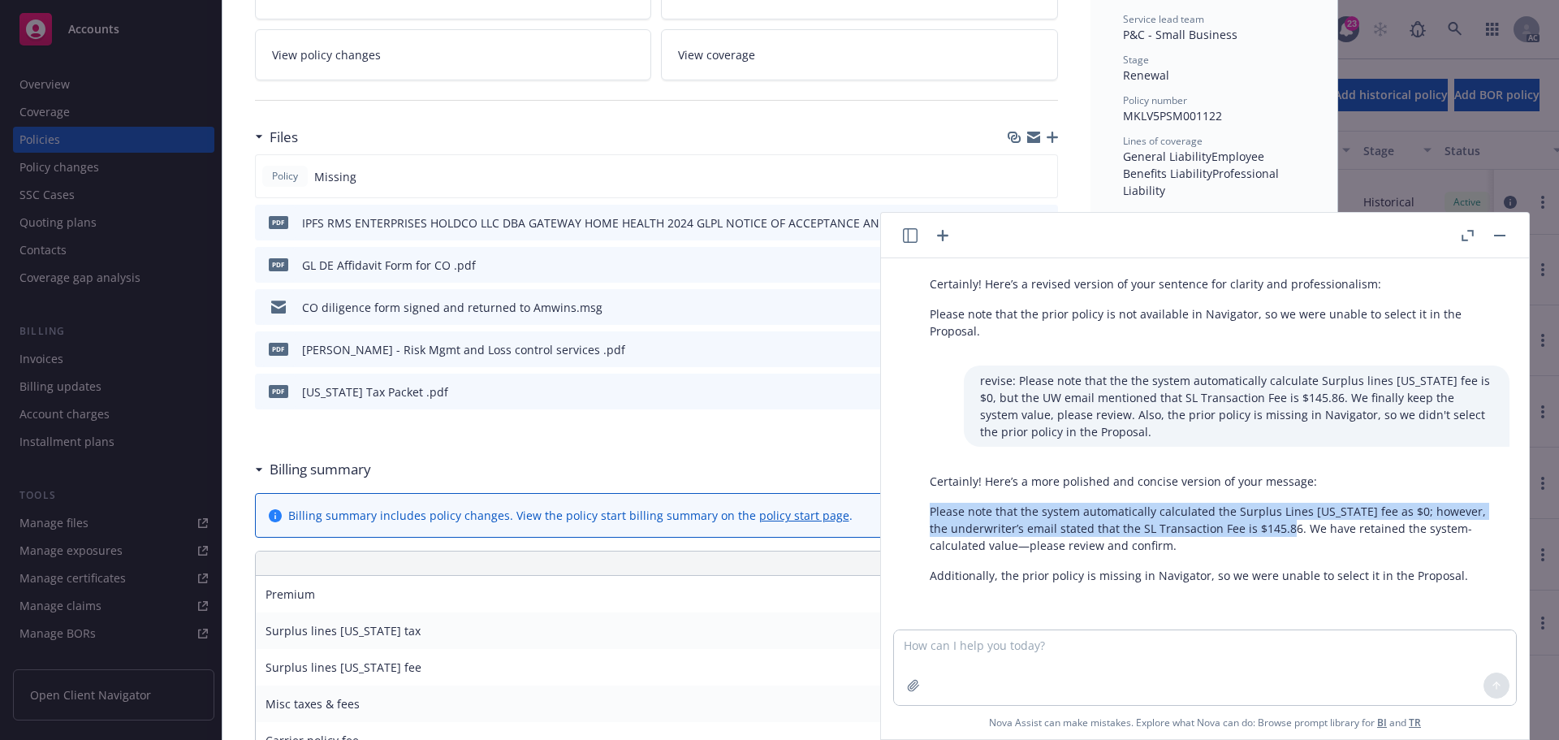
drag, startPoint x: 930, startPoint y: 511, endPoint x: 1274, endPoint y: 530, distance: 343.9
click at [1274, 530] on p "Please note that the system automatically calculated the Surplus Lines Colorado…" at bounding box center [1211, 528] width 563 height 51
copy p "Please note that the system automatically calculated the Surplus Lines Colorado…"
click at [1498, 231] on button "button" at bounding box center [1499, 235] width 19 height 19
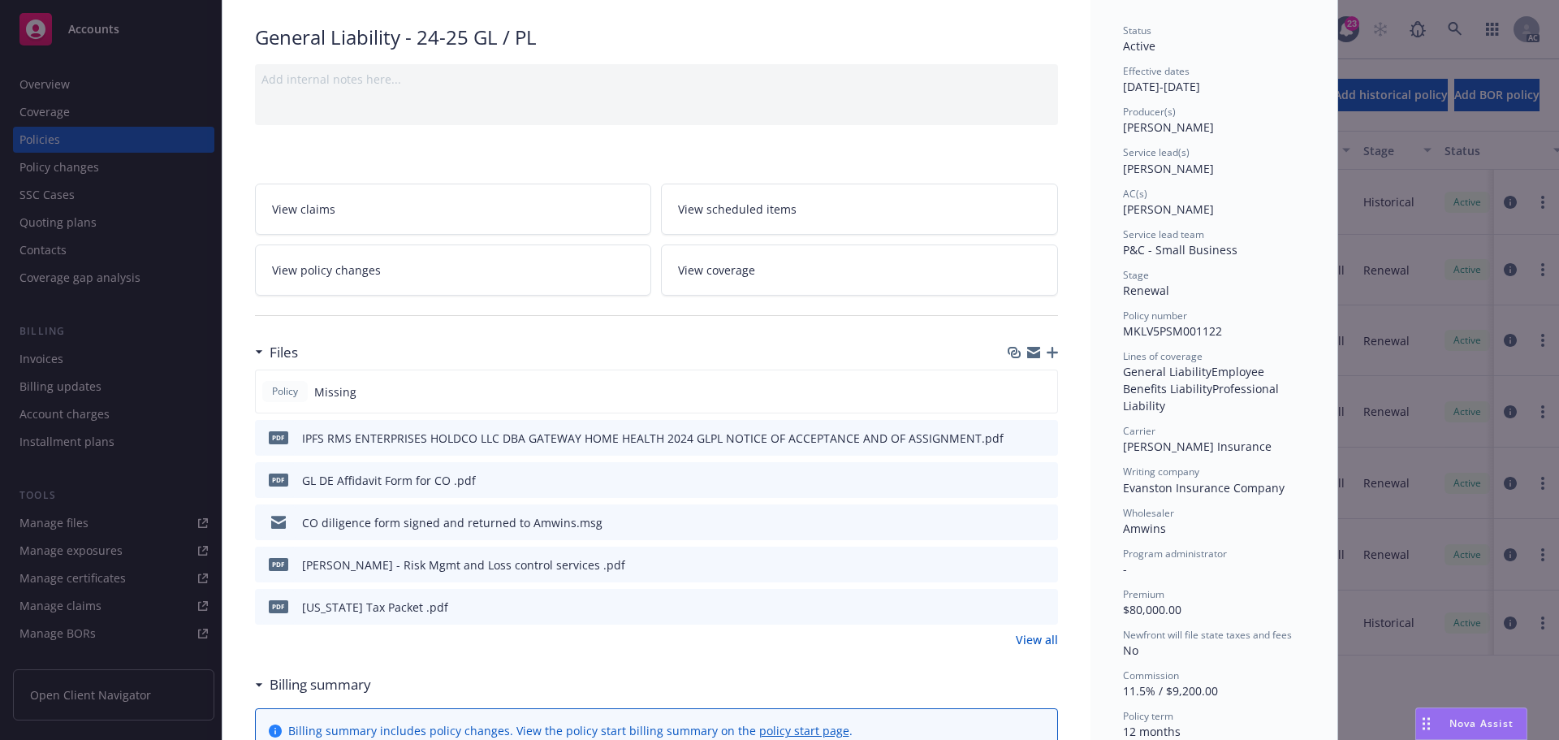
scroll to position [325, 0]
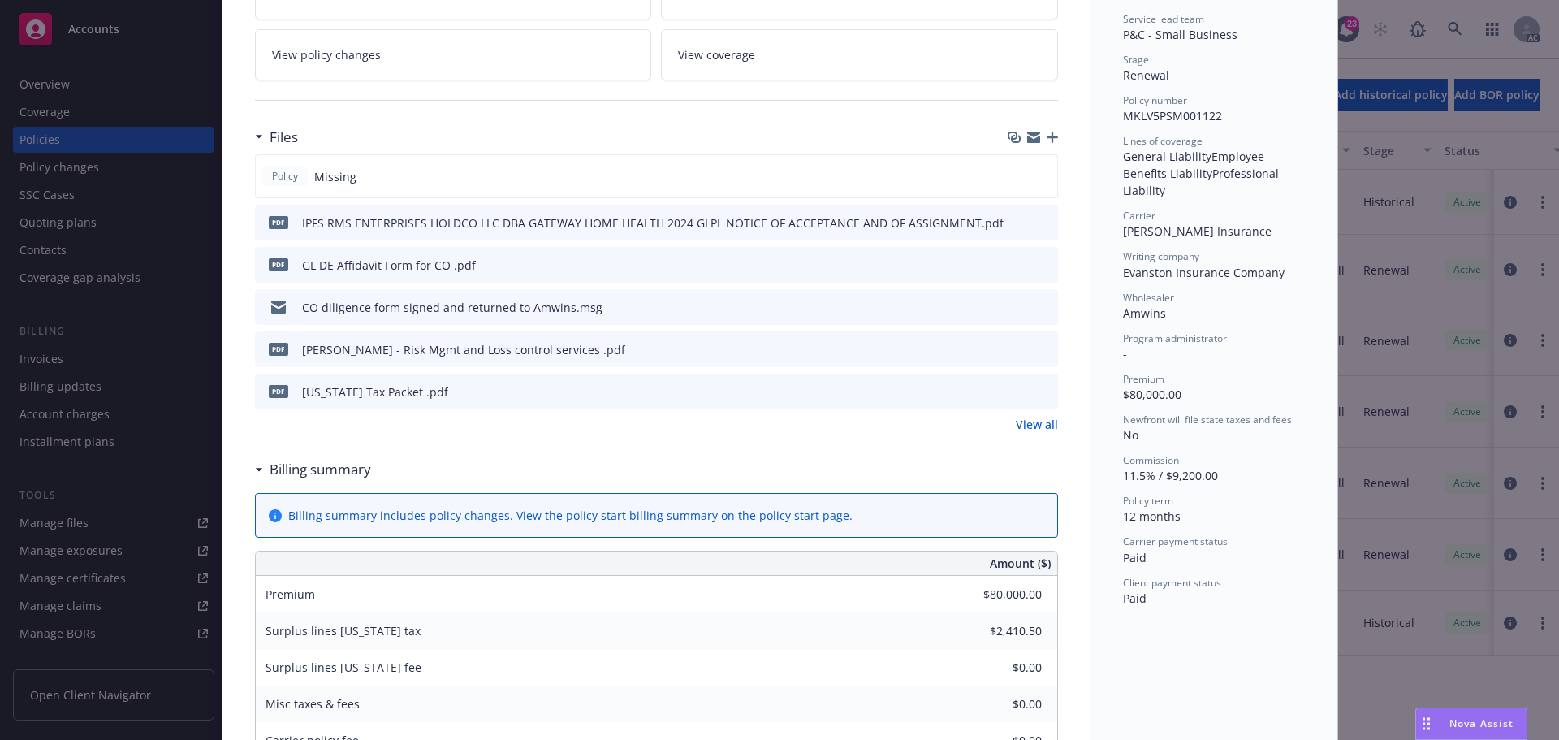
click at [1037, 390] on icon "preview file" at bounding box center [1042, 390] width 15 height 11
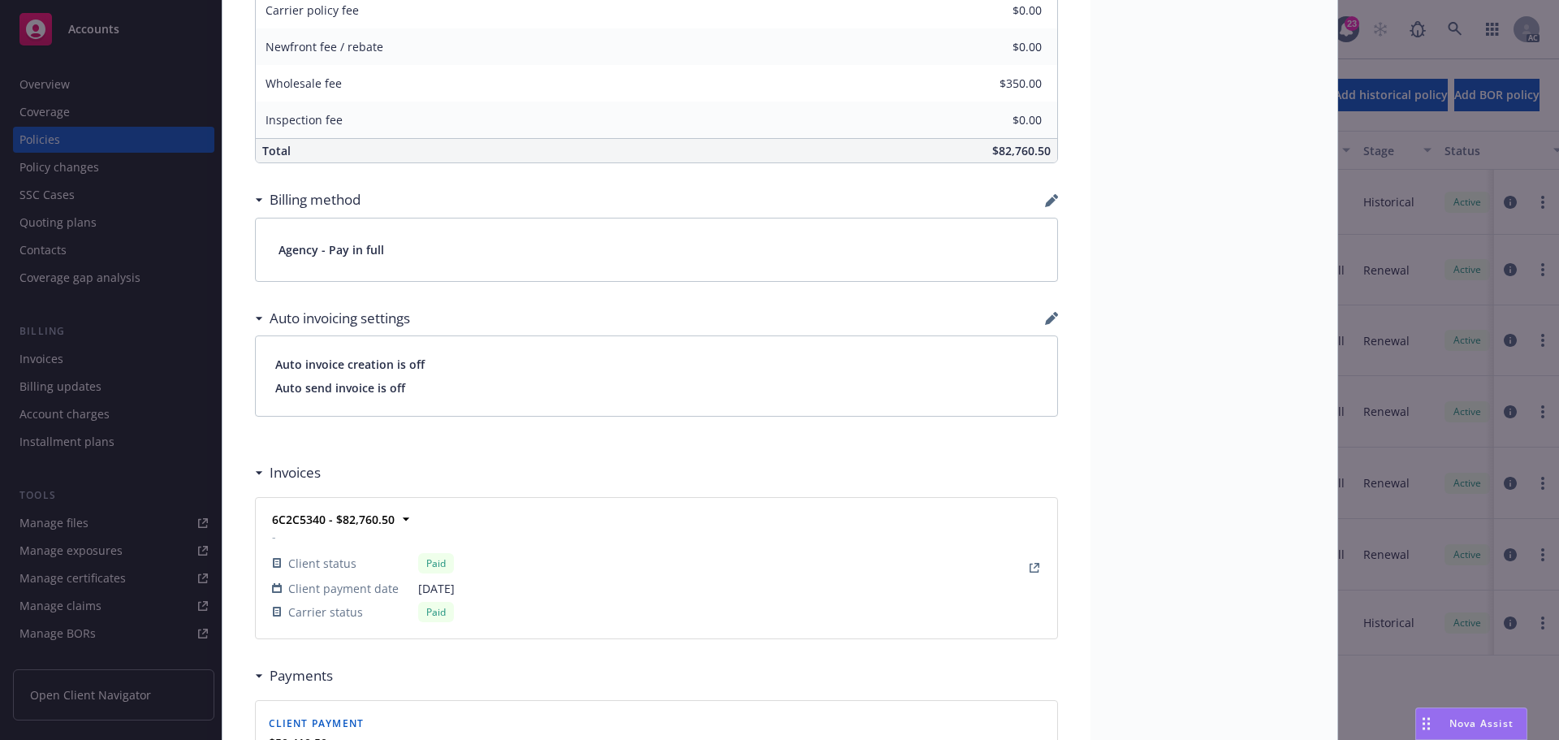
scroll to position [1055, 0]
click at [648, 559] on div "6C2C5340 - $82,760.50 - Client status Paid Client payment date 09/18/2024 Carri…" at bounding box center [656, 567] width 782 height 121
click at [1029, 571] on icon "View Invoice" at bounding box center [1033, 567] width 9 height 9
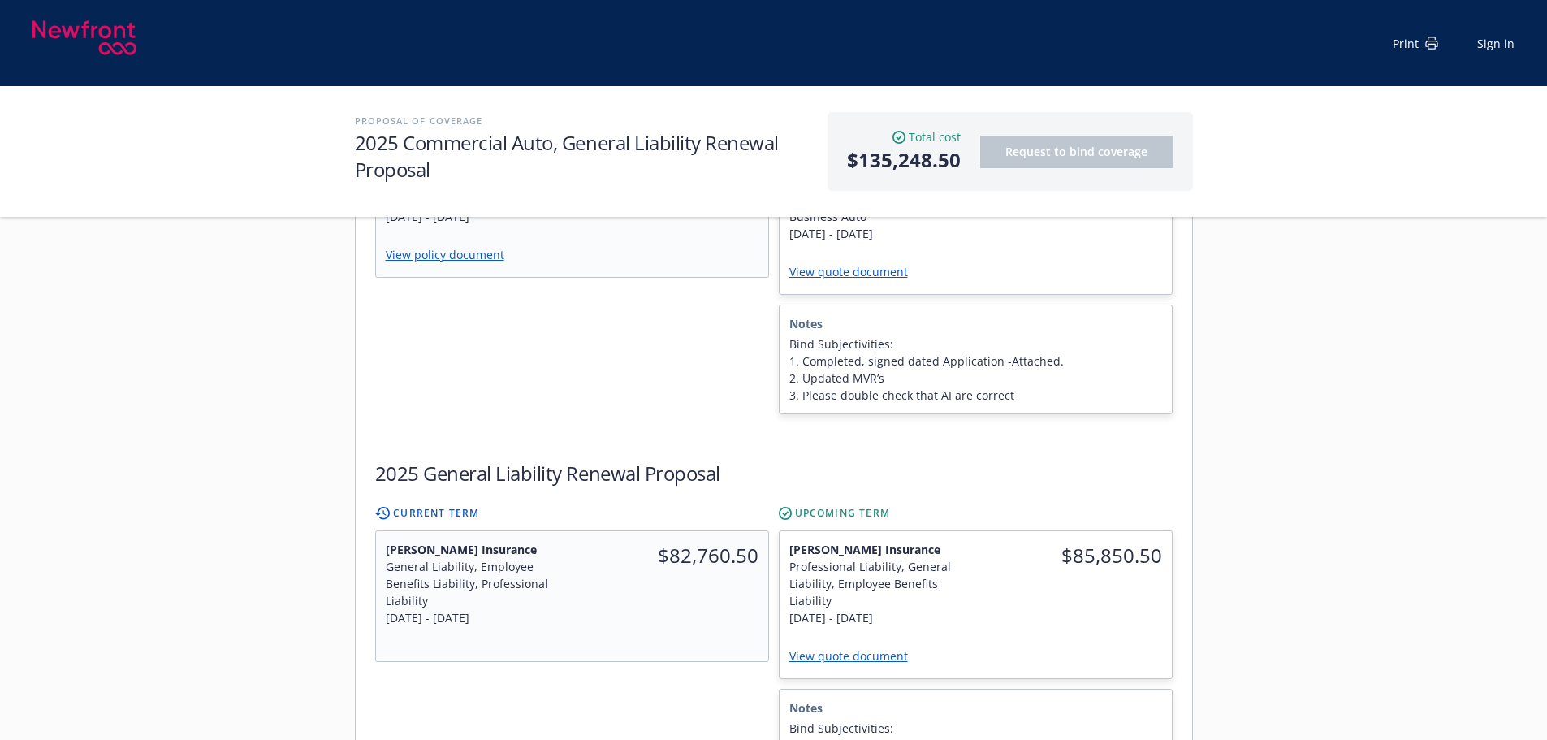
scroll to position [731, 0]
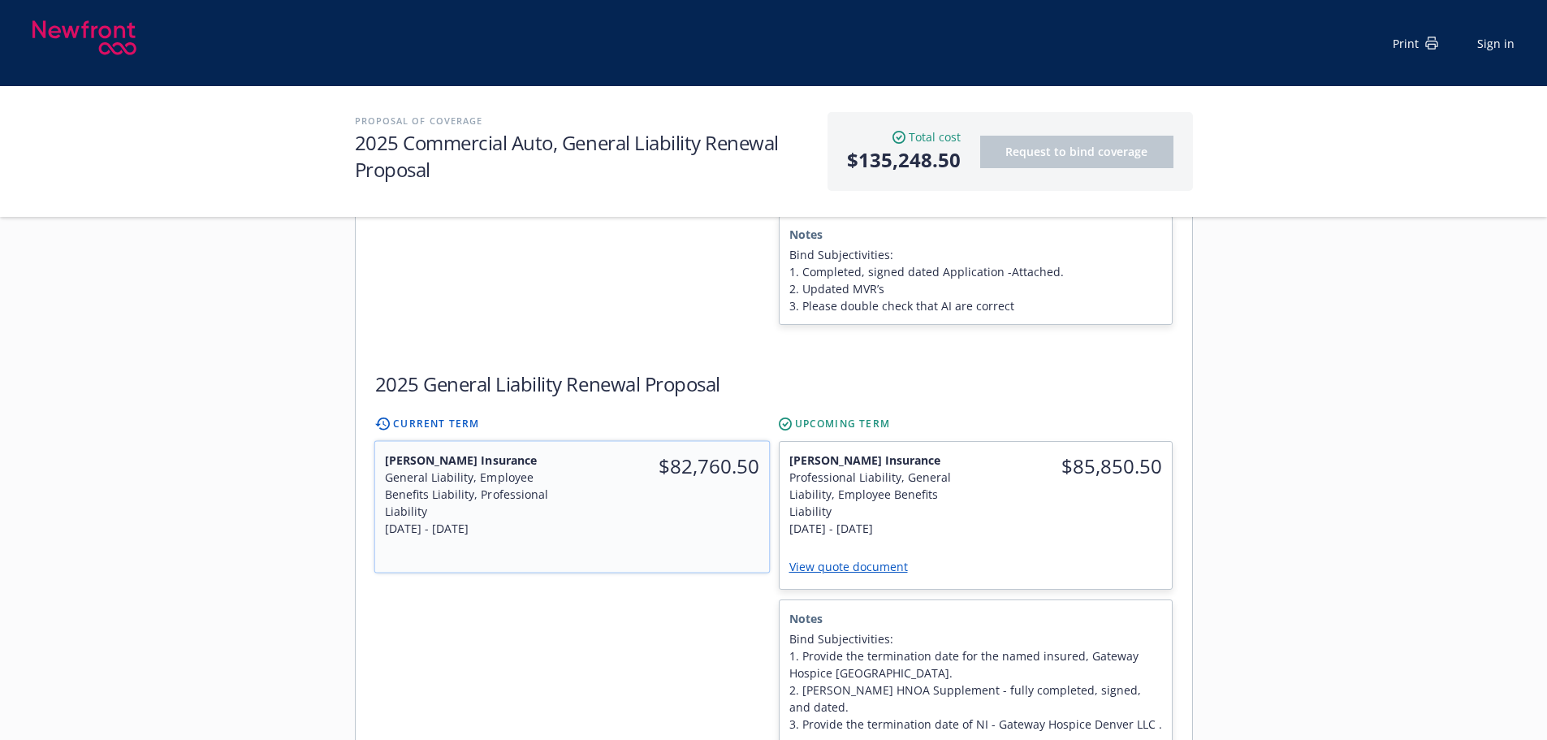
click at [669, 485] on div "$82,760.50" at bounding box center [670, 495] width 197 height 106
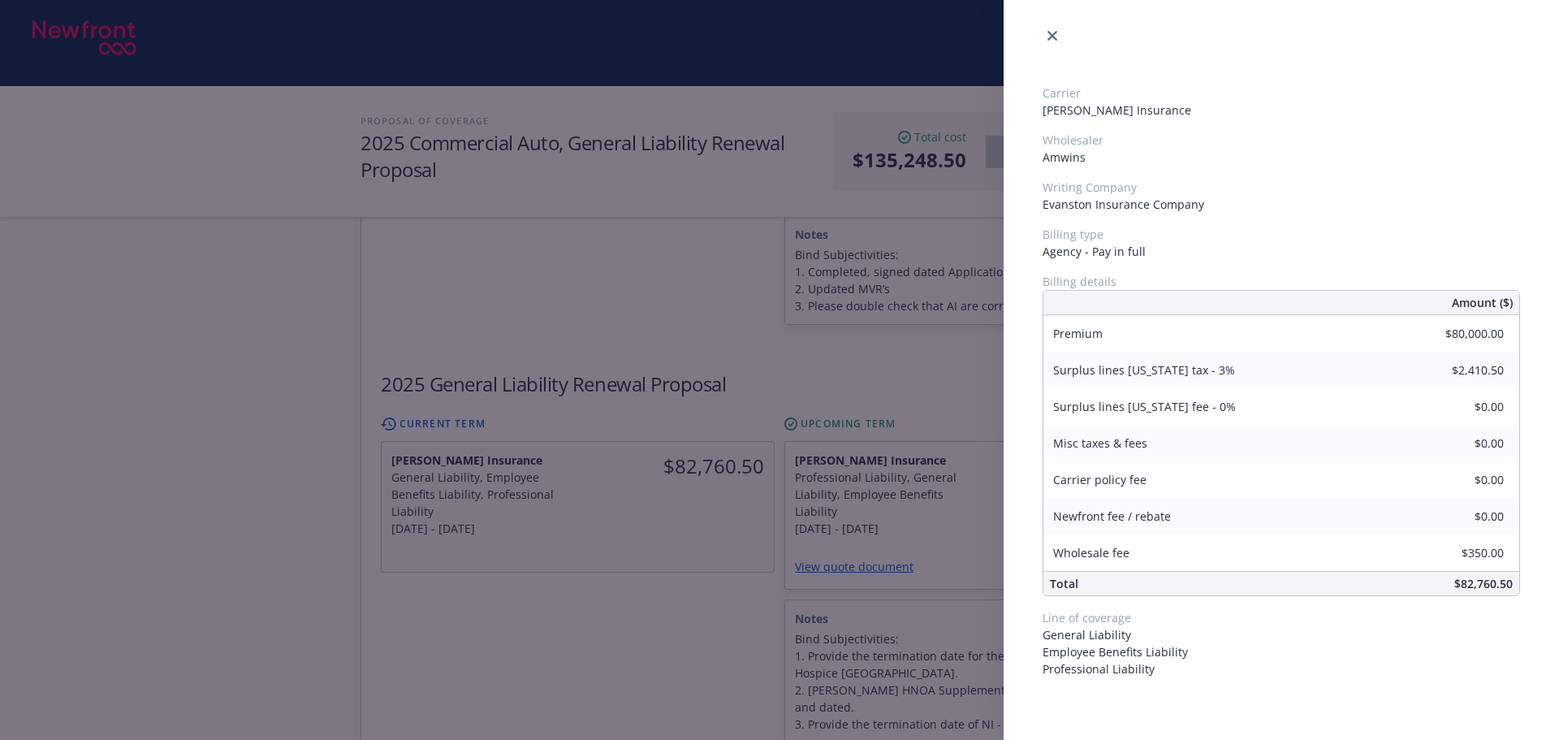
click at [687, 594] on div "Carrier [PERSON_NAME] Insurance Wholesaler Amwins Writing Company Evanston Insu…" at bounding box center [779, 370] width 1559 height 740
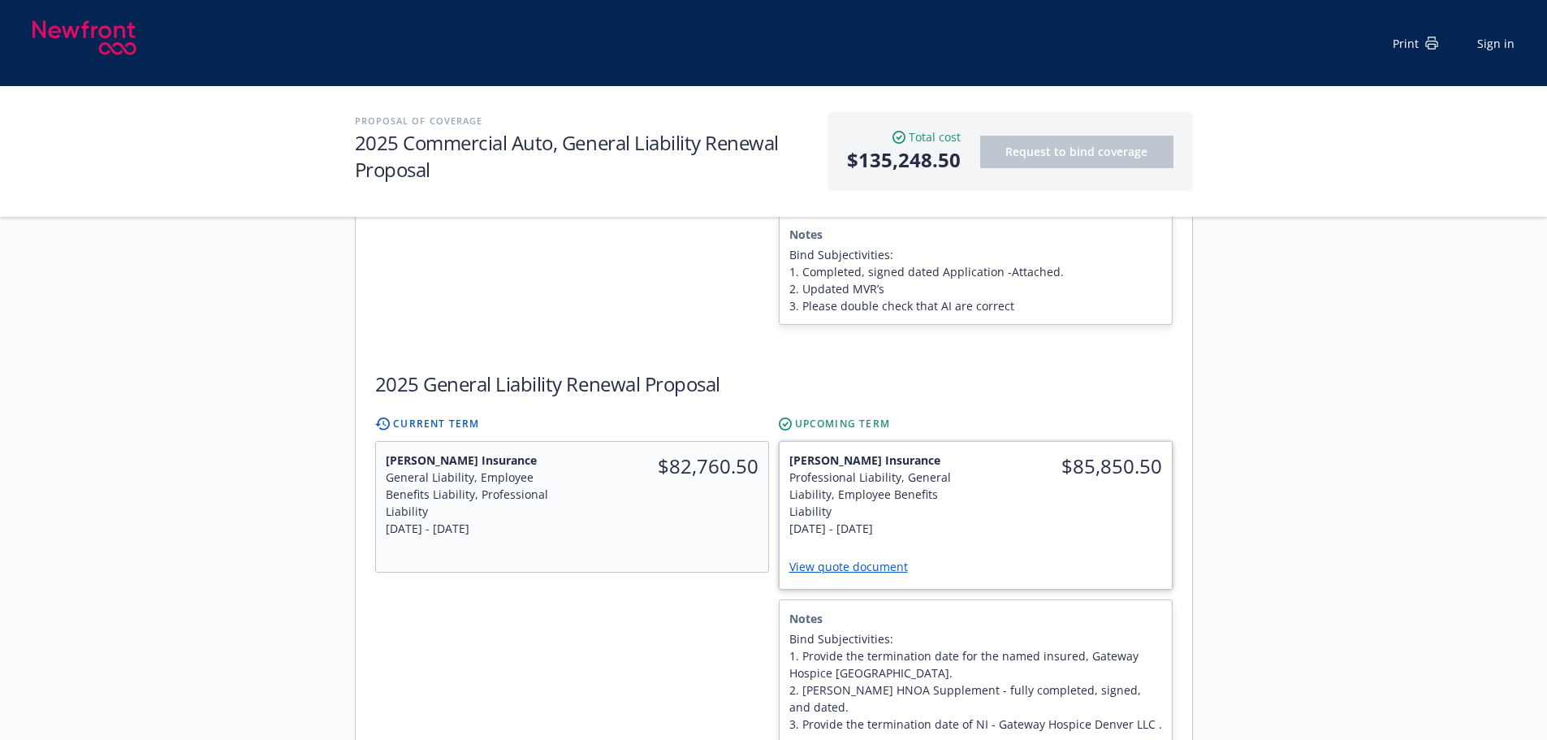
click at [1035, 507] on div "$85,850.50" at bounding box center [1073, 494] width 196 height 105
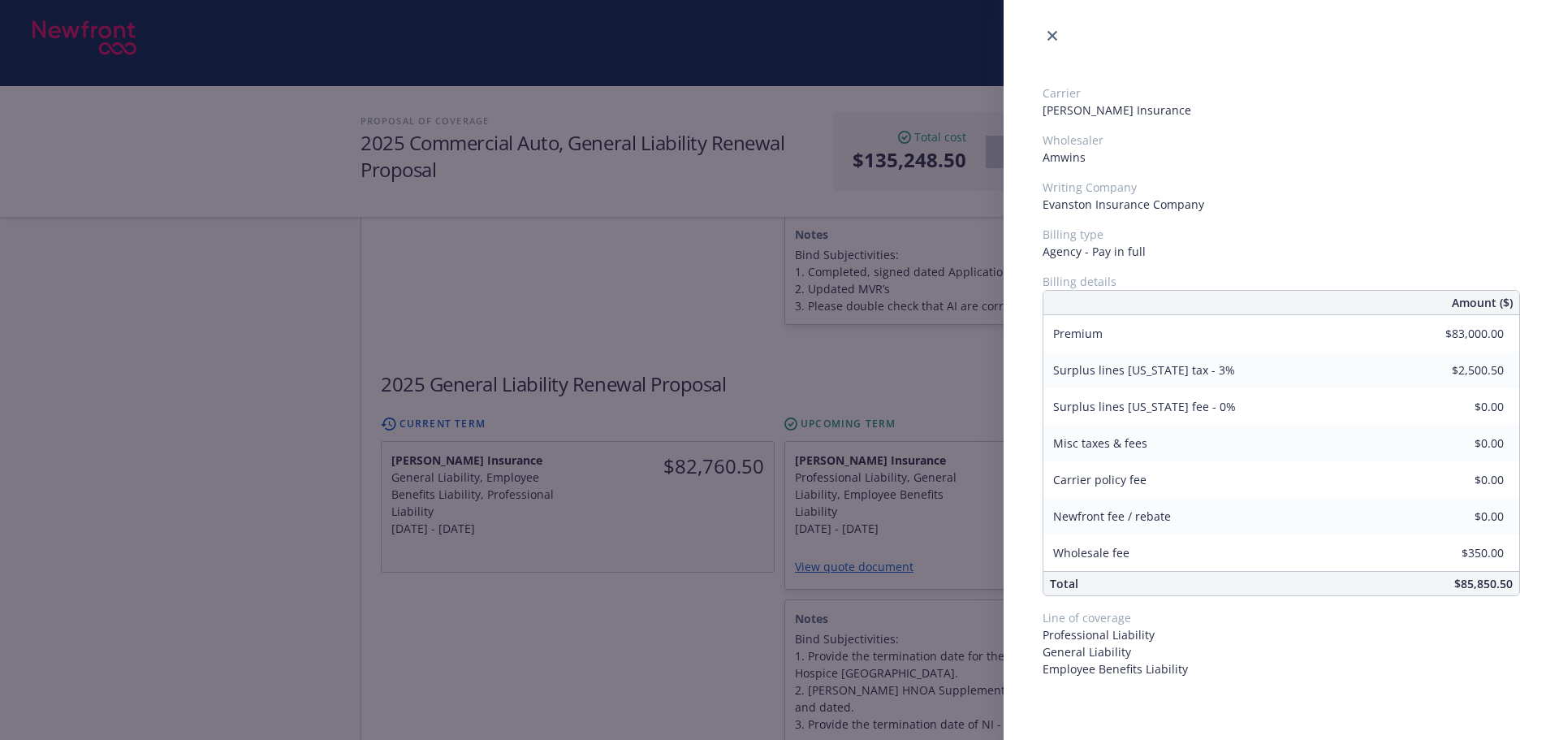
click at [650, 520] on div "Carrier [PERSON_NAME] Insurance Wholesaler Amwins Writing Company Evanston Insu…" at bounding box center [779, 370] width 1559 height 740
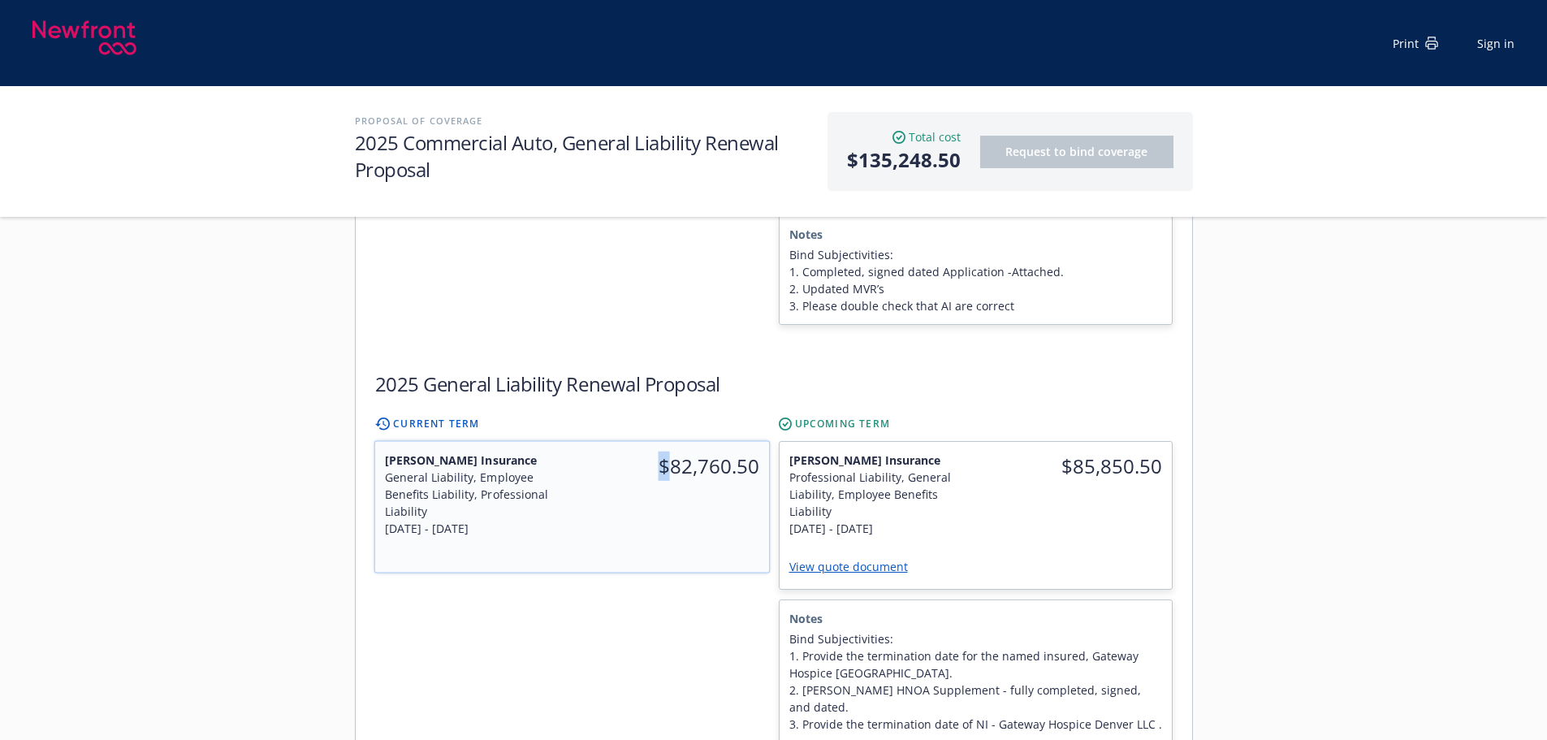
click at [652, 519] on div "$82,760.50" at bounding box center [670, 495] width 197 height 106
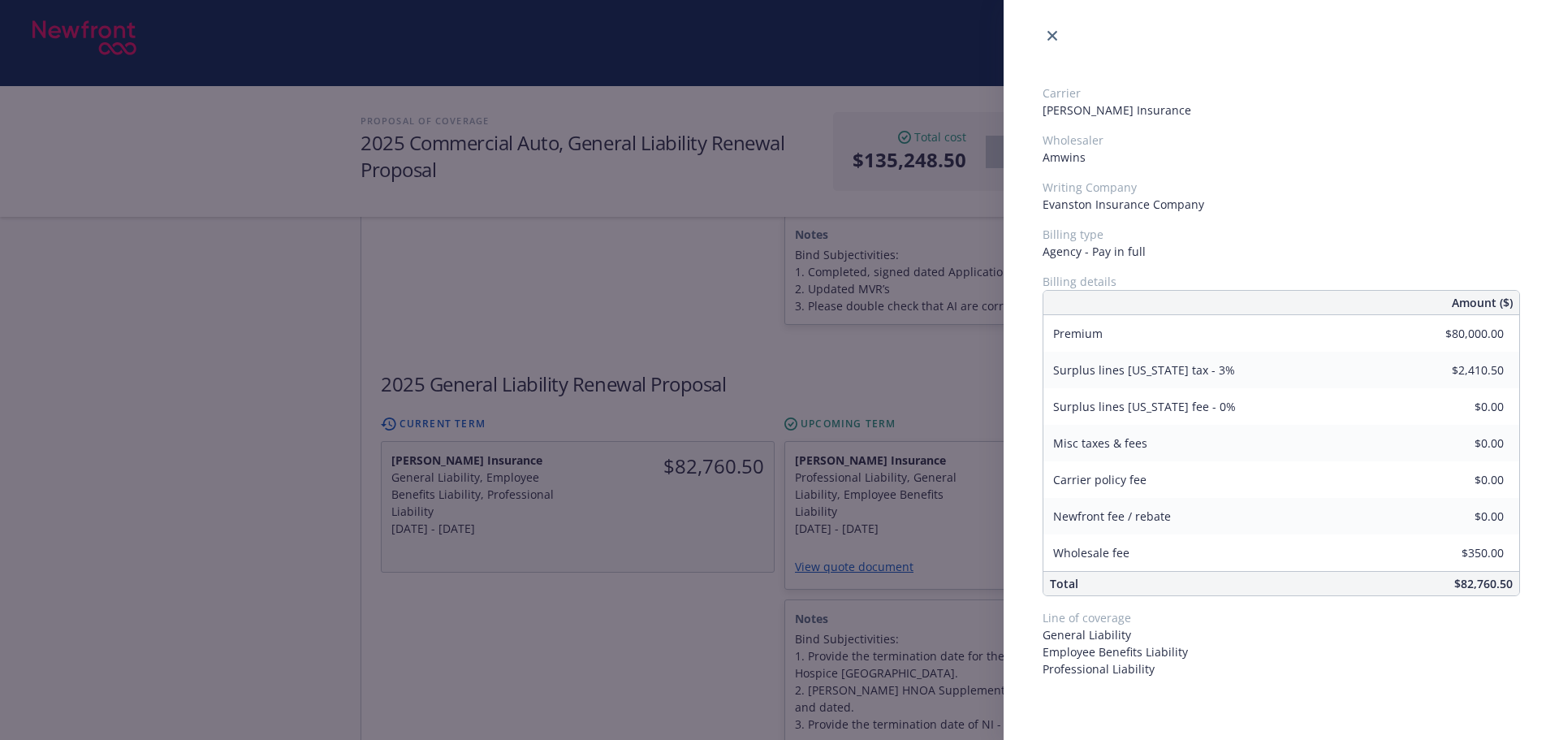
click at [675, 598] on div "Carrier Markel Insurance Wholesaler Amwins Writing Company Evanston Insurance C…" at bounding box center [779, 370] width 1559 height 740
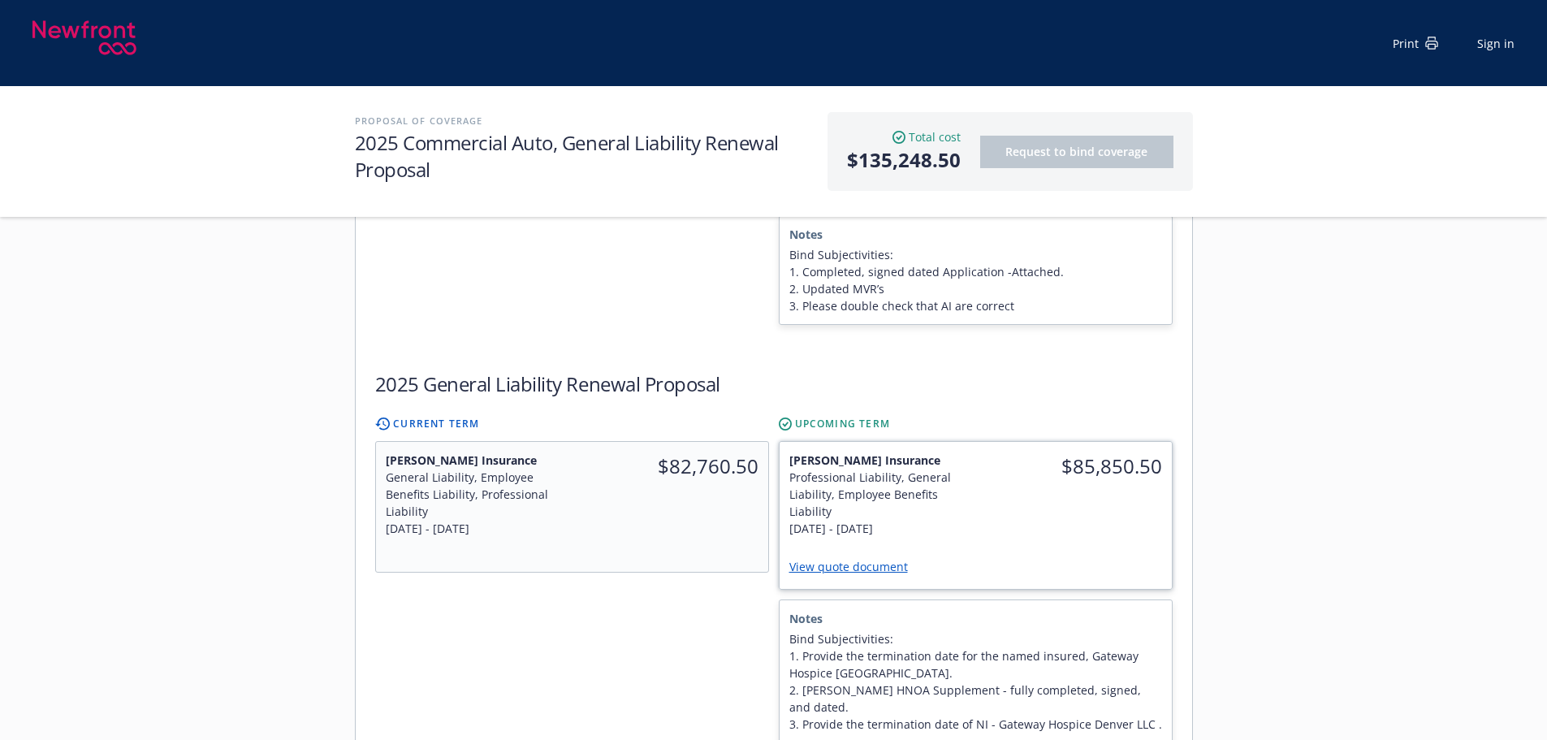
click at [1000, 486] on div "$85,850.50" at bounding box center [1073, 494] width 196 height 105
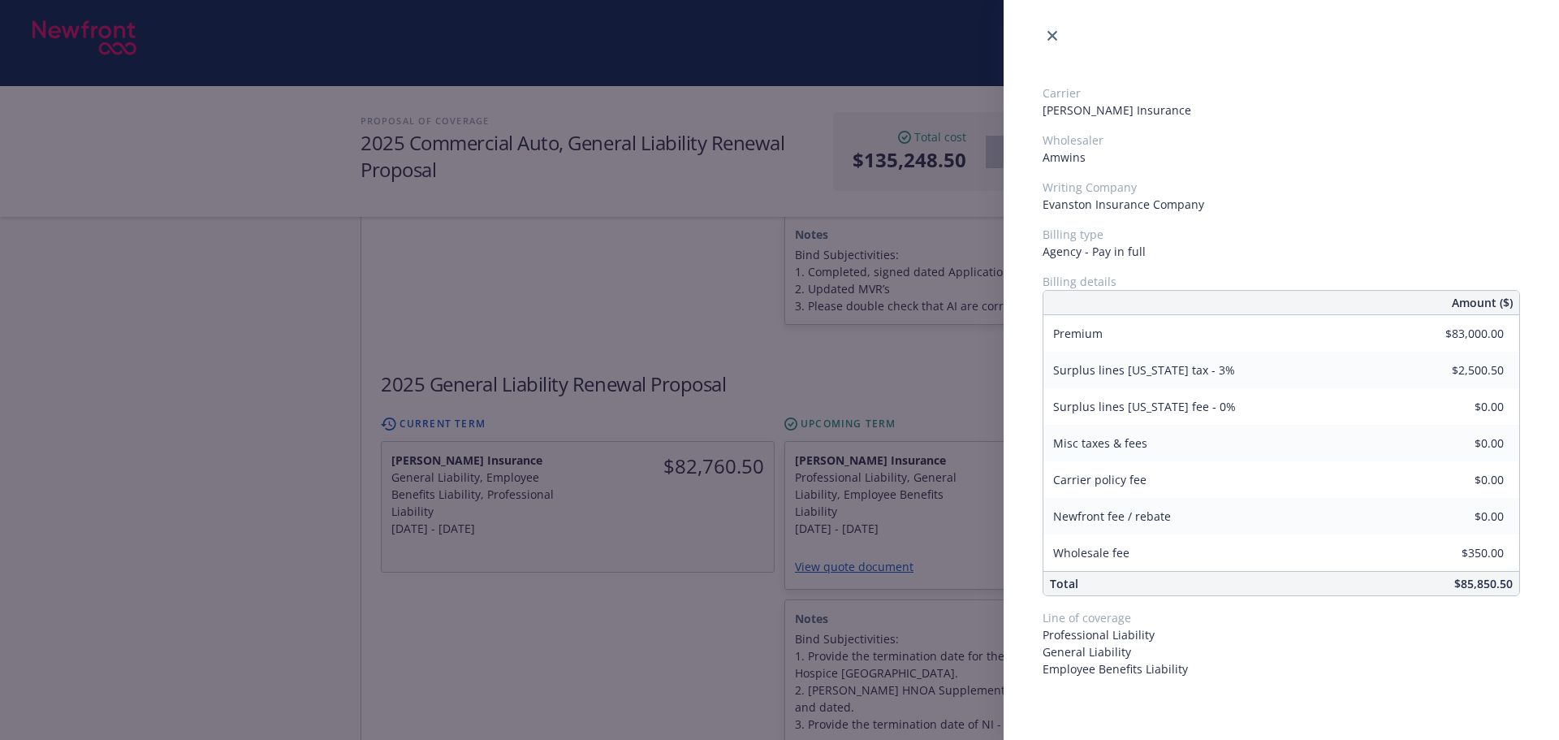
click at [481, 624] on div "Carrier Markel Insurance Wholesaler Amwins Writing Company Evanston Insurance C…" at bounding box center [779, 370] width 1559 height 740
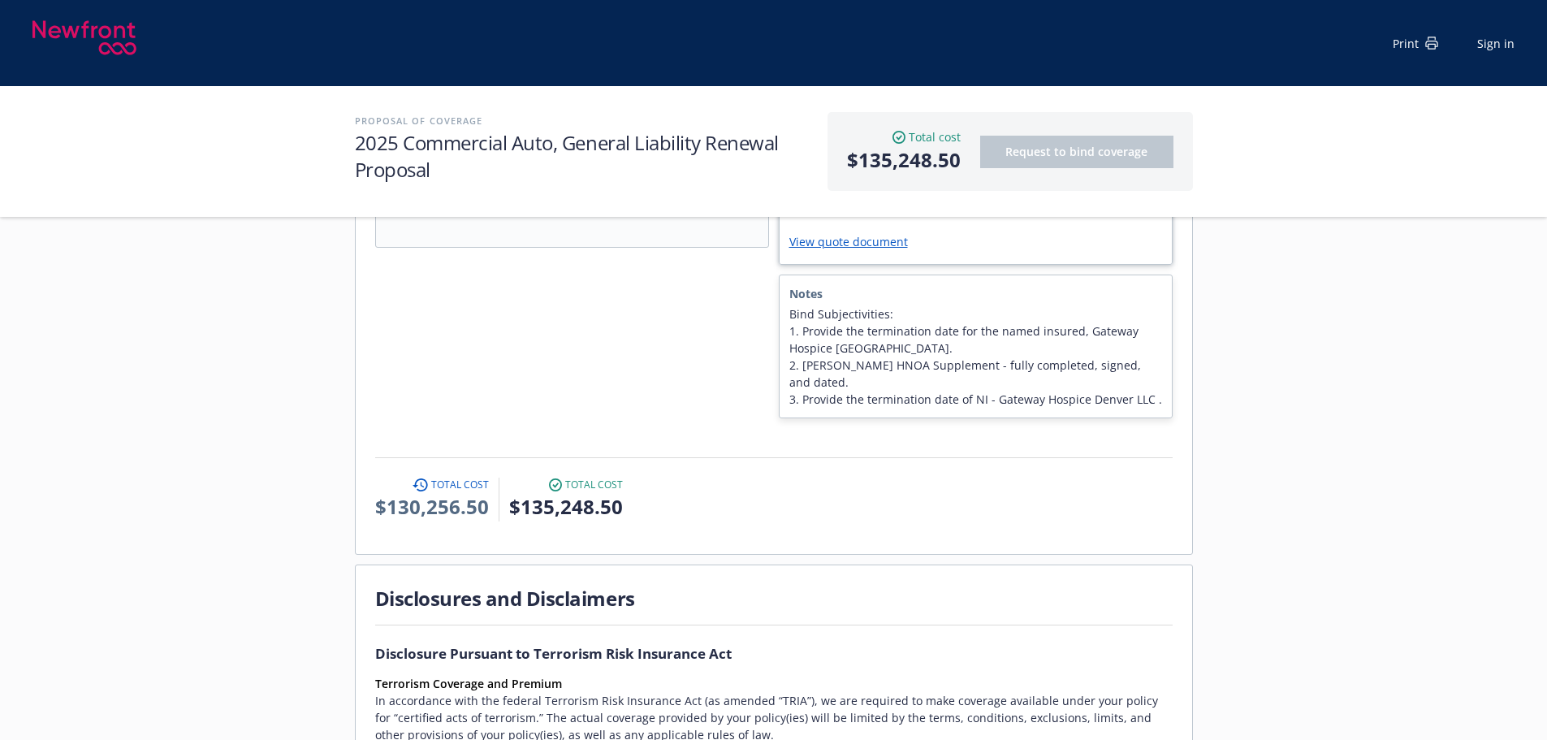
scroll to position [893, 0]
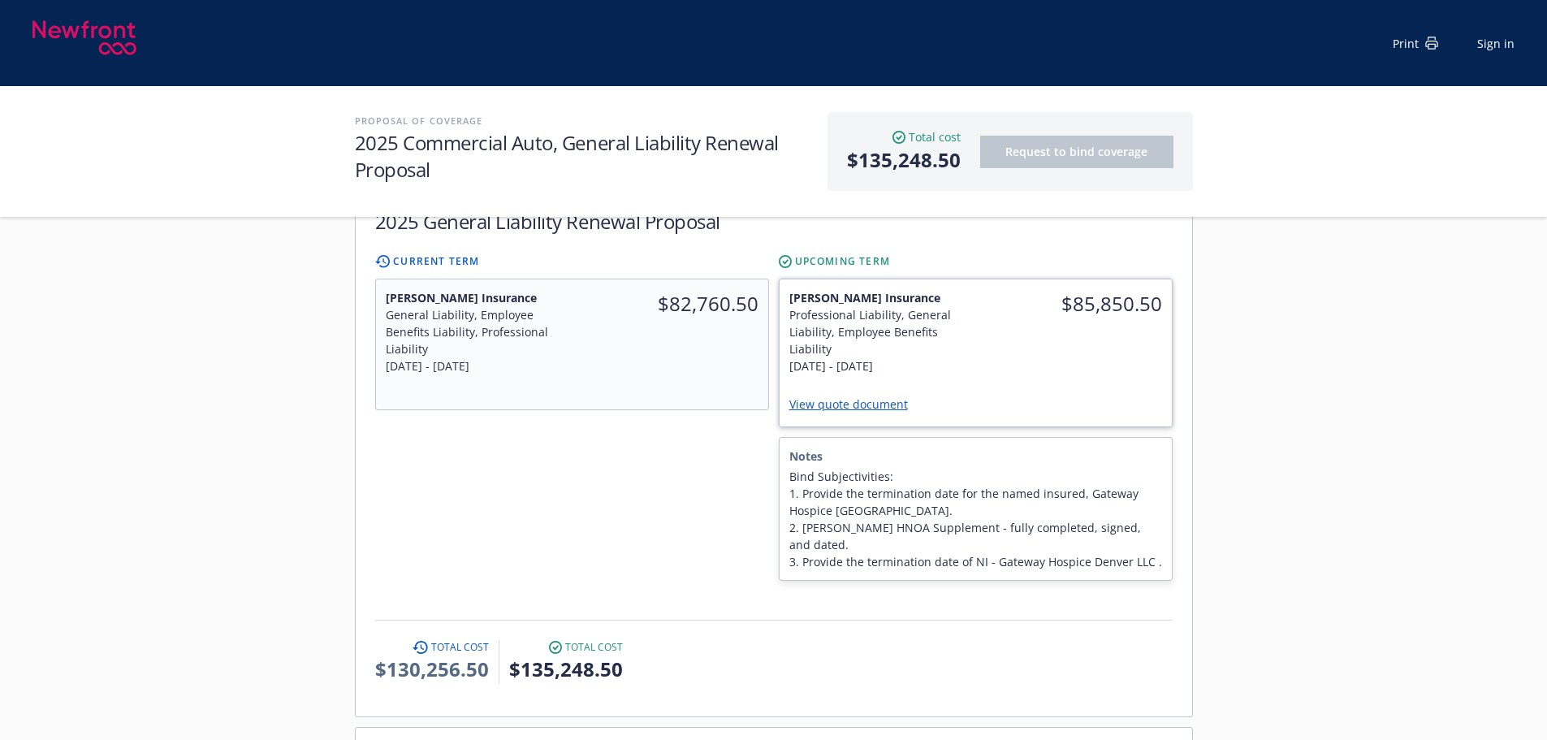
click at [852, 396] on link "View quote document" at bounding box center [855, 403] width 132 height 15
click at [964, 336] on div "Professional Liability, General Liability, Employee Benefits Liability" at bounding box center [877, 331] width 177 height 51
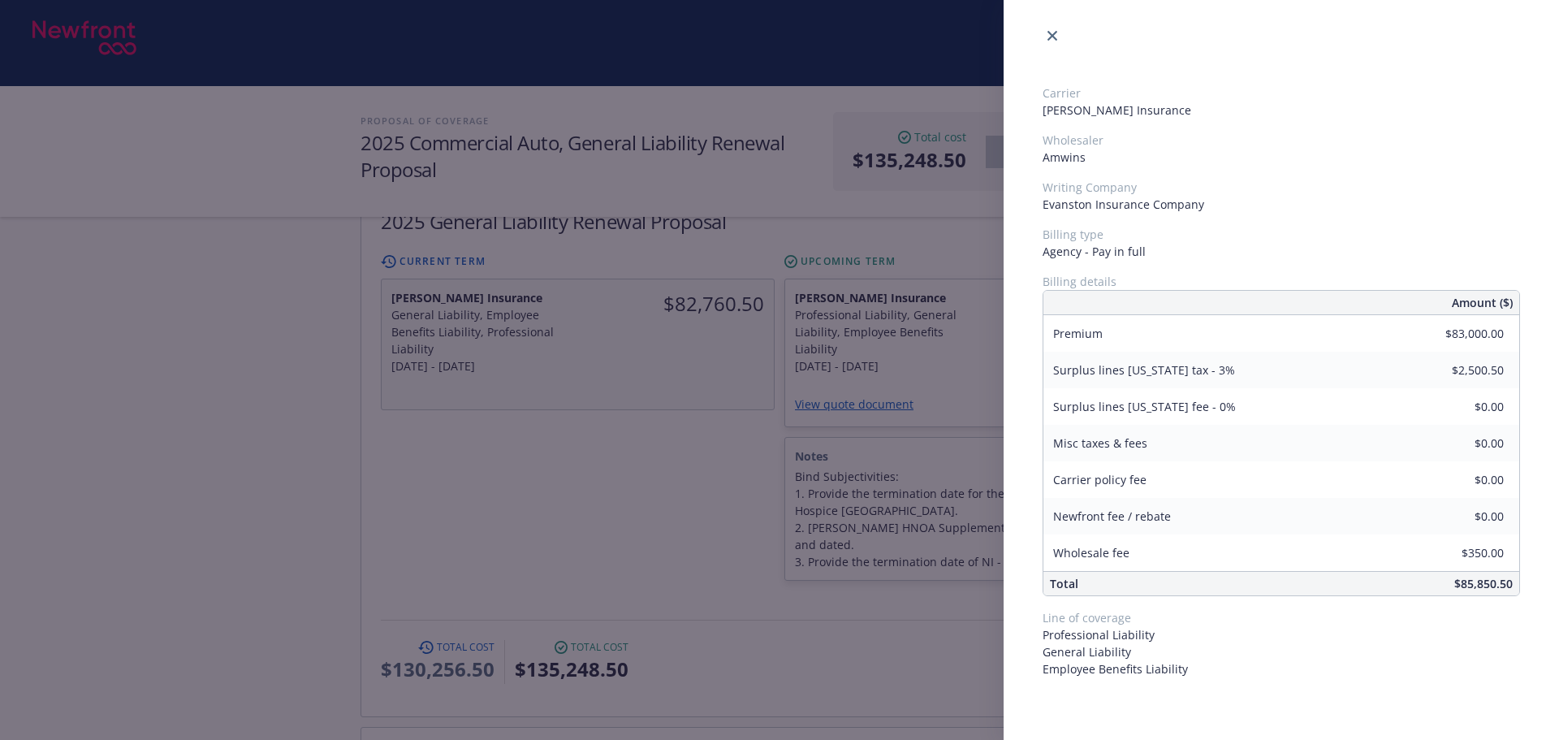
click at [637, 459] on div "Carrier Markel Insurance Wholesaler Amwins Writing Company Evanston Insurance C…" at bounding box center [779, 370] width 1559 height 740
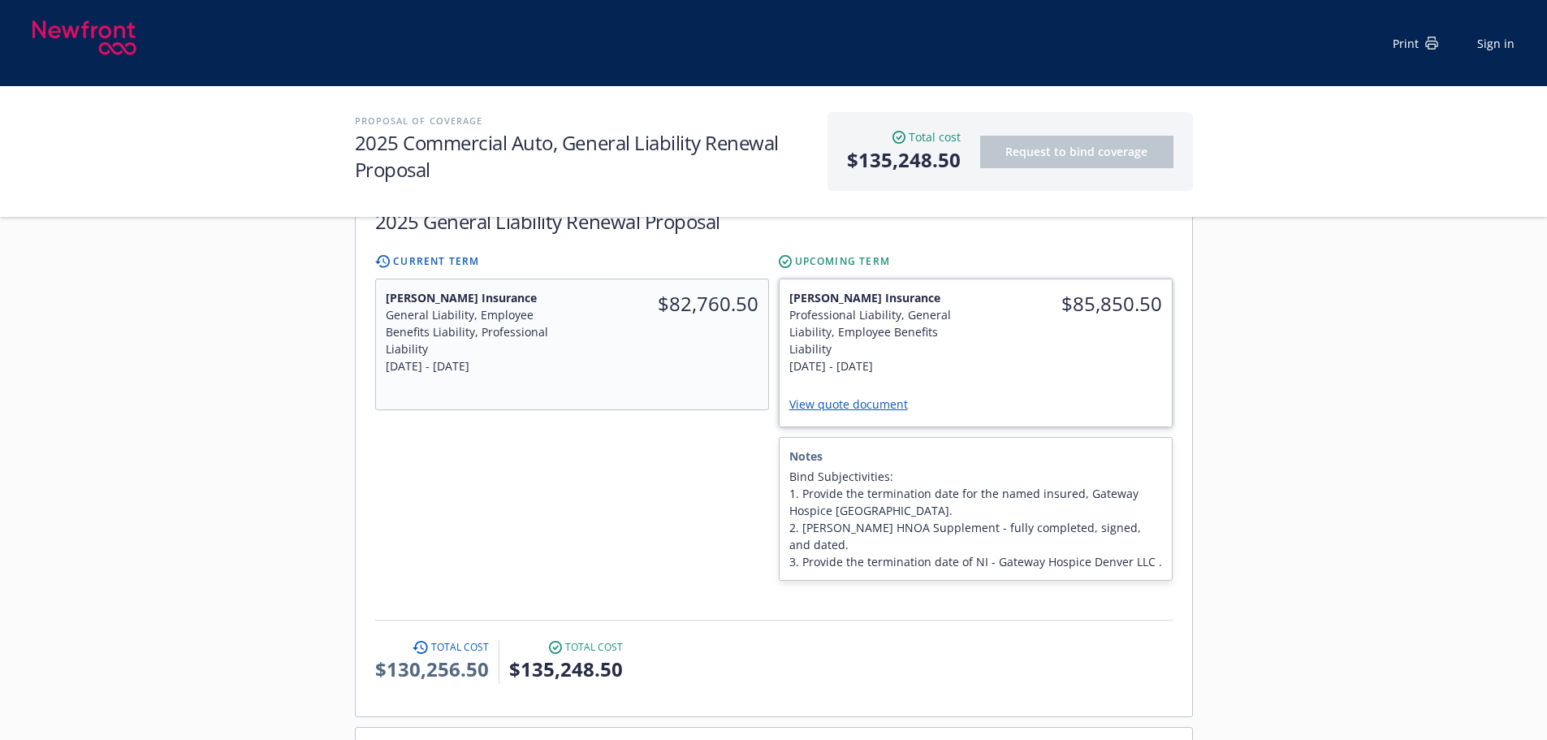
click at [1000, 384] on div "View quote document" at bounding box center [975, 405] width 392 height 42
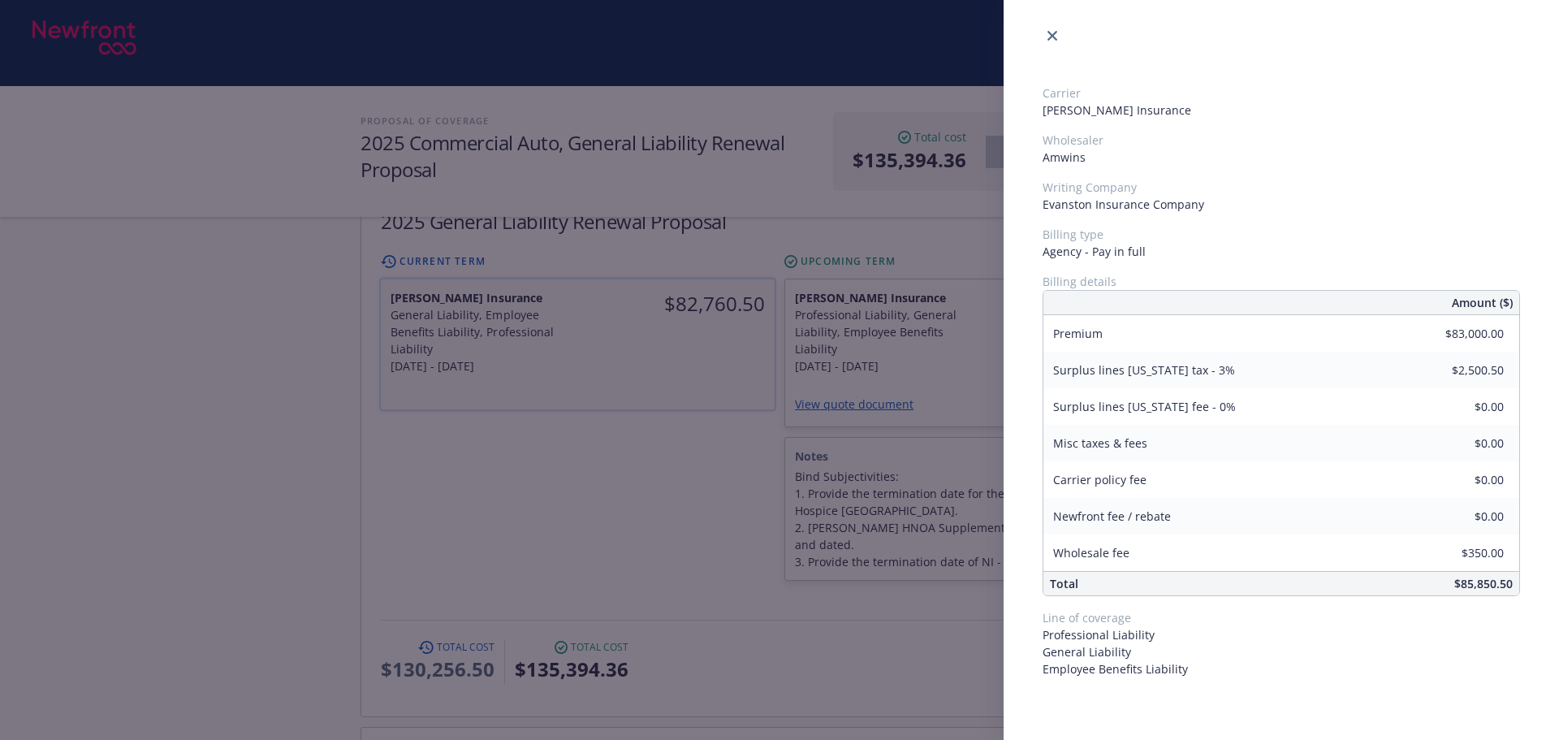
drag, startPoint x: 636, startPoint y: 480, endPoint x: 512, endPoint y: 309, distance: 210.5
click at [619, 460] on div "Carrier Markel Insurance Wholesaler Amwins Writing Company Evanston Insurance C…" at bounding box center [779, 370] width 1559 height 740
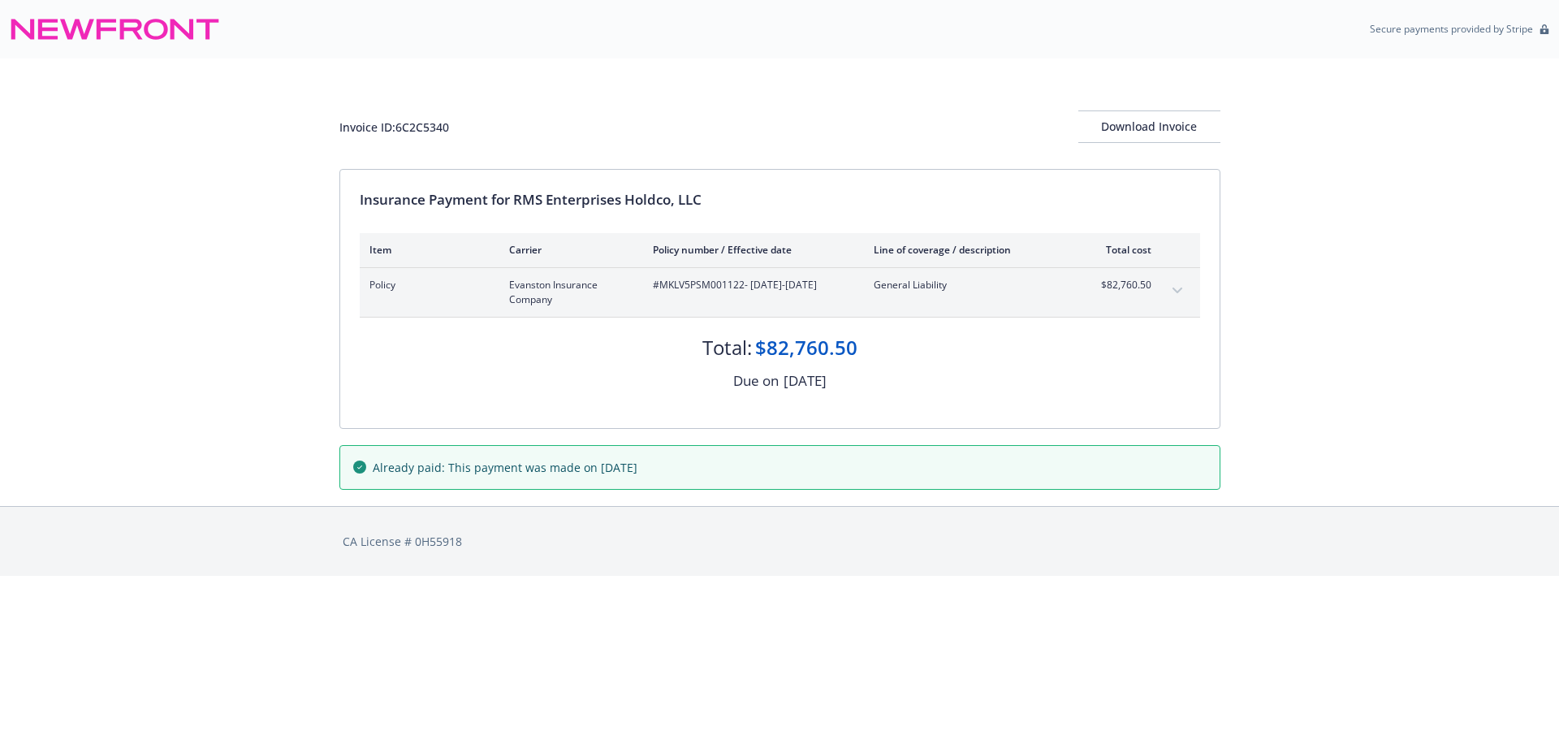
click at [1173, 287] on button "expand content" at bounding box center [1177, 291] width 26 height 26
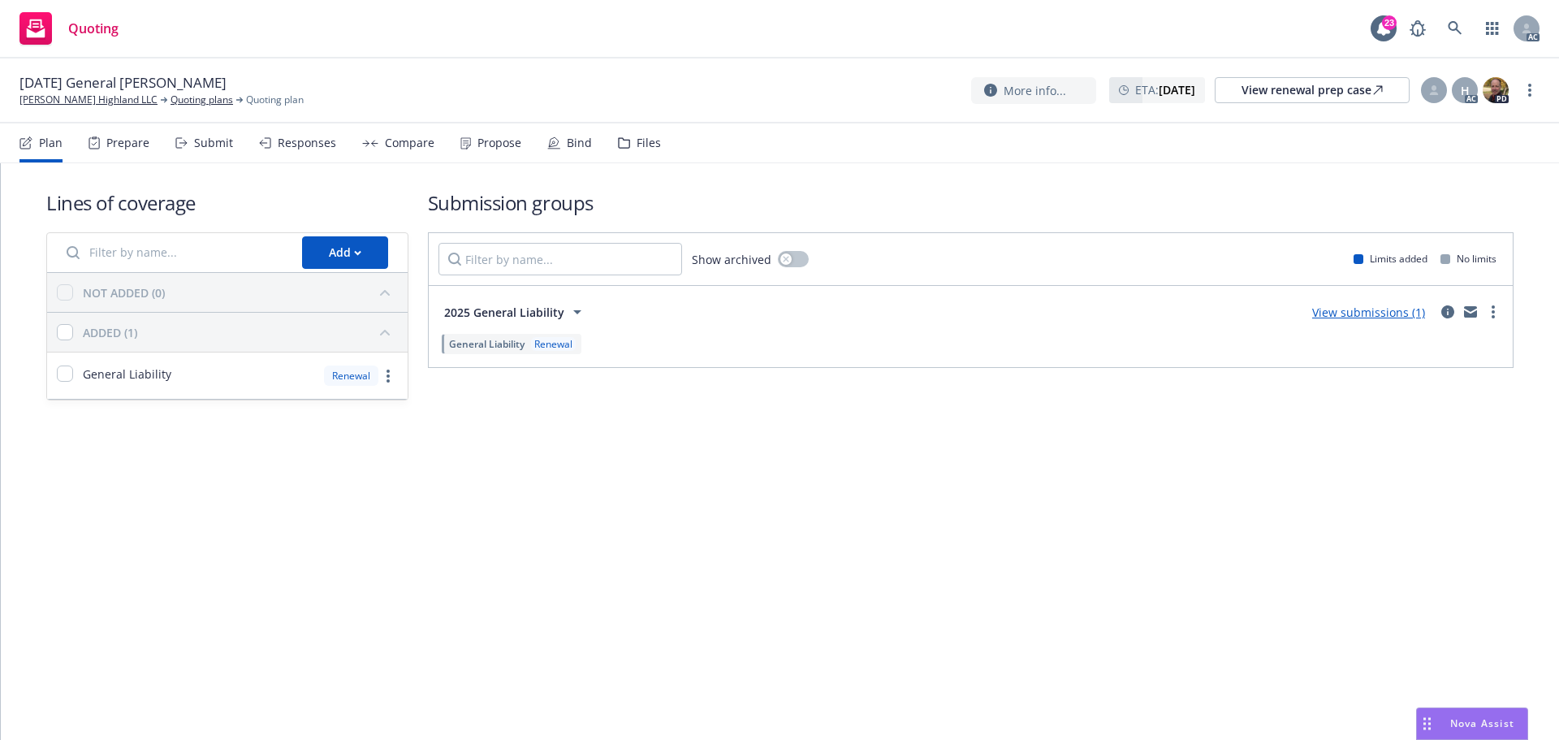
click at [315, 153] on div "Responses" at bounding box center [297, 142] width 77 height 39
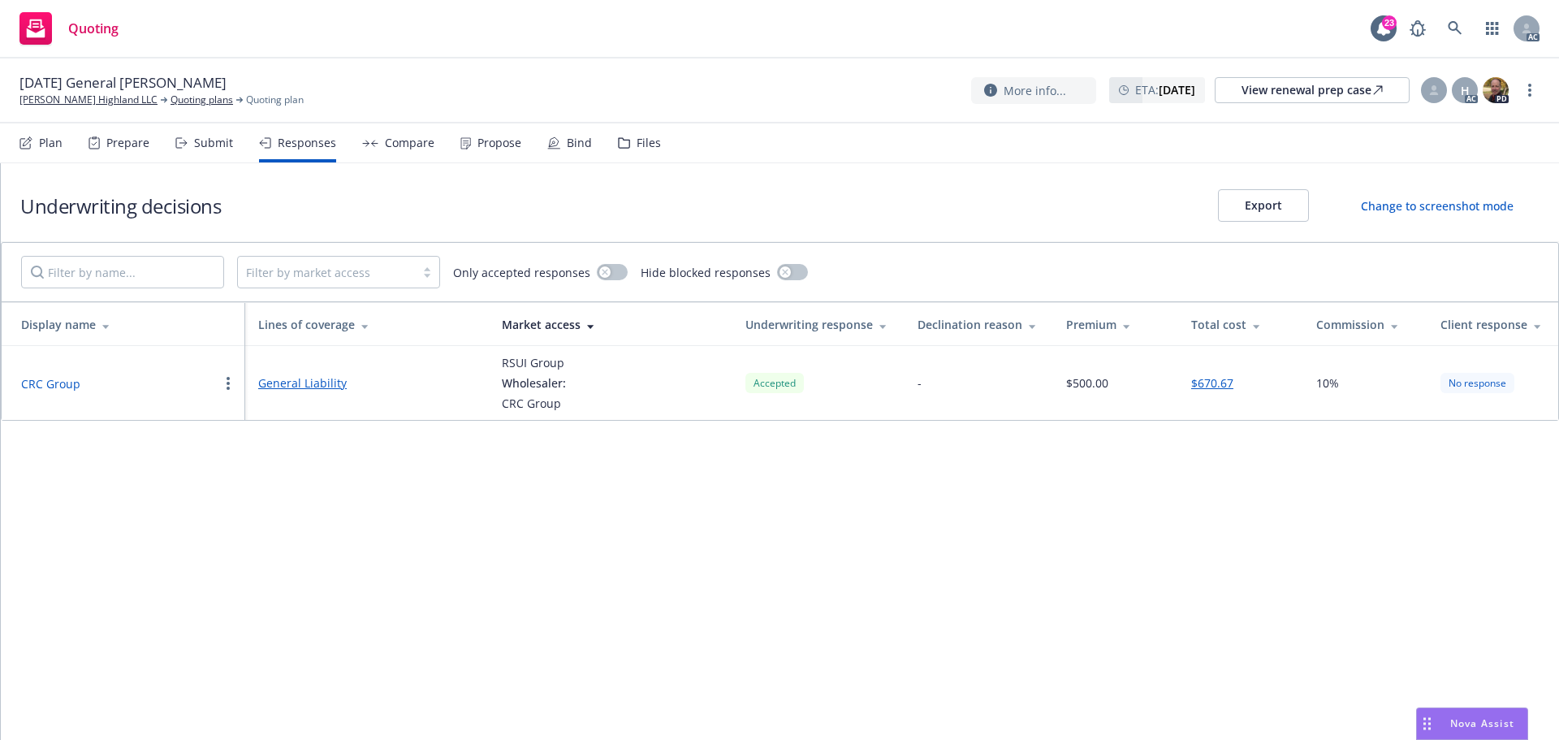
click at [45, 380] on button "CRC Group" at bounding box center [50, 383] width 59 height 17
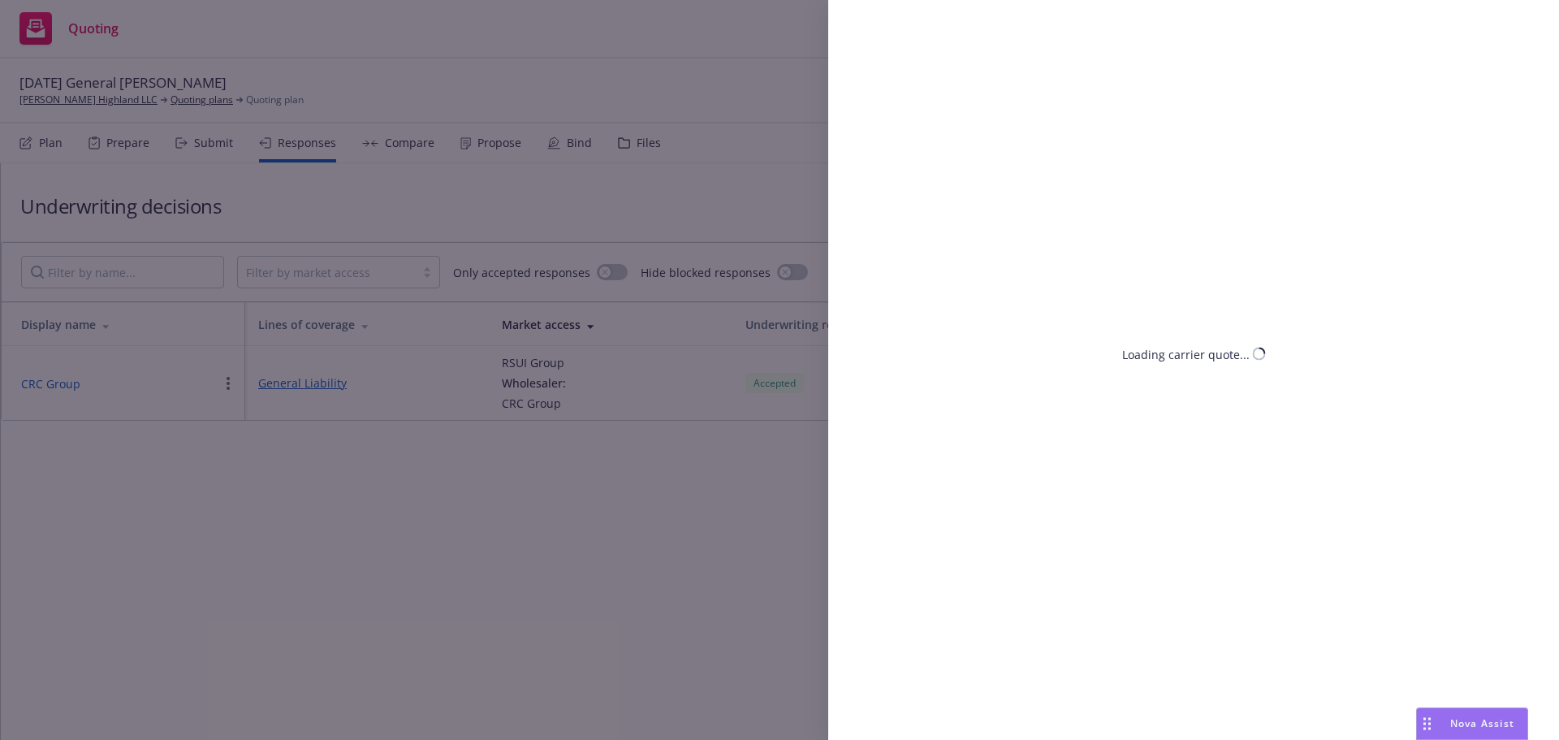
select select "CA"
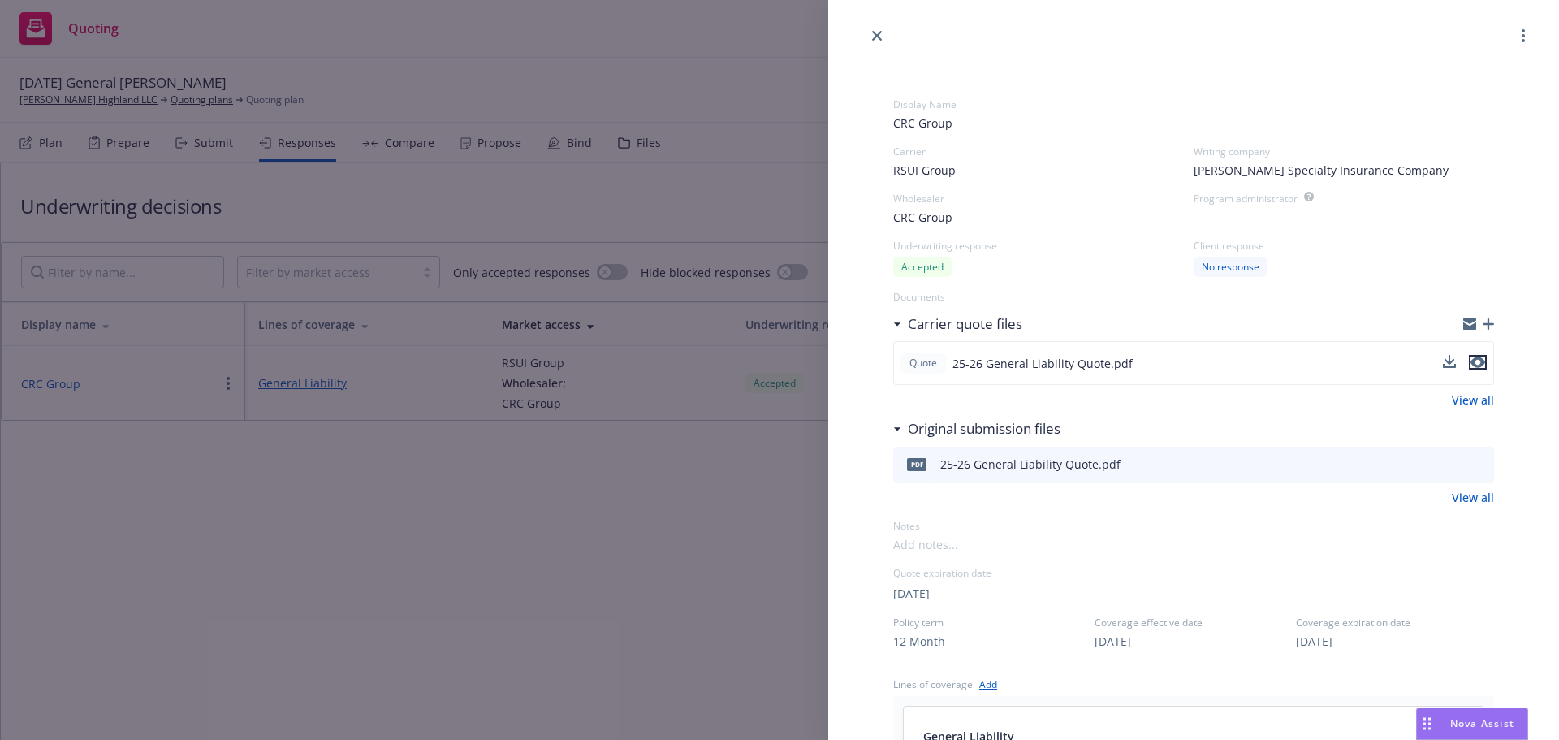
click at [1470, 363] on icon "preview file" at bounding box center [1477, 362] width 15 height 11
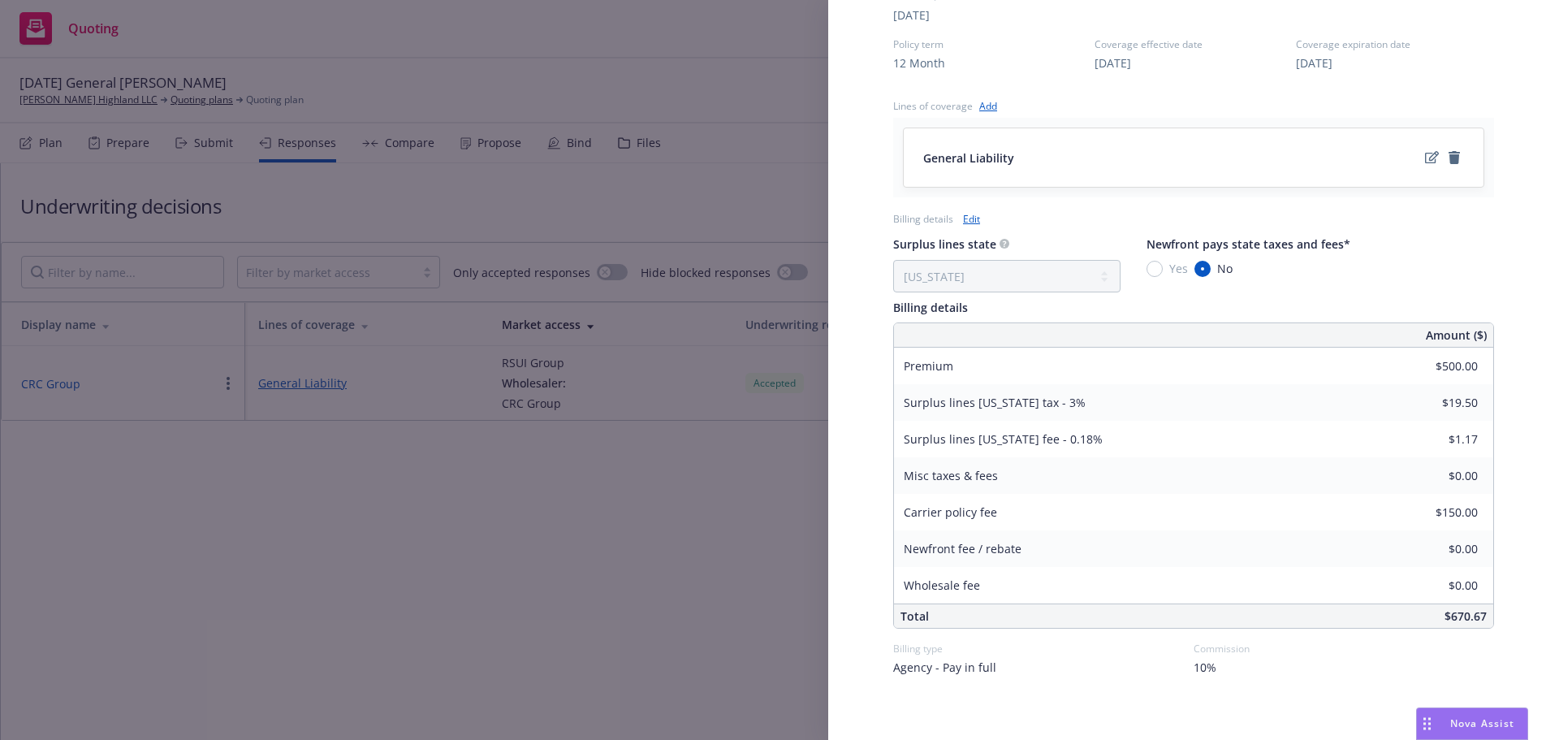
scroll to position [592, 0]
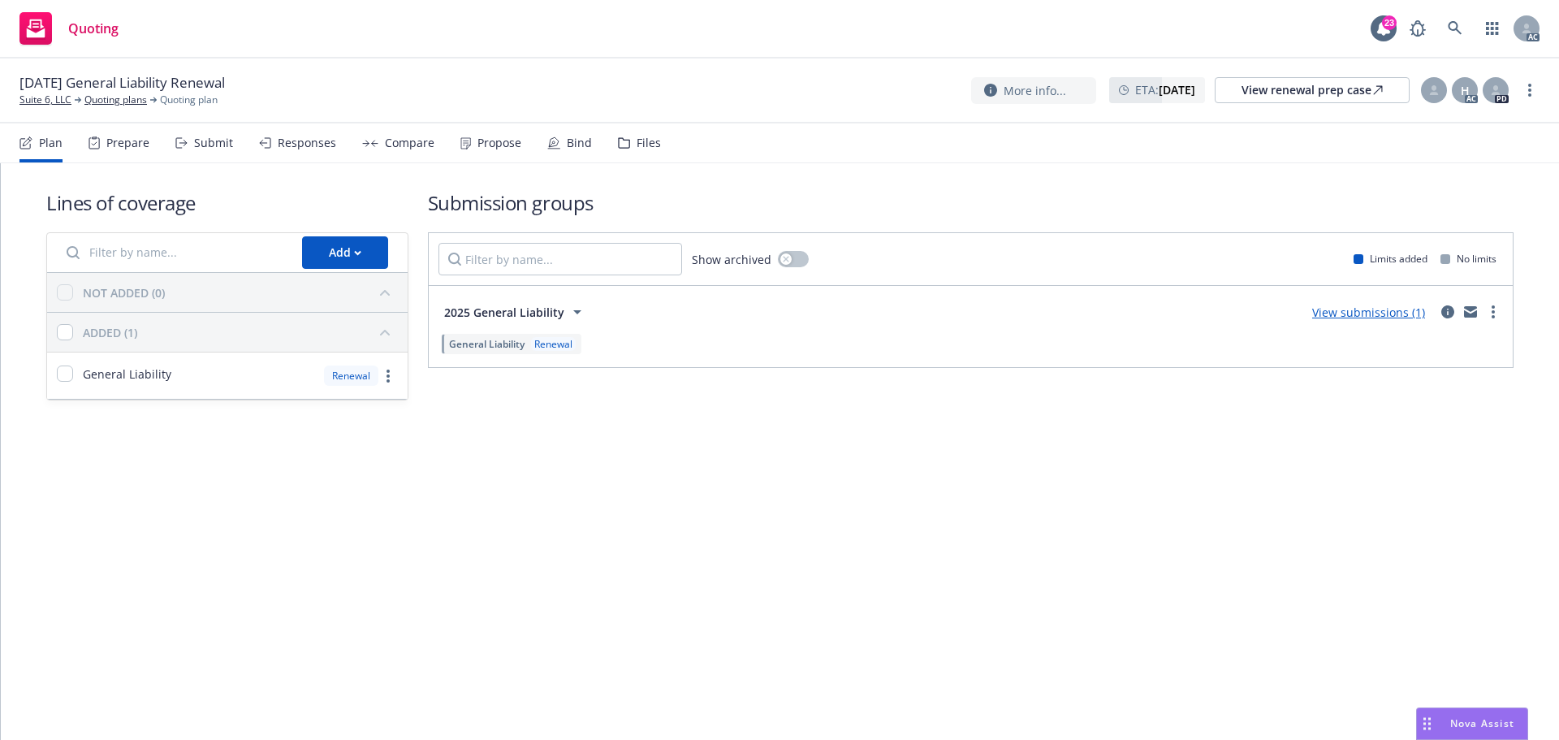
click at [312, 149] on div "Responses" at bounding box center [307, 142] width 58 height 13
click at [284, 149] on div "Responses" at bounding box center [307, 142] width 58 height 13
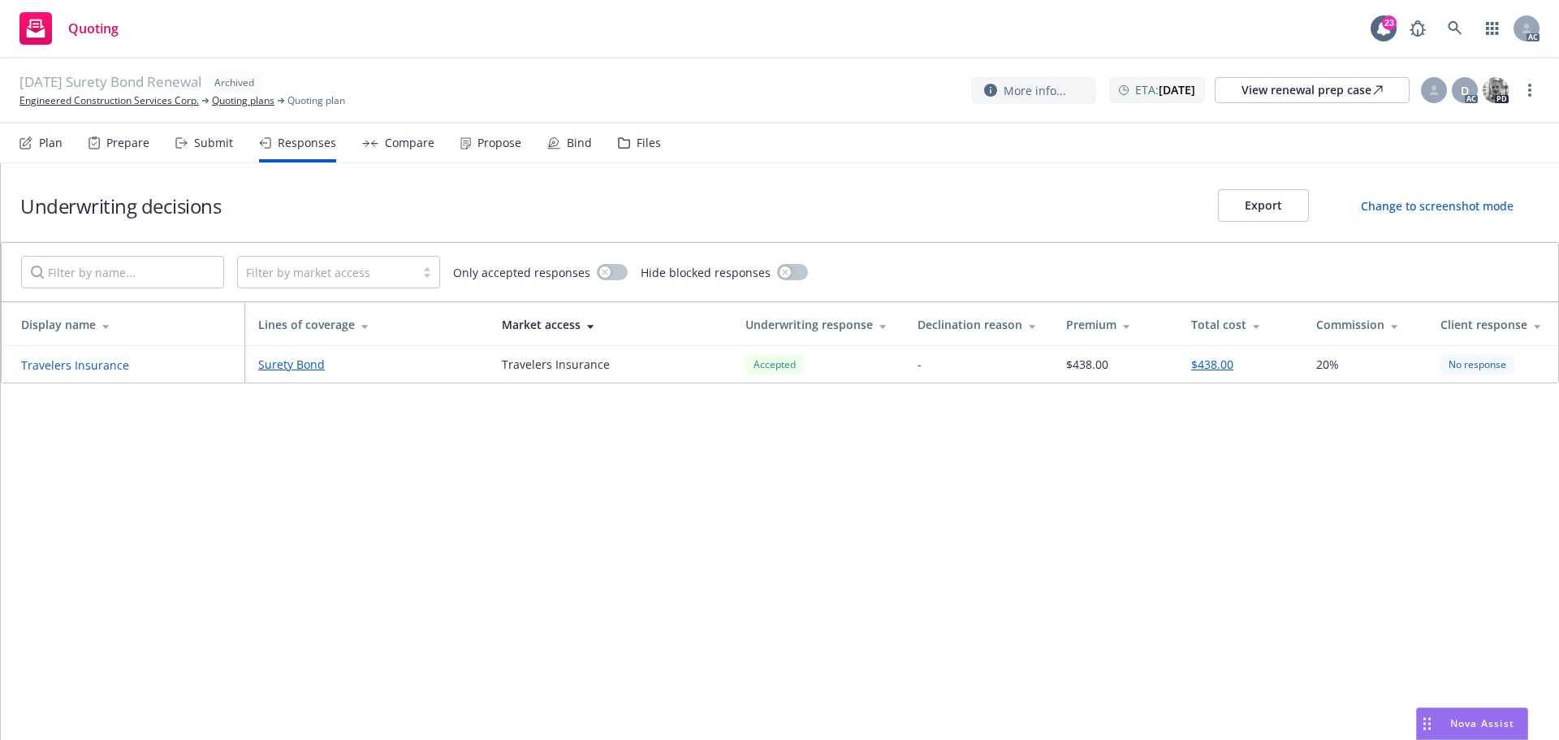
click at [53, 370] on button "Travelers Insurance" at bounding box center [75, 364] width 108 height 17
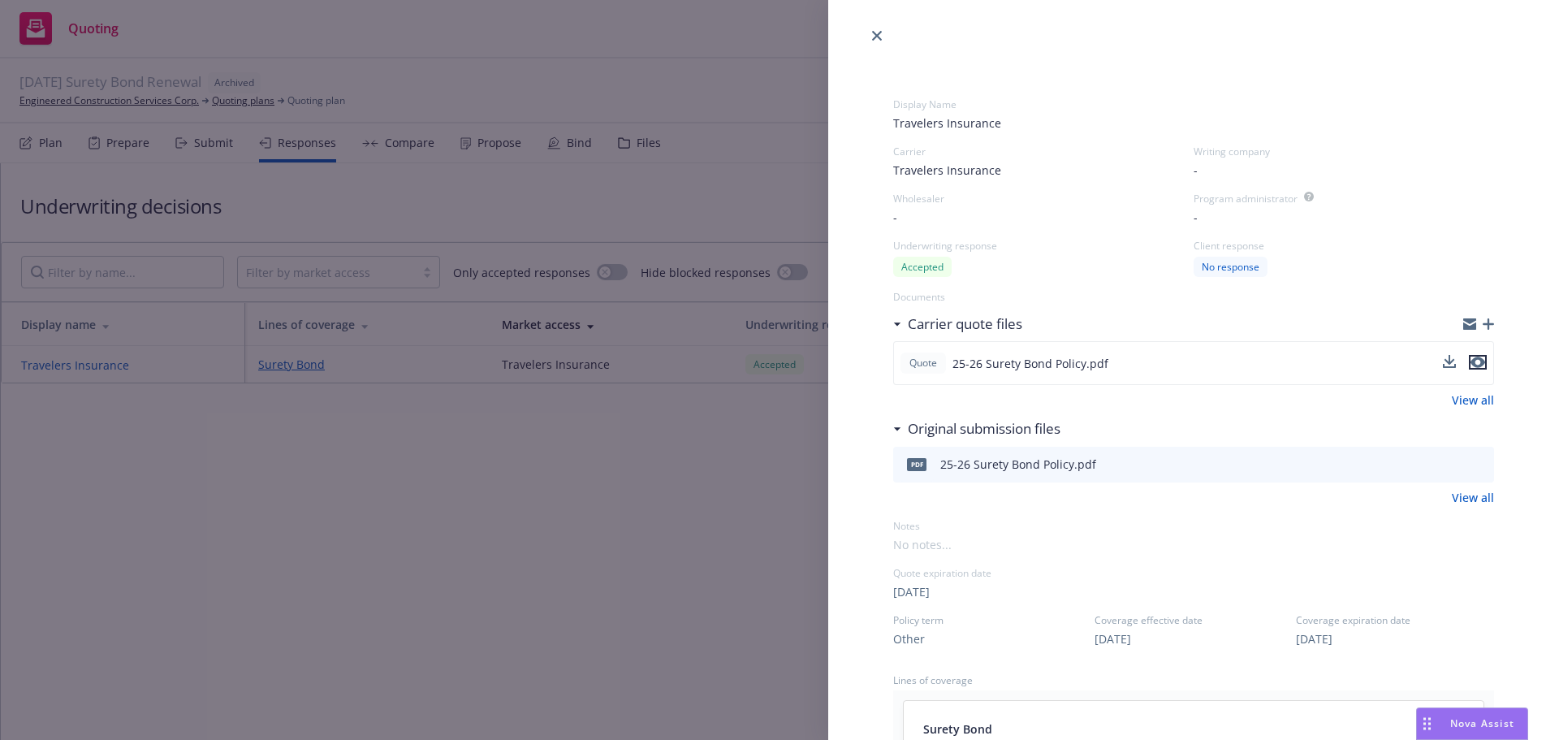
click at [1470, 360] on icon "preview file" at bounding box center [1477, 362] width 15 height 11
click at [681, 699] on div "Display Name Travelers Insurance Carrier Travelers Insurance Writing company - …" at bounding box center [779, 370] width 1559 height 740
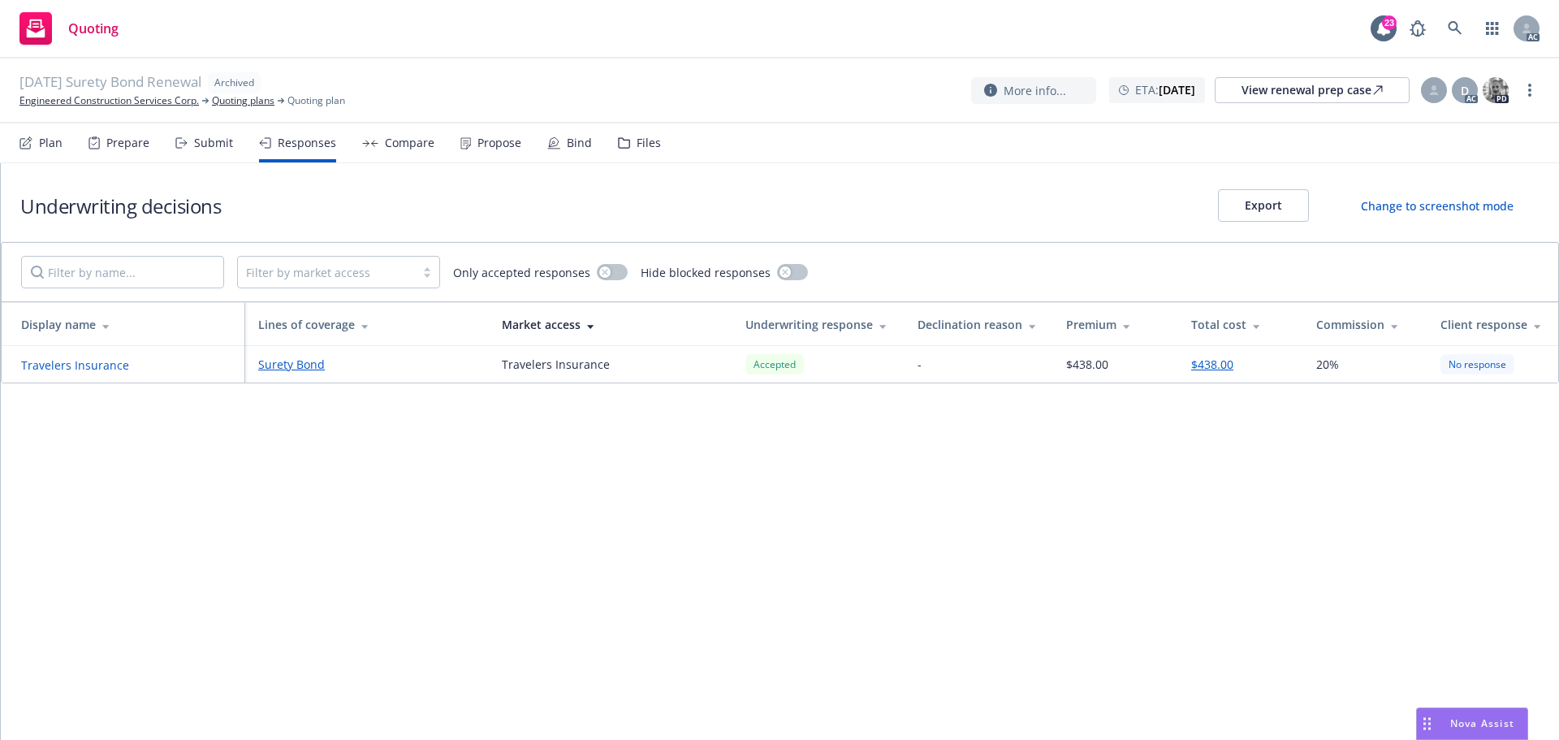
click at [92, 366] on button "Travelers Insurance" at bounding box center [75, 364] width 108 height 17
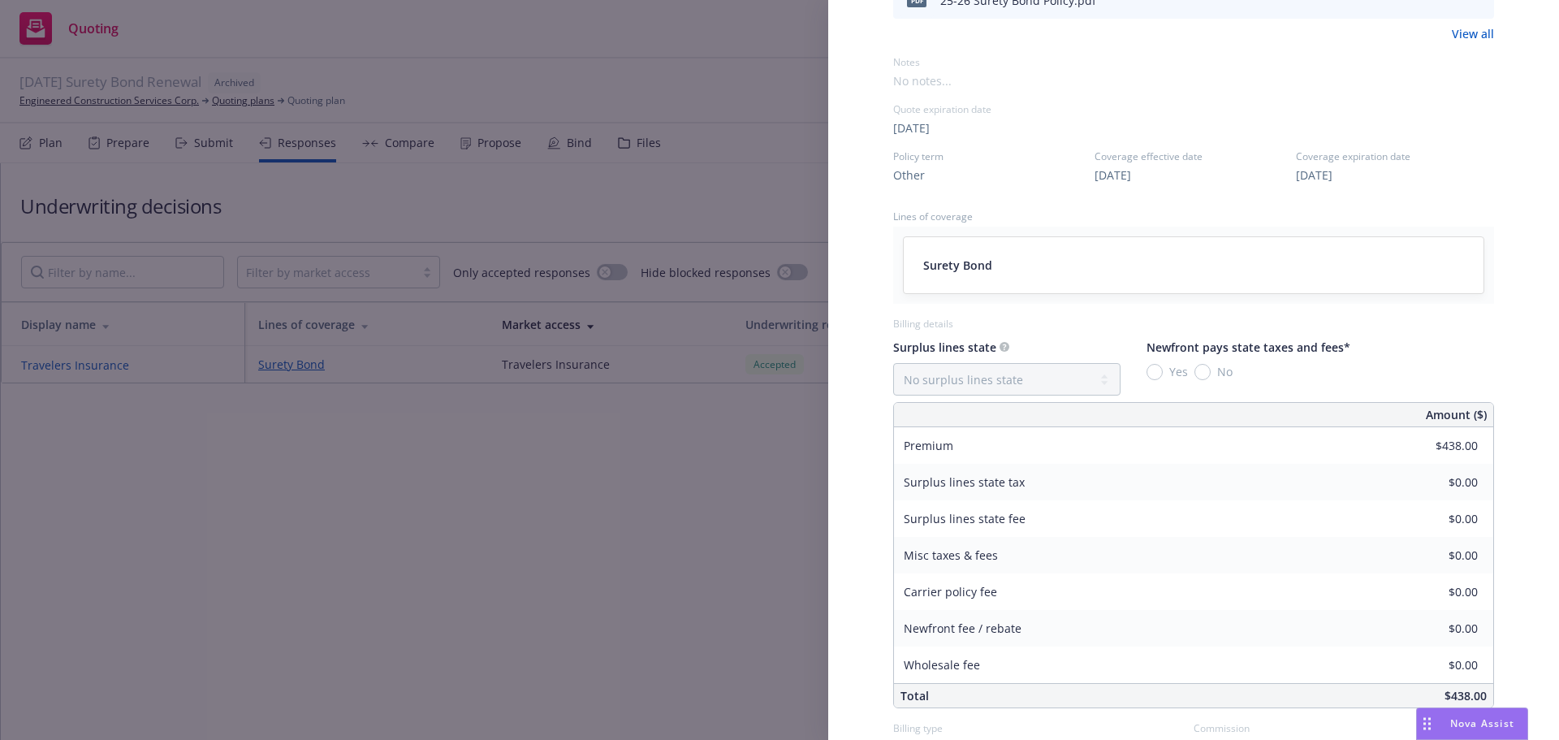
scroll to position [233, 0]
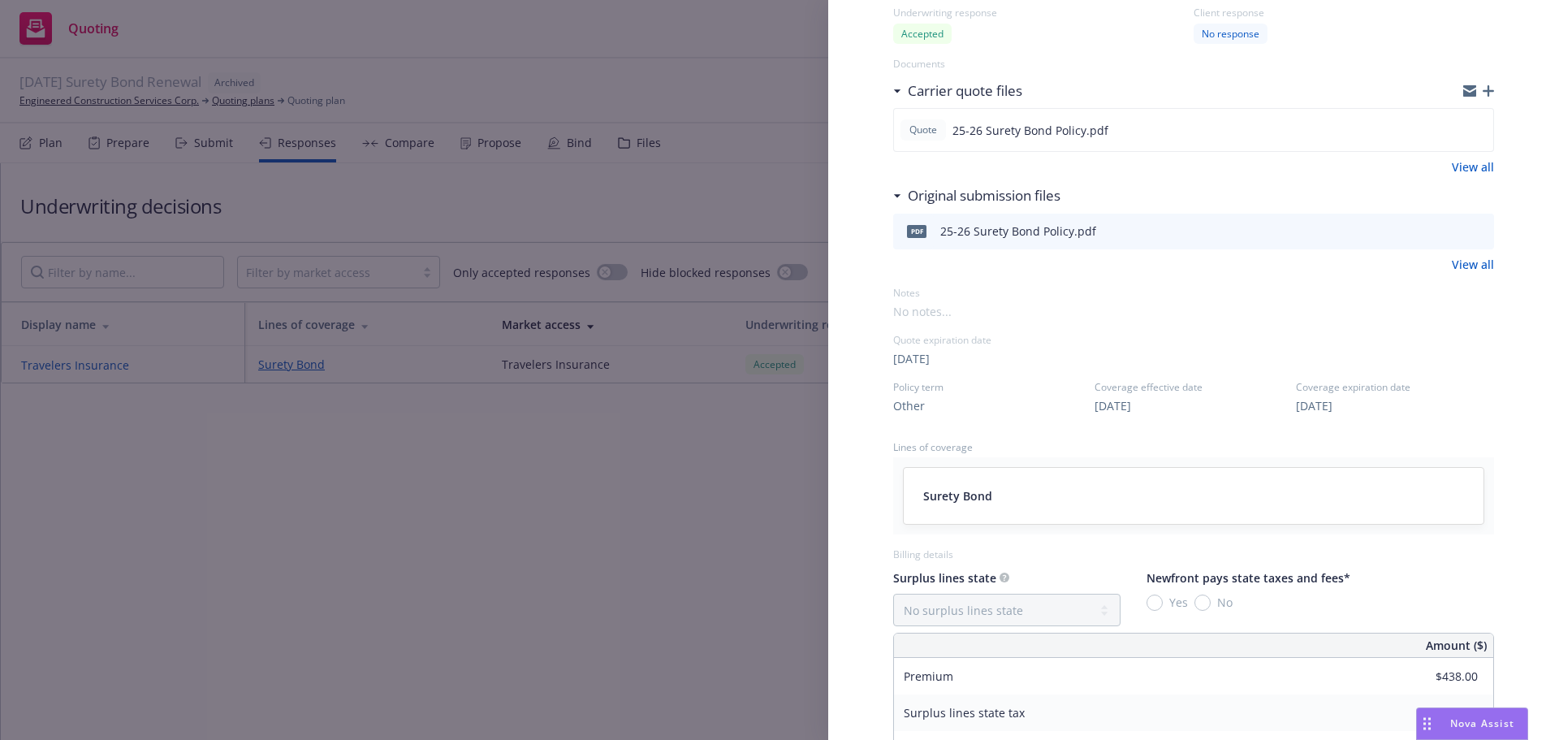
click at [524, 473] on div "Display Name Travelers Insurance Carrier Travelers Insurance Writing company - …" at bounding box center [779, 370] width 1559 height 740
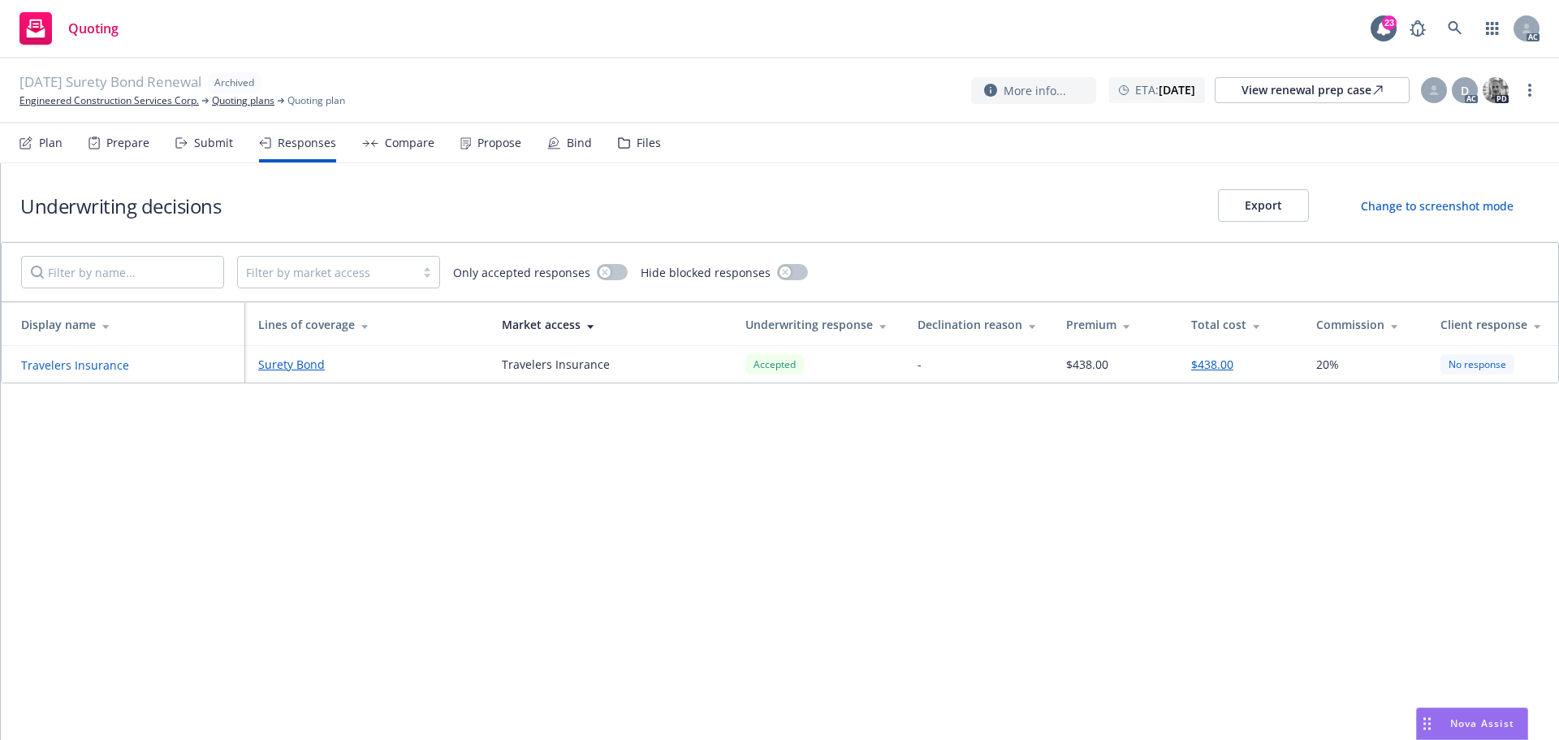
click at [503, 158] on div "Propose" at bounding box center [490, 142] width 61 height 39
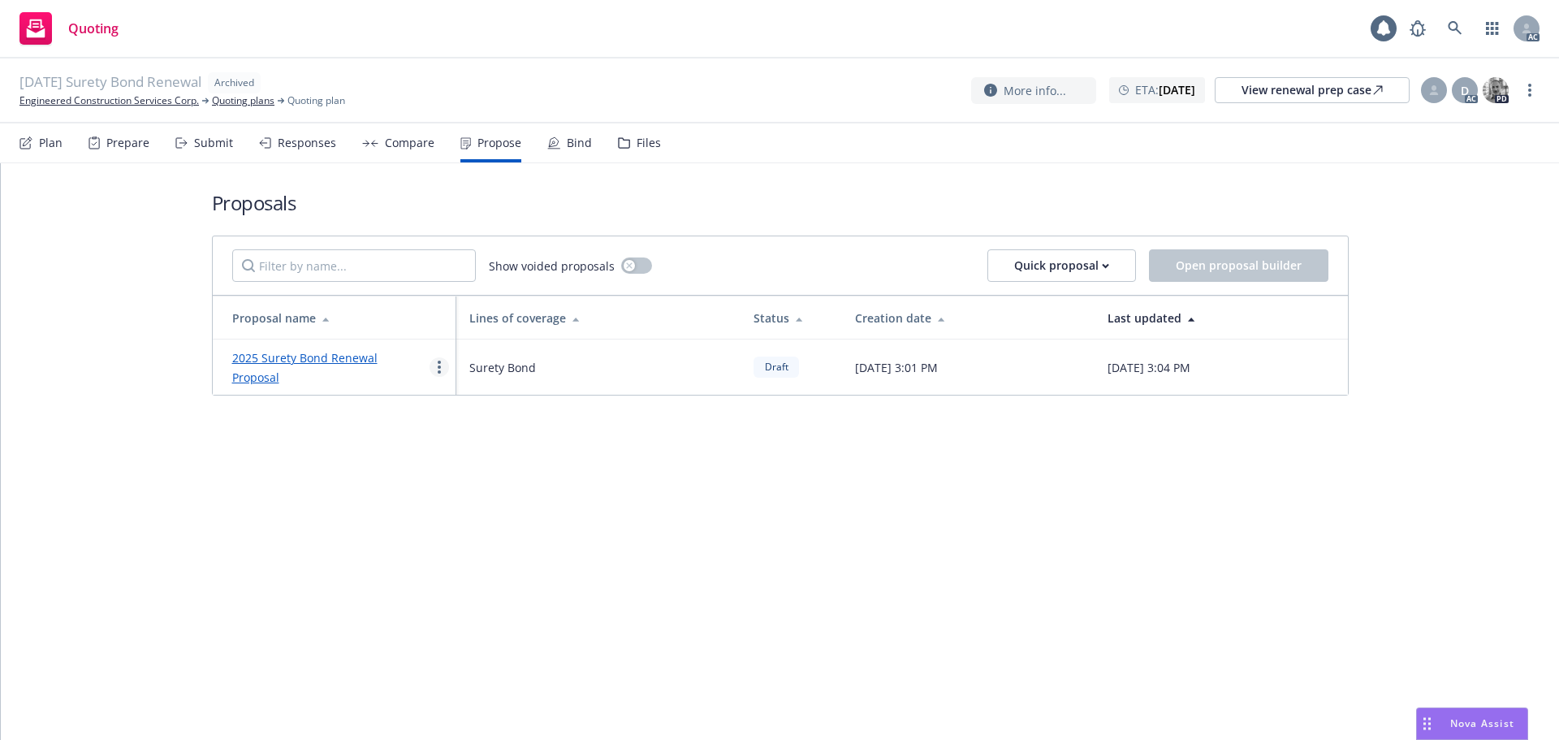
click at [434, 365] on link "more" at bounding box center [438, 366] width 19 height 19
click at [493, 408] on span "See client view" at bounding box center [489, 406] width 119 height 15
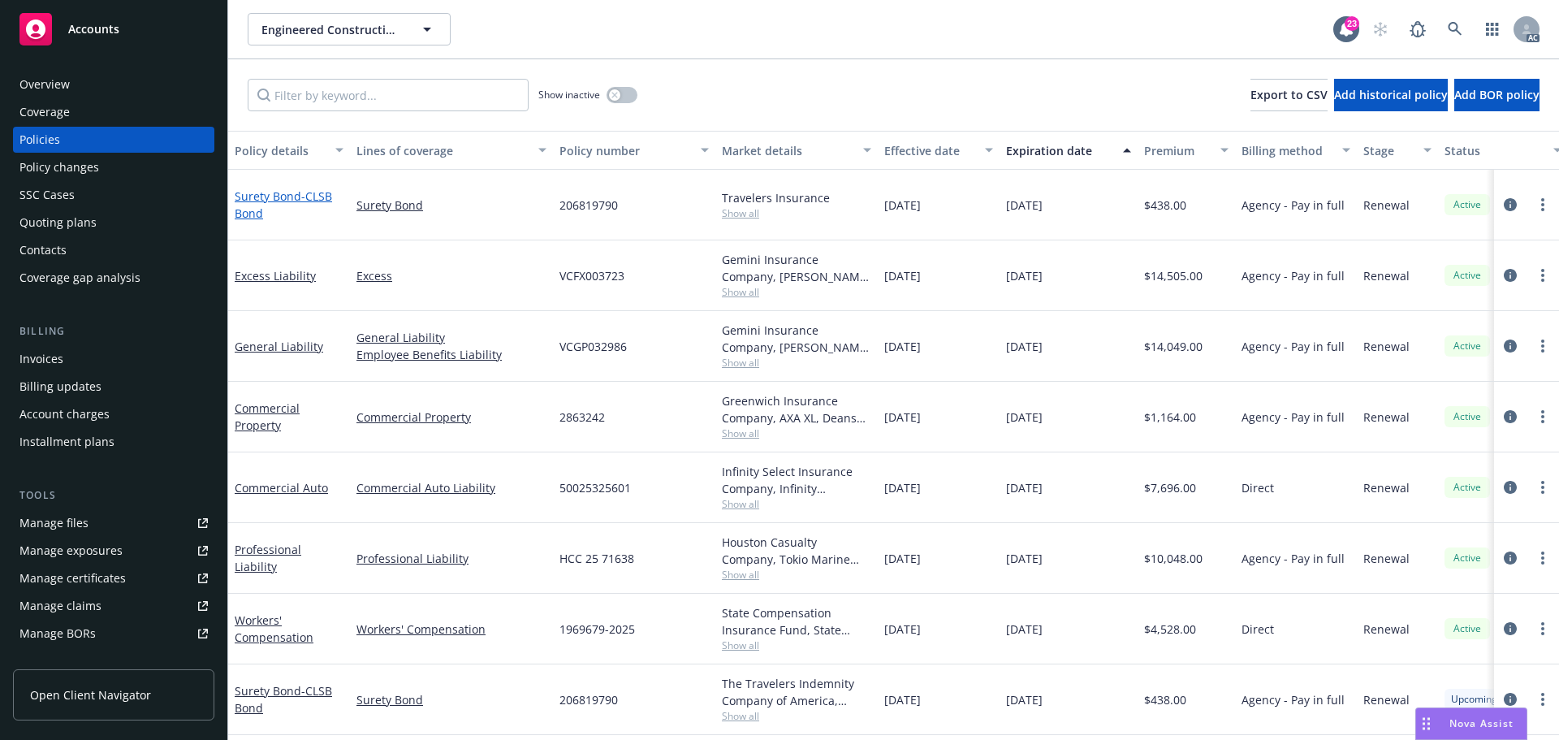
click at [293, 201] on link "Surety Bond - CLSB Bond" at bounding box center [283, 204] width 97 height 32
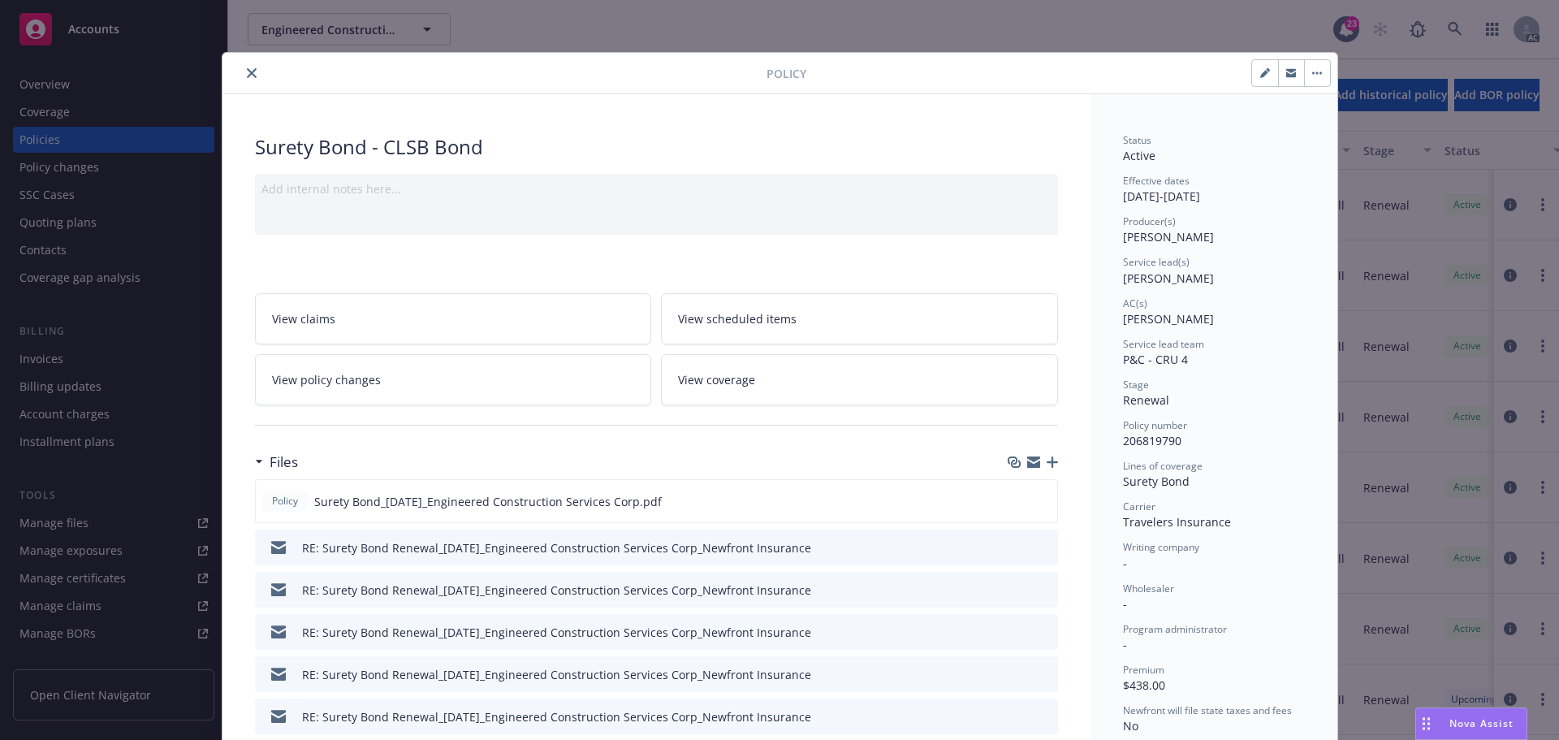
drag, startPoint x: 247, startPoint y: 76, endPoint x: 213, endPoint y: 34, distance: 54.3
click at [247, 76] on icon "close" at bounding box center [252, 73] width 10 height 10
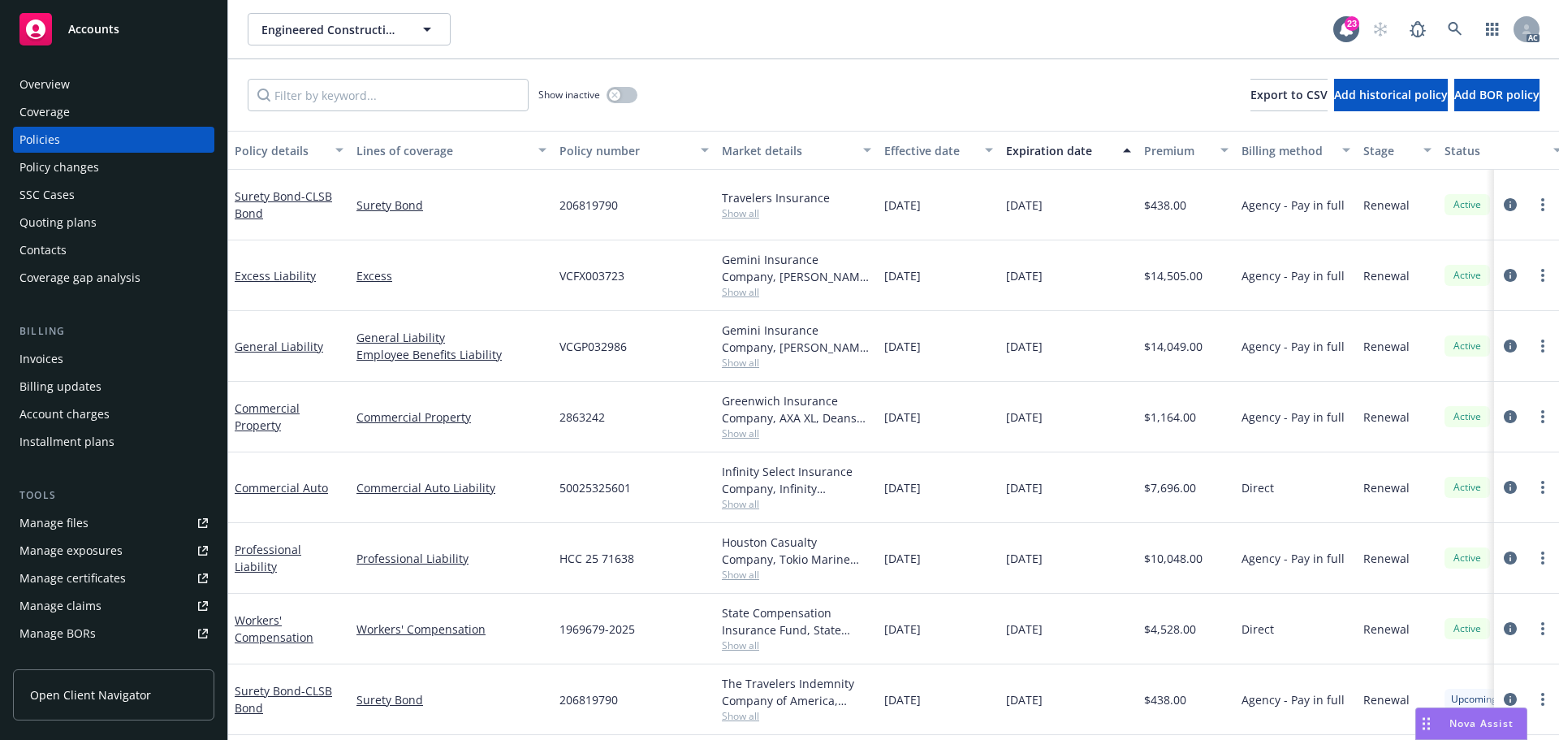
click at [1425, 715] on div "Drag to move" at bounding box center [1426, 723] width 20 height 31
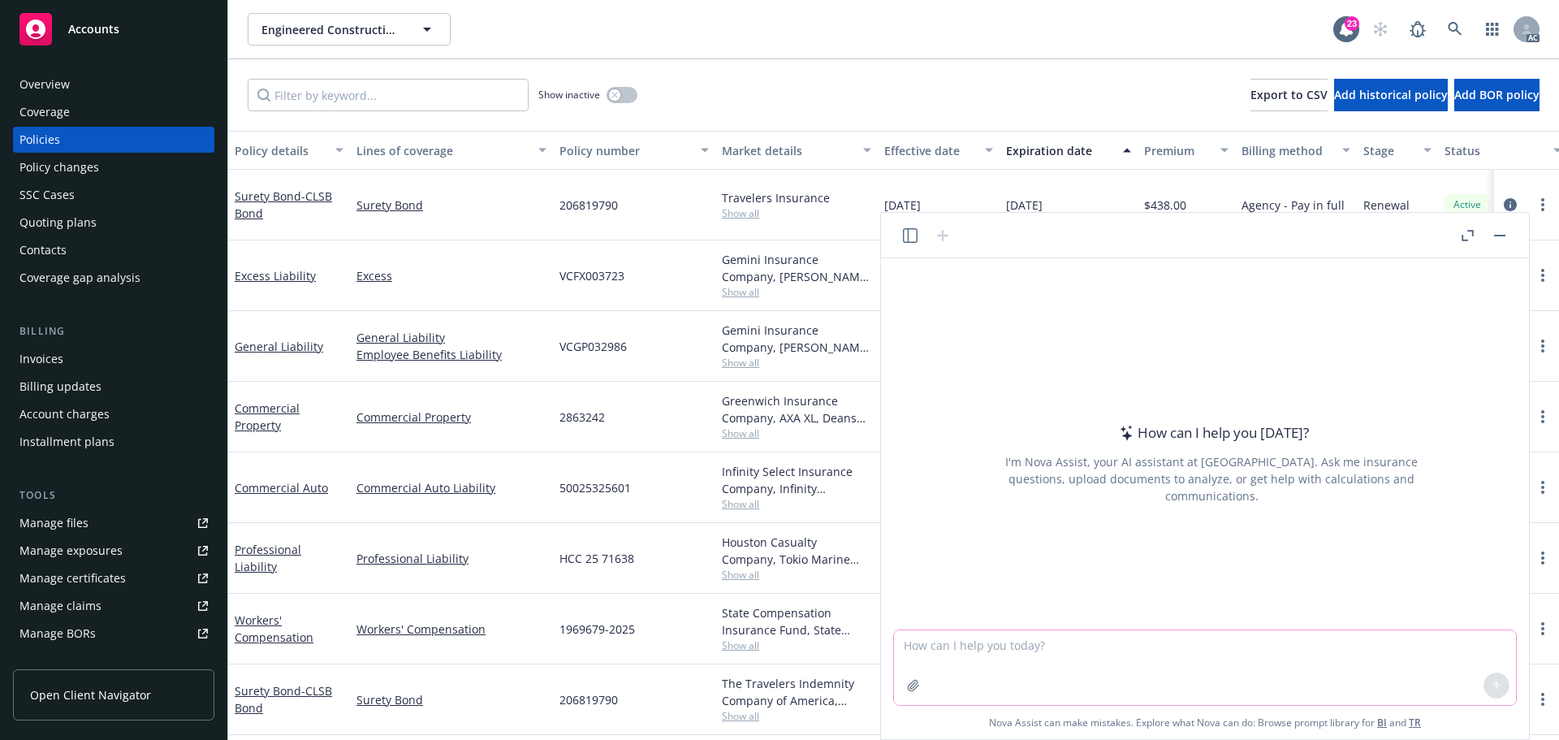
drag, startPoint x: 1086, startPoint y: 663, endPoint x: 1070, endPoint y: 659, distance: 16.0
click at [1085, 663] on textarea at bounding box center [1205, 667] width 622 height 75
paste textarea "Please note that the system automatically calculated the Surplus Lines Colorado…"
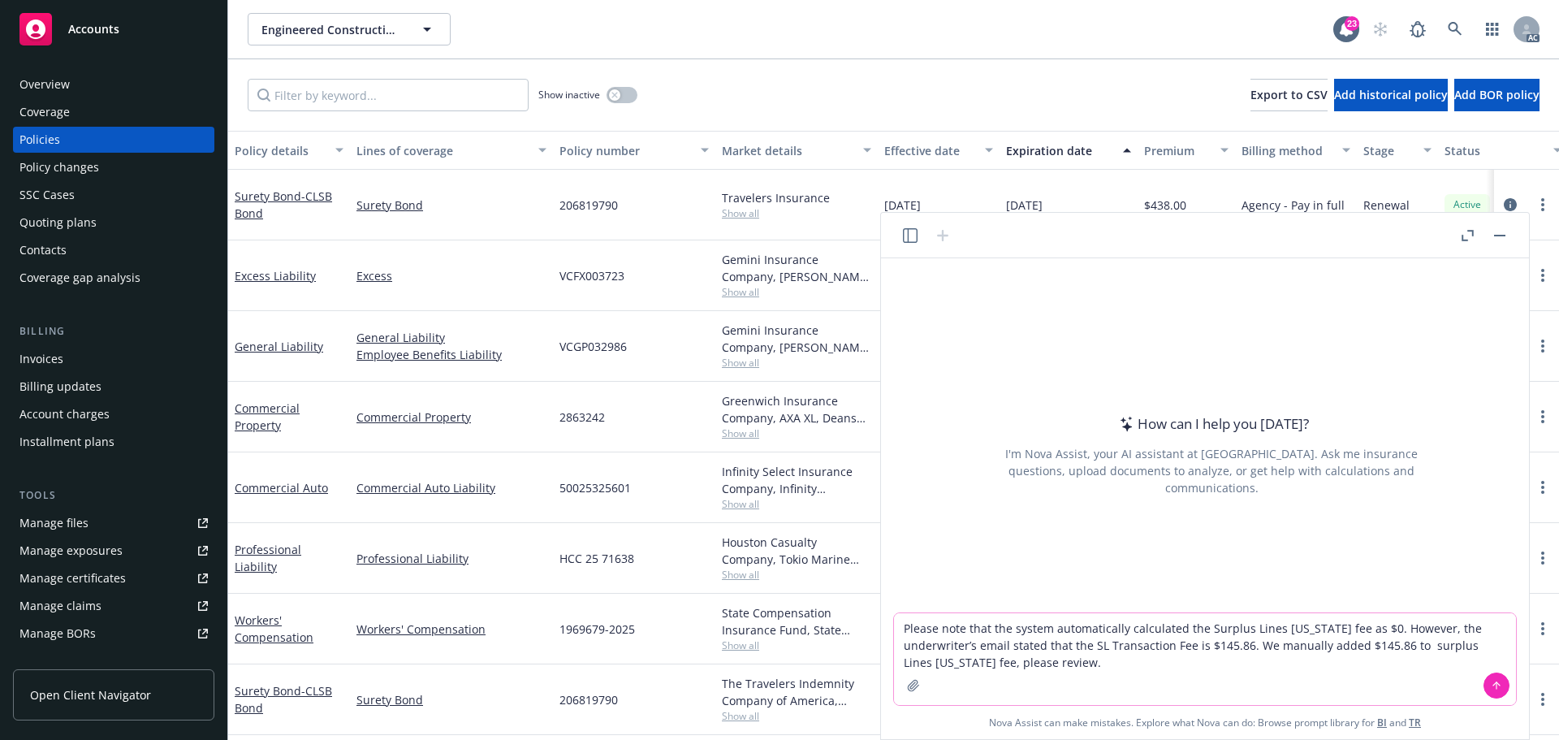
click at [901, 632] on textarea "Please note that the system automatically calculated the Surplus Lines Colorado…" at bounding box center [1205, 659] width 622 height 92
click at [1271, 645] on textarea "revise, Please note that the system automatically calculated the Surplus Lines …" at bounding box center [1205, 659] width 622 height 92
type textarea "revise, Please note that the system automatically calculated the Surplus Lines …"
click at [1492, 686] on icon at bounding box center [1496, 685] width 11 height 11
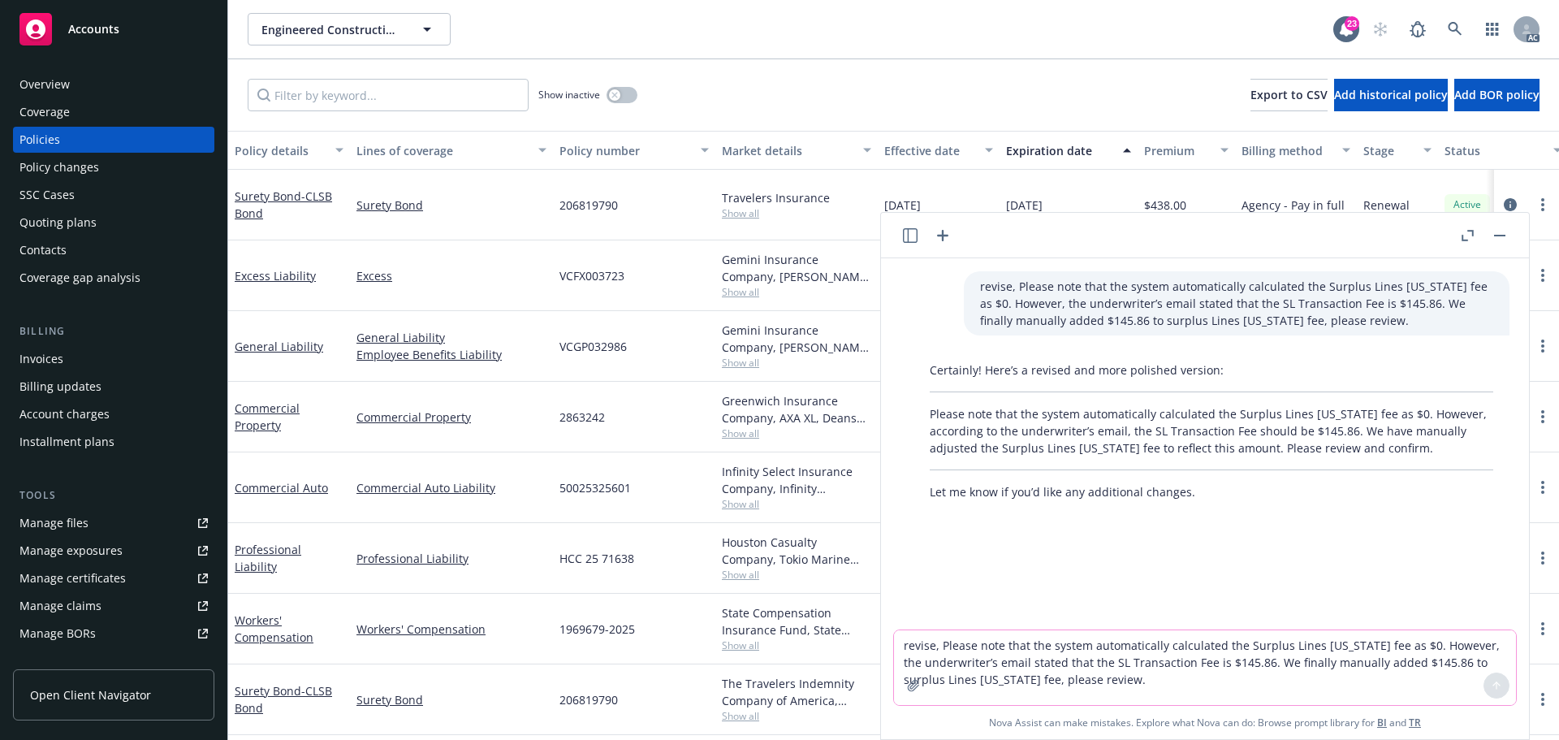
click at [988, 653] on textarea "revise, Please note that the system automatically calculated the Surplus Lines …" at bounding box center [1205, 667] width 622 height 75
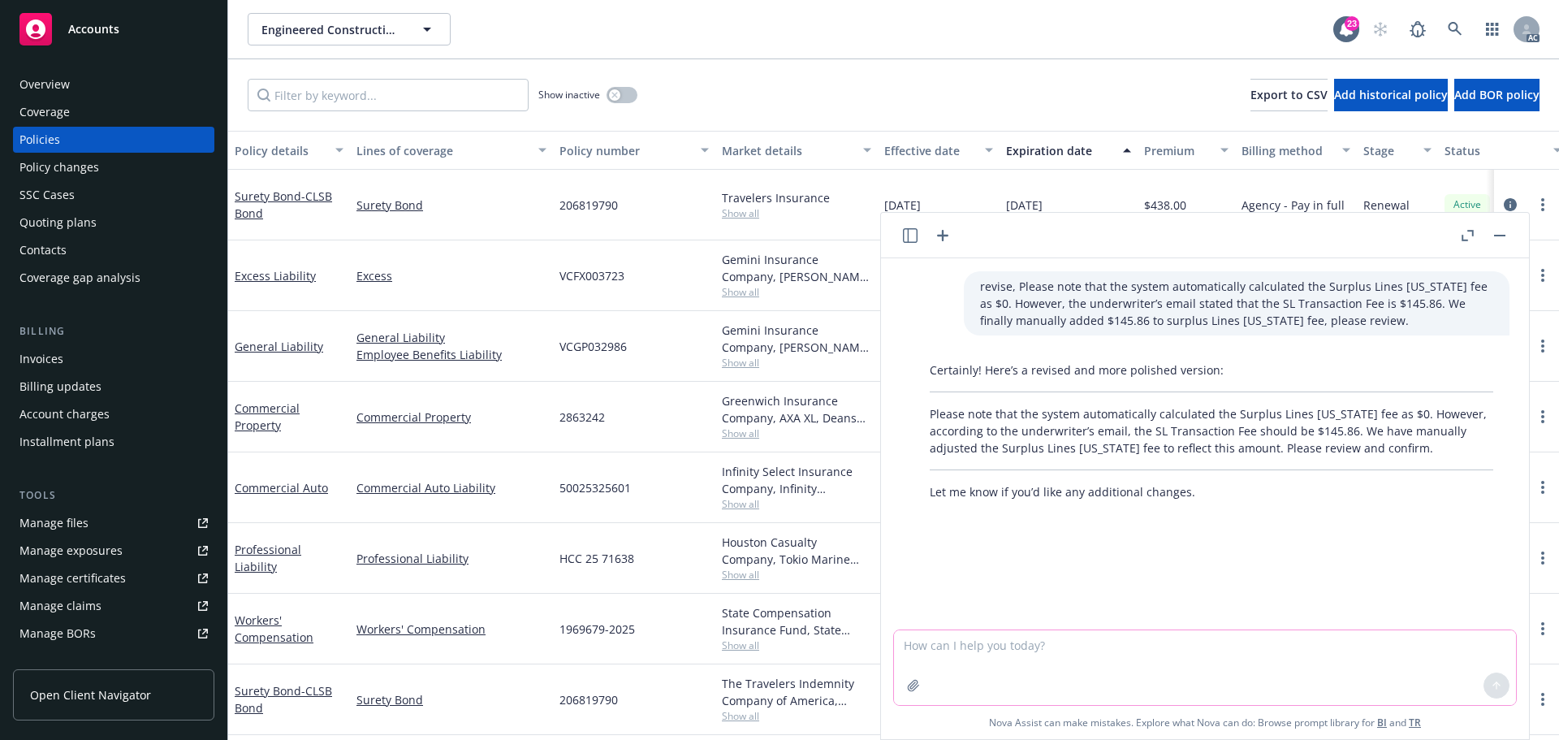
paste textarea "We manually added $145.86 to surplus Lines Colorado fee, please review."
click at [907, 642] on textarea "We manually added $145.86 to surplus Lines Colorado fee, please review." at bounding box center [1205, 667] width 622 height 75
type textarea "revise We manually added $145.86 to surplus Lines Colorado fee, please review."
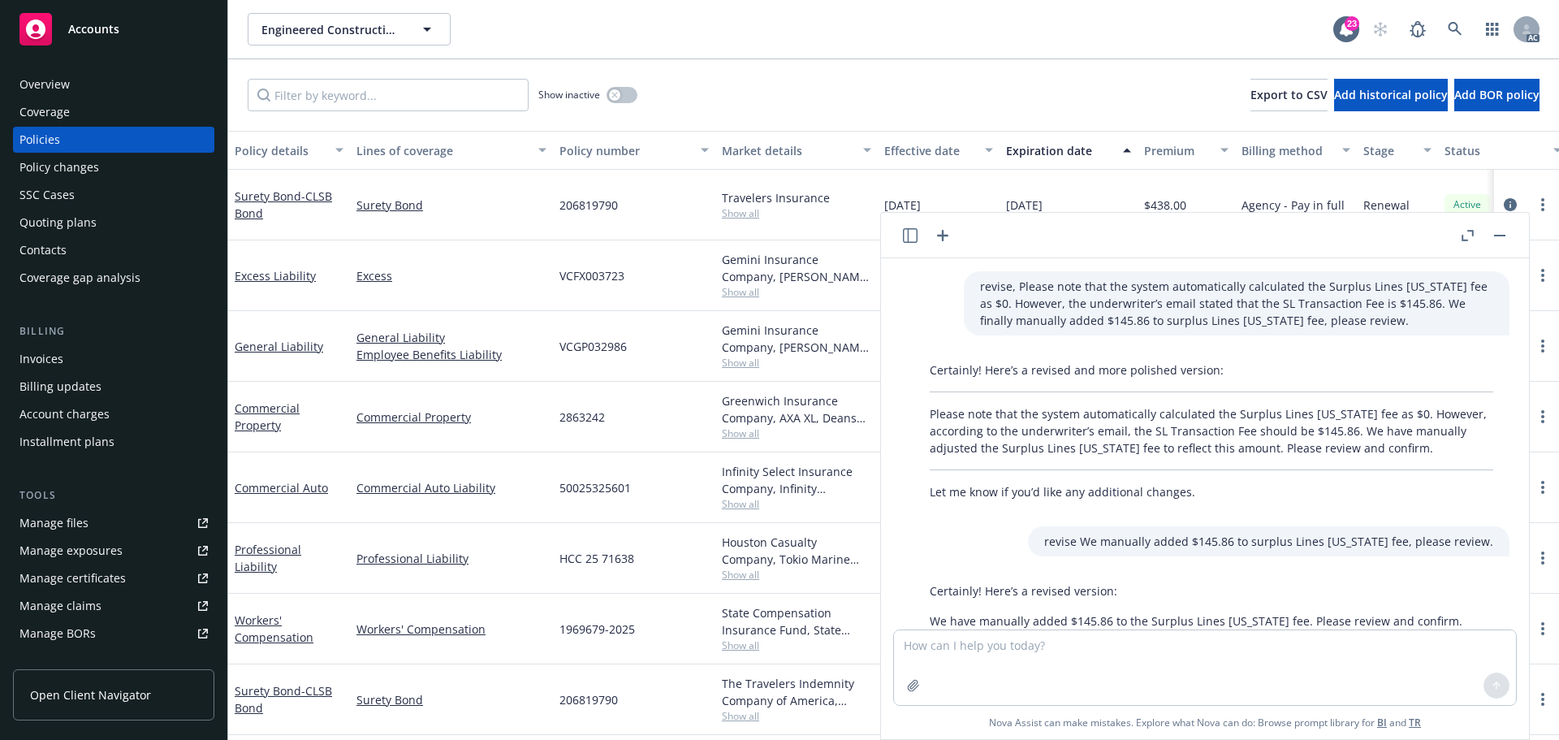
scroll to position [45, 0]
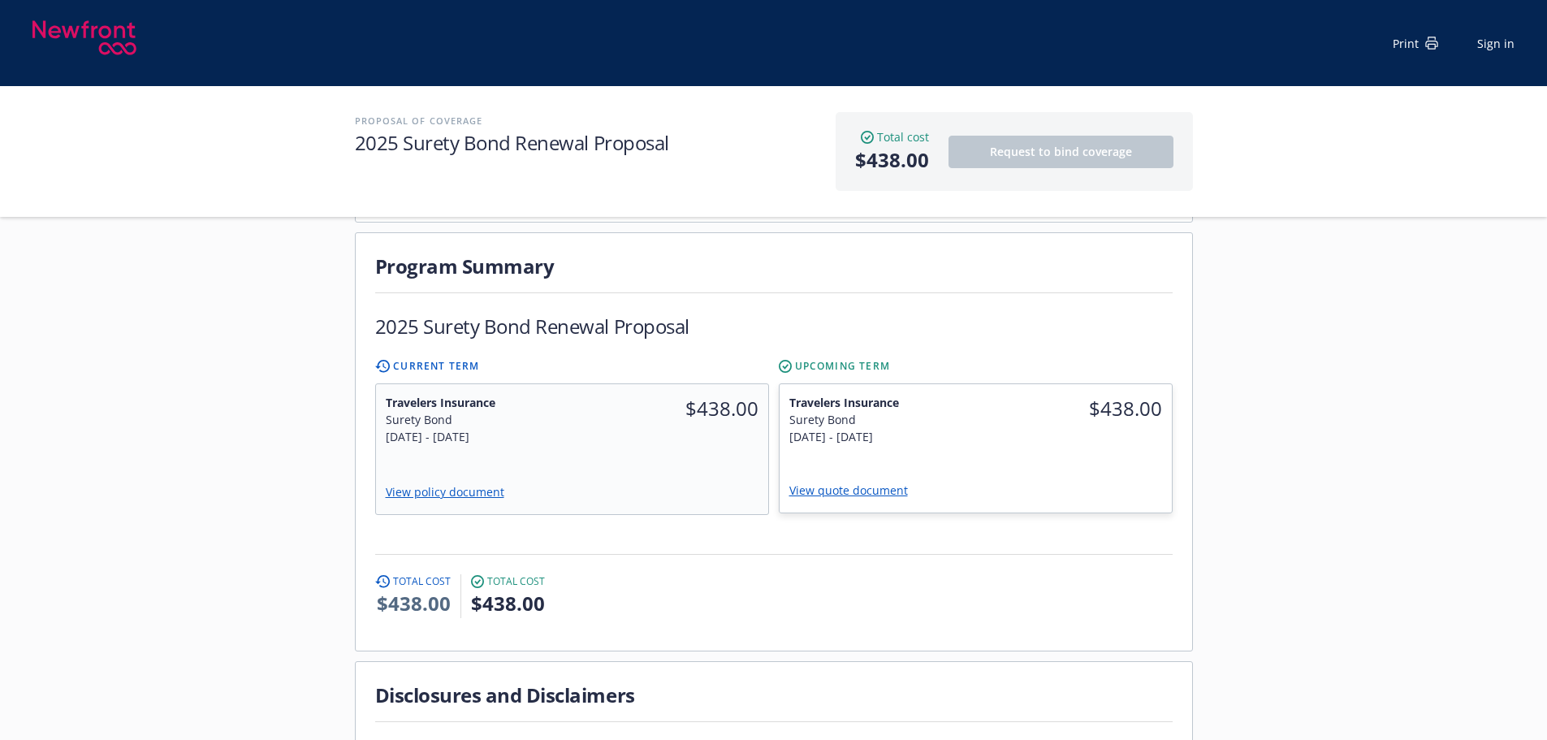
scroll to position [406, 0]
click at [643, 417] on div "Travelers Insurance Surety Bond [DATE] - [DATE] $438.00 View policy document" at bounding box center [571, 447] width 394 height 131
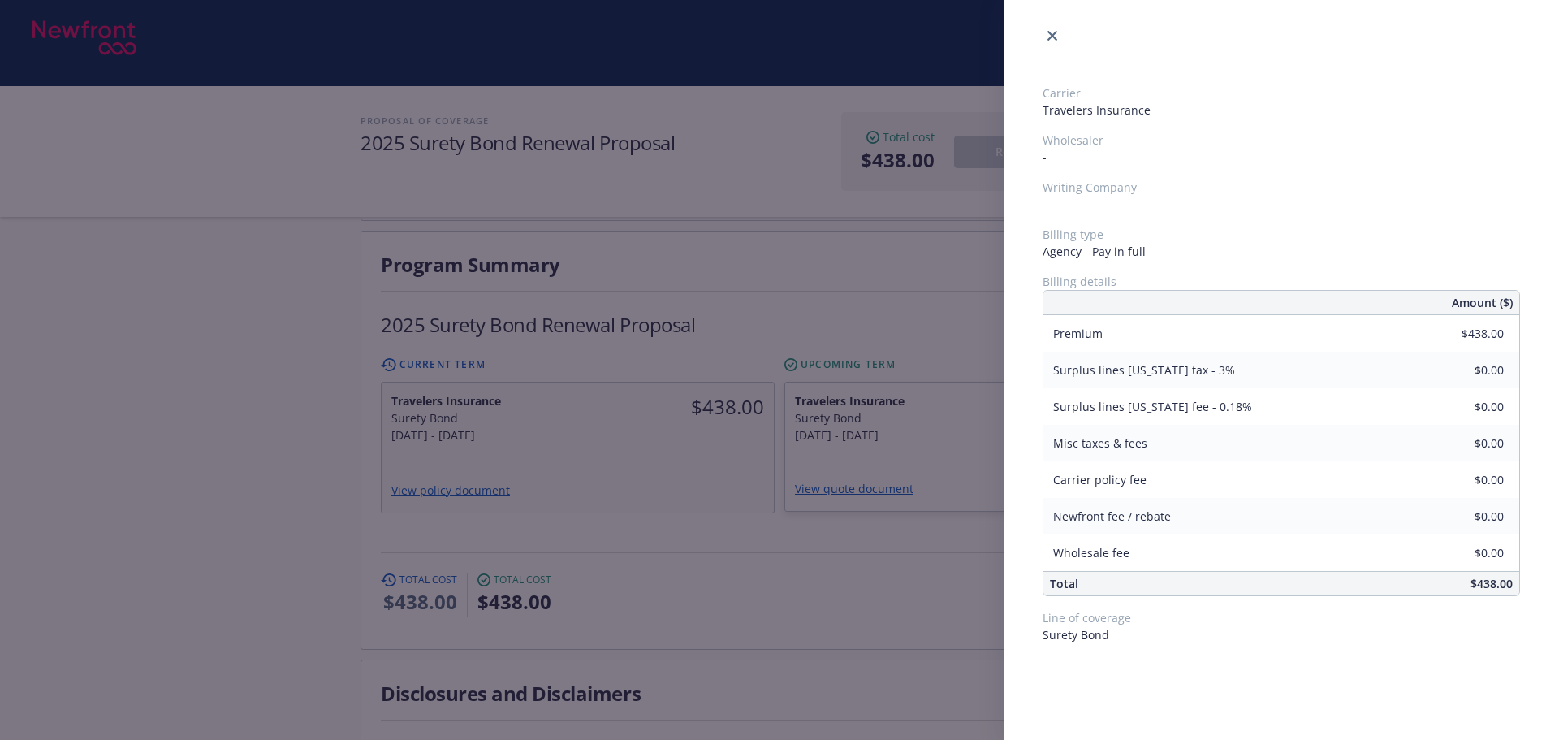
click at [907, 386] on div "Carrier Travelers Insurance Wholesaler - Writing Company - Billing type Agency …" at bounding box center [779, 370] width 1559 height 740
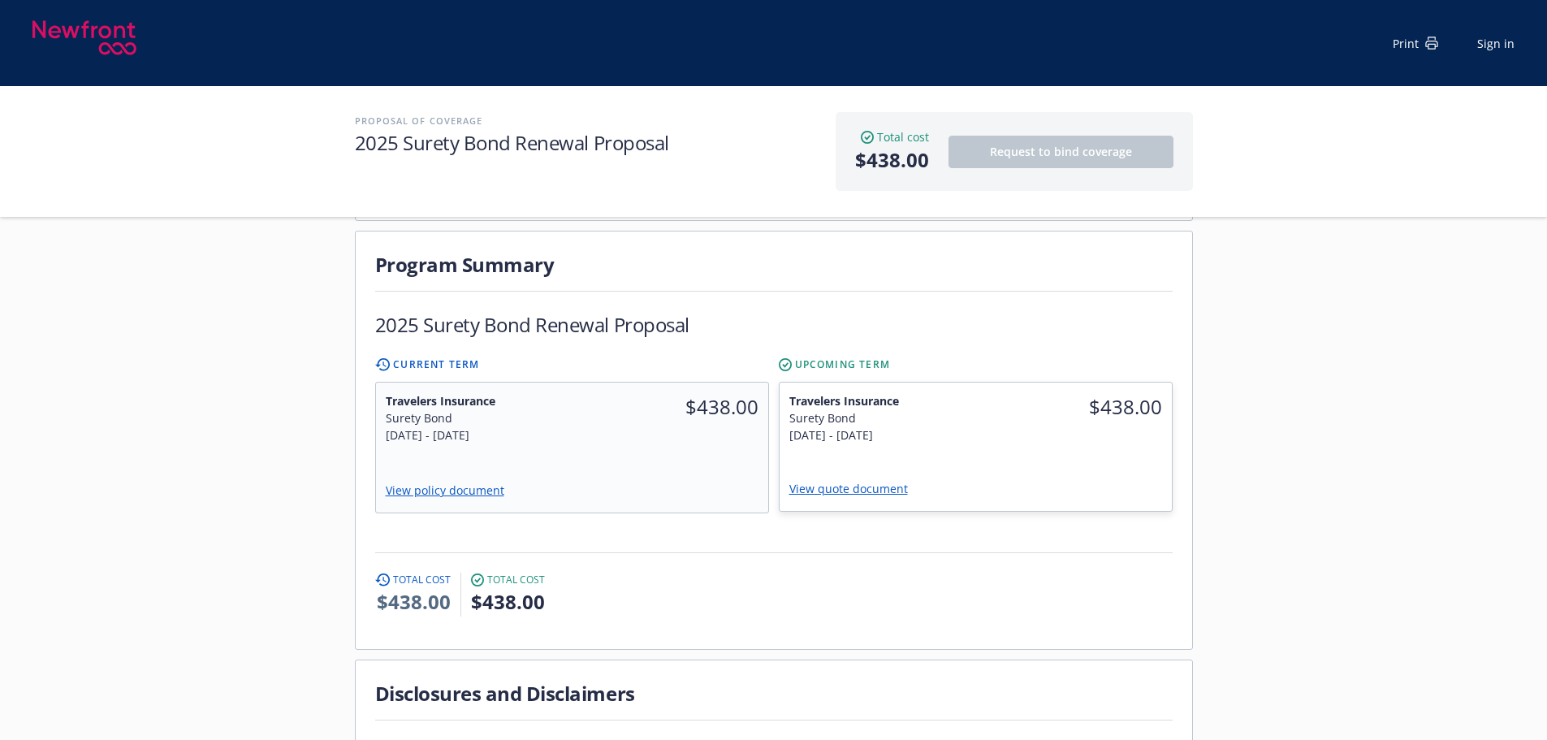
click at [907, 426] on div "[DATE] - [DATE]" at bounding box center [877, 434] width 177 height 17
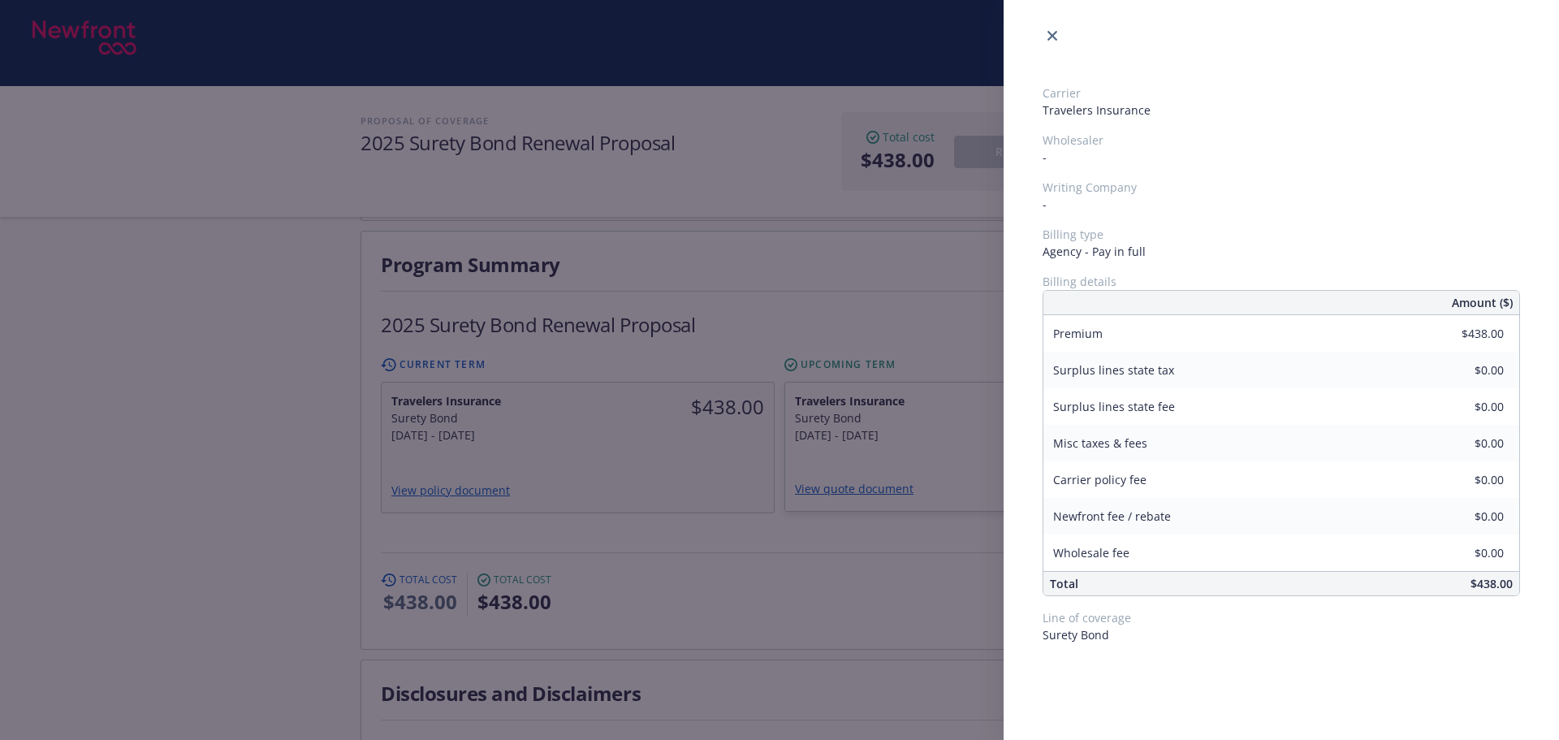
click at [635, 386] on div "Carrier Travelers Insurance Wholesaler - Writing Company - Billing type Agency …" at bounding box center [779, 370] width 1559 height 740
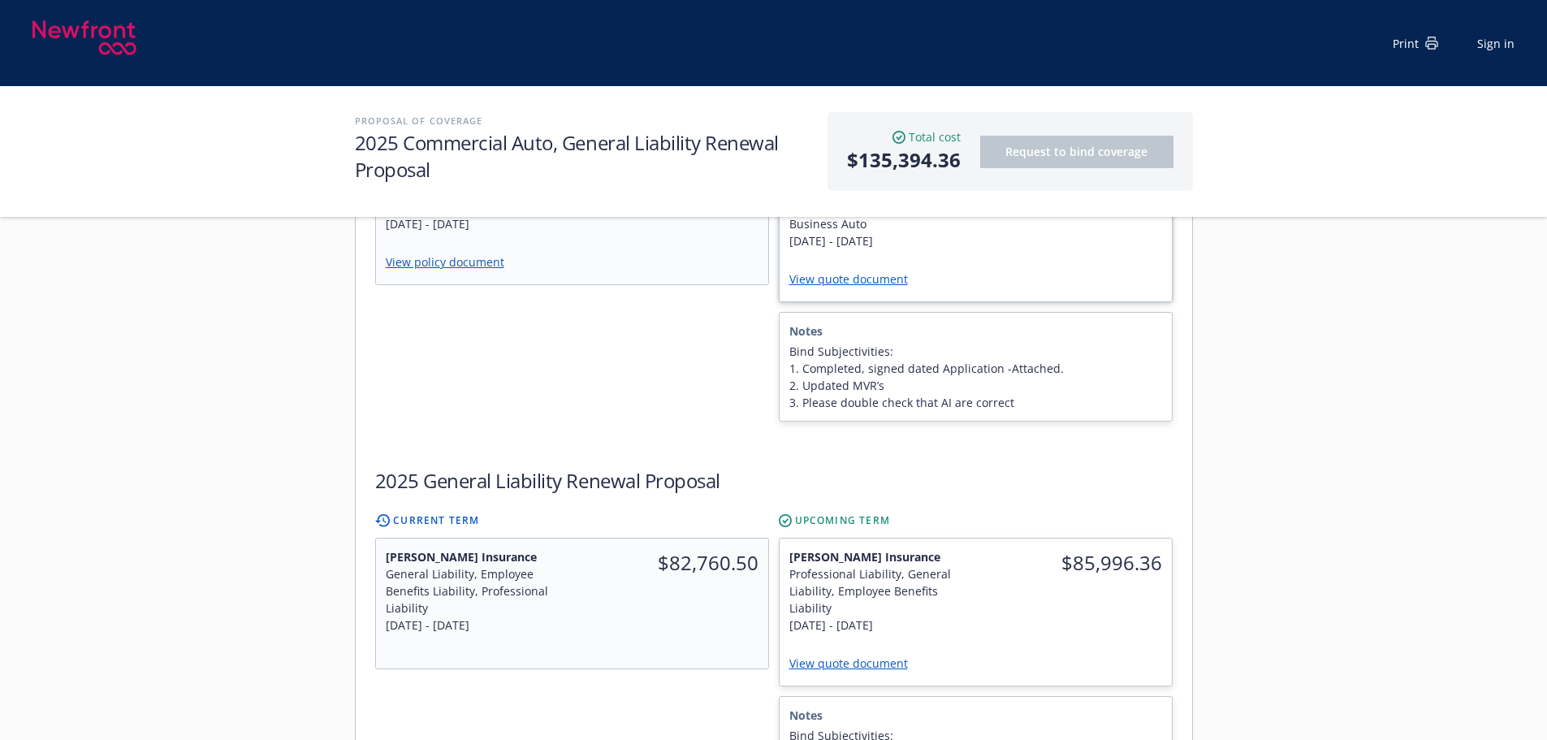
scroll to position [731, 0]
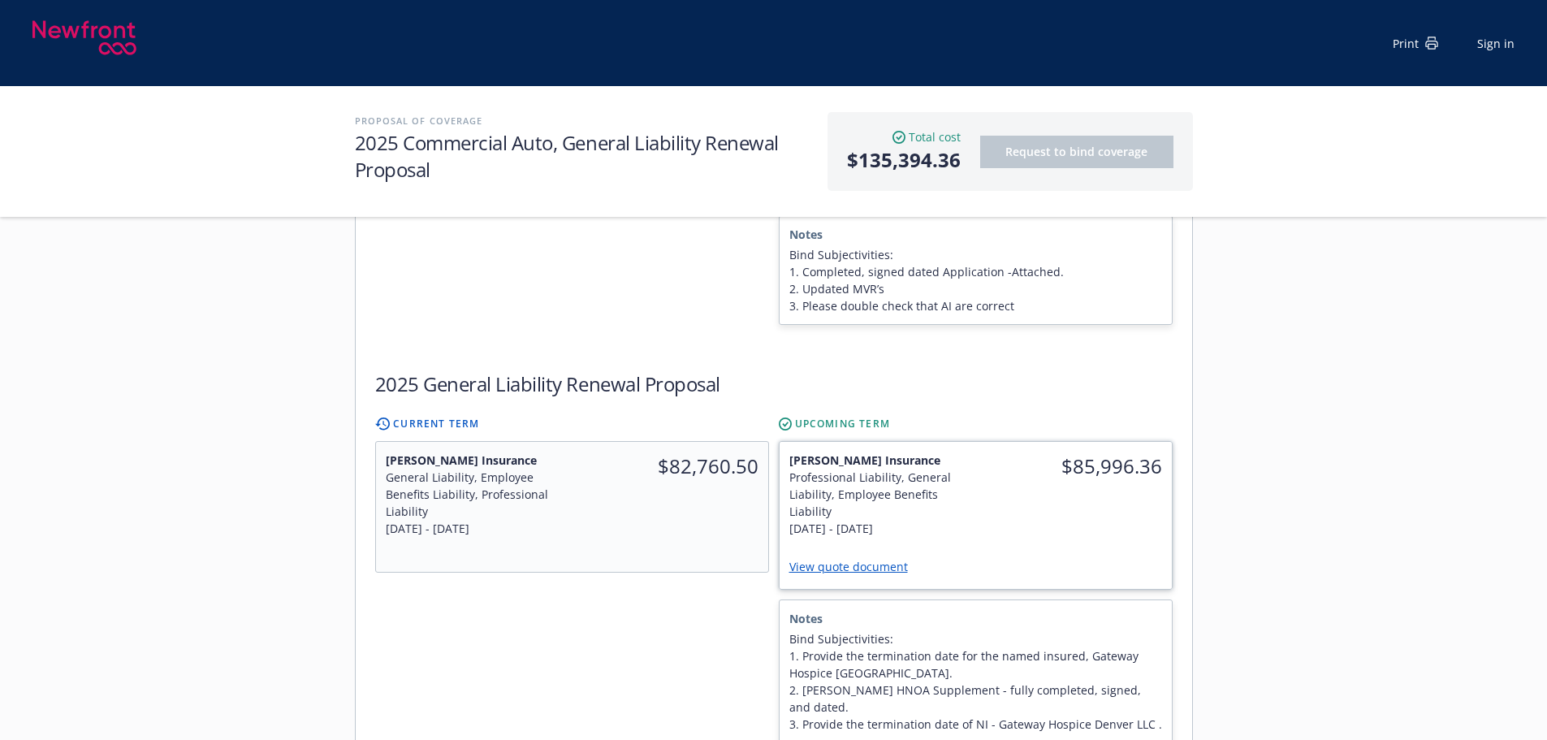
click at [1038, 494] on div "$85,996.36" at bounding box center [1073, 494] width 196 height 105
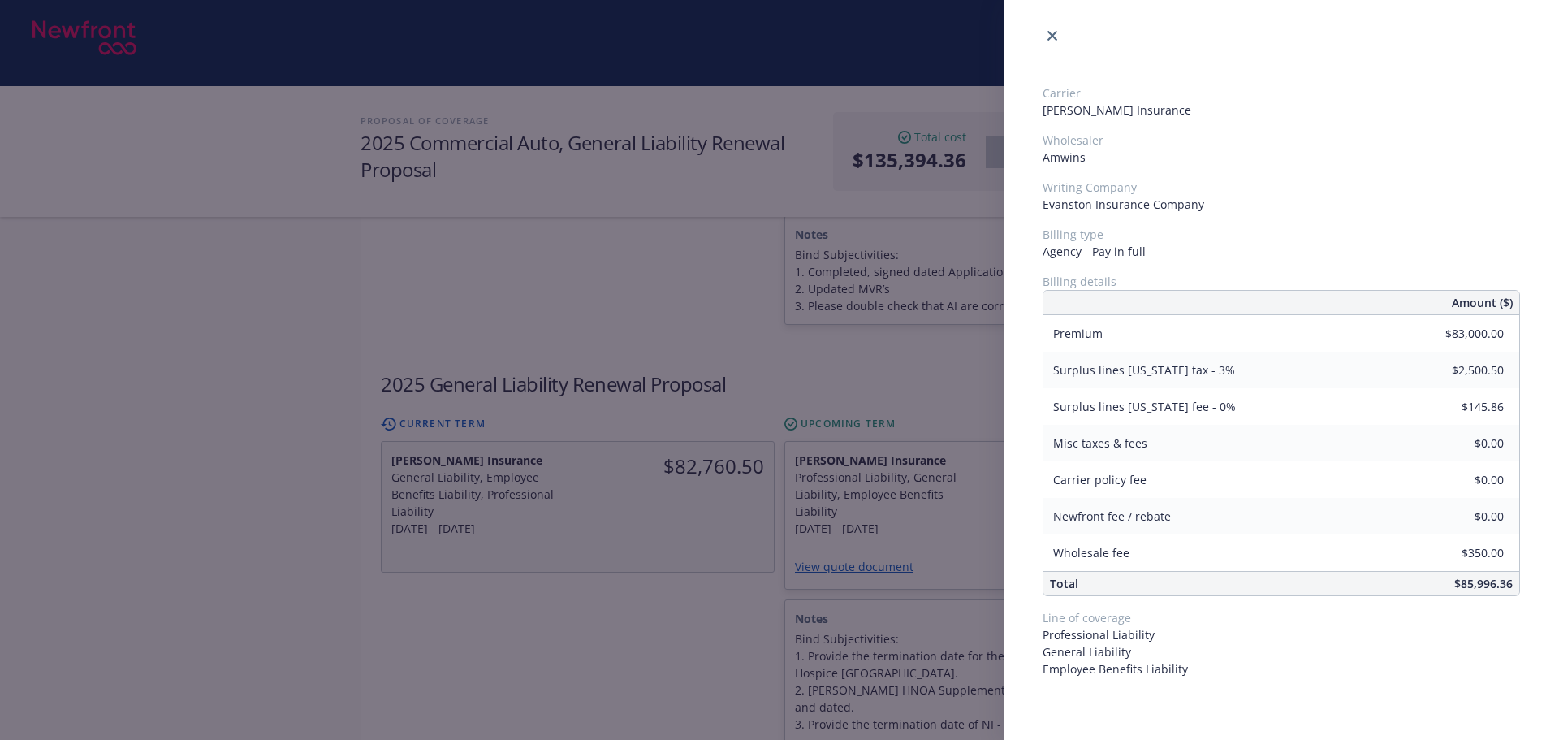
click at [765, 342] on div "Carrier [PERSON_NAME] Insurance Wholesaler Amwins Writing Company Evanston Insu…" at bounding box center [779, 370] width 1559 height 740
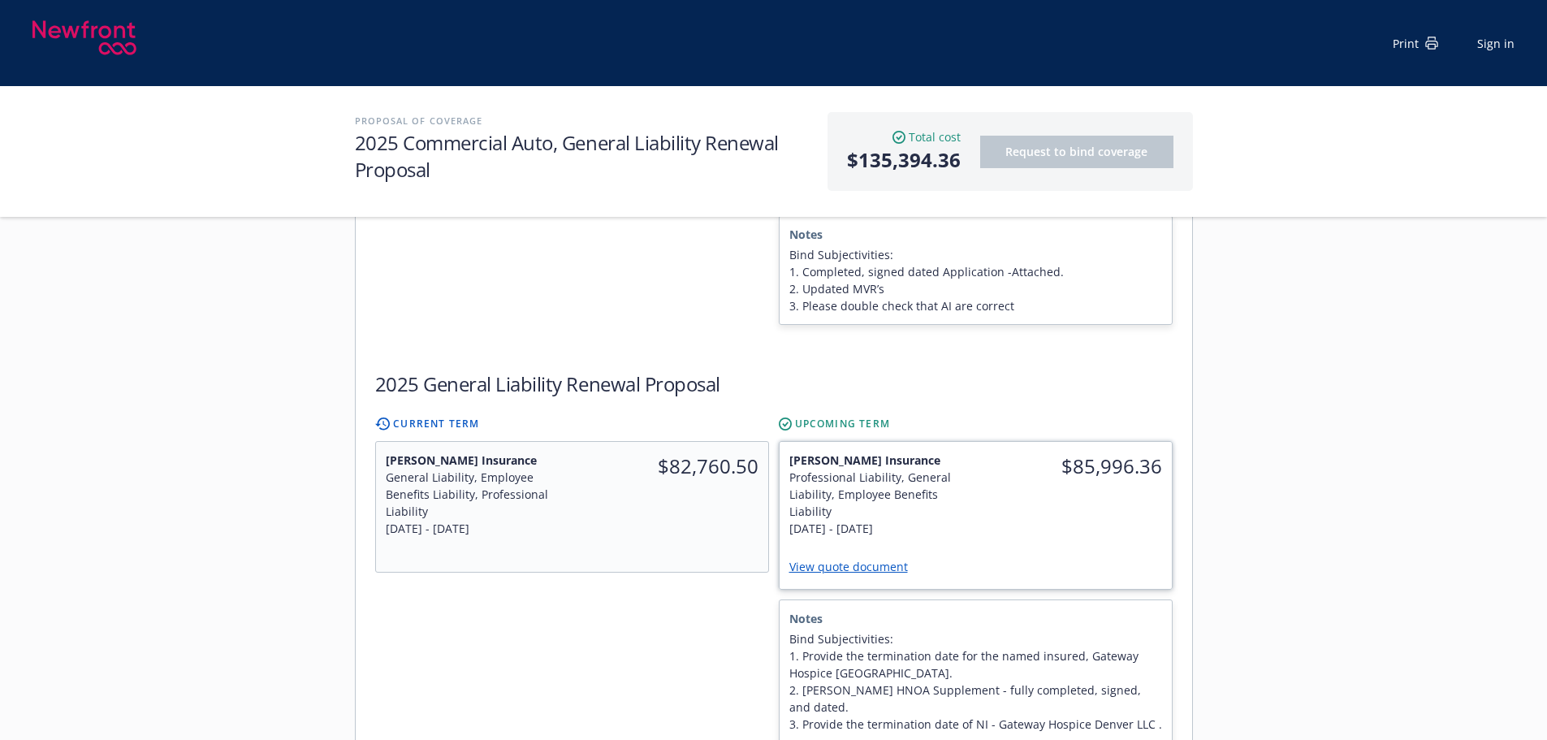
click at [1040, 500] on div "$85,996.36" at bounding box center [1073, 494] width 196 height 105
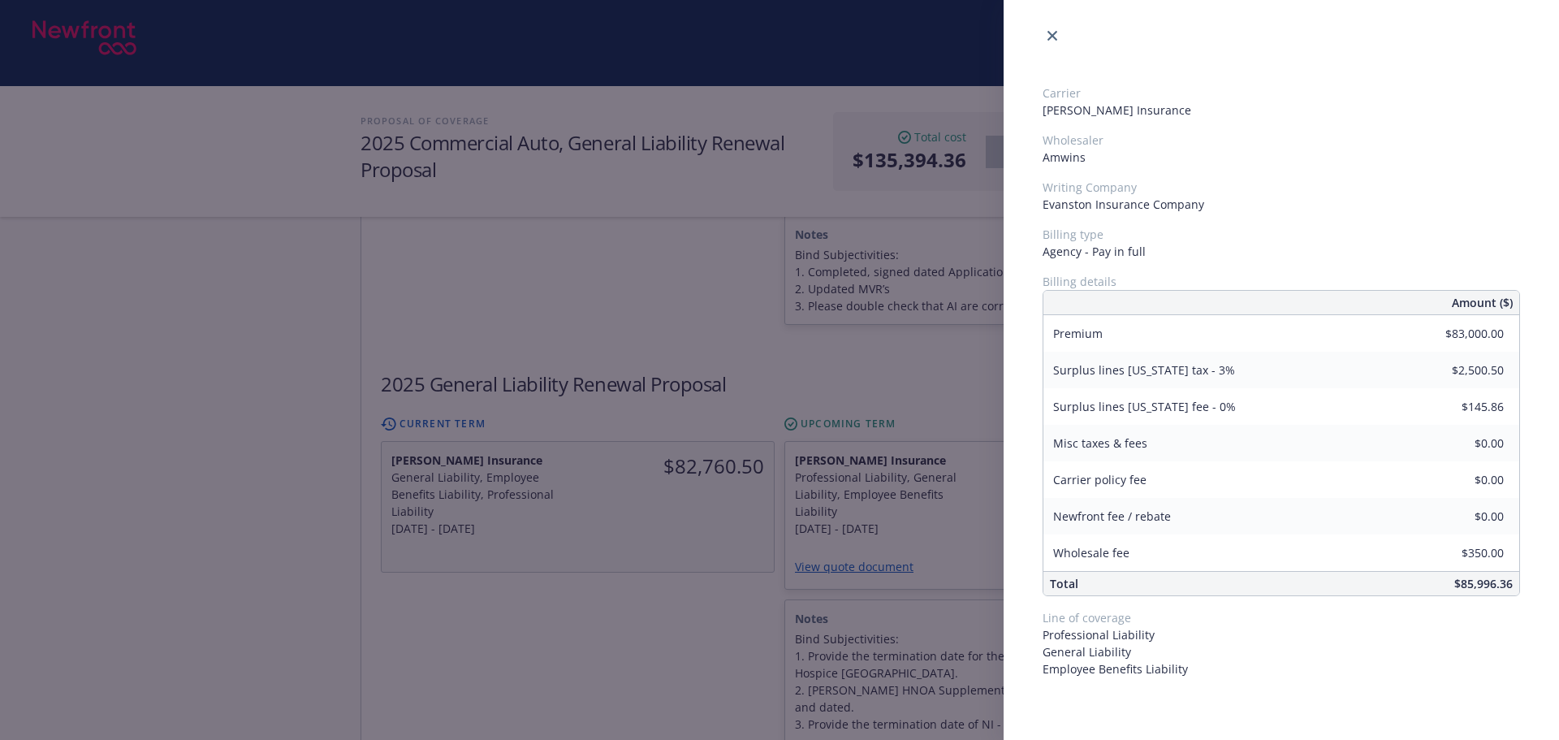
click at [406, 589] on div "Carrier [PERSON_NAME] Insurance Wholesaler Amwins Writing Company Evanston Insu…" at bounding box center [779, 370] width 1559 height 740
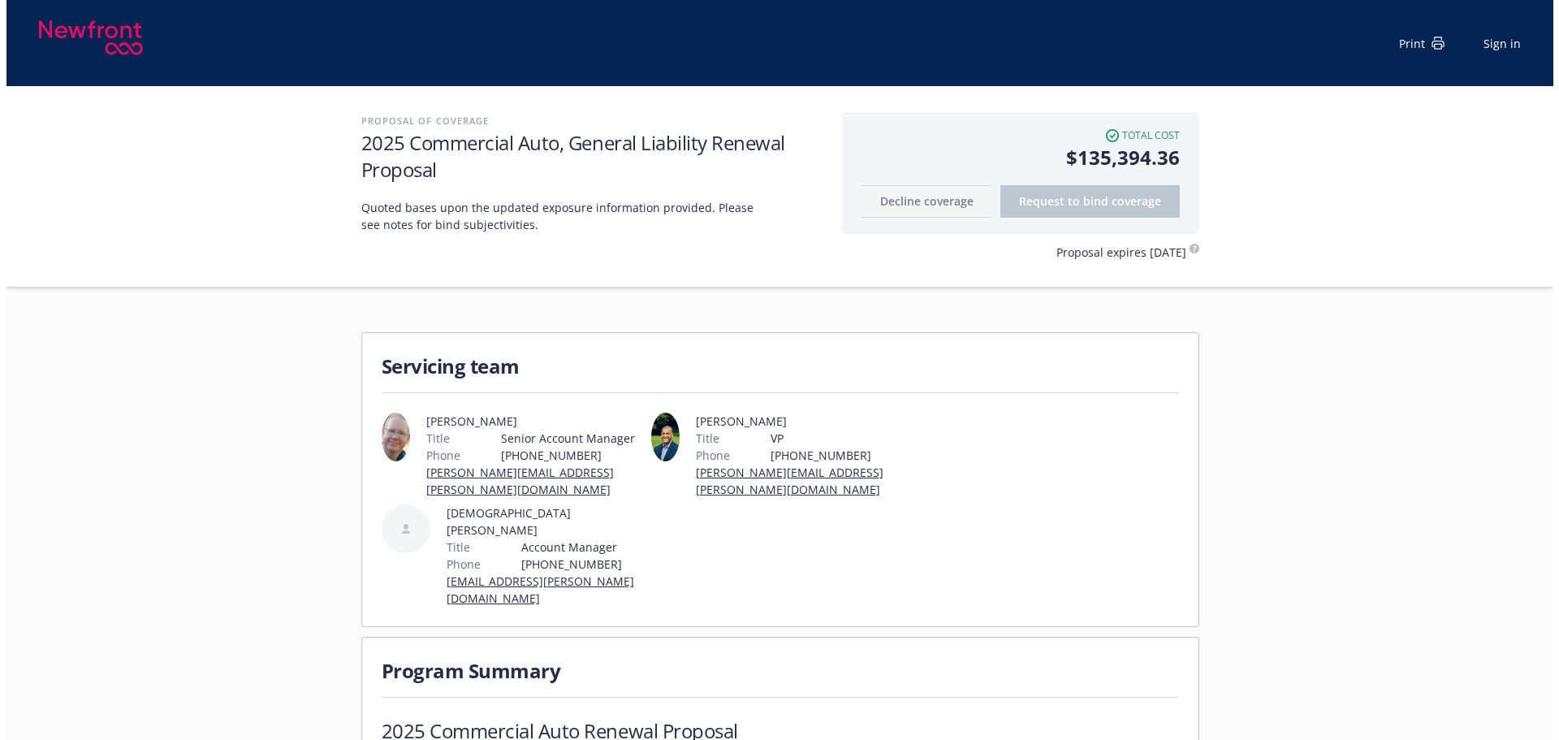
scroll to position [568, 0]
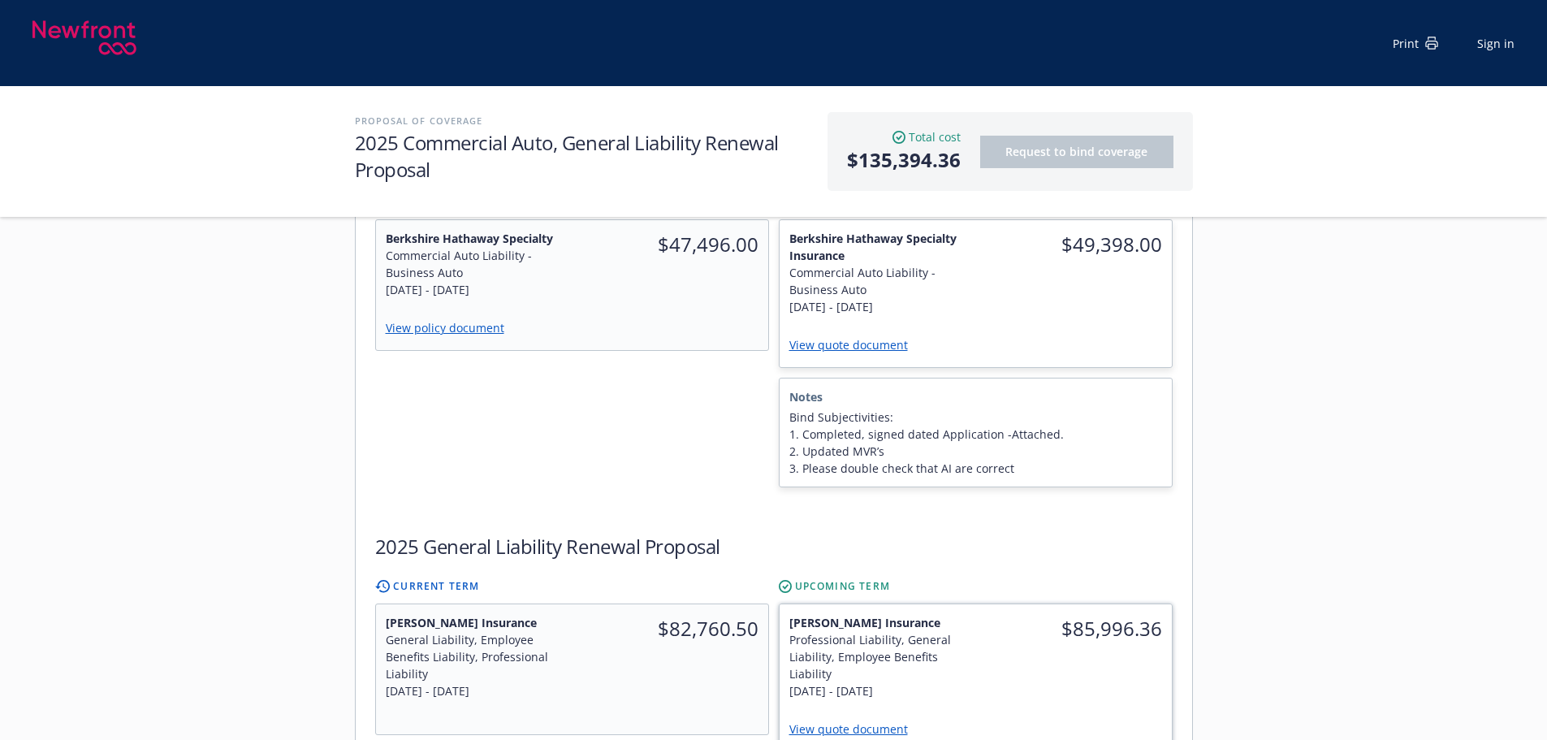
click at [1074, 637] on div "$85,996.36" at bounding box center [1073, 656] width 196 height 105
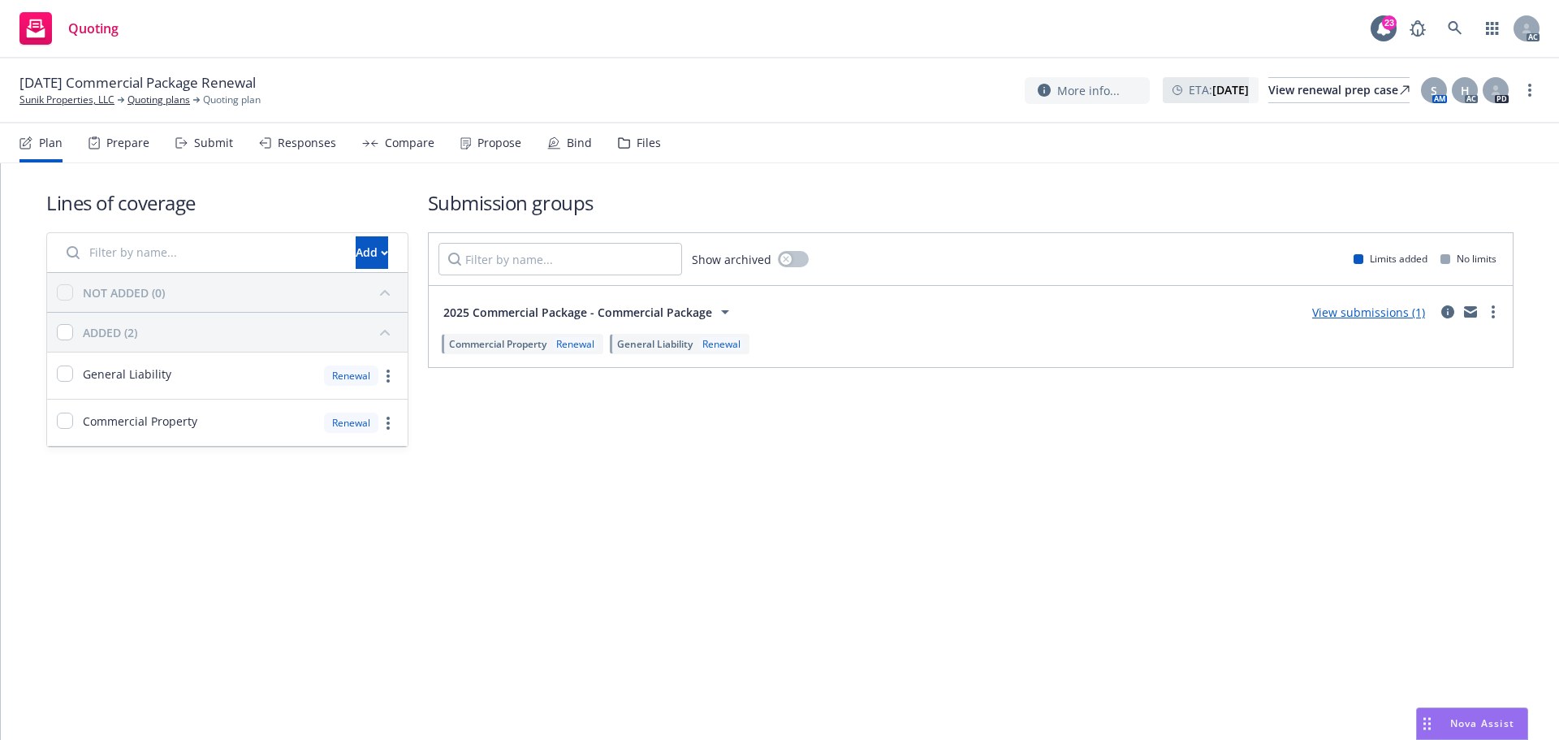
click at [301, 149] on div "Responses" at bounding box center [307, 142] width 58 height 13
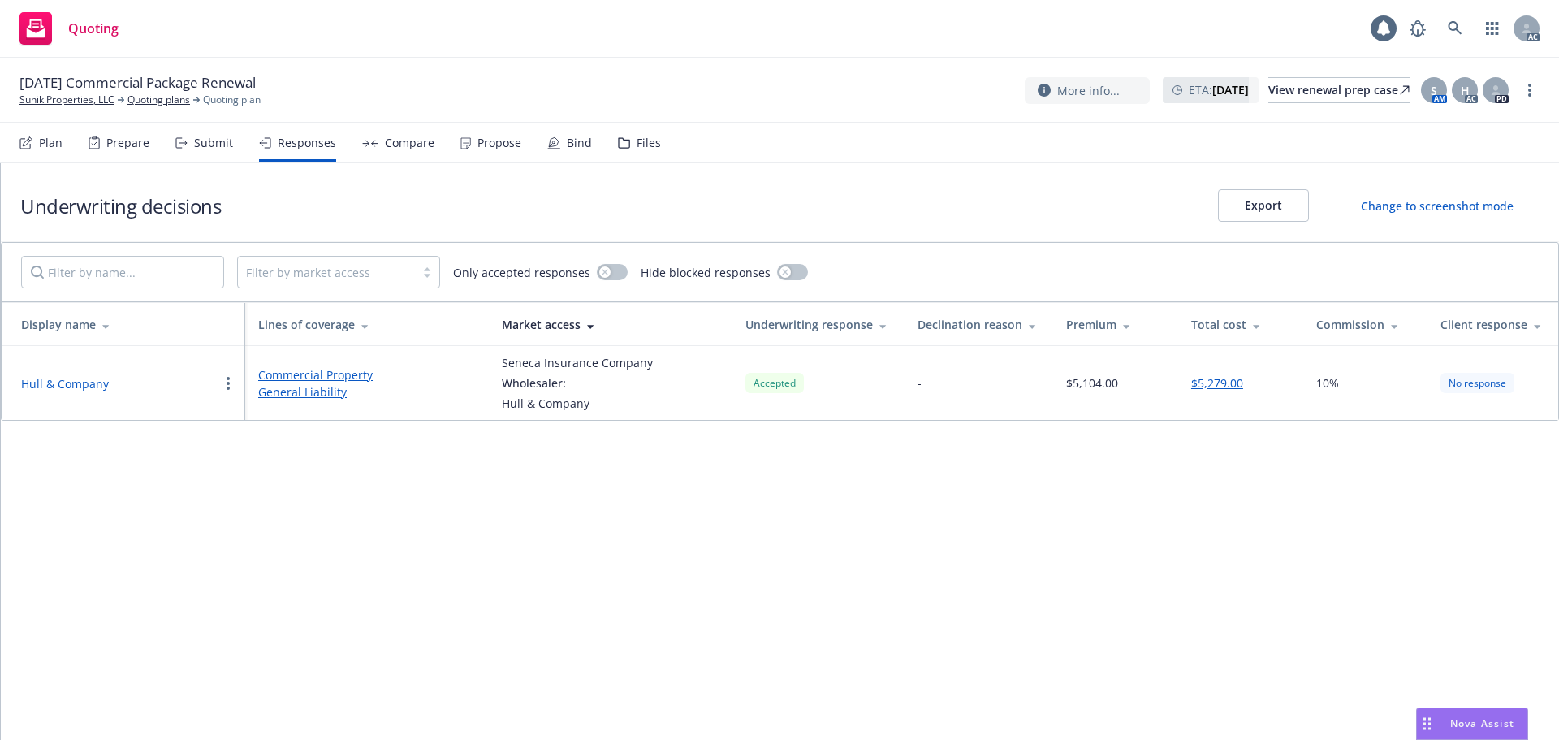
click at [227, 375] on button "button" at bounding box center [227, 382] width 19 height 19
click at [54, 386] on button "Hull & Company" at bounding box center [65, 383] width 88 height 17
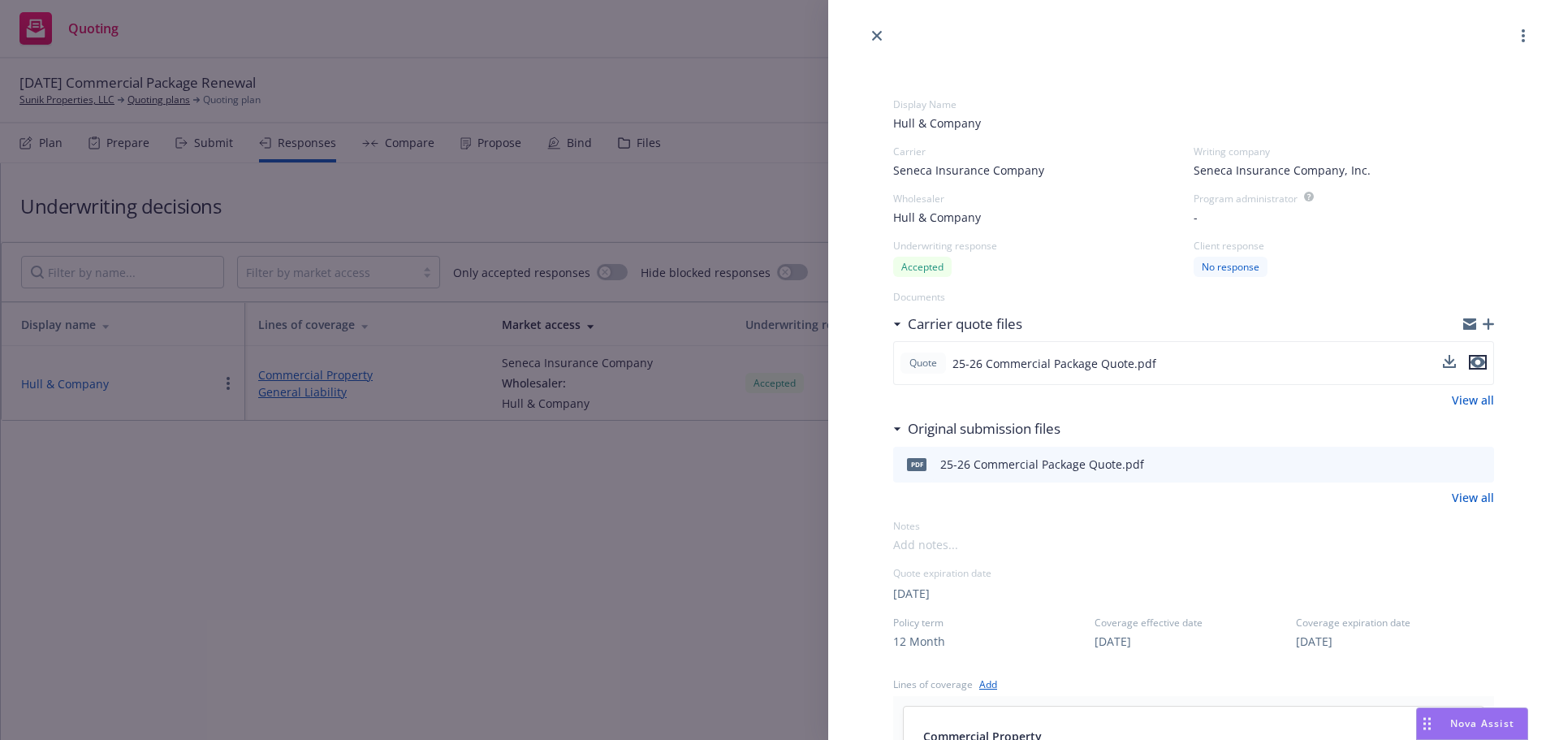
click at [1470, 357] on icon "preview file" at bounding box center [1477, 362] width 15 height 11
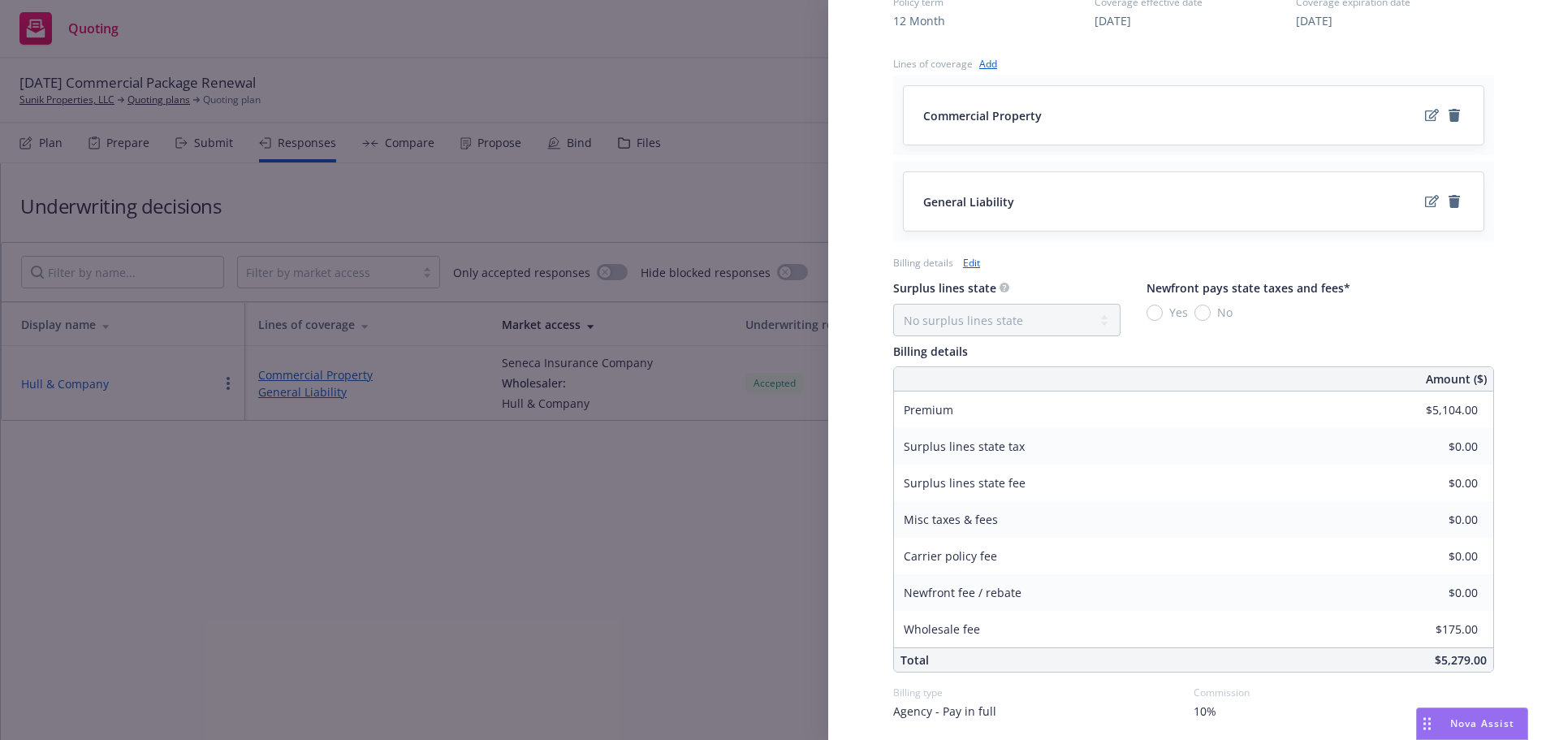
scroll to position [678, 0]
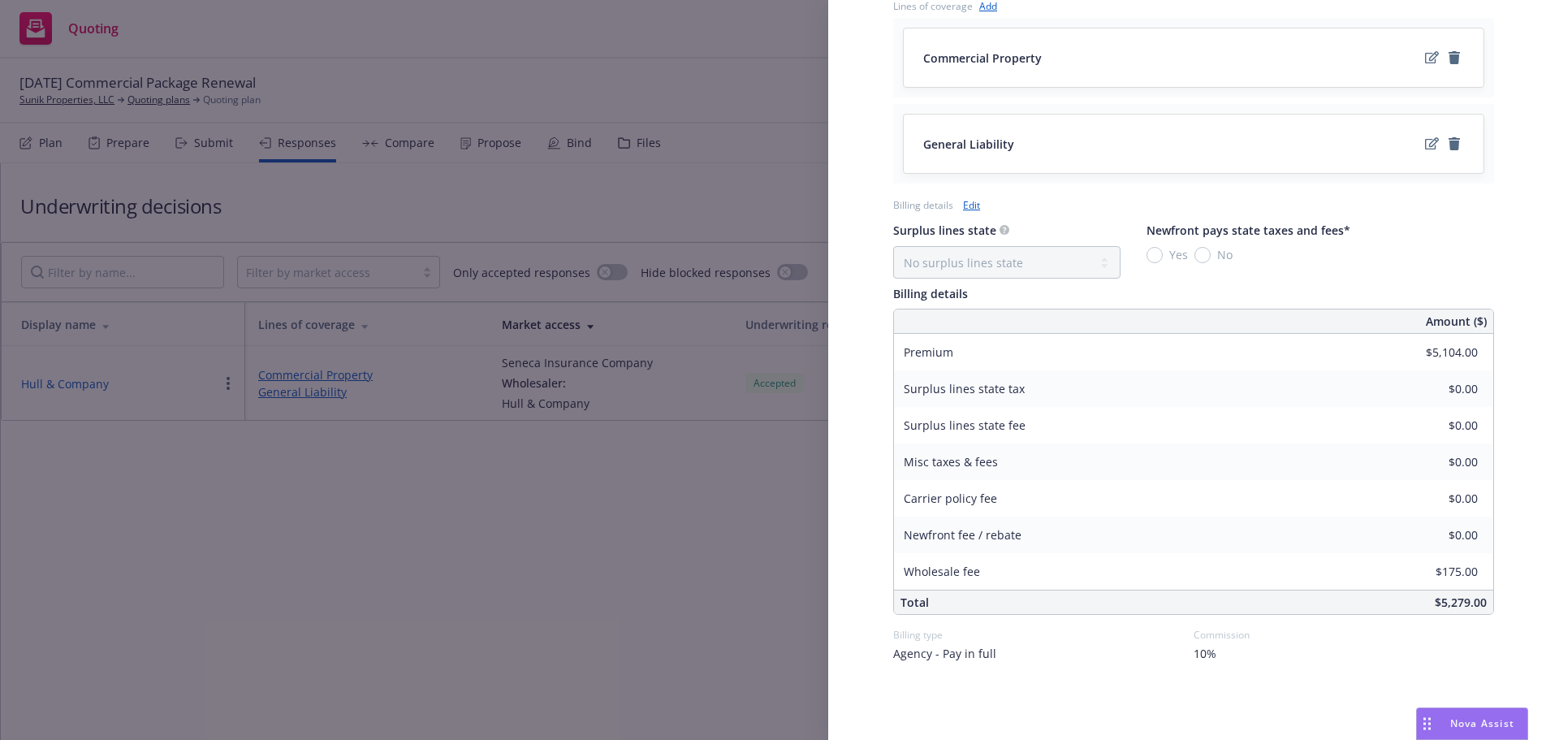
drag, startPoint x: 480, startPoint y: 445, endPoint x: 458, endPoint y: 274, distance: 172.7
click at [478, 445] on div "Display Name Hull & Company Carrier Seneca Insurance Company Writing company Se…" at bounding box center [779, 370] width 1559 height 740
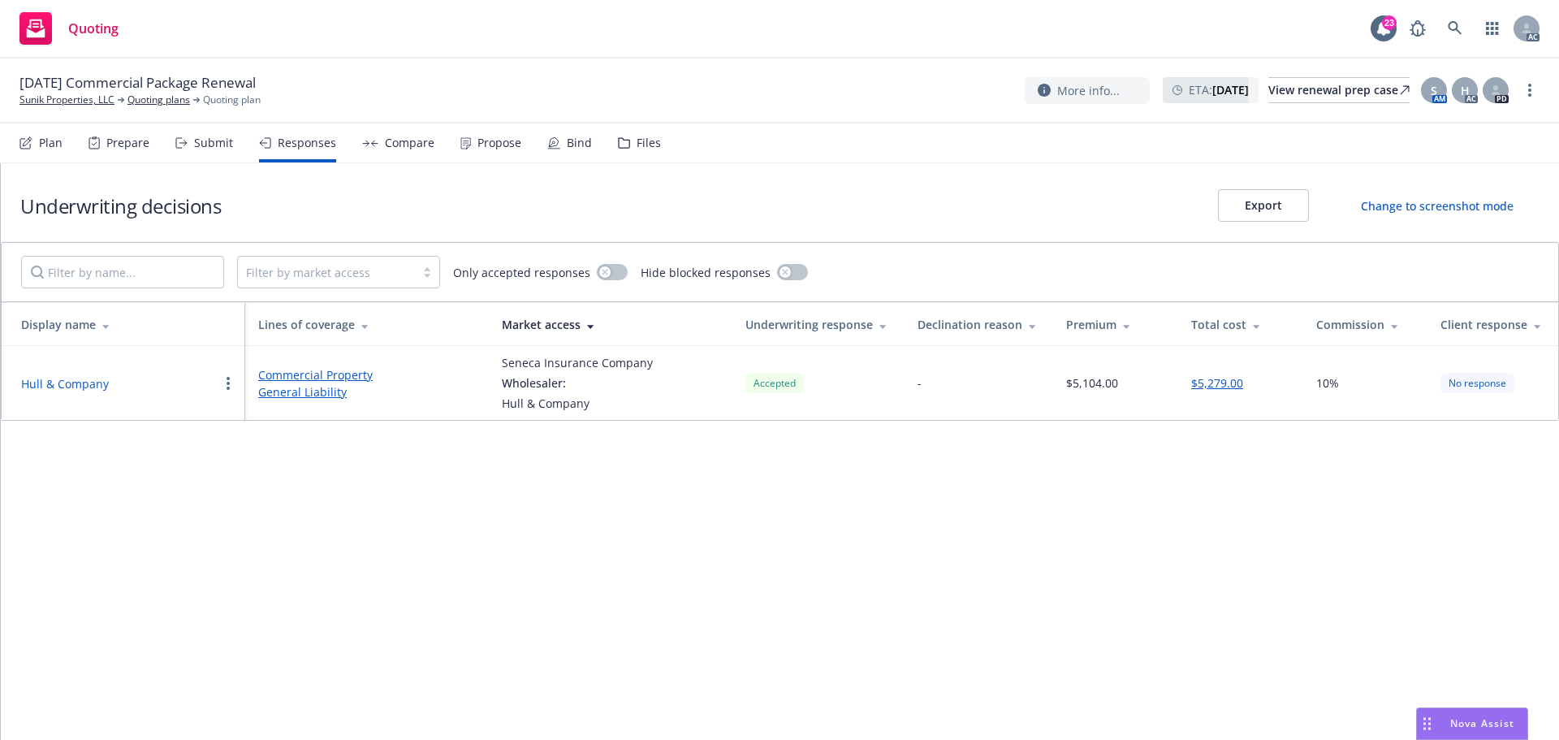
click at [494, 148] on div "Propose" at bounding box center [499, 142] width 44 height 13
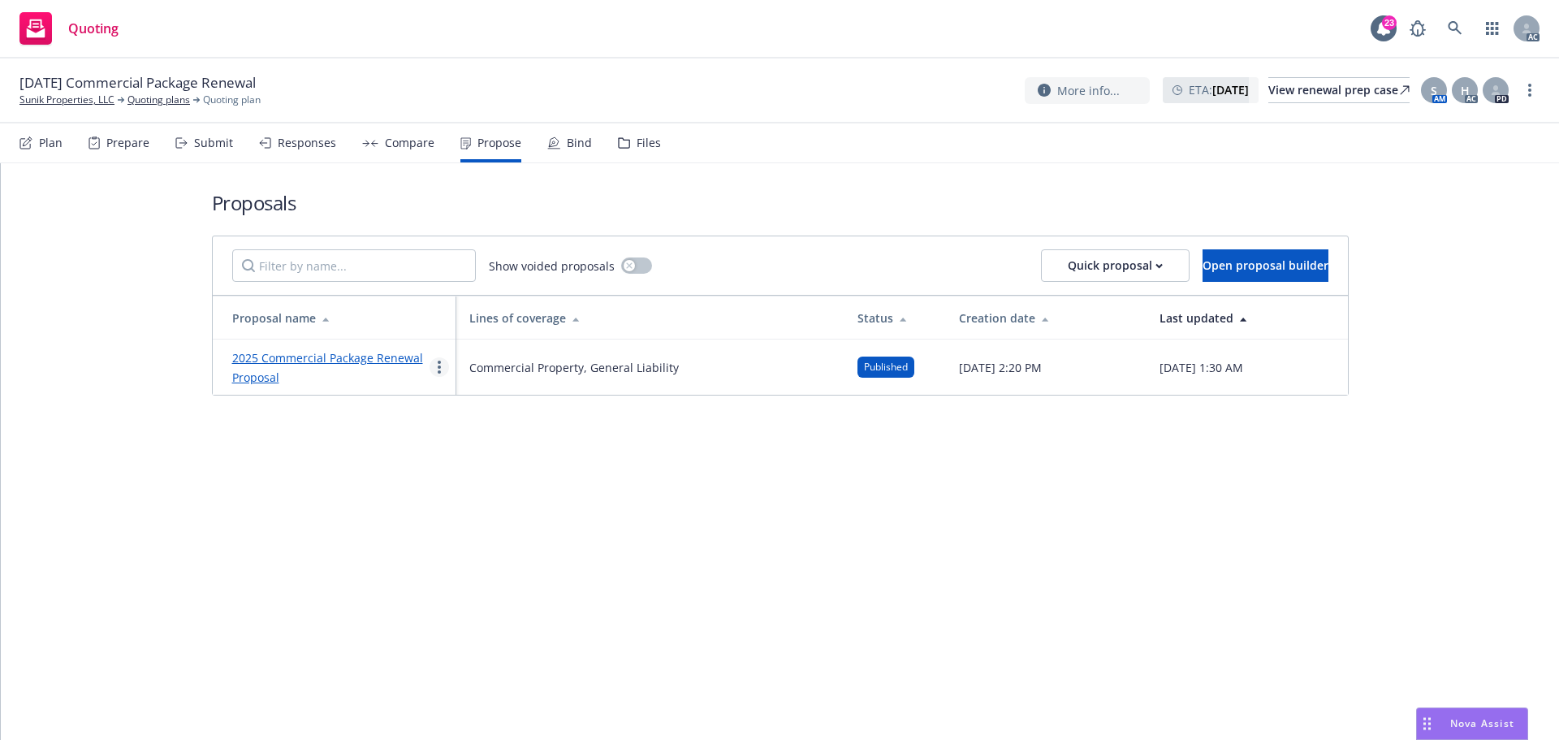
click at [441, 372] on link "more" at bounding box center [438, 366] width 19 height 19
click at [499, 538] on span "See client view" at bounding box center [489, 536] width 119 height 15
click at [296, 141] on div "Responses" at bounding box center [307, 142] width 58 height 13
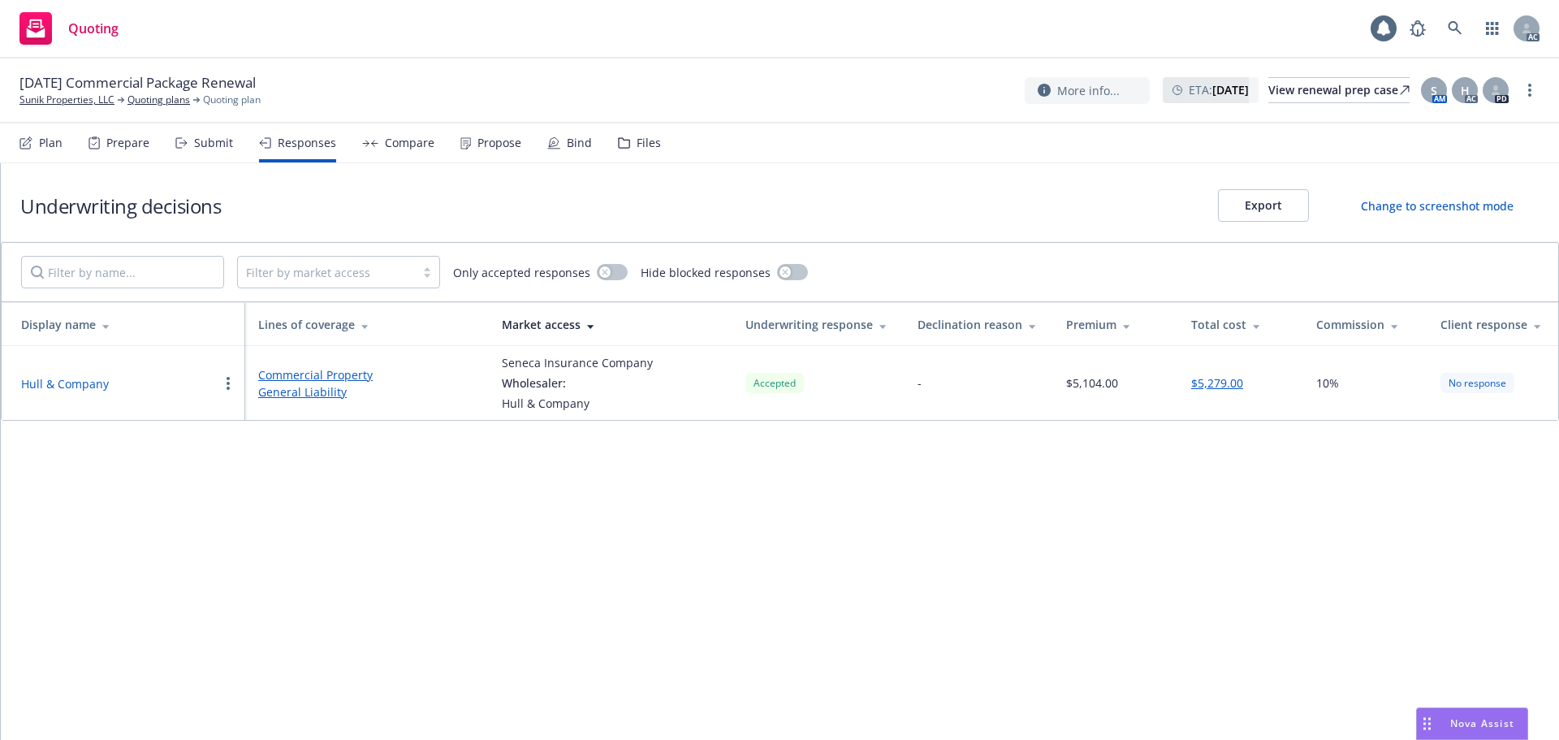
click at [69, 389] on button "Hull & Company" at bounding box center [65, 383] width 88 height 17
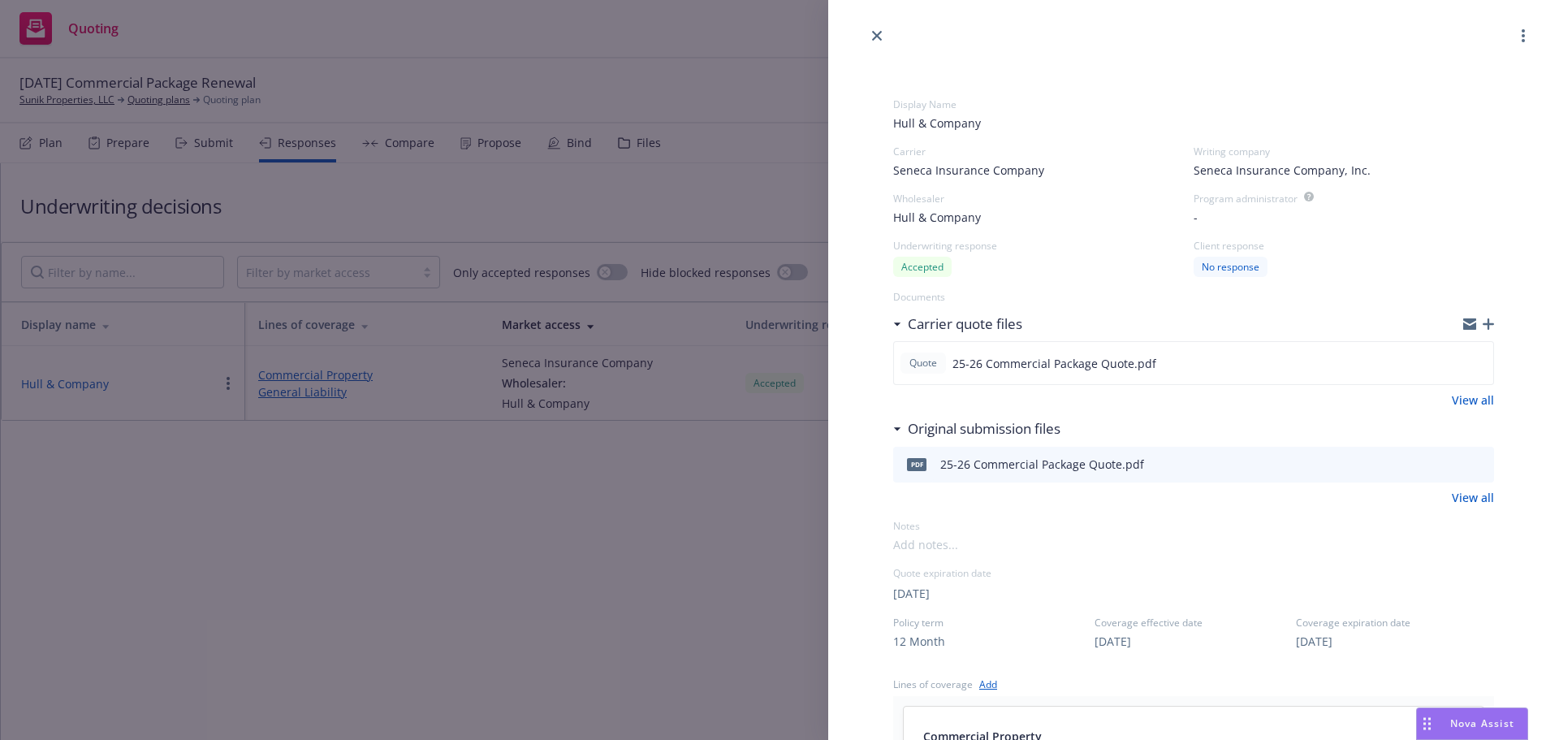
click at [647, 150] on div "Display Name Hull & Company Carrier Seneca Insurance Company Writing company Se…" at bounding box center [779, 370] width 1559 height 740
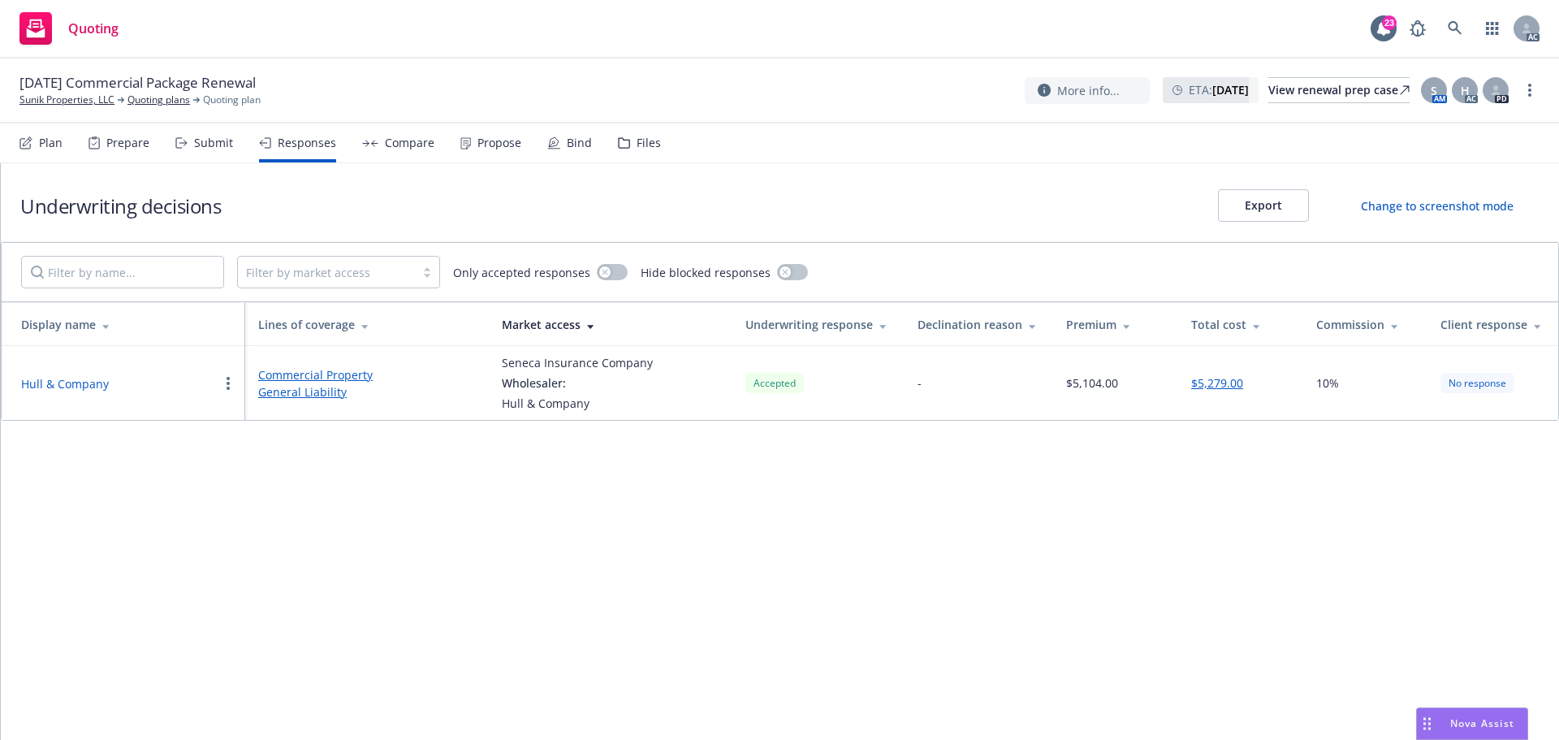
click at [645, 149] on div "Files" at bounding box center [649, 142] width 24 height 13
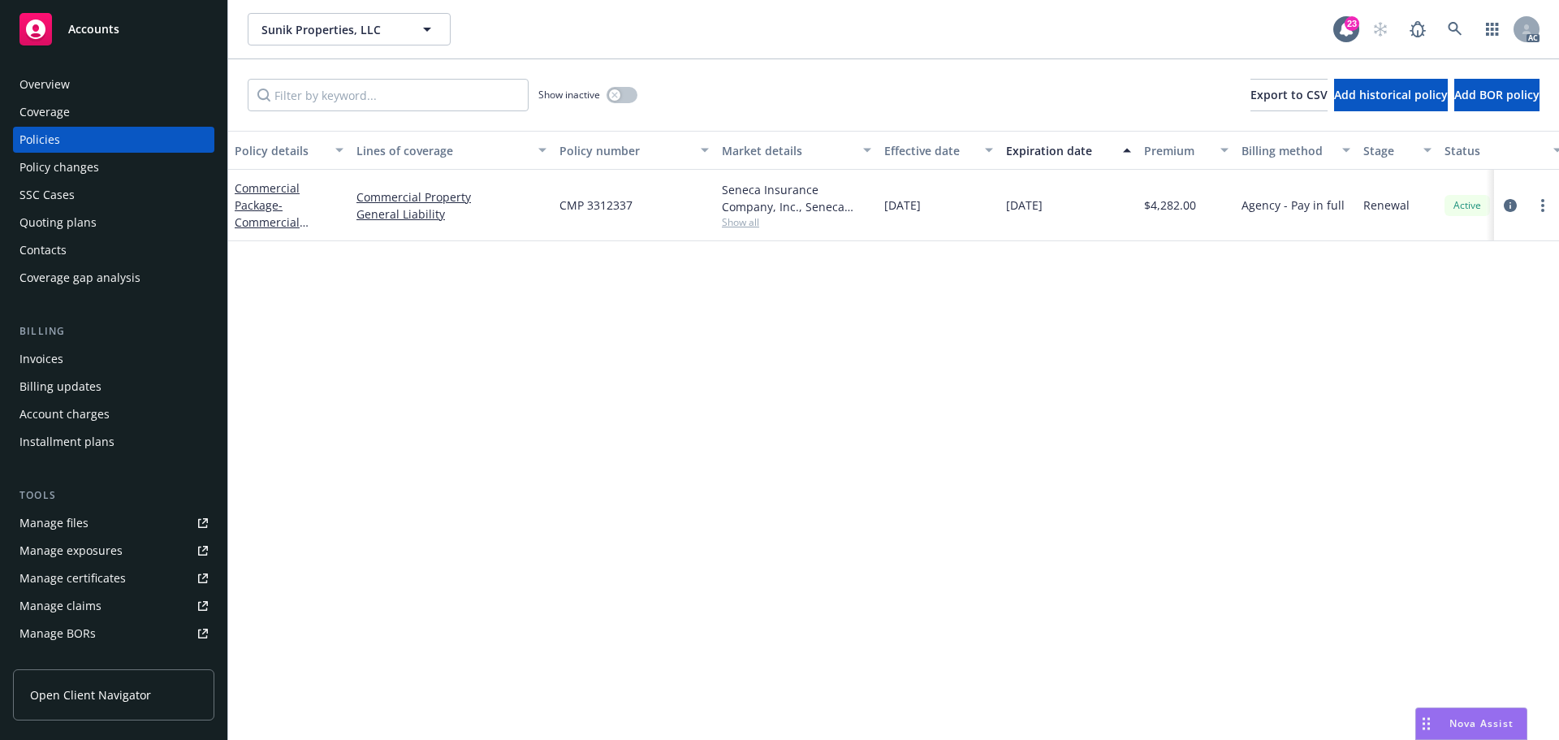
drag, startPoint x: 0, startPoint y: 0, endPoint x: 753, endPoint y: 222, distance: 784.8
click at [753, 222] on span "Show all" at bounding box center [796, 222] width 149 height 14
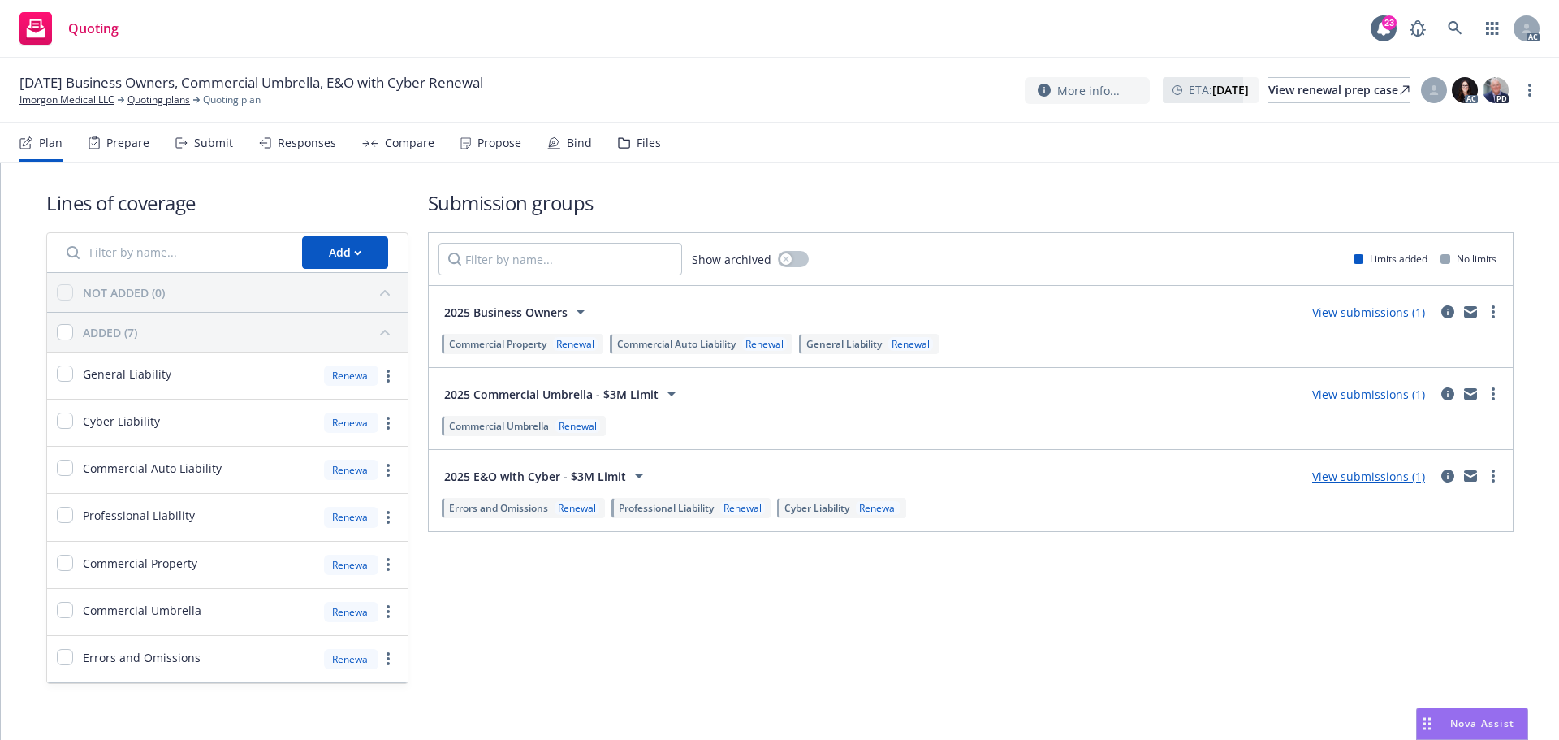
click at [279, 143] on div "Responses" at bounding box center [307, 142] width 58 height 13
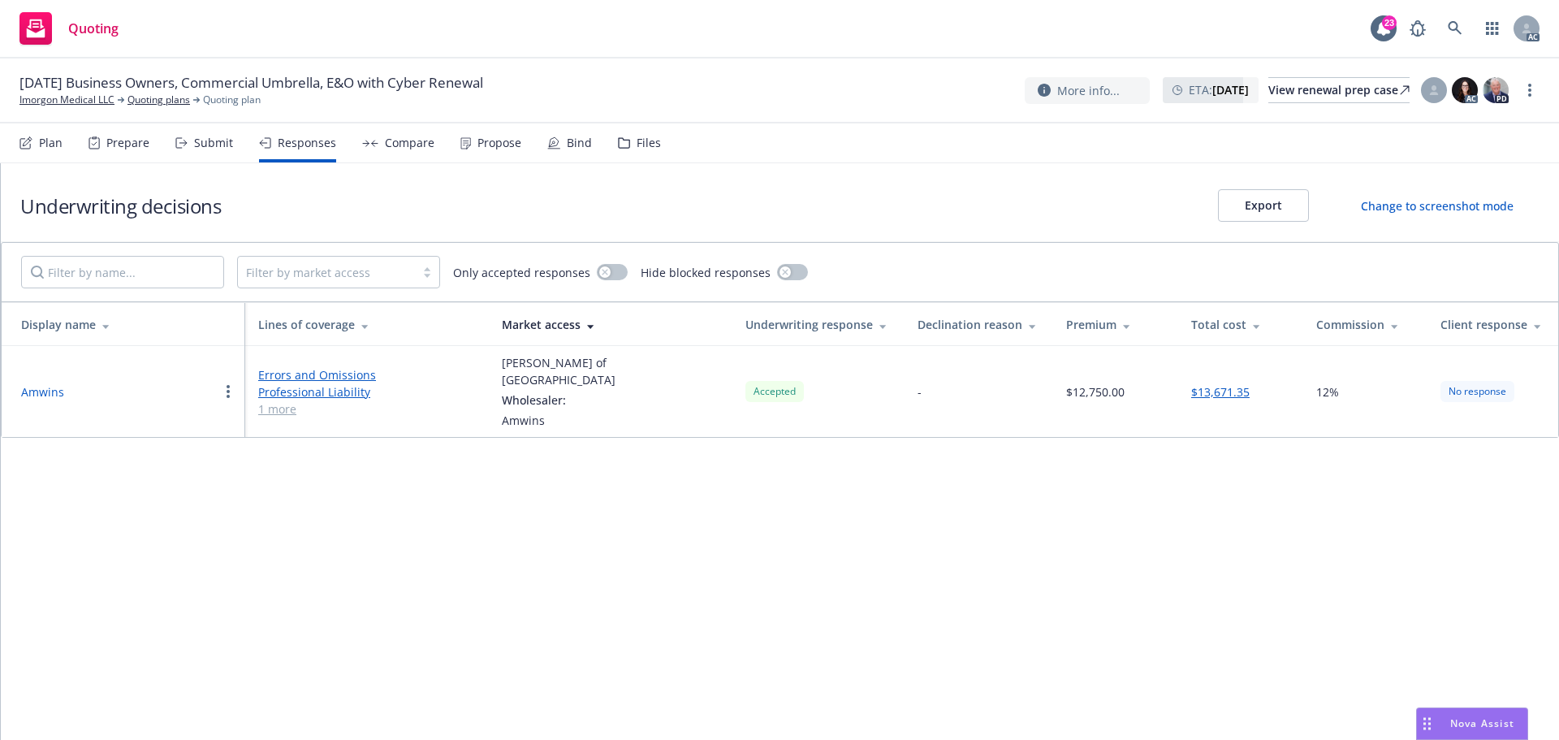
click at [37, 383] on button "Amwins" at bounding box center [42, 391] width 43 height 17
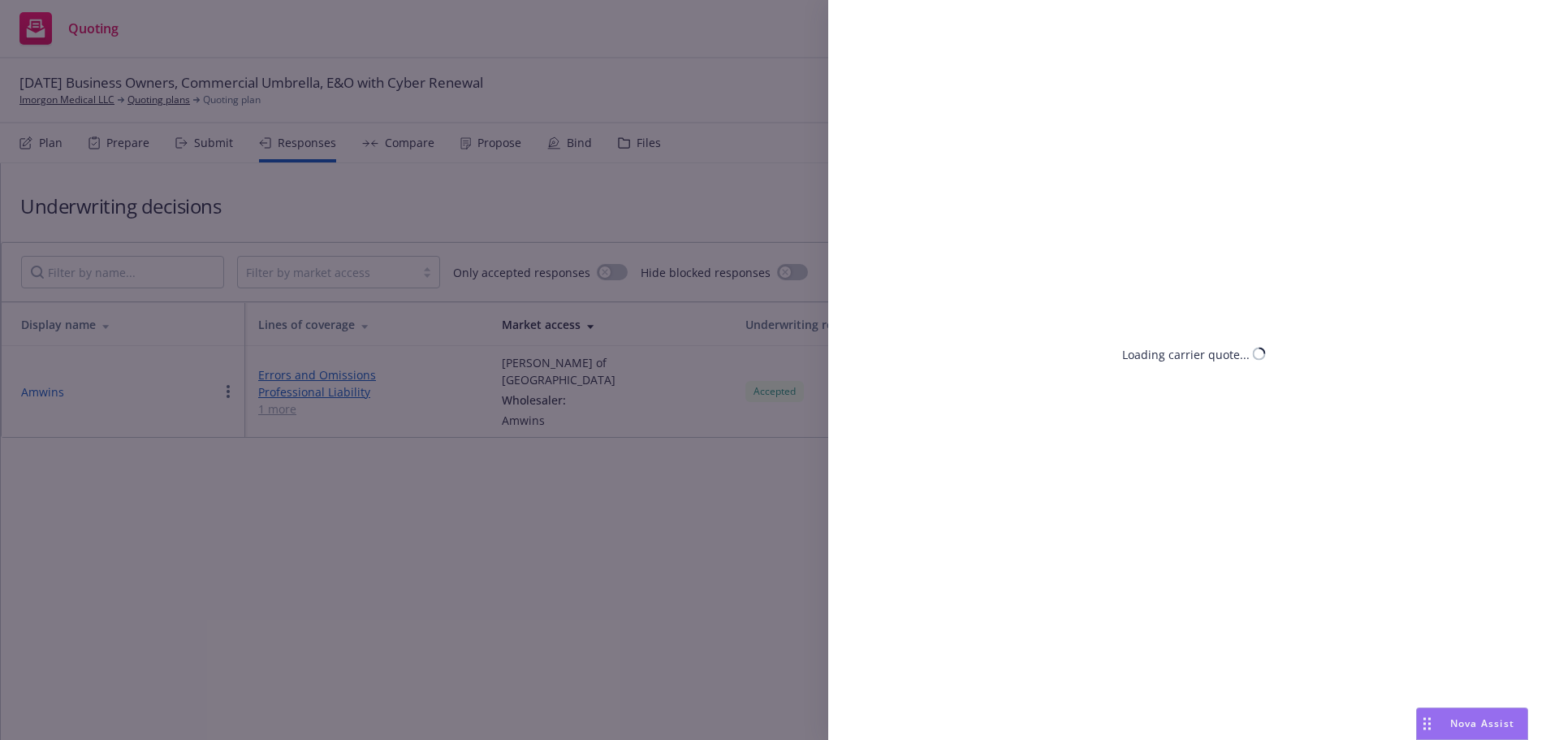
select select "CA"
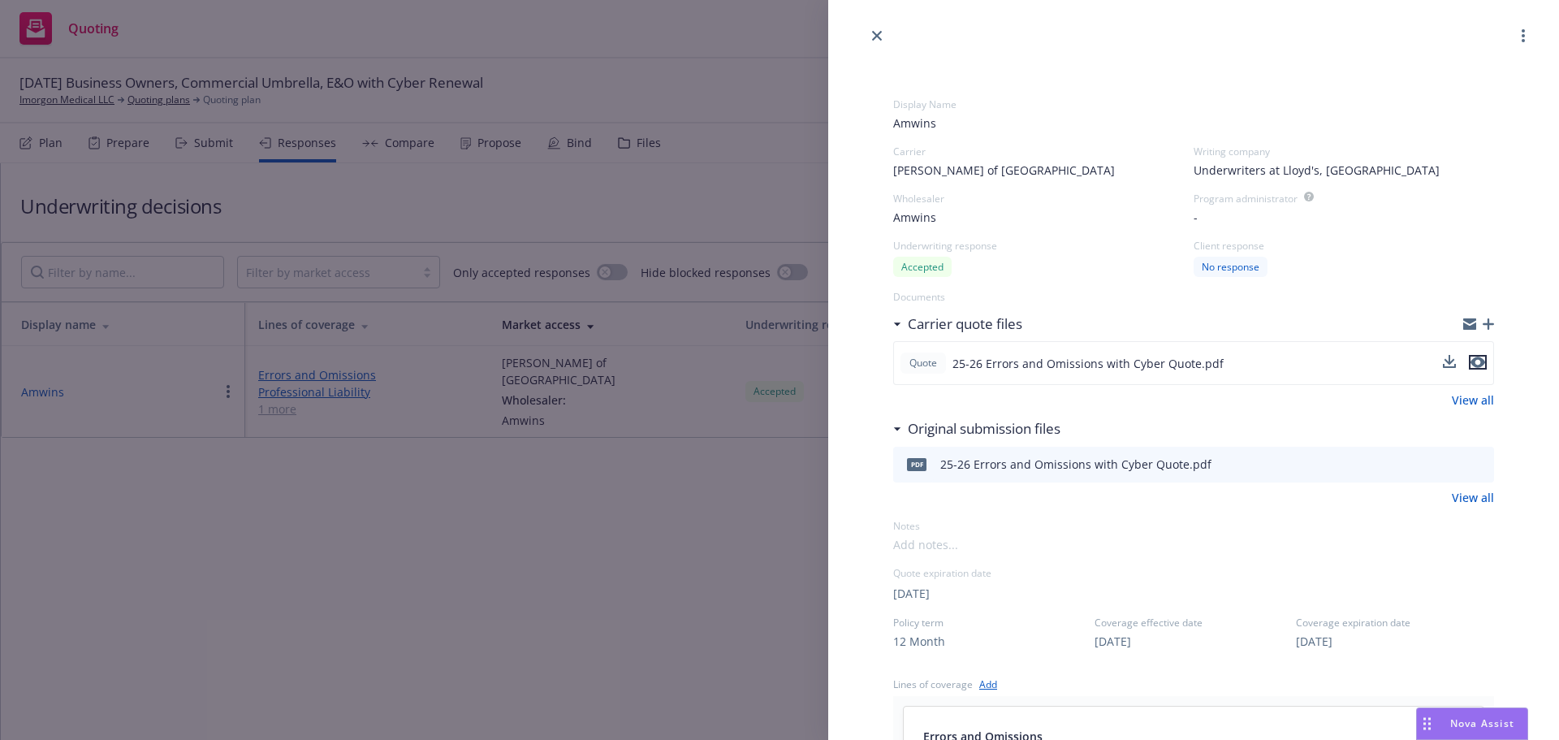
click at [1470, 361] on icon "preview file" at bounding box center [1477, 361] width 15 height 11
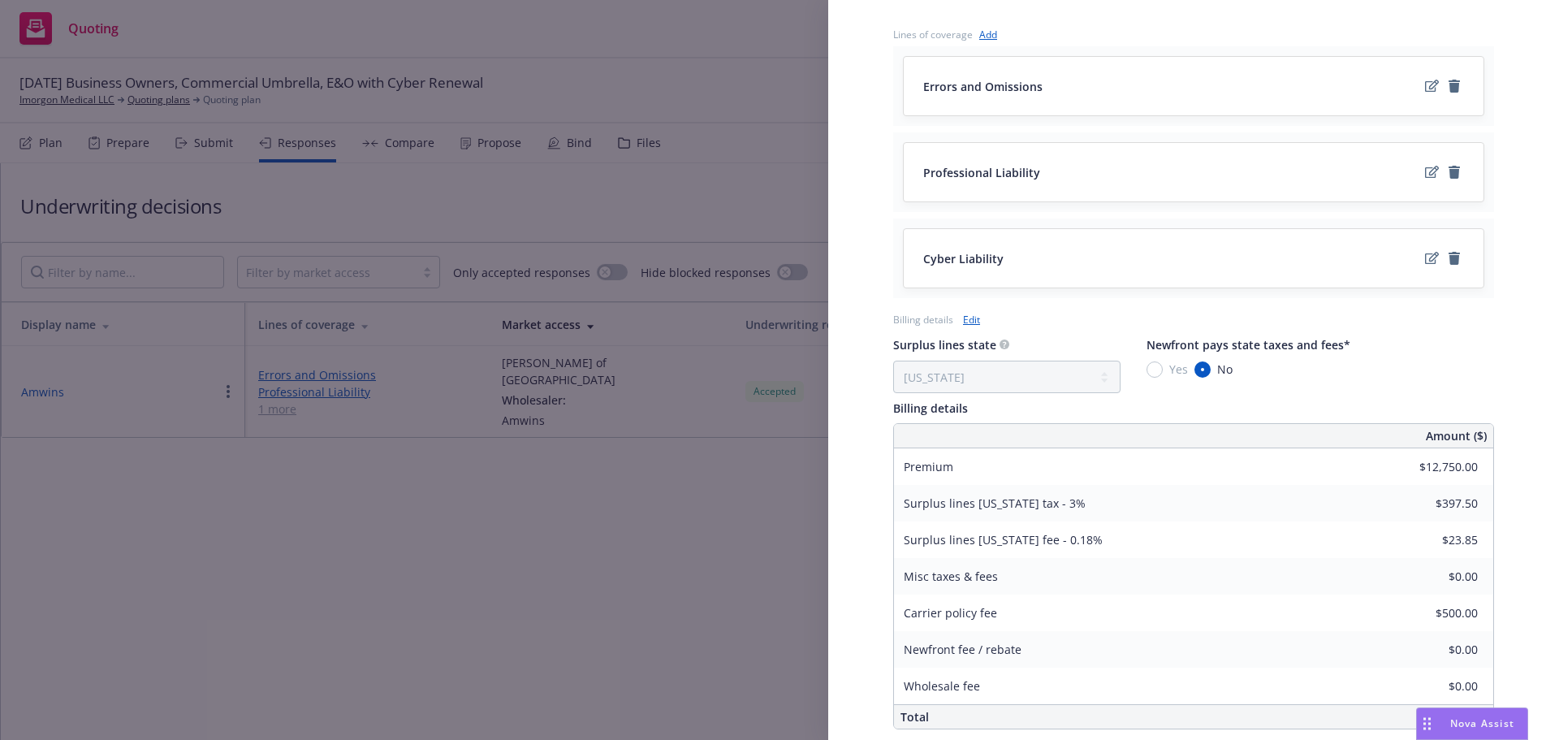
scroll to position [764, 0]
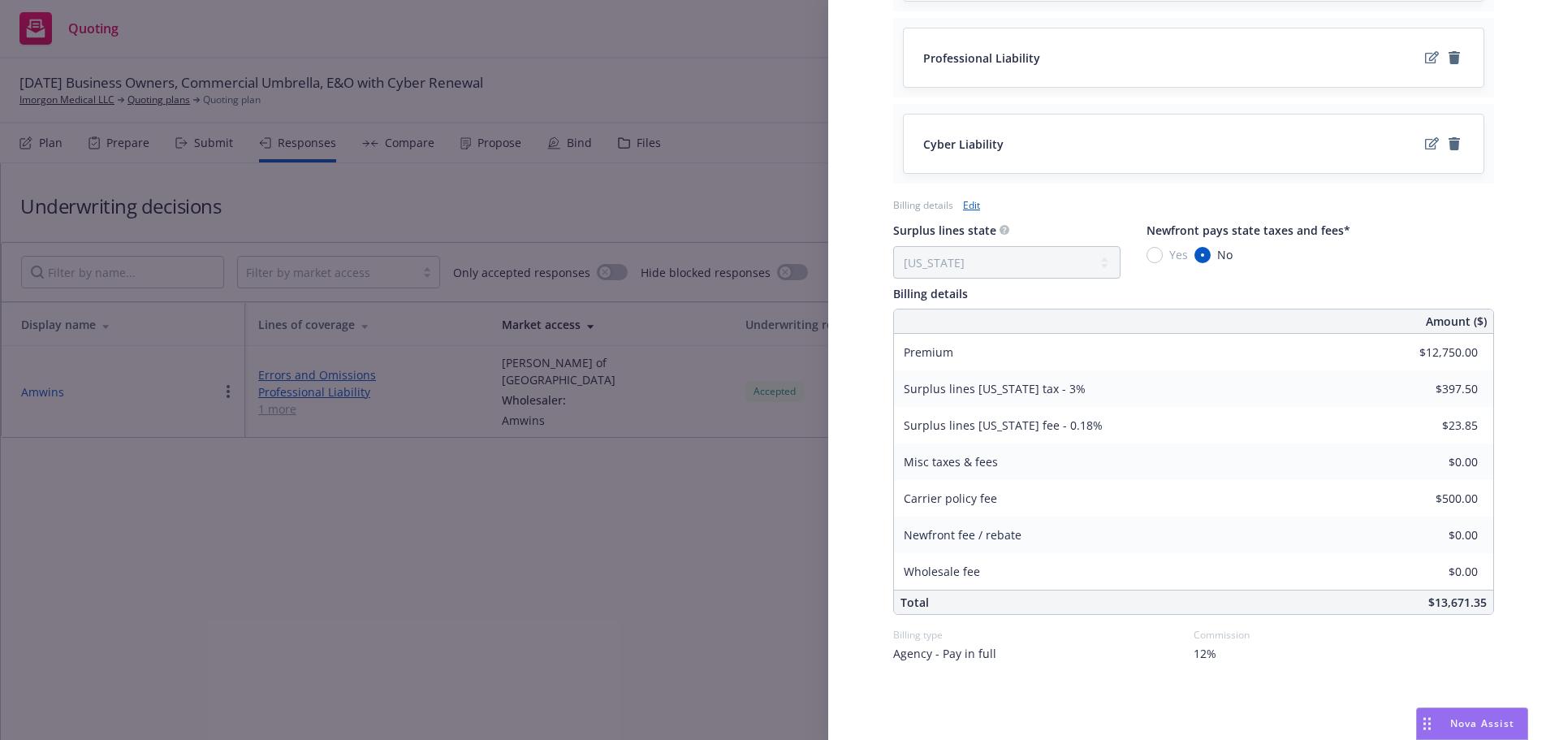
click at [500, 492] on div "Display Name Amwins Carrier Lloyd's of London Writing company Underwriters at L…" at bounding box center [779, 370] width 1559 height 740
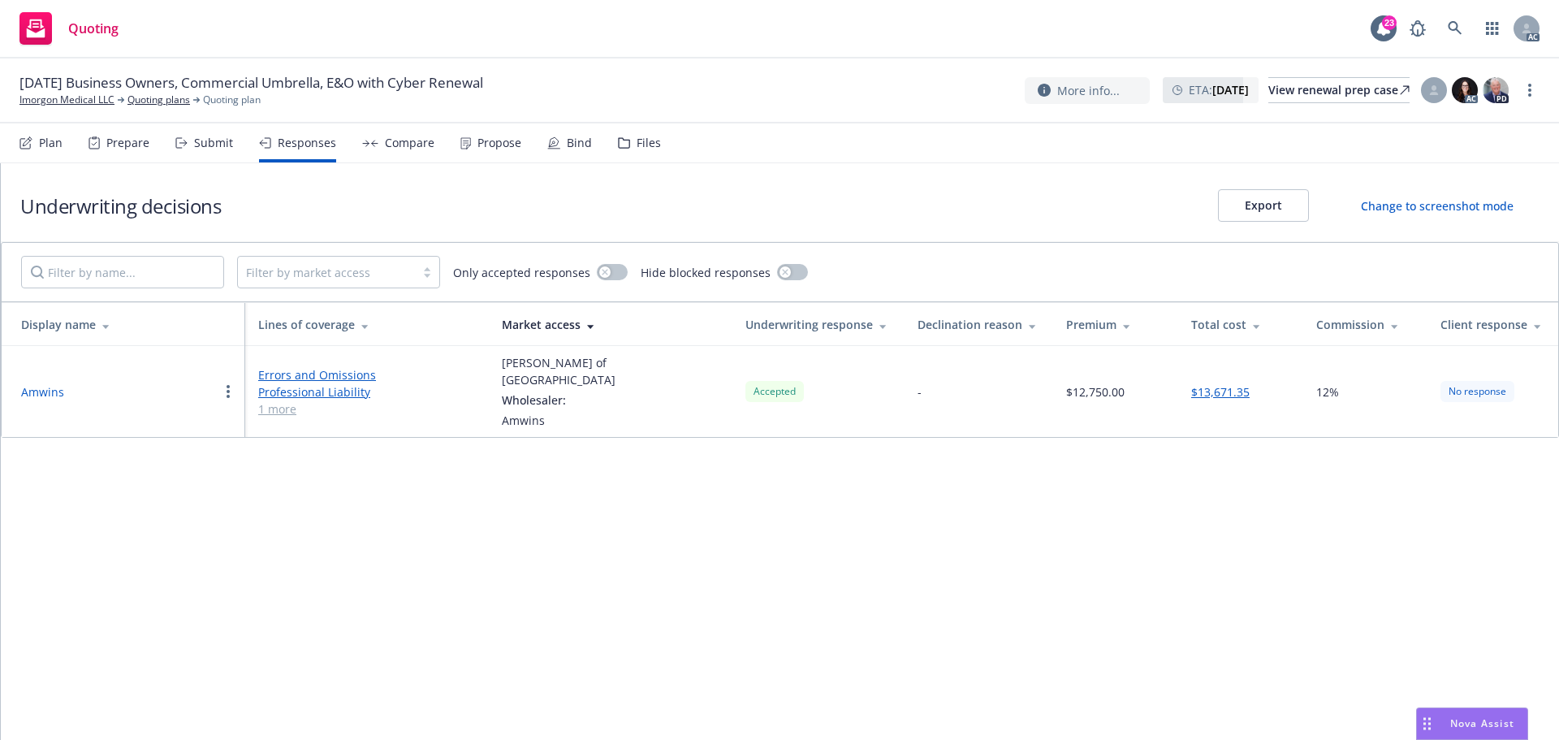
click at [504, 146] on div "Propose" at bounding box center [499, 142] width 44 height 13
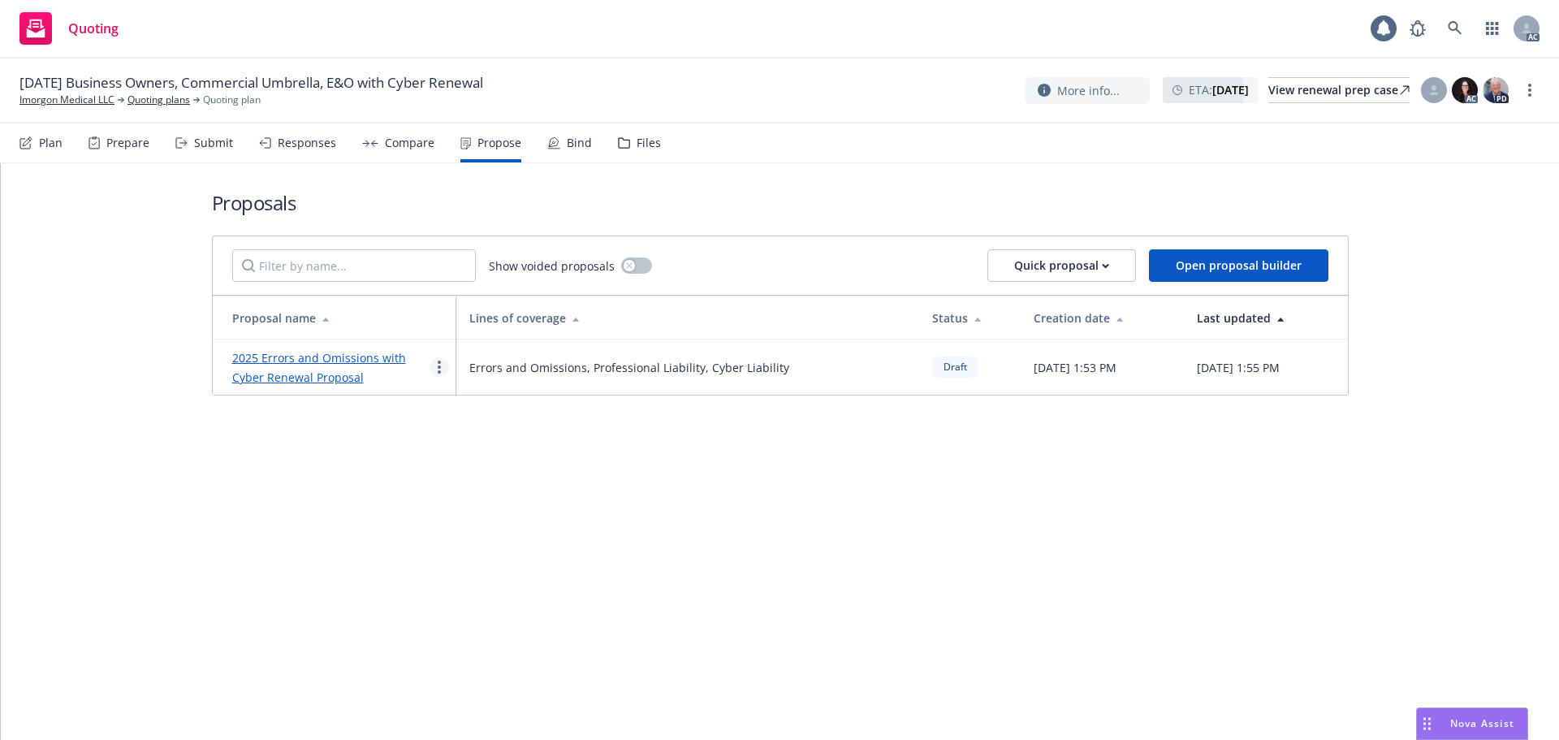
click at [442, 369] on link "more" at bounding box center [438, 366] width 19 height 19
click at [488, 540] on span "See client view" at bounding box center [489, 536] width 119 height 15
click at [302, 151] on div "Responses" at bounding box center [297, 142] width 77 height 39
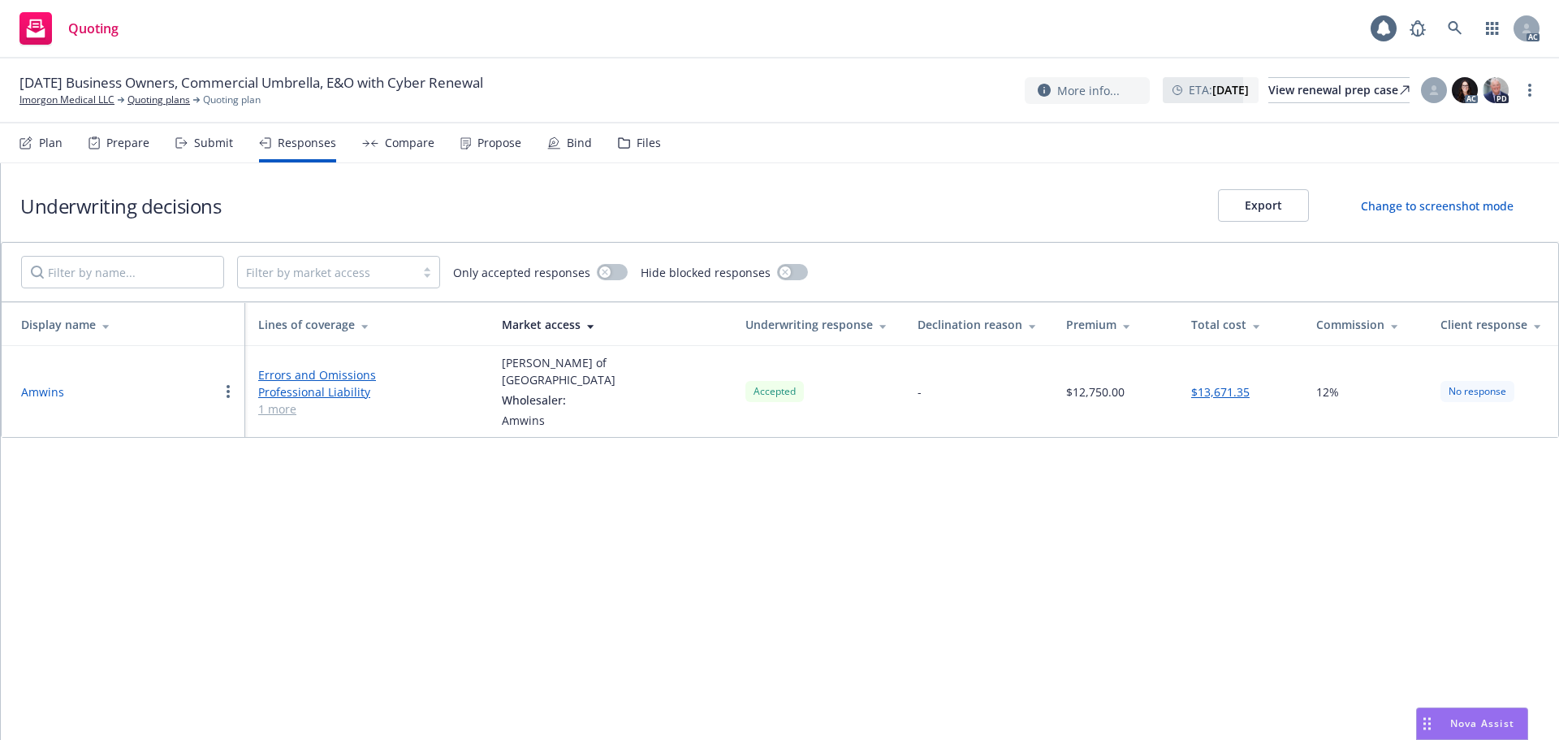
click at [38, 385] on button "Amwins" at bounding box center [42, 391] width 43 height 17
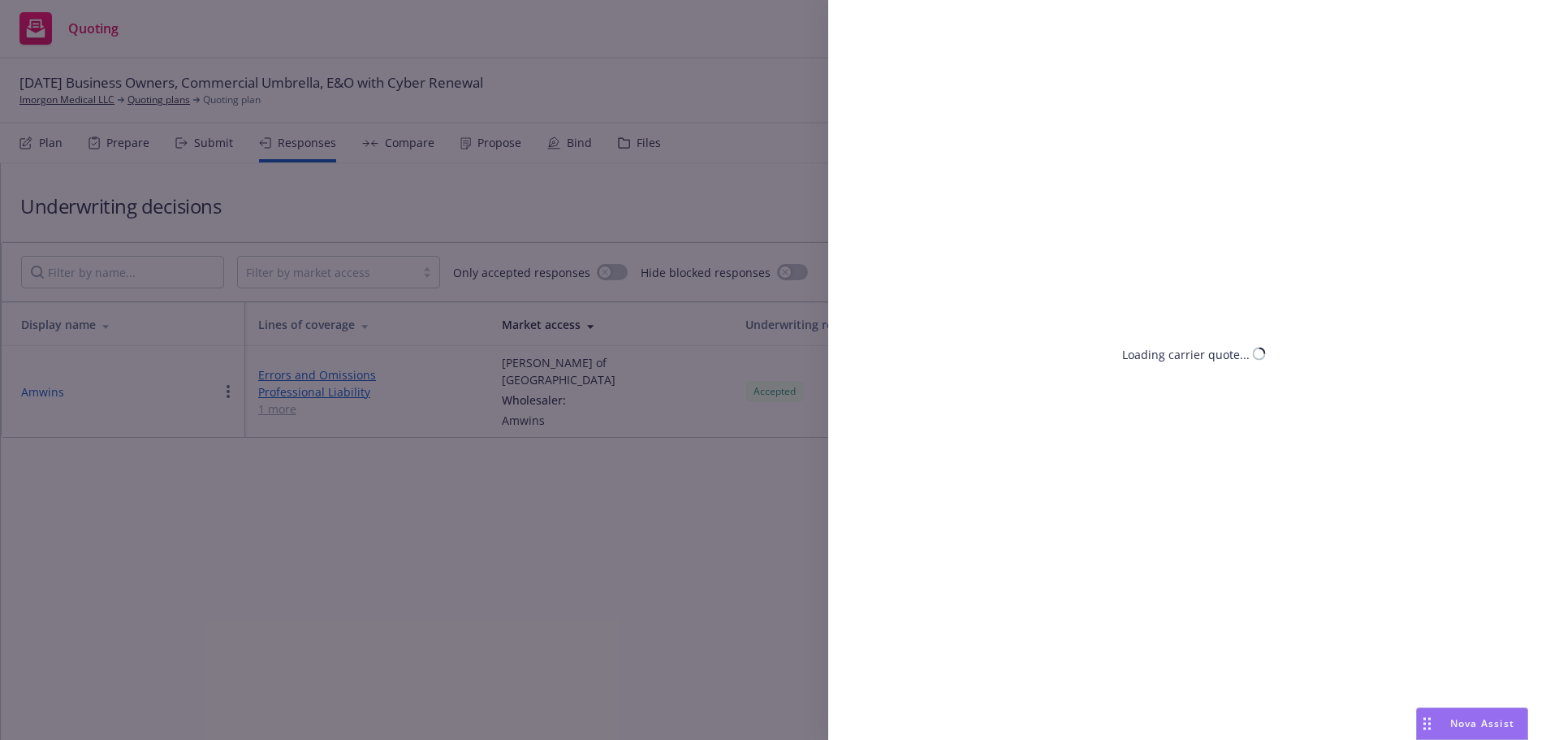
select select "CA"
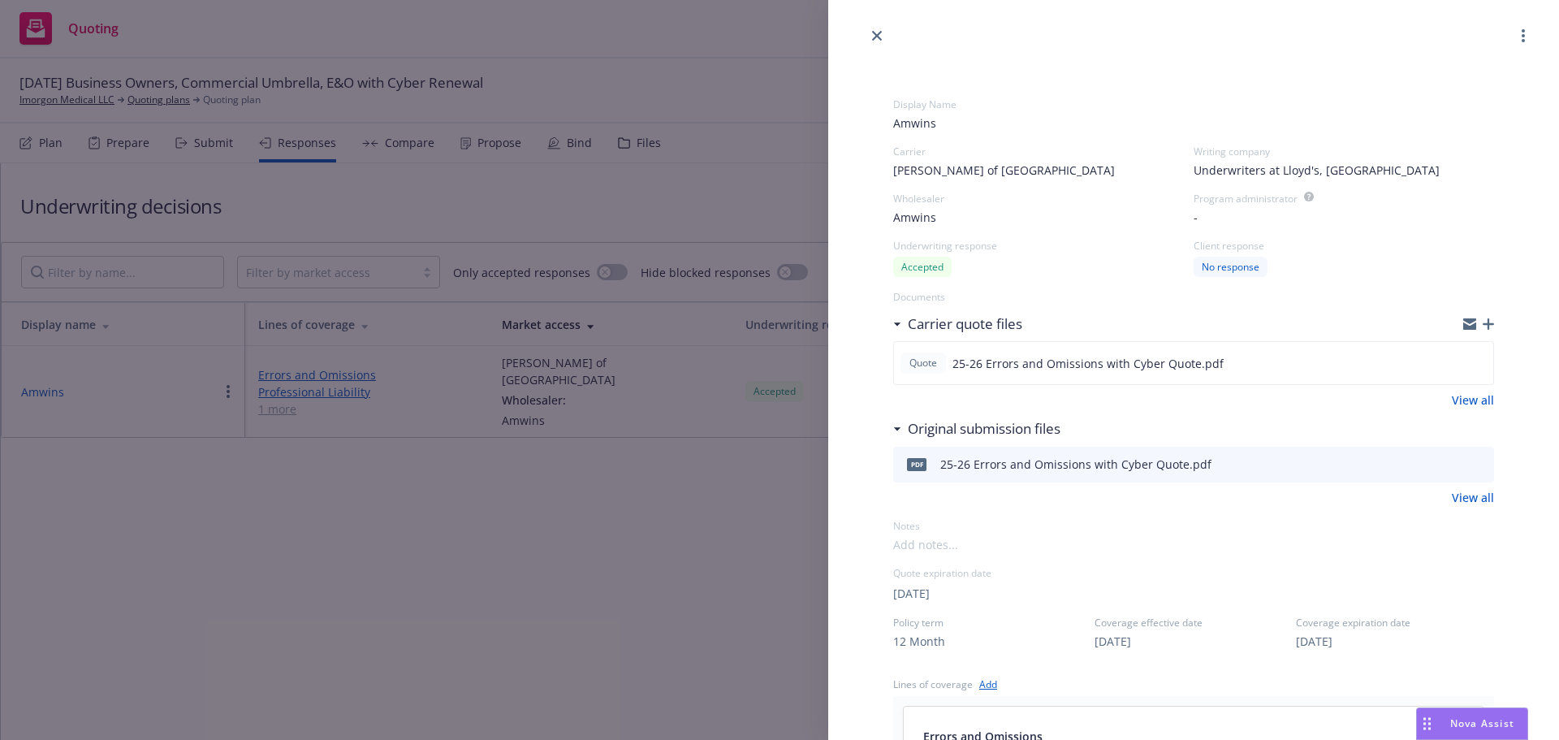
drag, startPoint x: 1472, startPoint y: 637, endPoint x: 1405, endPoint y: 616, distance: 69.6
click at [1472, 637] on div "[DATE]" at bounding box center [1395, 640] width 198 height 17
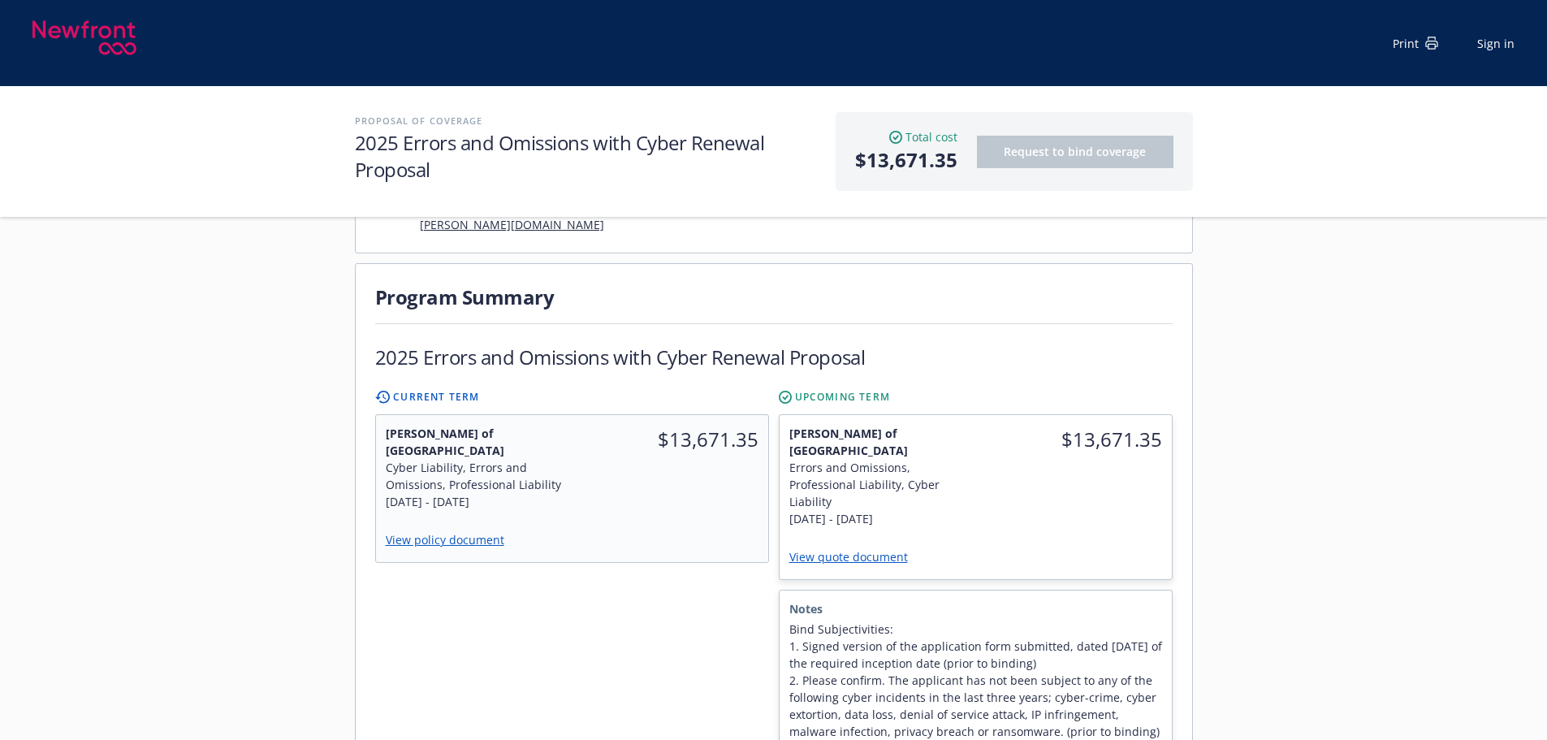
scroll to position [568, 0]
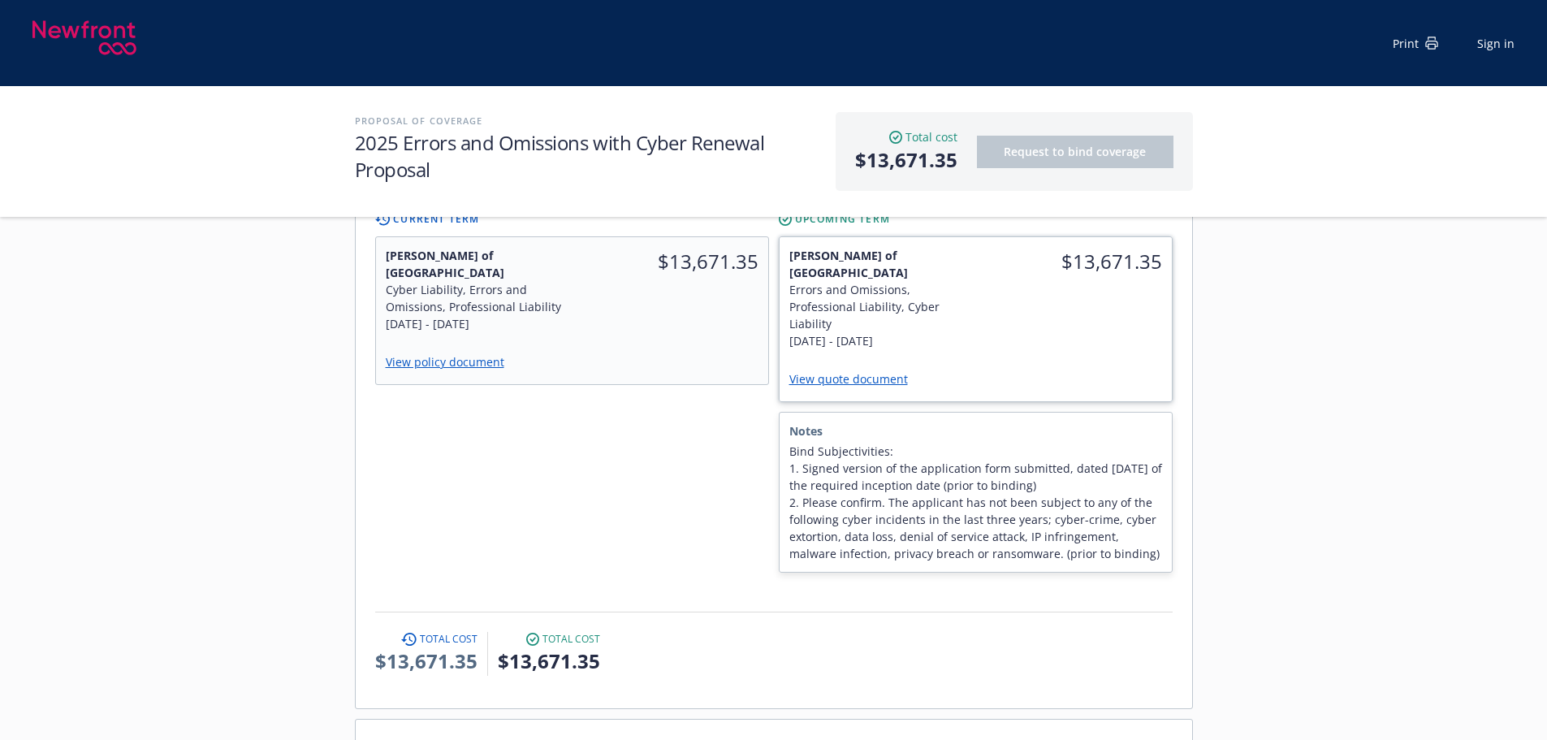
click at [1038, 287] on div "$13,671.35" at bounding box center [1073, 298] width 196 height 122
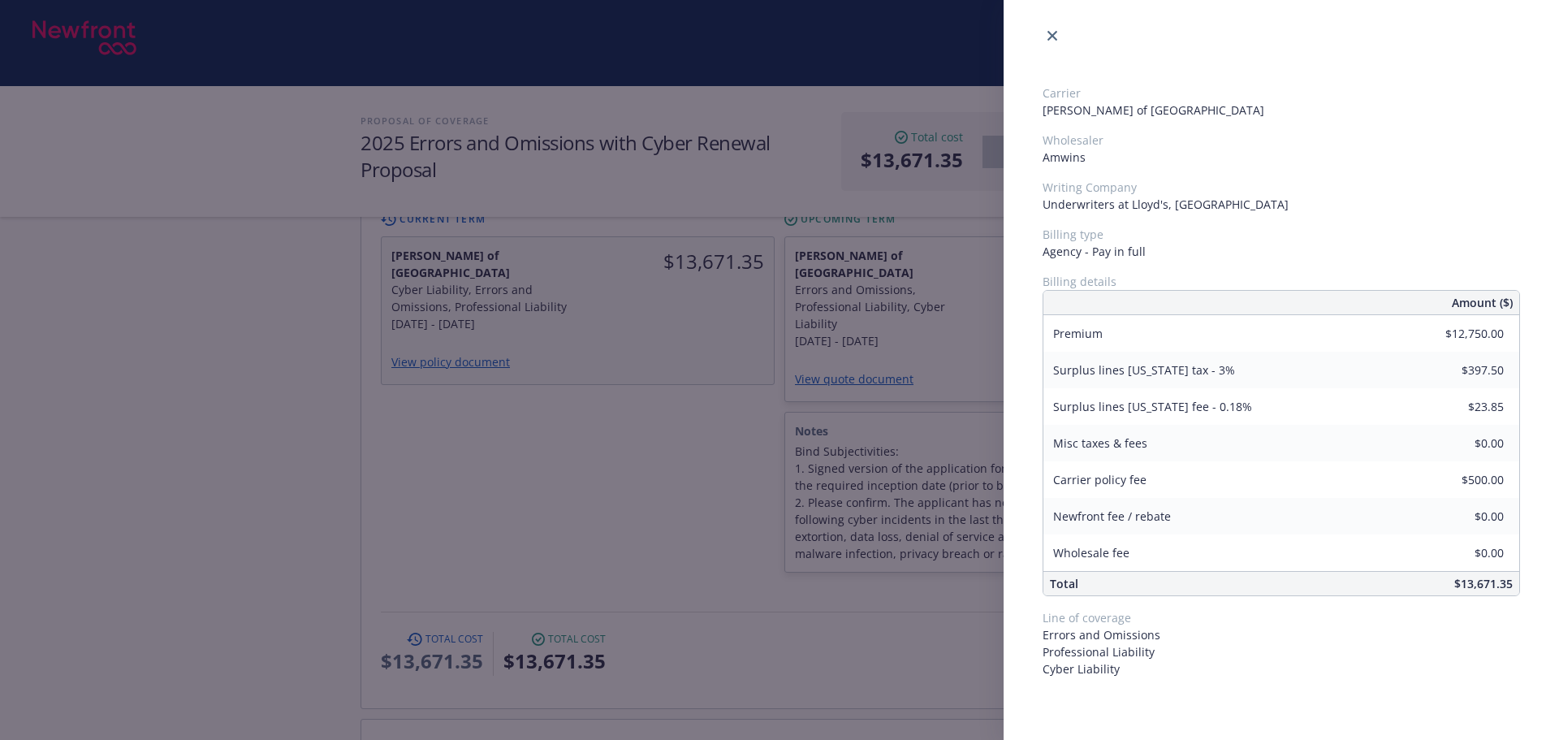
click at [865, 551] on div "Carrier [PERSON_NAME] of London Wholesaler Amwins Writing Company Underwriters …" at bounding box center [779, 370] width 1559 height 740
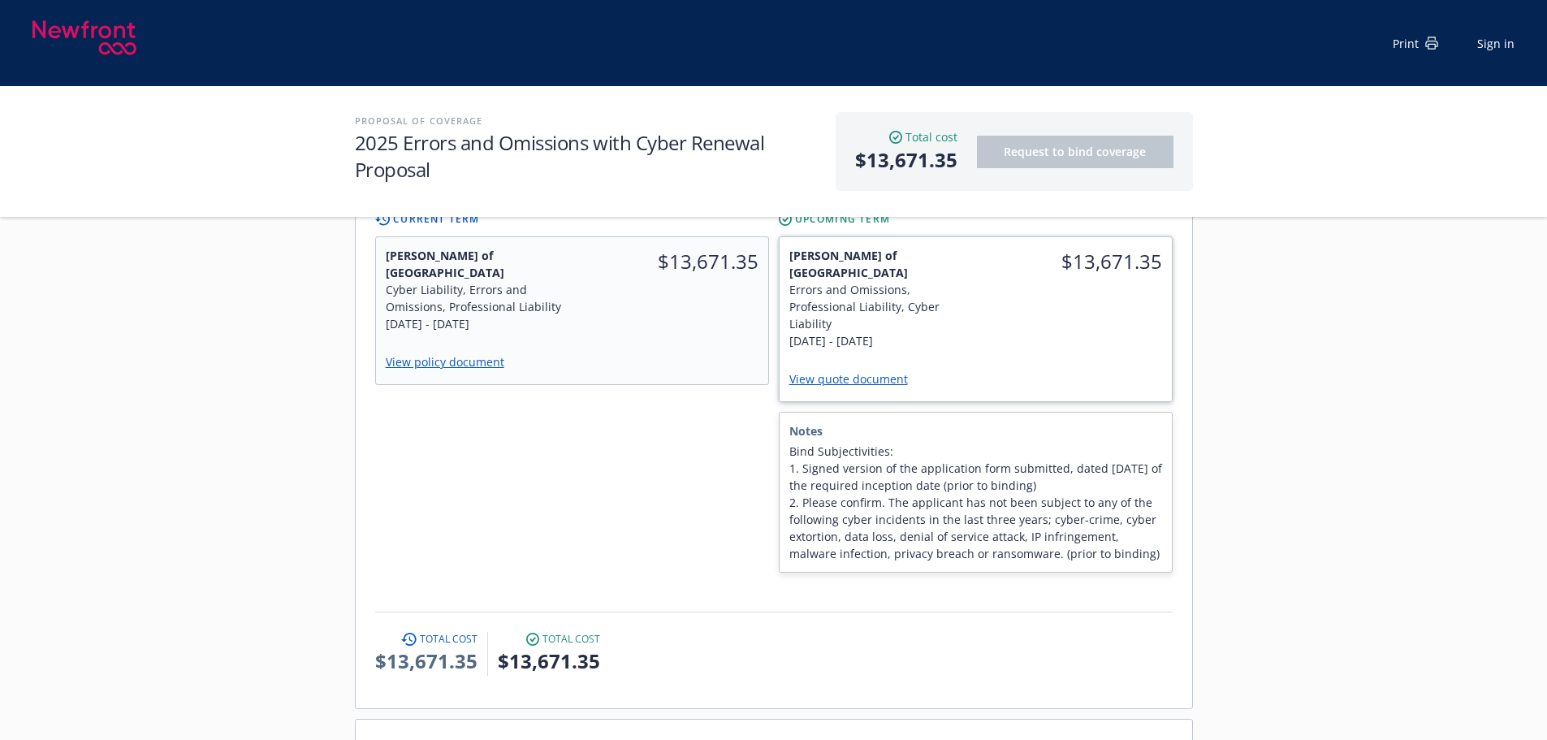
click at [861, 371] on link "View quote document" at bounding box center [855, 378] width 132 height 15
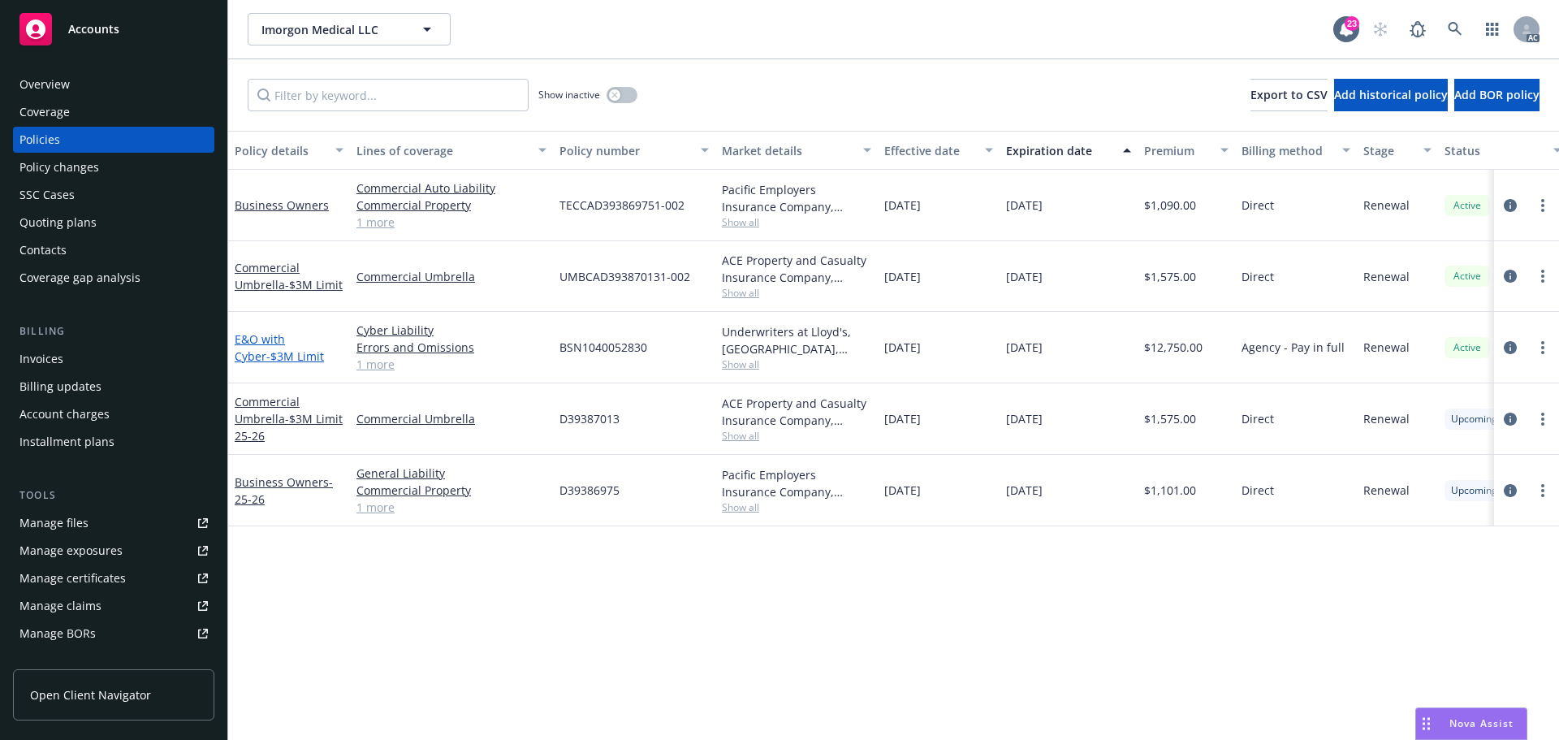
click at [279, 340] on link "E&O with Cyber - $3M Limit" at bounding box center [279, 347] width 89 height 32
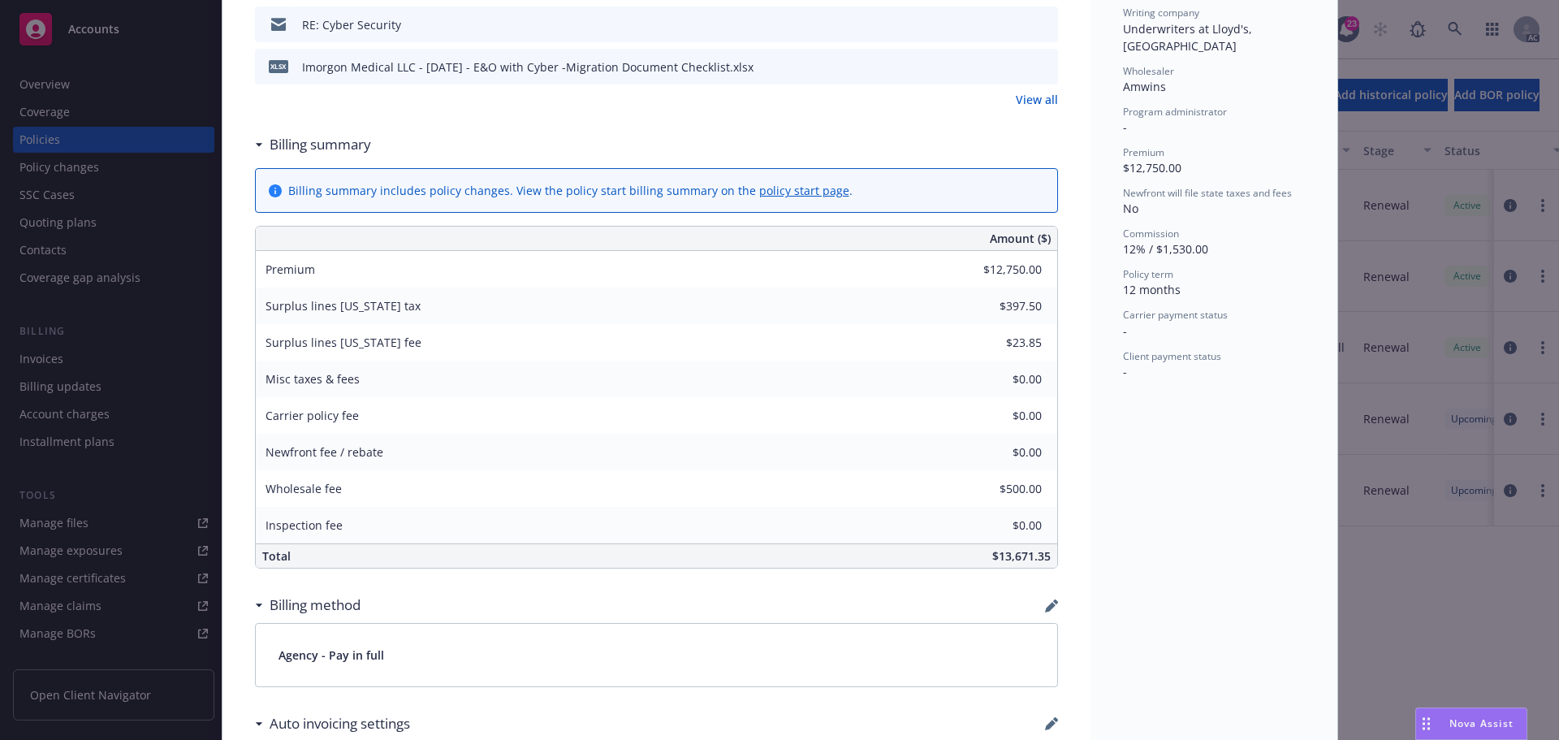
scroll to position [162, 0]
